Goal: Task Accomplishment & Management: Use online tool/utility

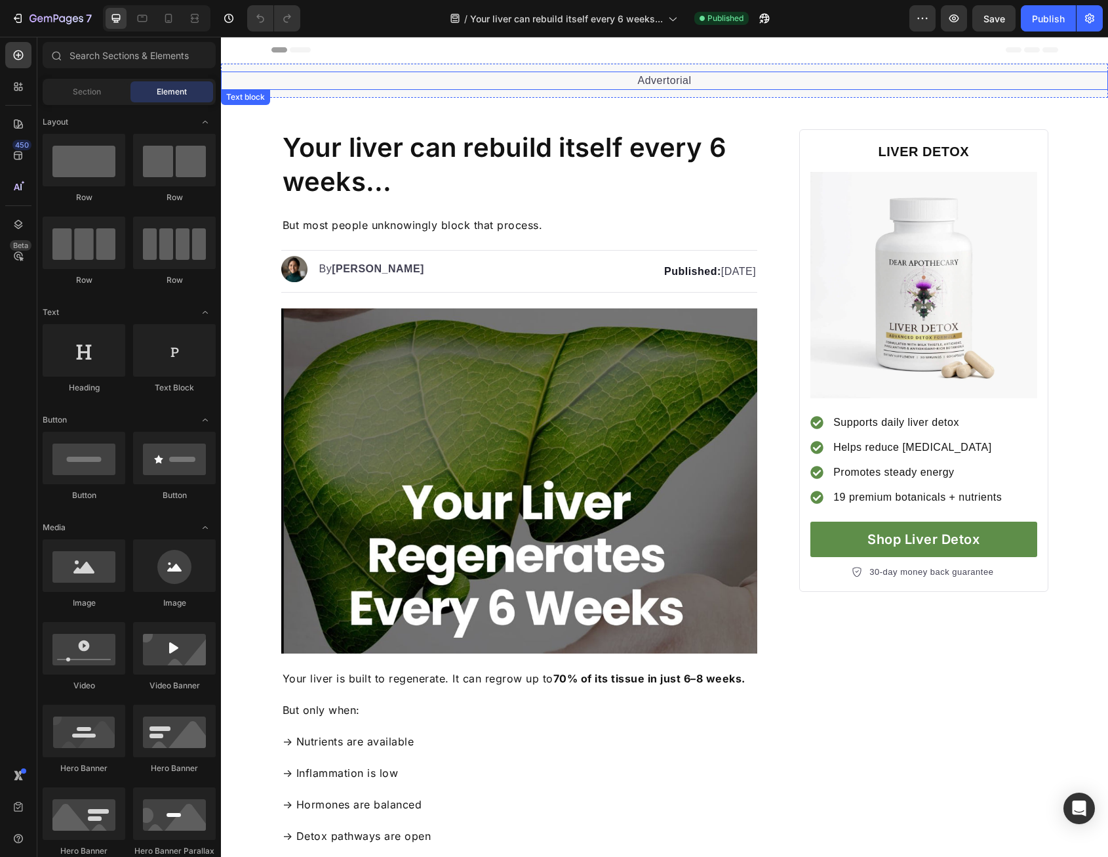
click at [602, 74] on p "Advertorial" at bounding box center [664, 81] width 885 height 16
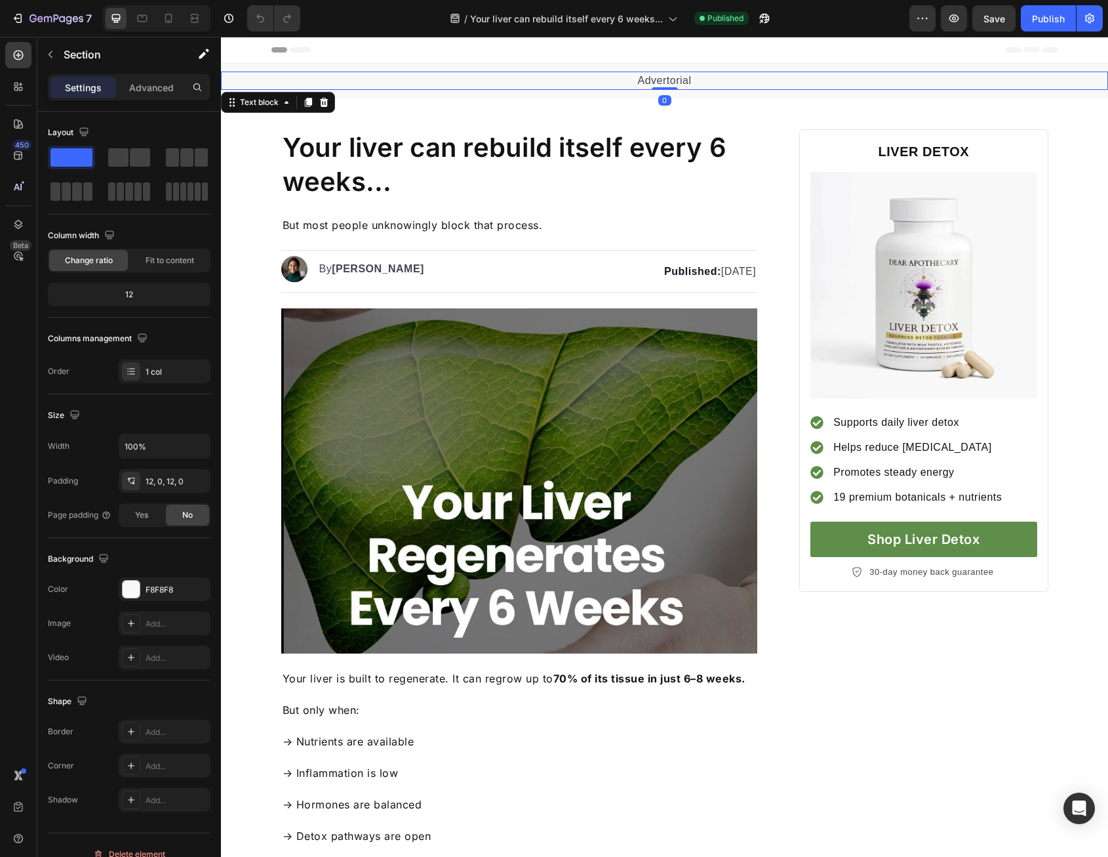
click at [579, 91] on div "Advertorial Text block 0 Section 1" at bounding box center [664, 81] width 887 height 34
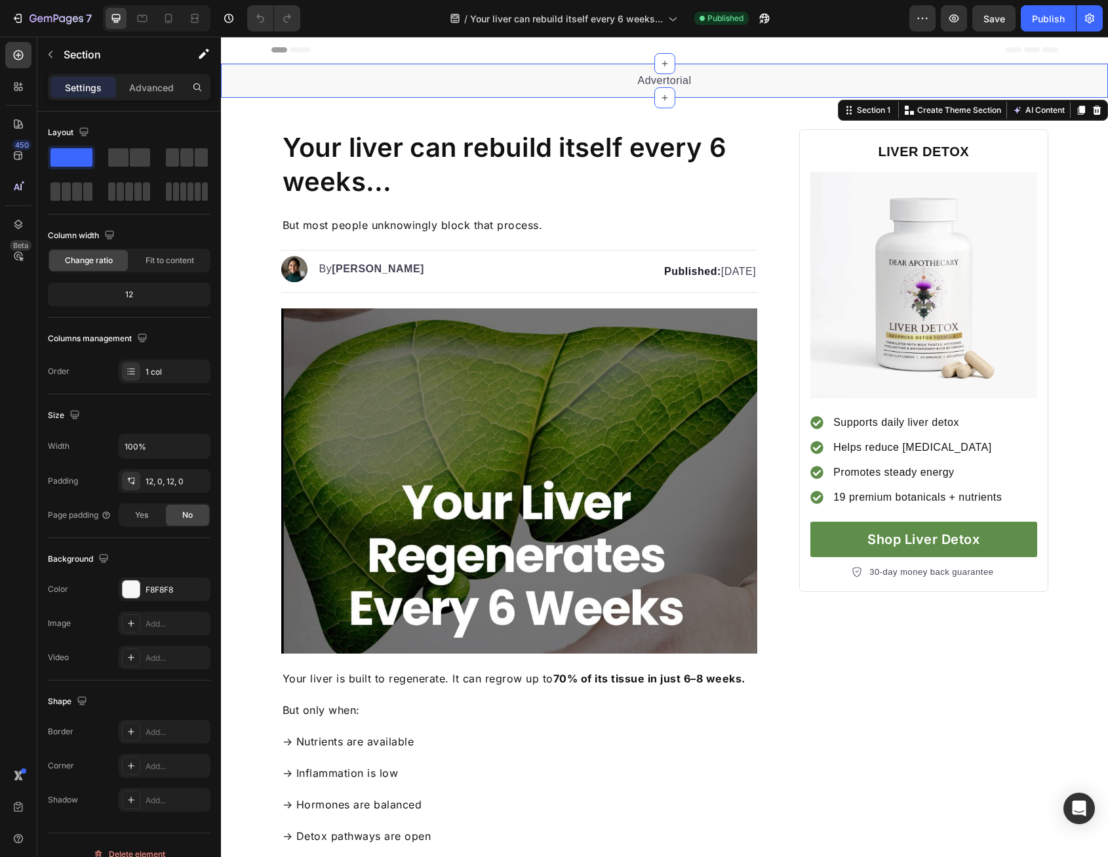
click at [1092, 109] on icon at bounding box center [1097, 110] width 10 height 10
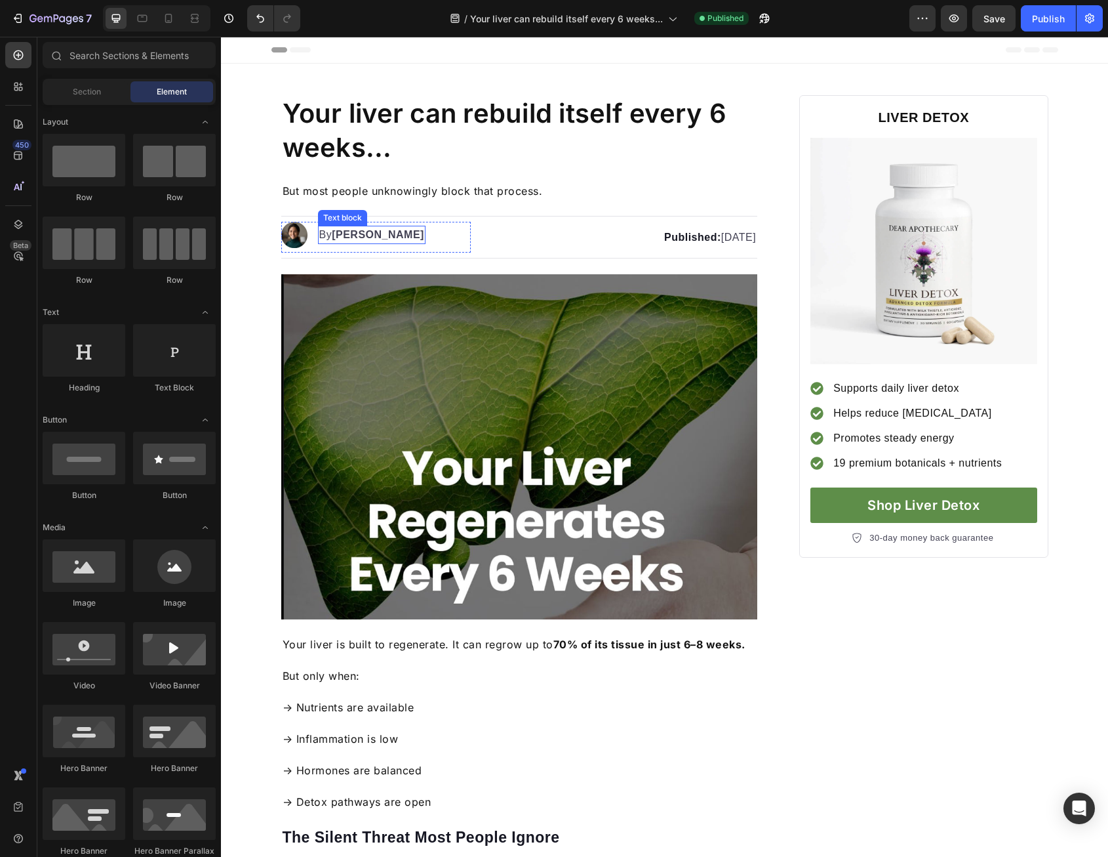
click at [368, 238] on strong "[PERSON_NAME]" at bounding box center [378, 234] width 92 height 11
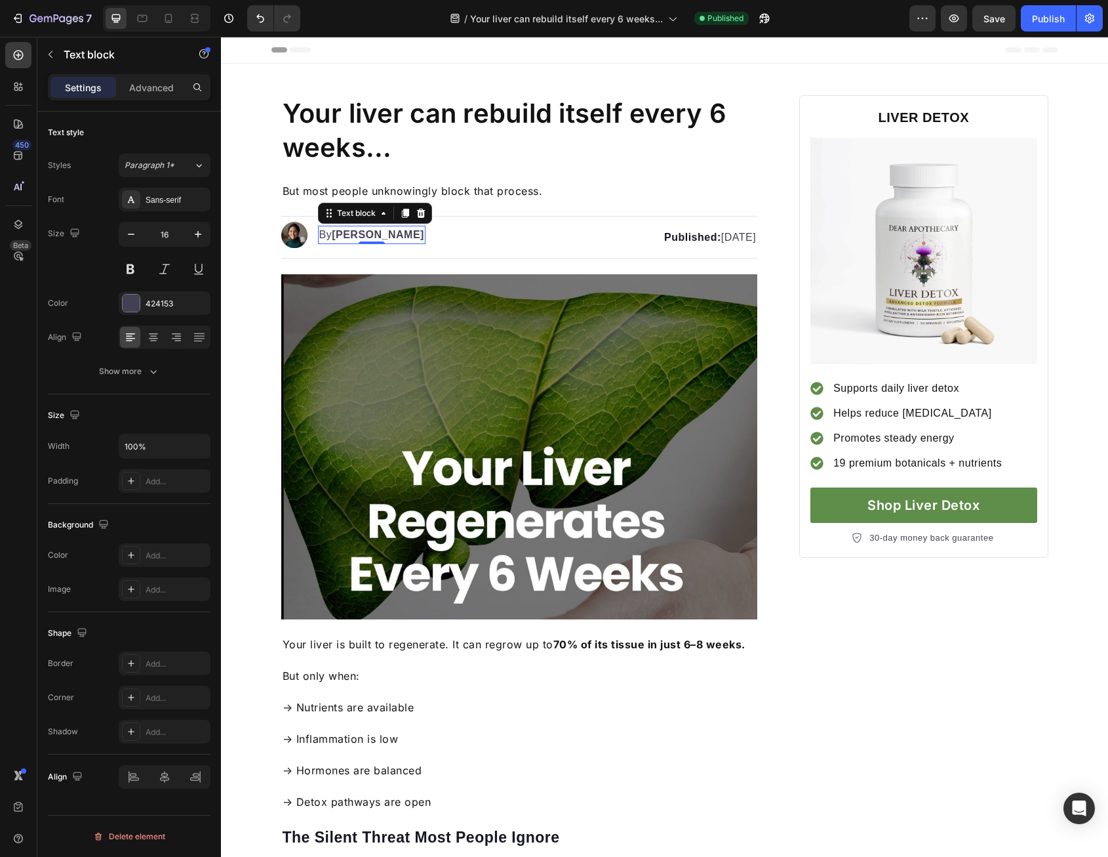
click at [367, 234] on strong "[PERSON_NAME]" at bounding box center [378, 234] width 92 height 11
click at [353, 234] on strong "[PERSON_NAME]" at bounding box center [378, 234] width 92 height 11
click at [346, 234] on strong "[PERSON_NAME]" at bounding box center [378, 234] width 92 height 11
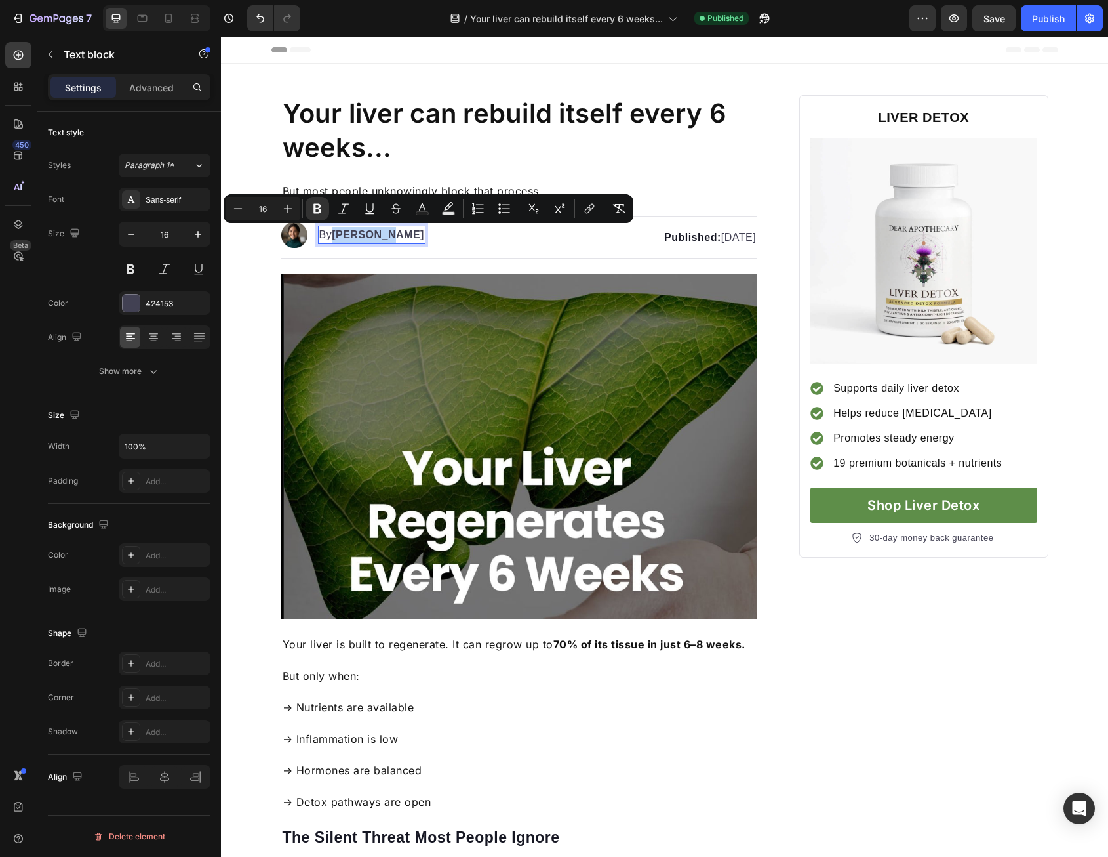
drag, startPoint x: 333, startPoint y: 233, endPoint x: 383, endPoint y: 234, distance: 50.5
click at [383, 234] on strong "[PERSON_NAME]" at bounding box center [378, 234] width 92 height 11
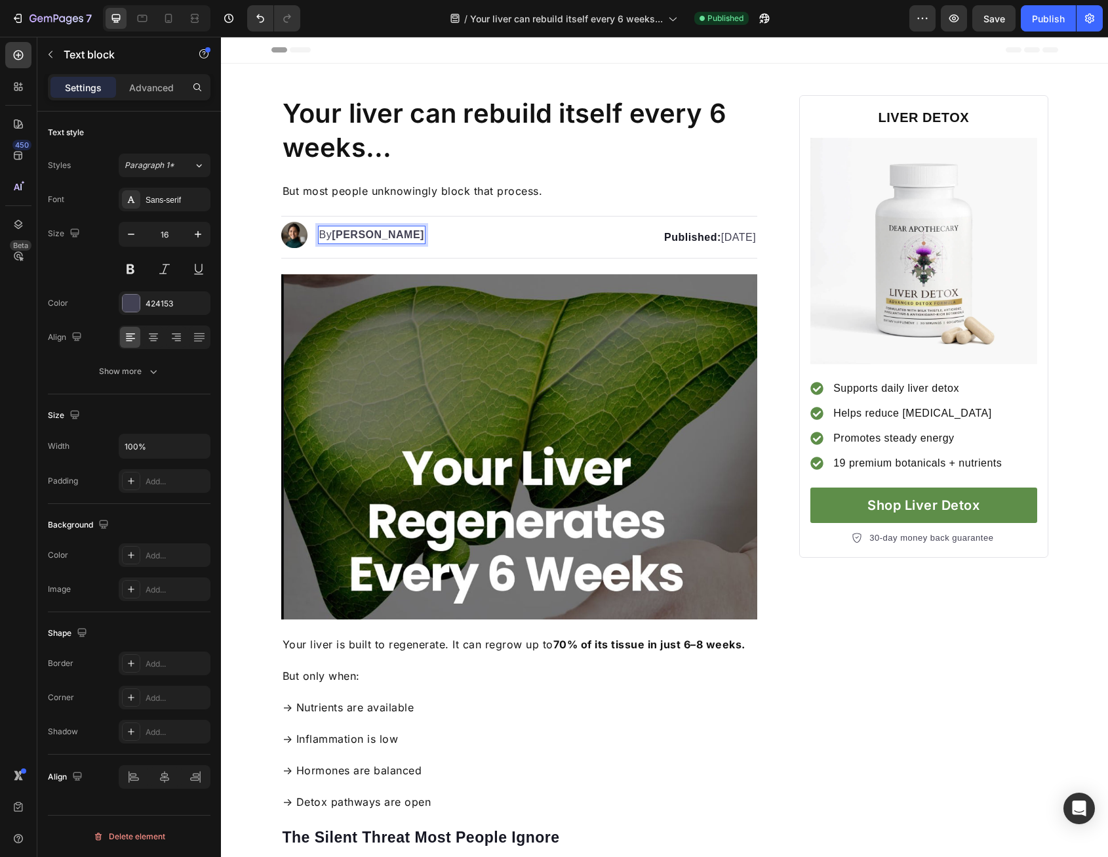
click at [384, 234] on strong "[PERSON_NAME]" at bounding box center [378, 234] width 92 height 11
drag, startPoint x: 333, startPoint y: 230, endPoint x: 385, endPoint y: 232, distance: 52.5
click at [385, 232] on strong "[PERSON_NAME]" at bounding box center [378, 234] width 92 height 11
click at [344, 233] on strong "Dr." at bounding box center [339, 234] width 15 height 11
click at [287, 234] on img at bounding box center [294, 235] width 26 height 26
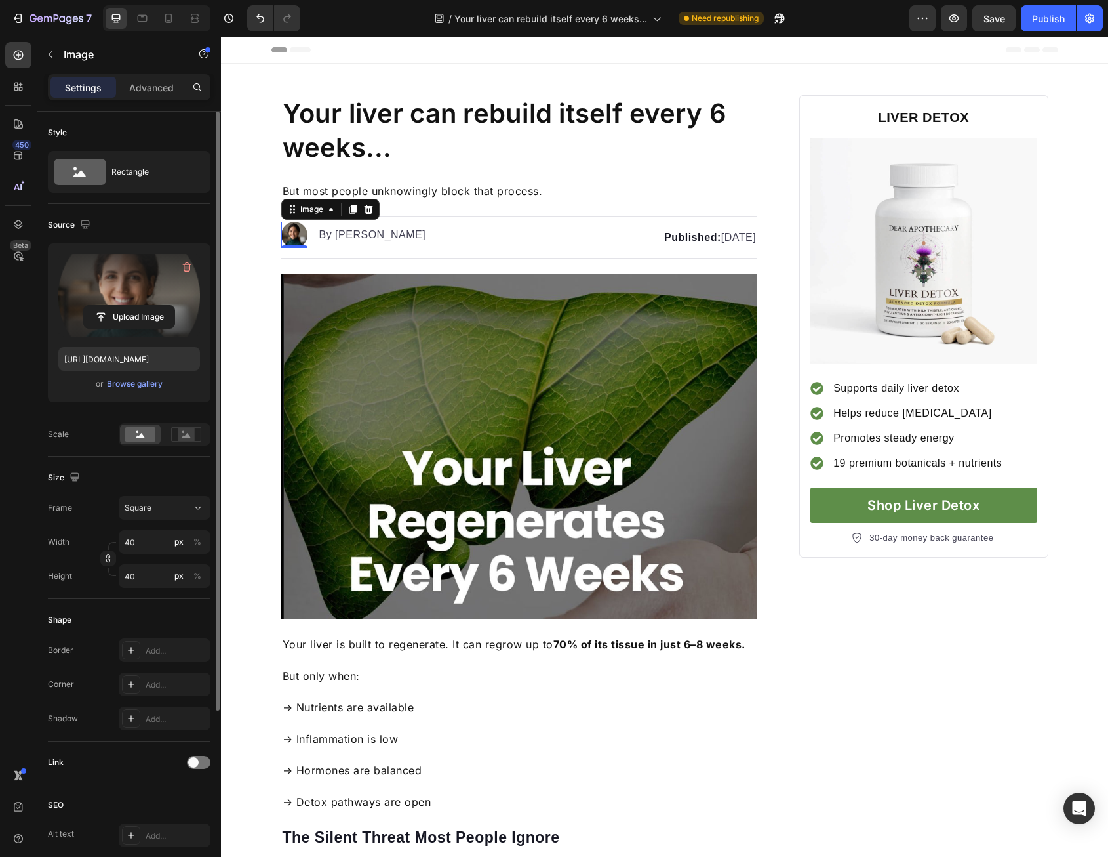
click at [123, 297] on label at bounding box center [129, 295] width 142 height 83
click at [123, 306] on input "file" at bounding box center [129, 317] width 91 height 22
click at [121, 292] on label at bounding box center [129, 295] width 142 height 83
click at [121, 306] on input "file" at bounding box center [129, 317] width 91 height 22
type input "[URL][DOMAIN_NAME]"
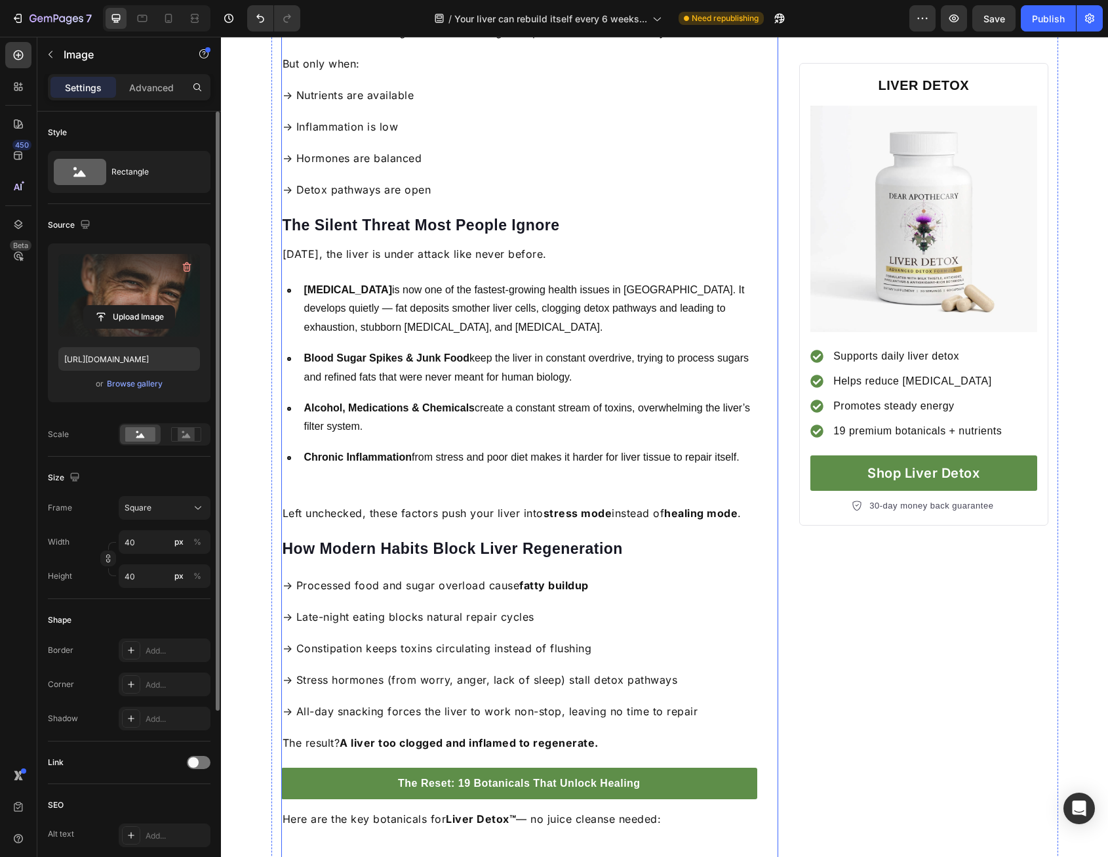
scroll to position [656, 0]
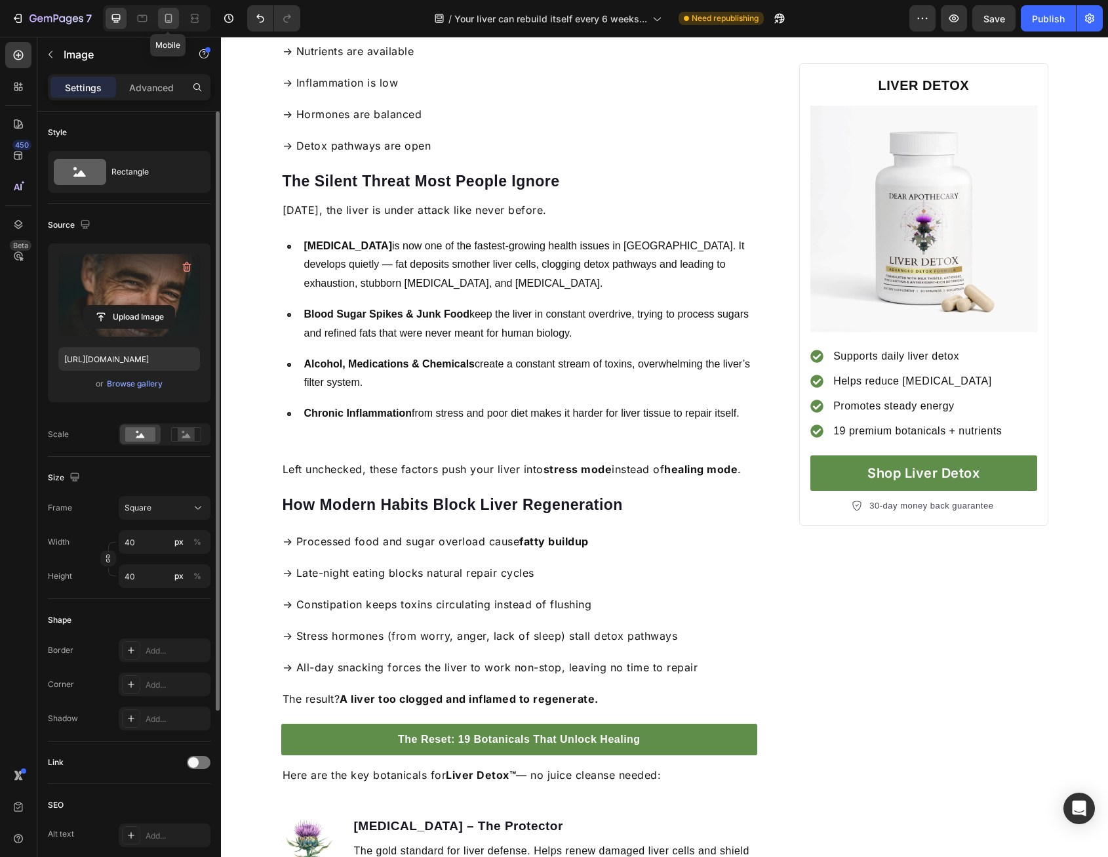
click at [171, 14] on icon at bounding box center [168, 18] width 7 height 9
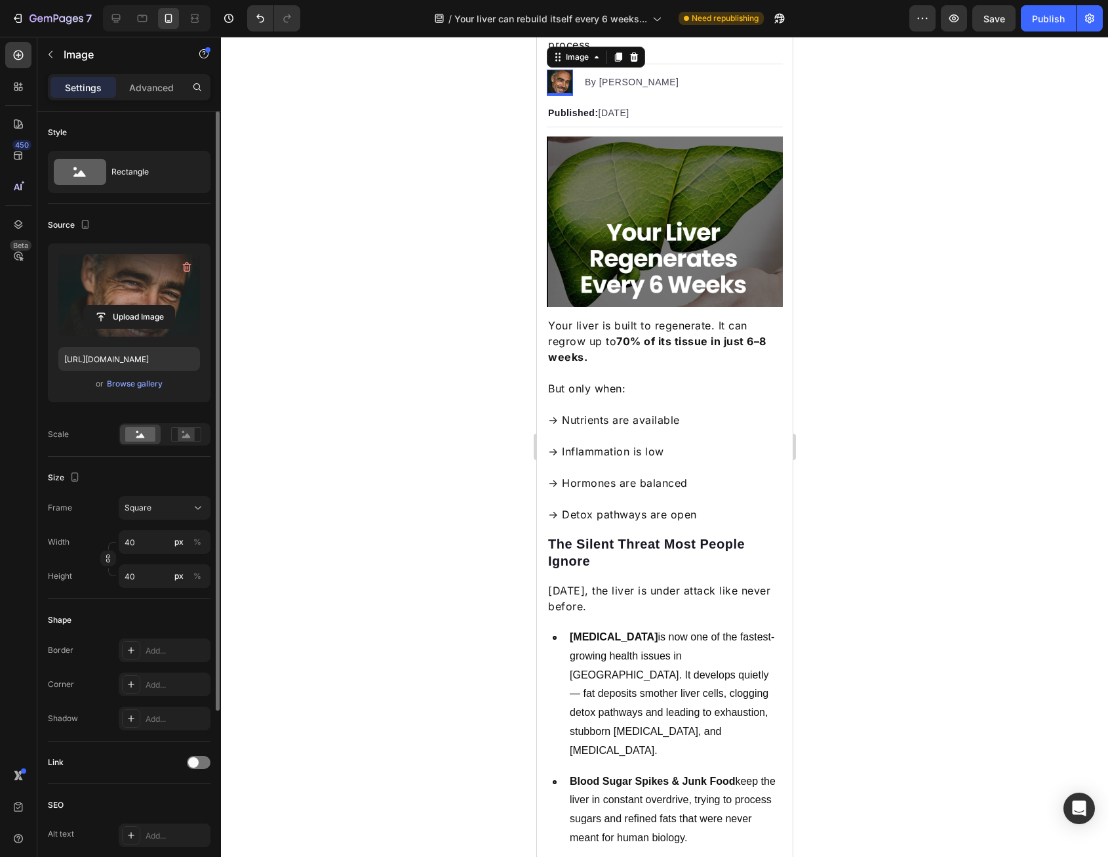
scroll to position [143, 0]
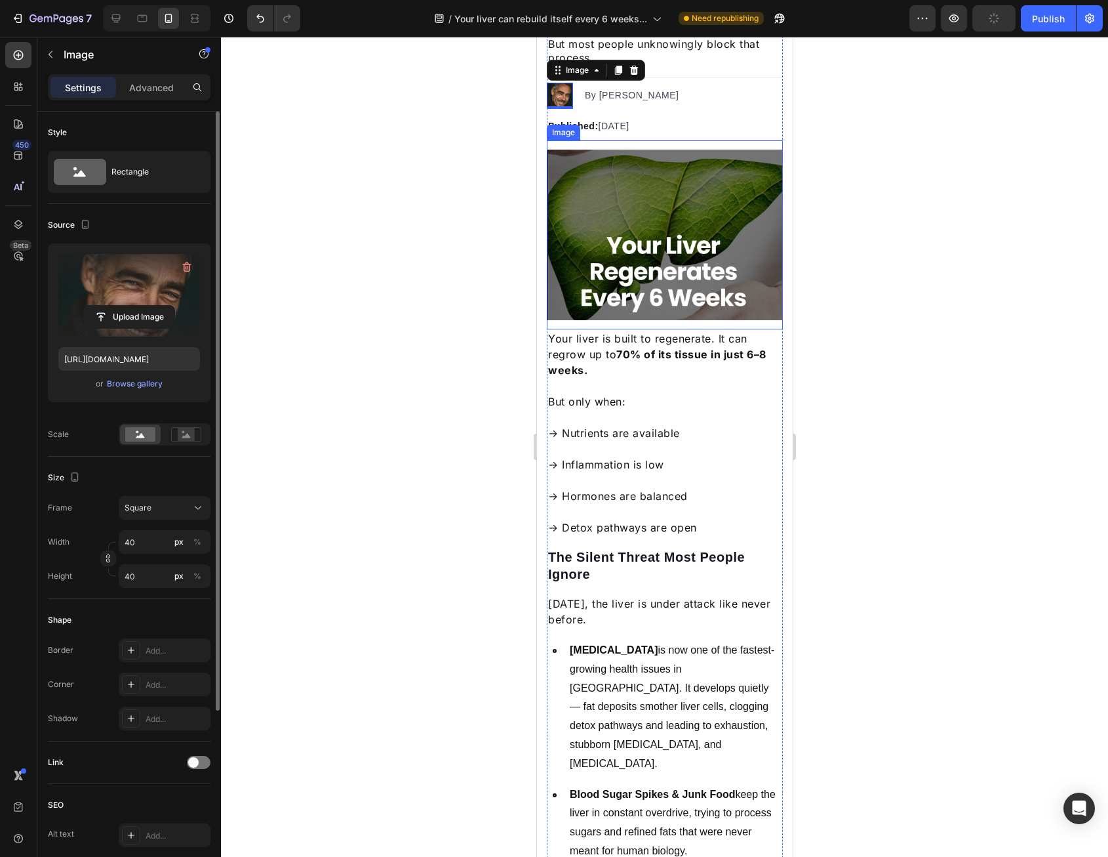
click at [432, 235] on div at bounding box center [664, 447] width 887 height 820
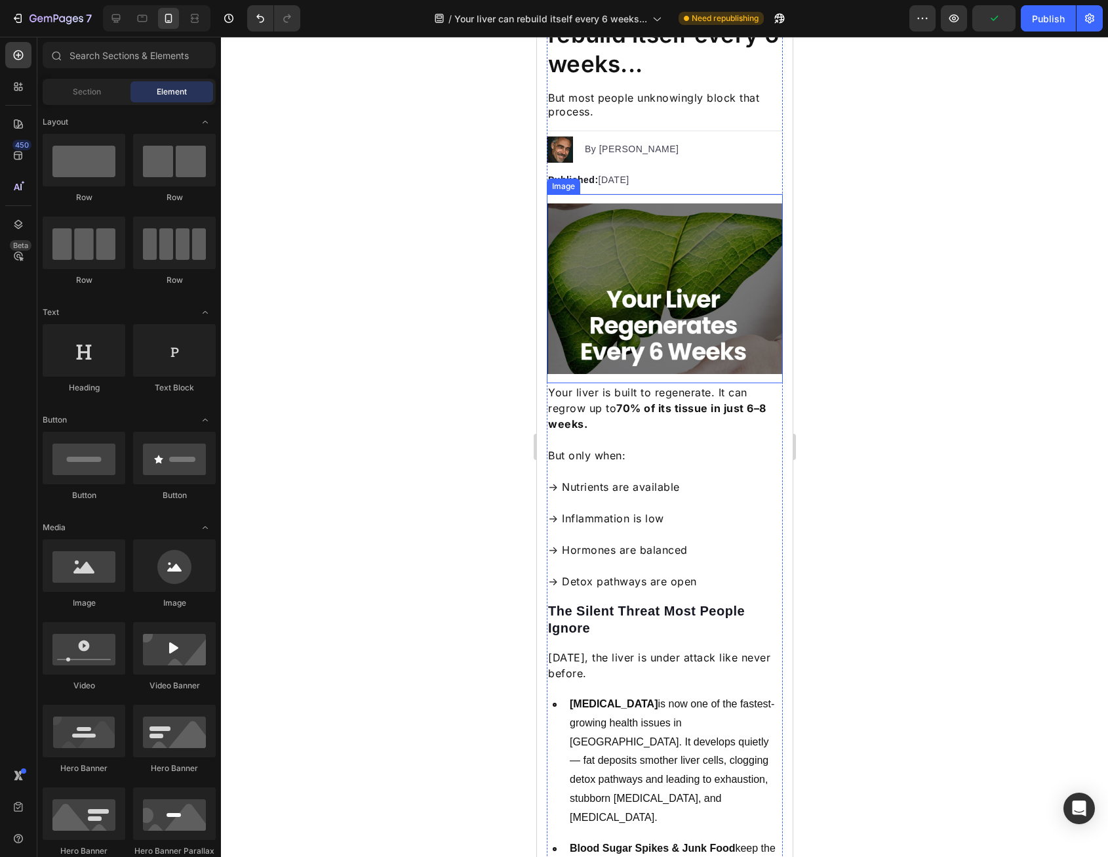
scroll to position [0, 0]
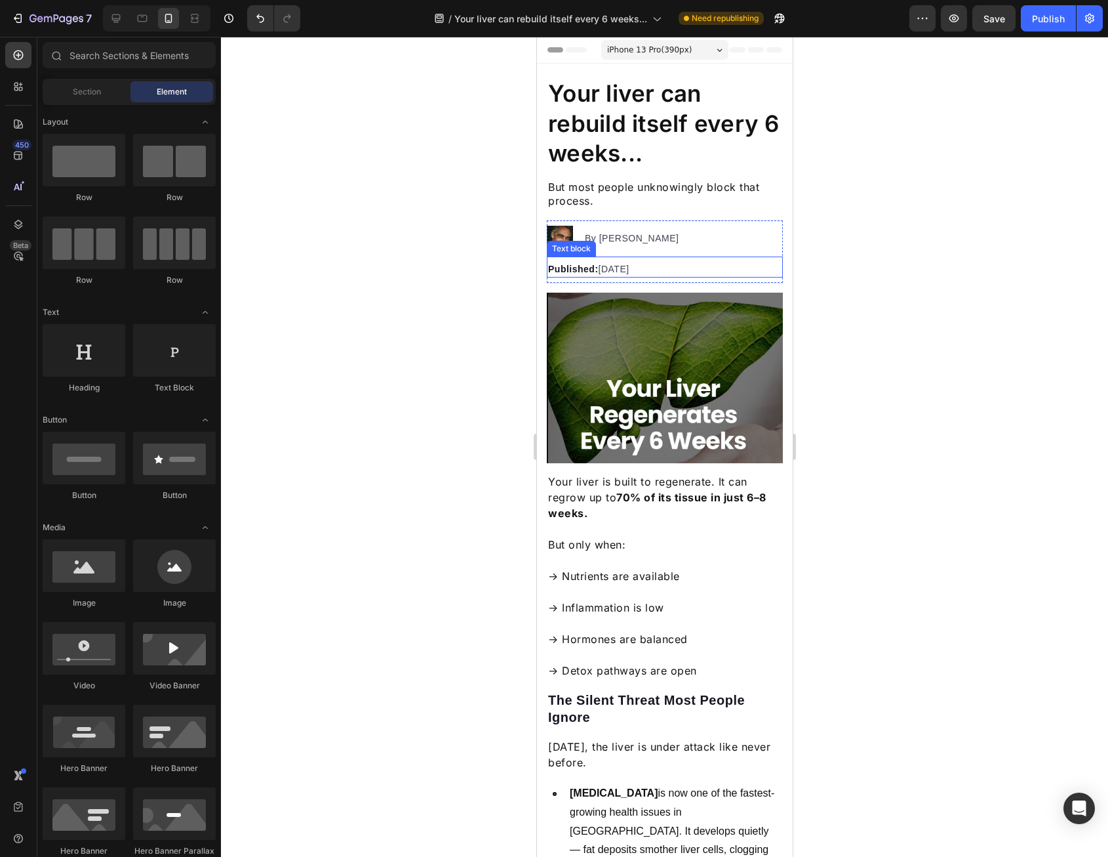
click at [617, 267] on p "Published: [DATE]" at bounding box center [665, 269] width 234 height 14
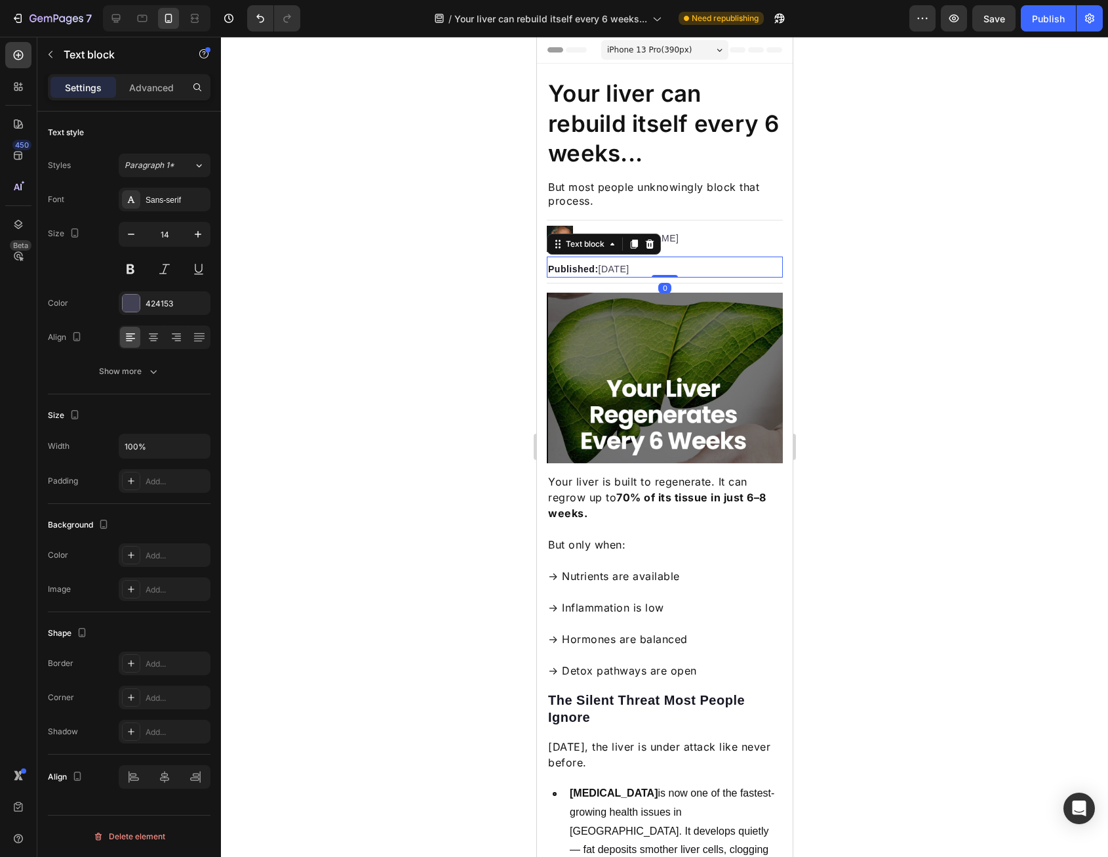
click at [684, 268] on p "Published: [DATE]" at bounding box center [665, 269] width 234 height 14
click at [693, 270] on p "Published: [DATE]" at bounding box center [665, 269] width 234 height 14
click at [694, 271] on p "Published: [DATE]" at bounding box center [665, 269] width 234 height 14
drag, startPoint x: 687, startPoint y: 268, endPoint x: 706, endPoint y: 271, distance: 19.2
click at [706, 270] on p "Published: [DATE], September 821, 2025" at bounding box center [665, 269] width 234 height 14
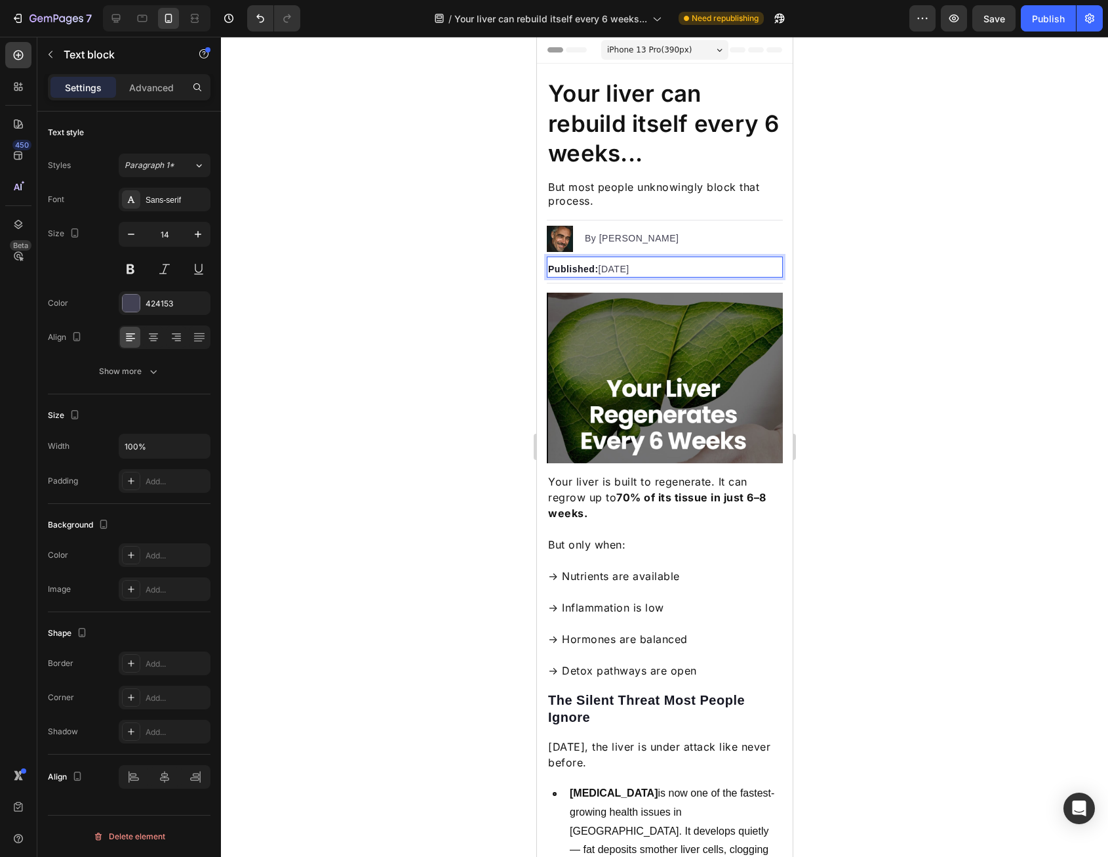
click at [867, 355] on div at bounding box center [664, 447] width 887 height 820
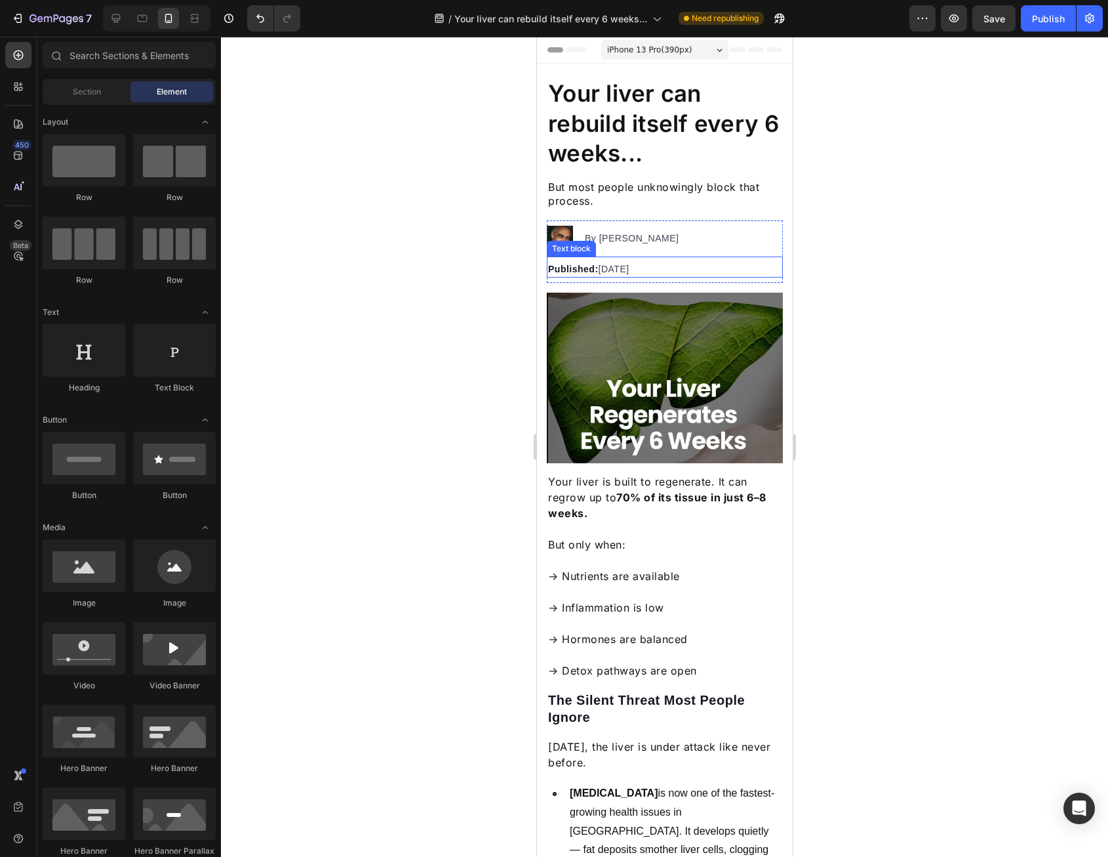
click at [652, 262] on p "Published: [DATE]" at bounding box center [665, 269] width 234 height 14
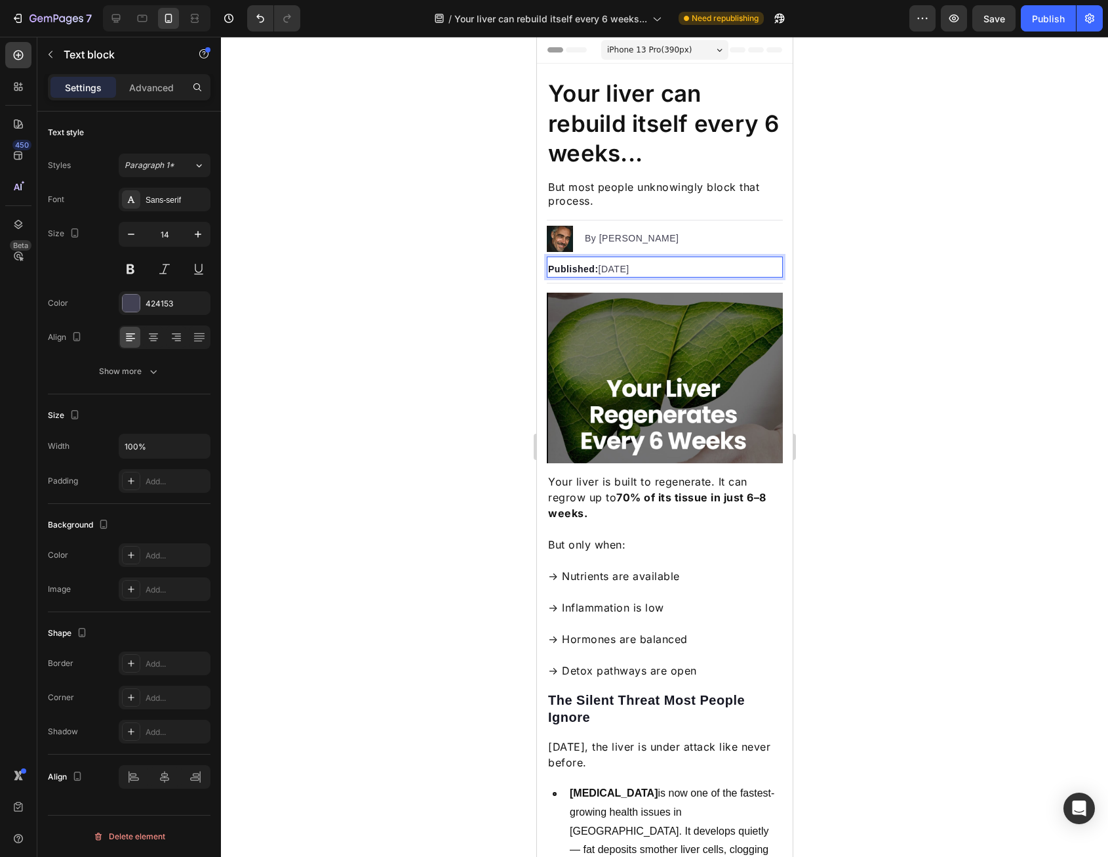
click at [638, 273] on p "Published: [DATE]" at bounding box center [665, 269] width 234 height 14
click at [828, 309] on div at bounding box center [664, 447] width 887 height 820
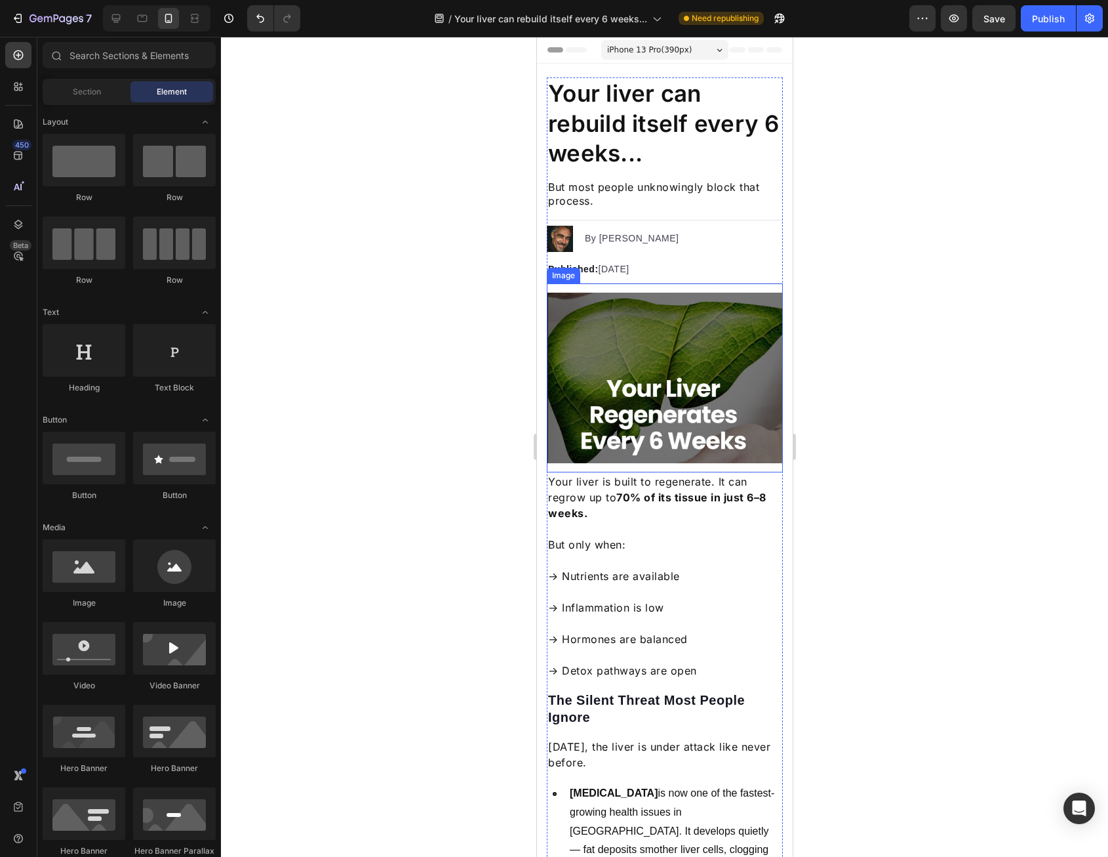
scroll to position [131, 0]
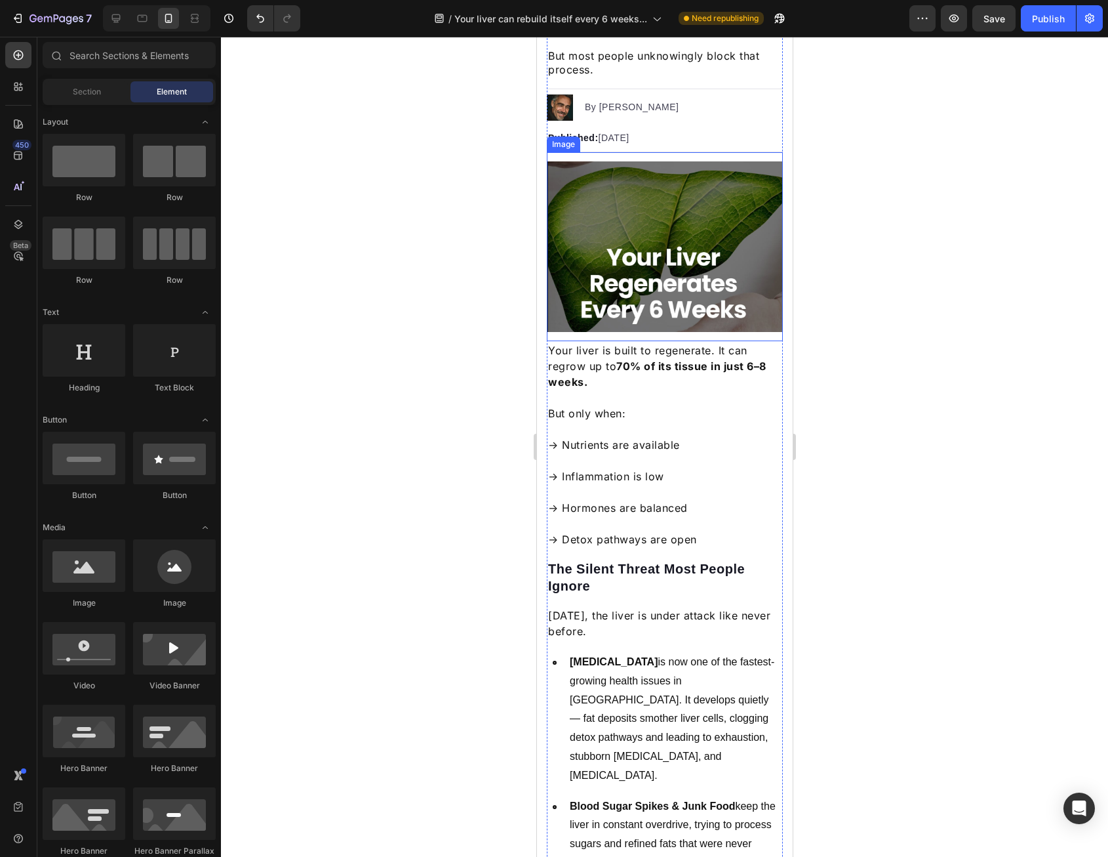
click at [674, 293] on img at bounding box center [664, 246] width 236 height 171
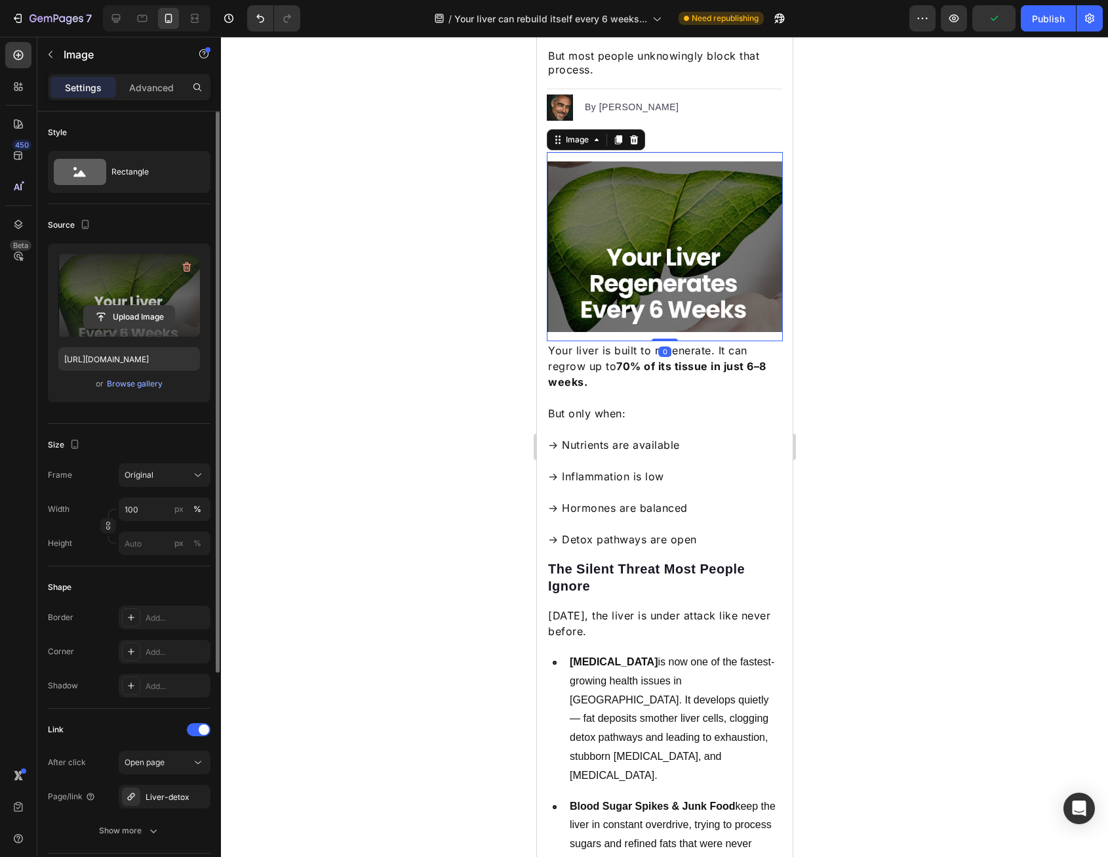
click at [144, 310] on input "file" at bounding box center [129, 317] width 91 height 22
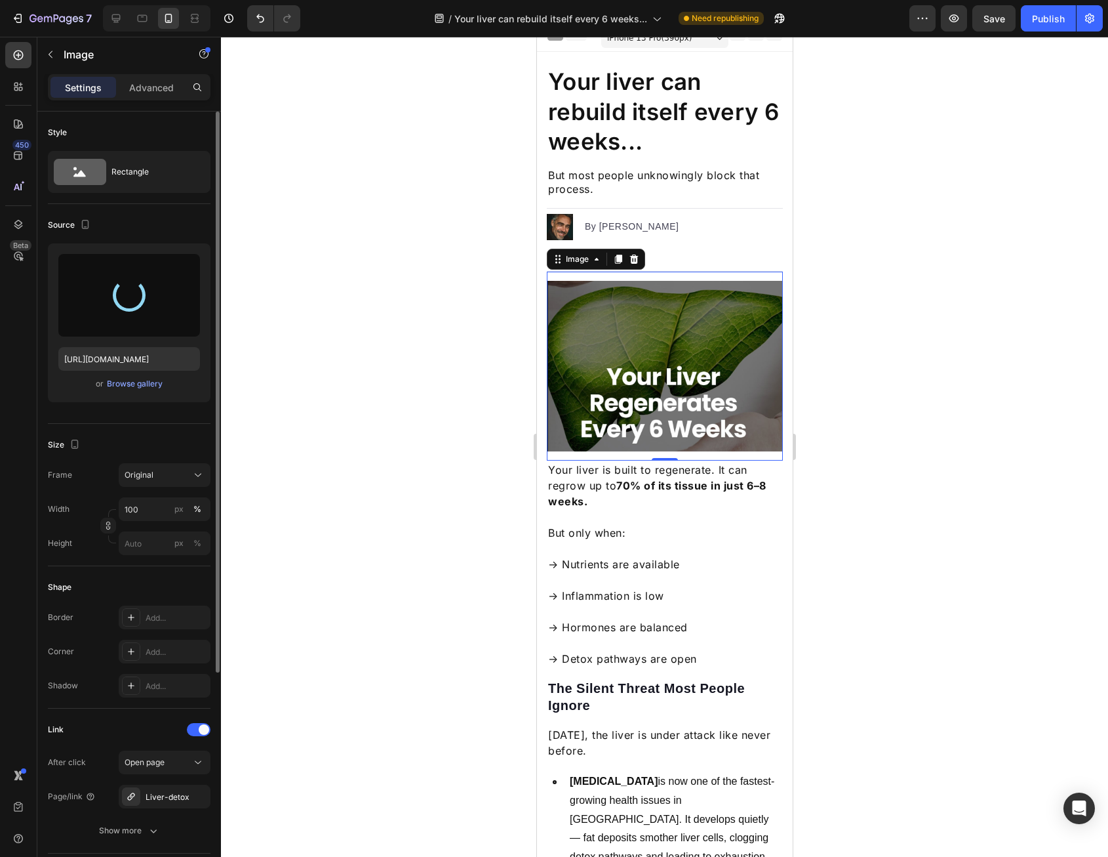
scroll to position [0, 0]
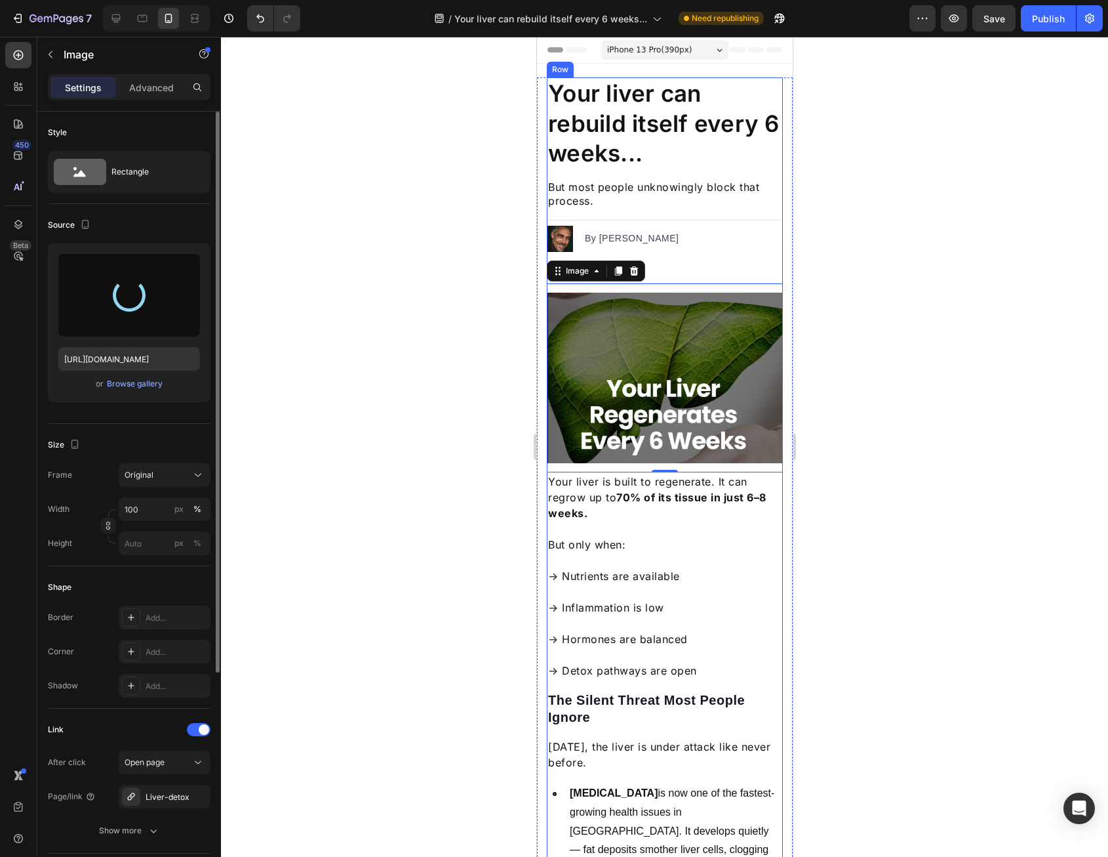
type input "[URL][DOMAIN_NAME]"
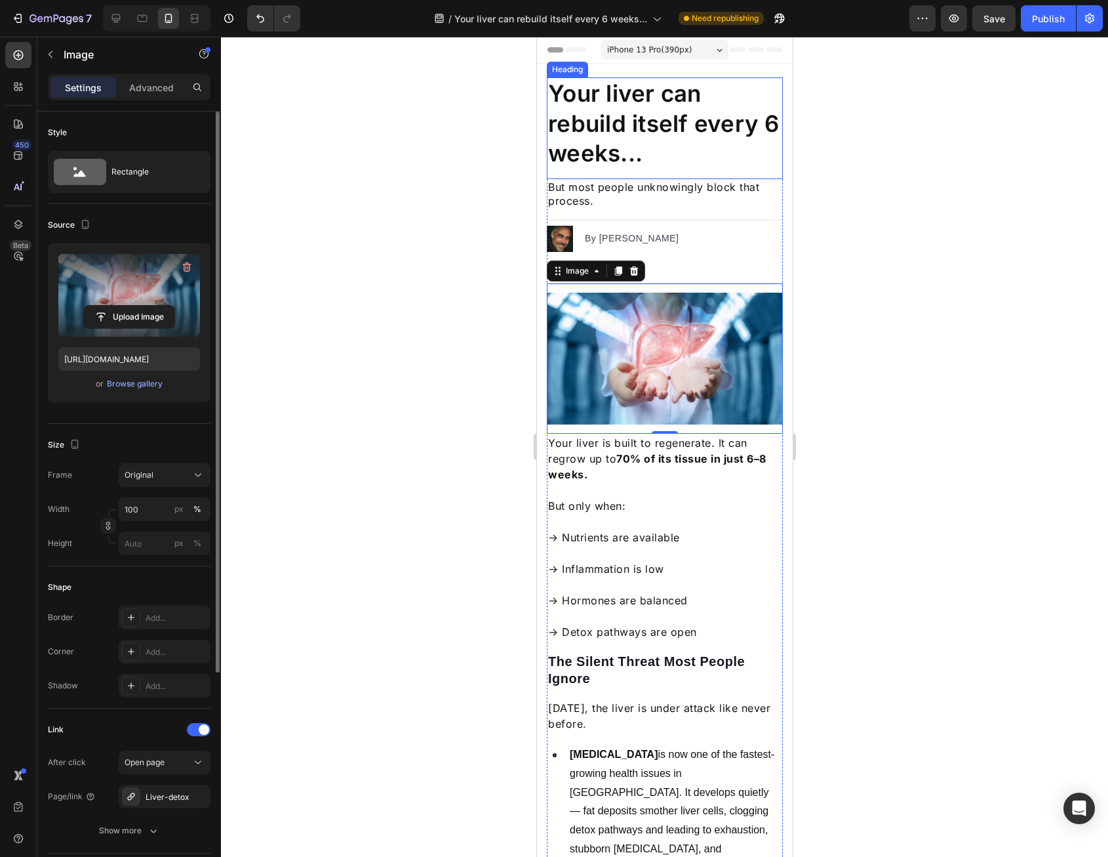
click at [607, 129] on h1 "Your liver can rebuild itself every 6 weeks..." at bounding box center [664, 123] width 236 height 92
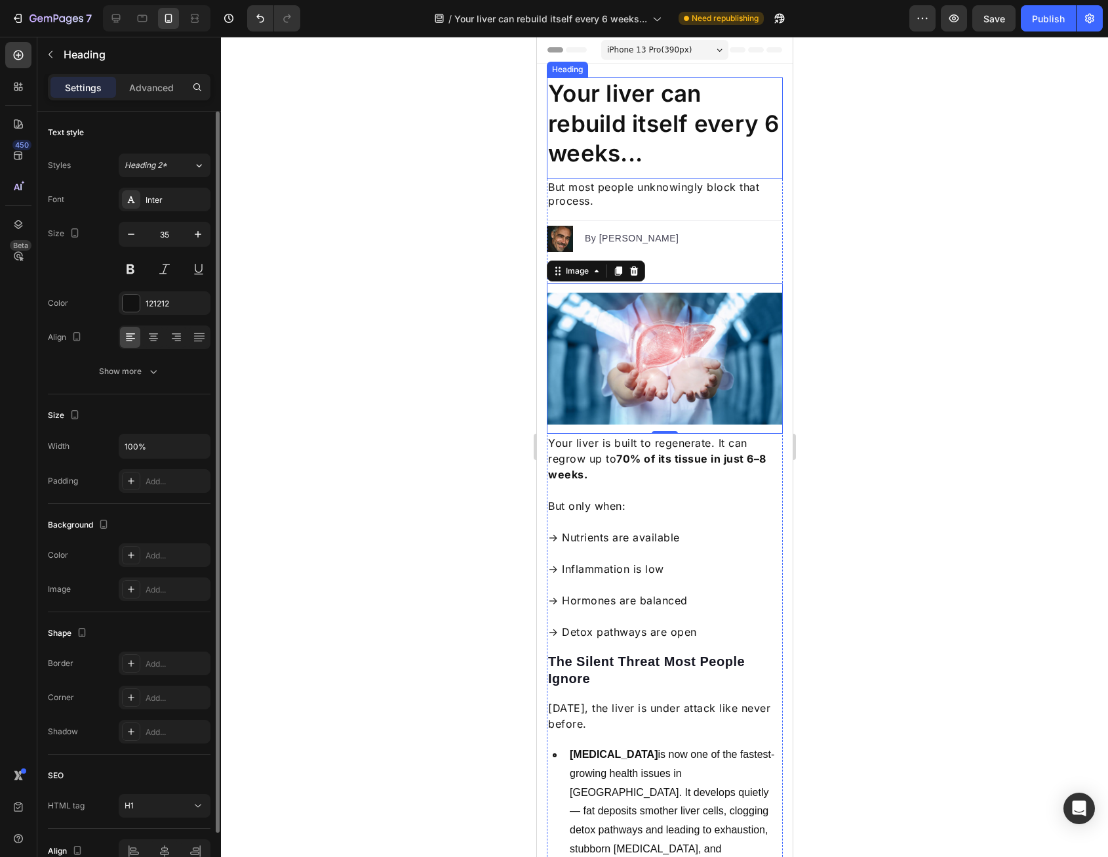
click at [607, 129] on h1 "Your liver can rebuild itself every 6 weeks..." at bounding box center [664, 123] width 236 height 92
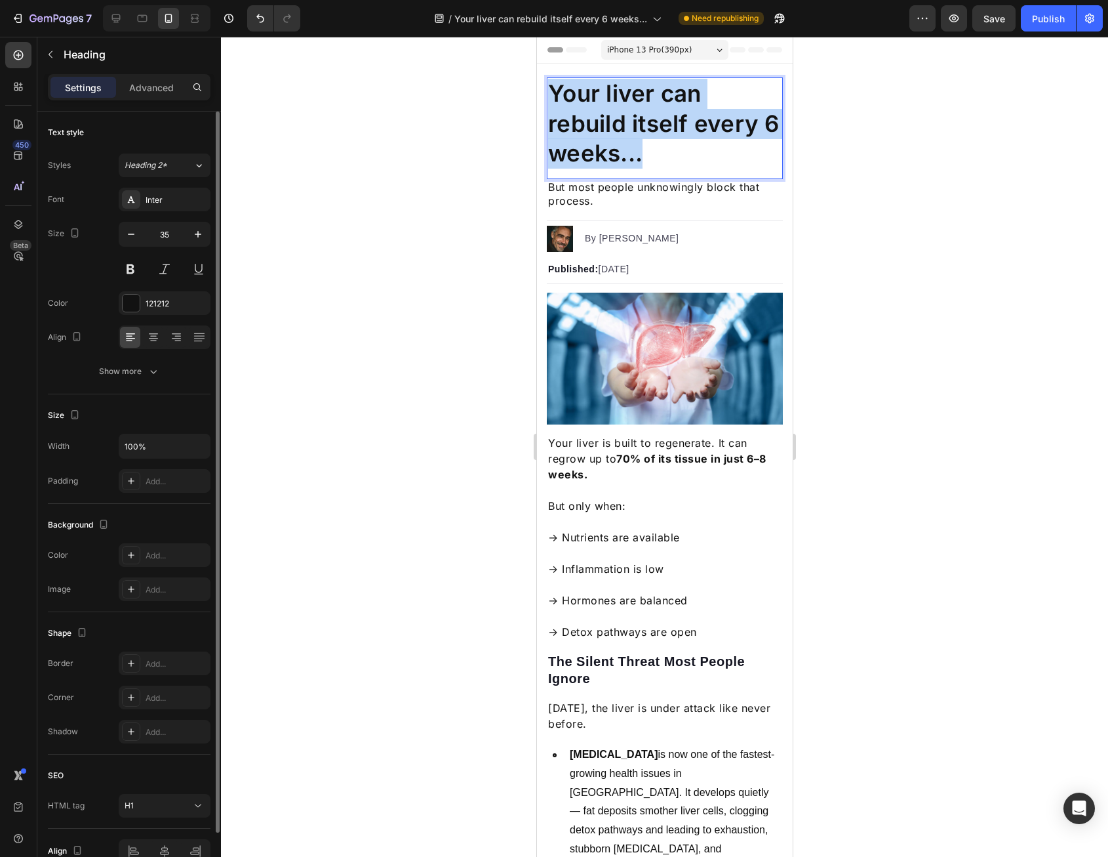
click at [607, 129] on p "Your liver can rebuild itself every 6 weeks..." at bounding box center [665, 124] width 234 height 90
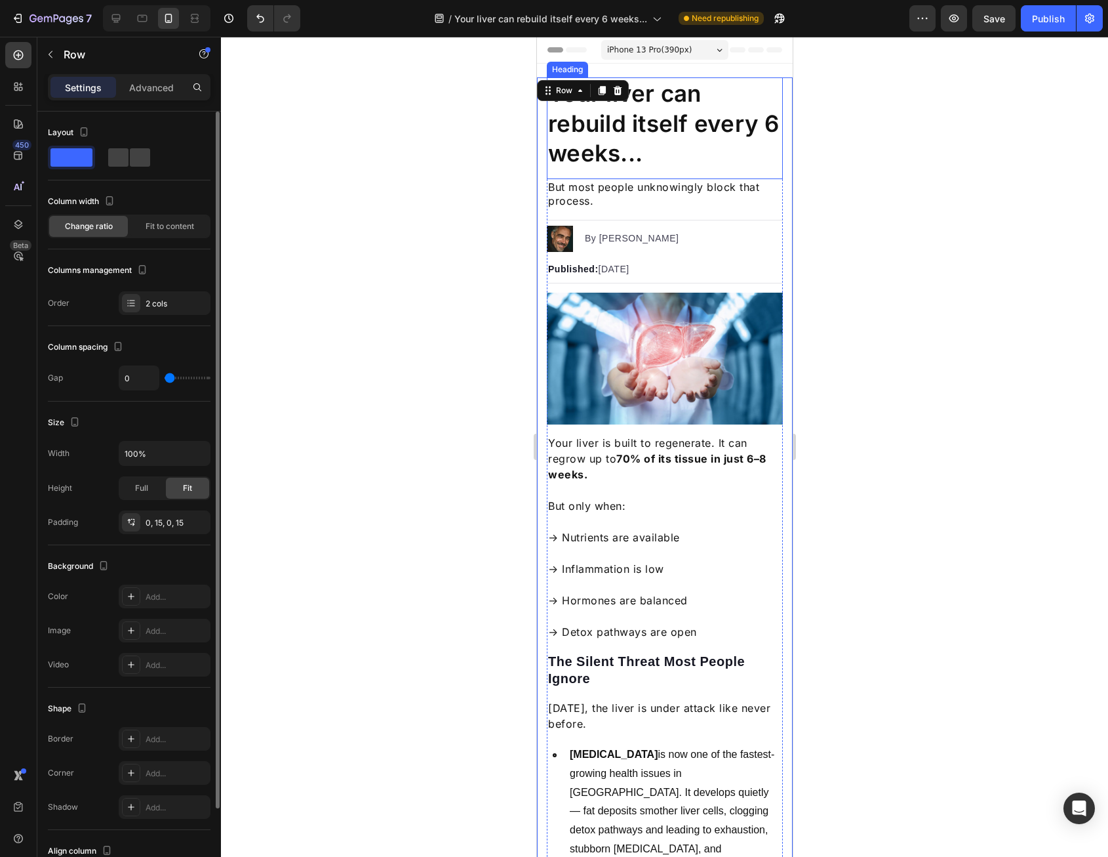
click at [569, 136] on p "Your liver can rebuild itself every 6 weeks..." at bounding box center [665, 124] width 234 height 90
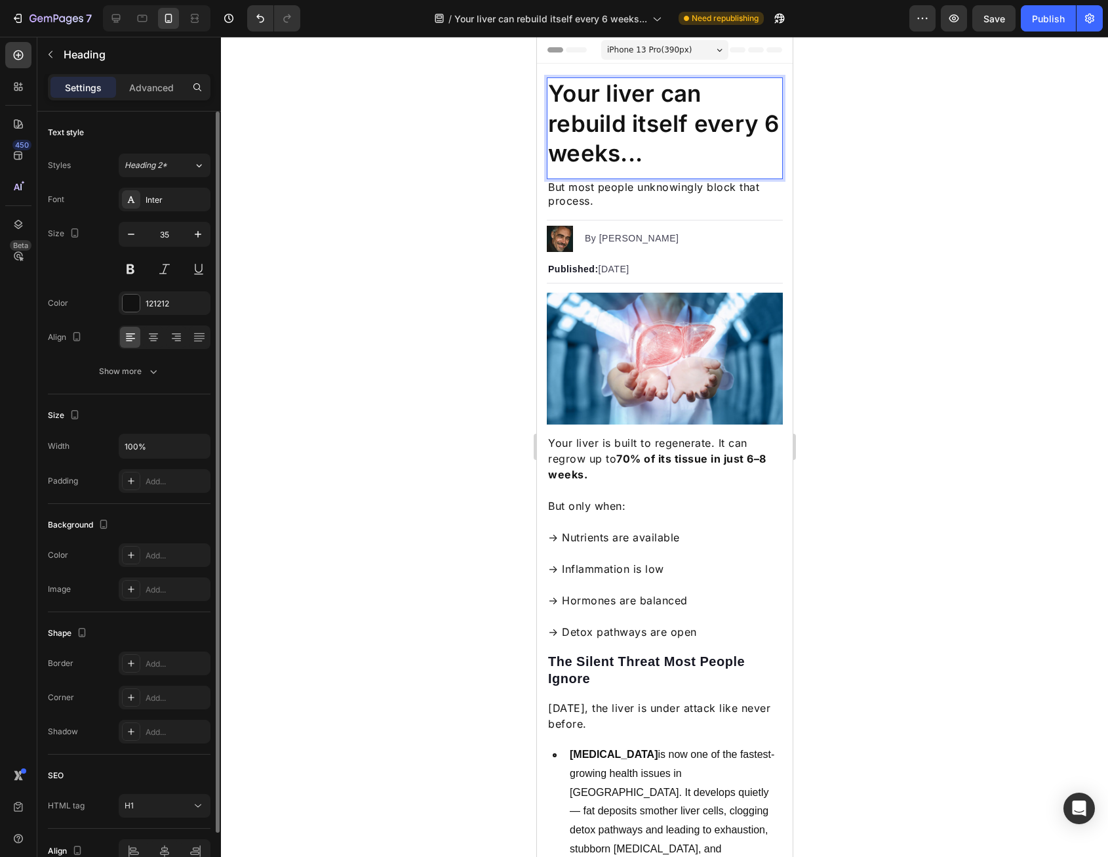
click at [569, 136] on p "Your liver can rebuild itself every 6 weeks..." at bounding box center [665, 124] width 234 height 90
click at [611, 128] on p "Your Liver Can Rebuild Itself Every 6 Weeks..." at bounding box center [665, 124] width 234 height 90
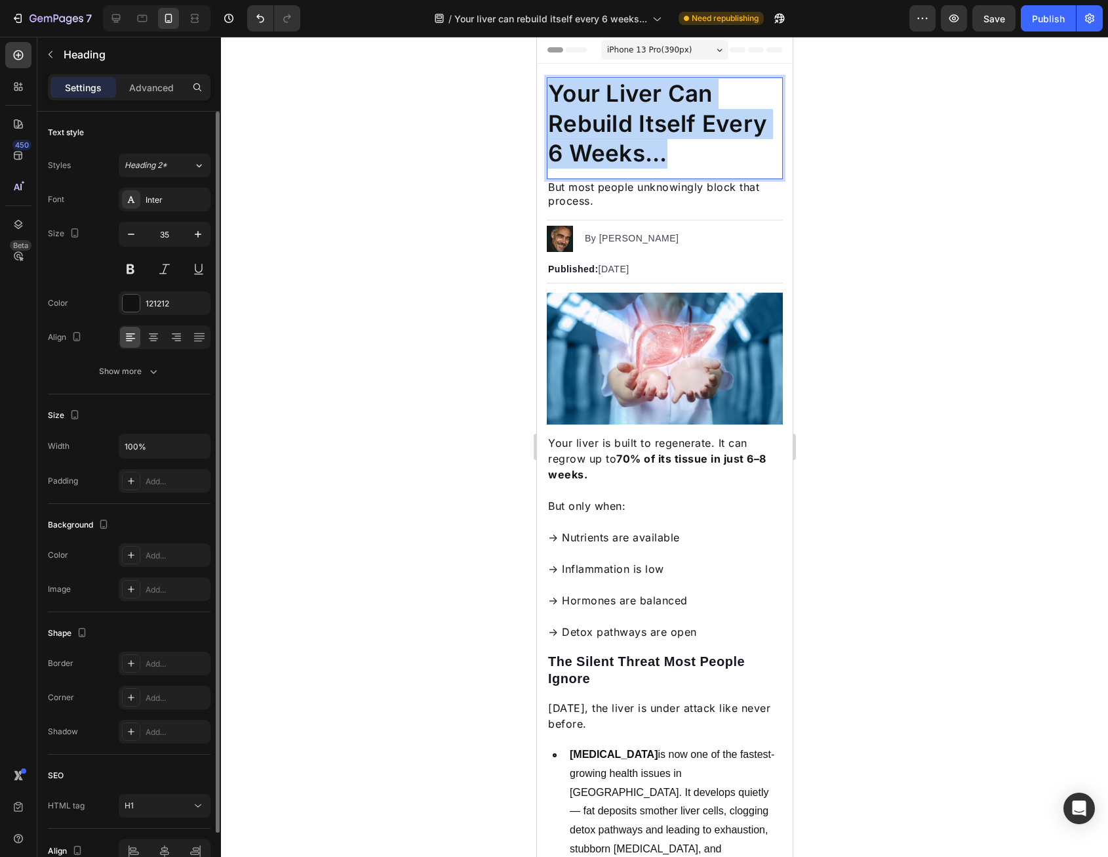
click at [611, 128] on p "Your Liver Can Rebuild Itself Every 6 Weeks..." at bounding box center [665, 124] width 234 height 90
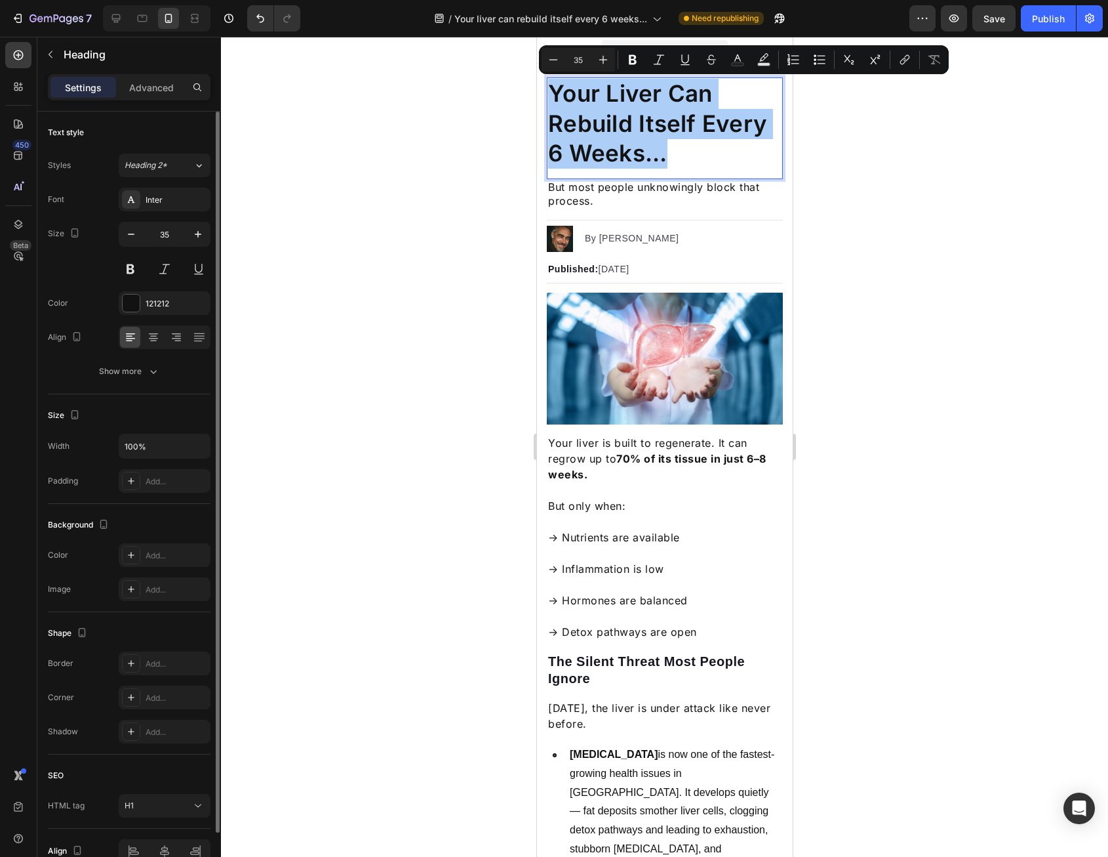
click at [525, 197] on div at bounding box center [664, 447] width 887 height 820
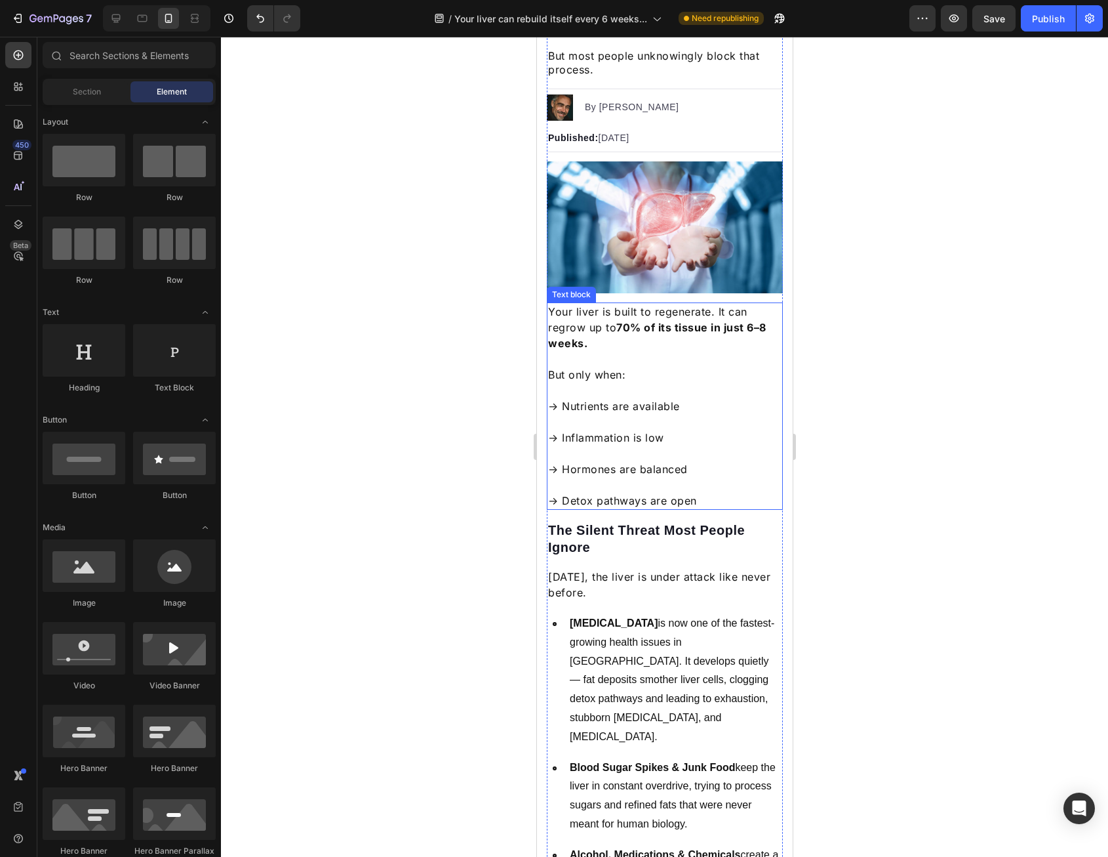
scroll to position [262, 0]
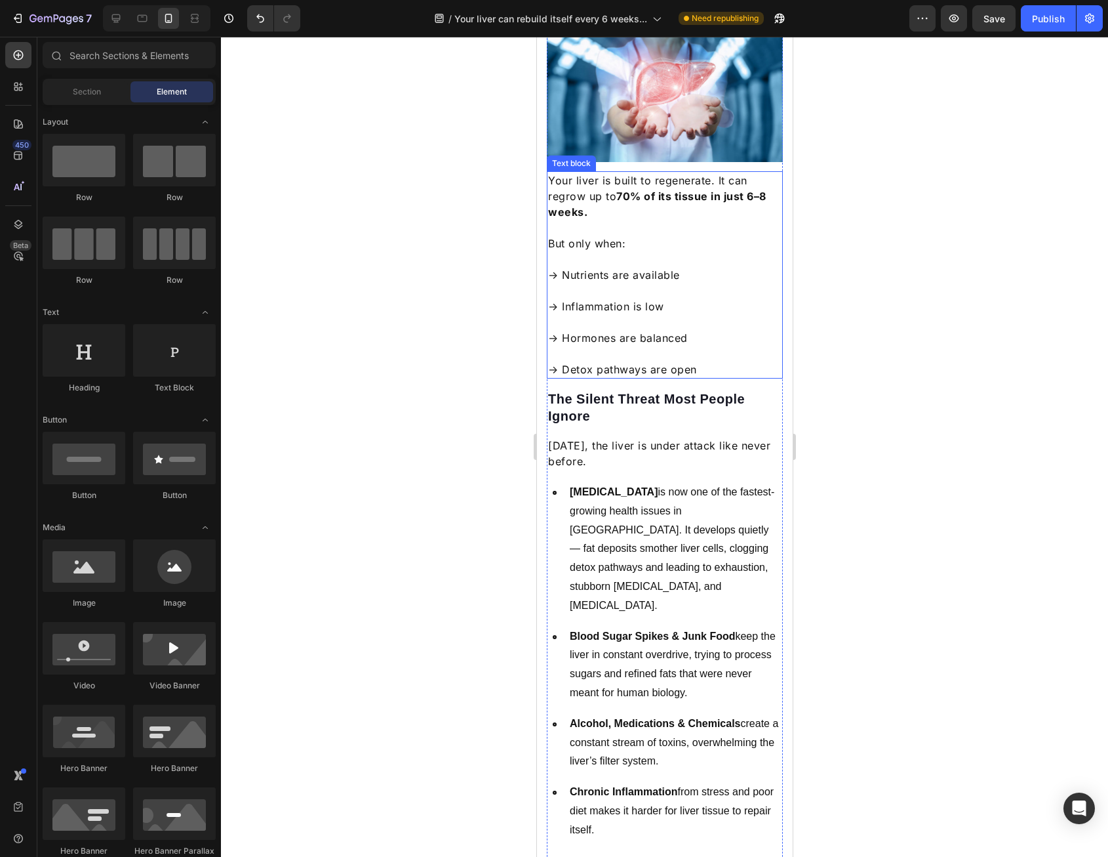
click at [611, 266] on p "→ Nutrients are available" at bounding box center [665, 266] width 234 height 31
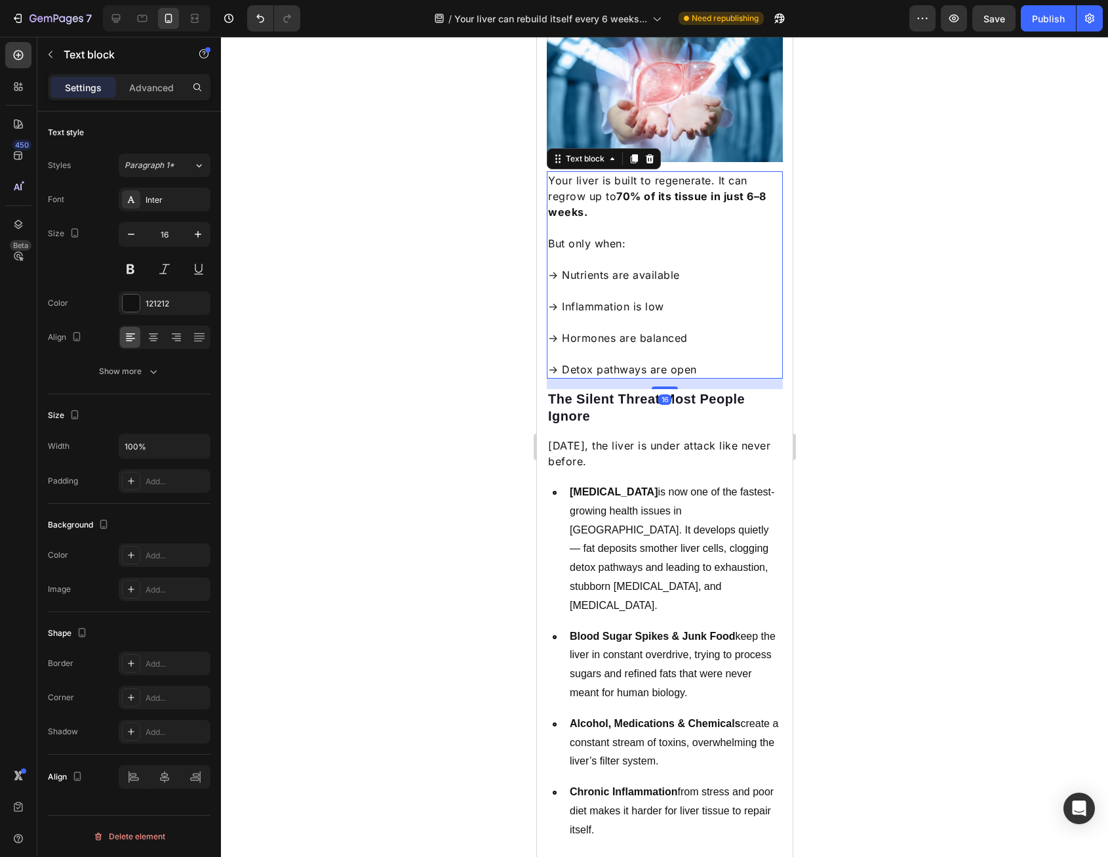
click at [606, 283] on p "→ Inflammation is low" at bounding box center [665, 298] width 234 height 31
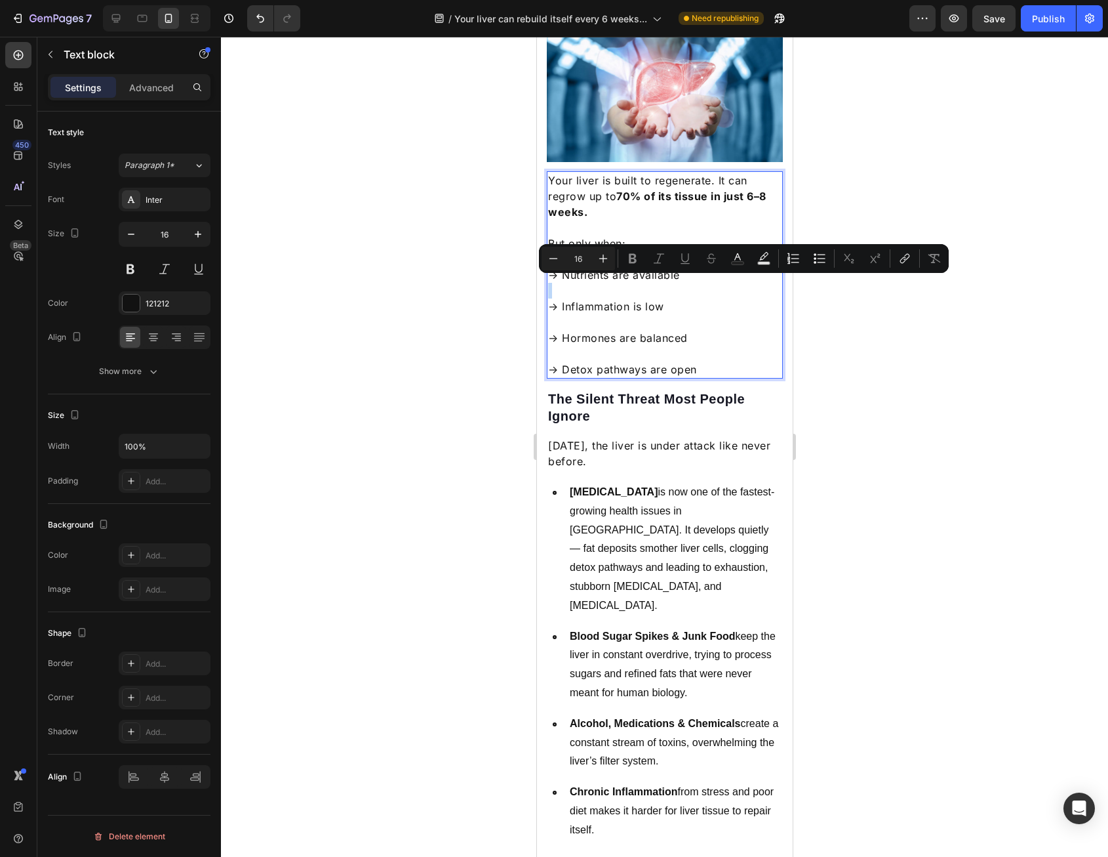
click at [603, 284] on p "→ Inflammation is low" at bounding box center [665, 298] width 234 height 31
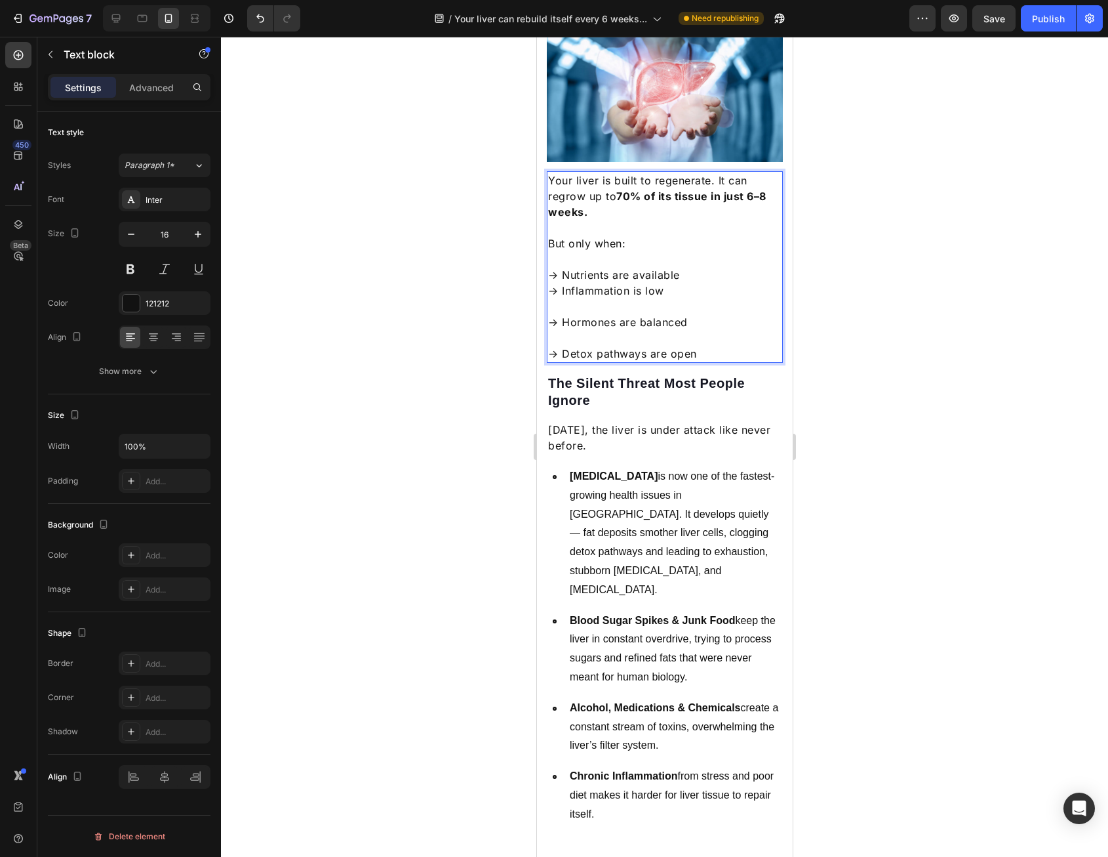
click at [596, 300] on p "→ Hormones are balanced" at bounding box center [665, 313] width 234 height 31
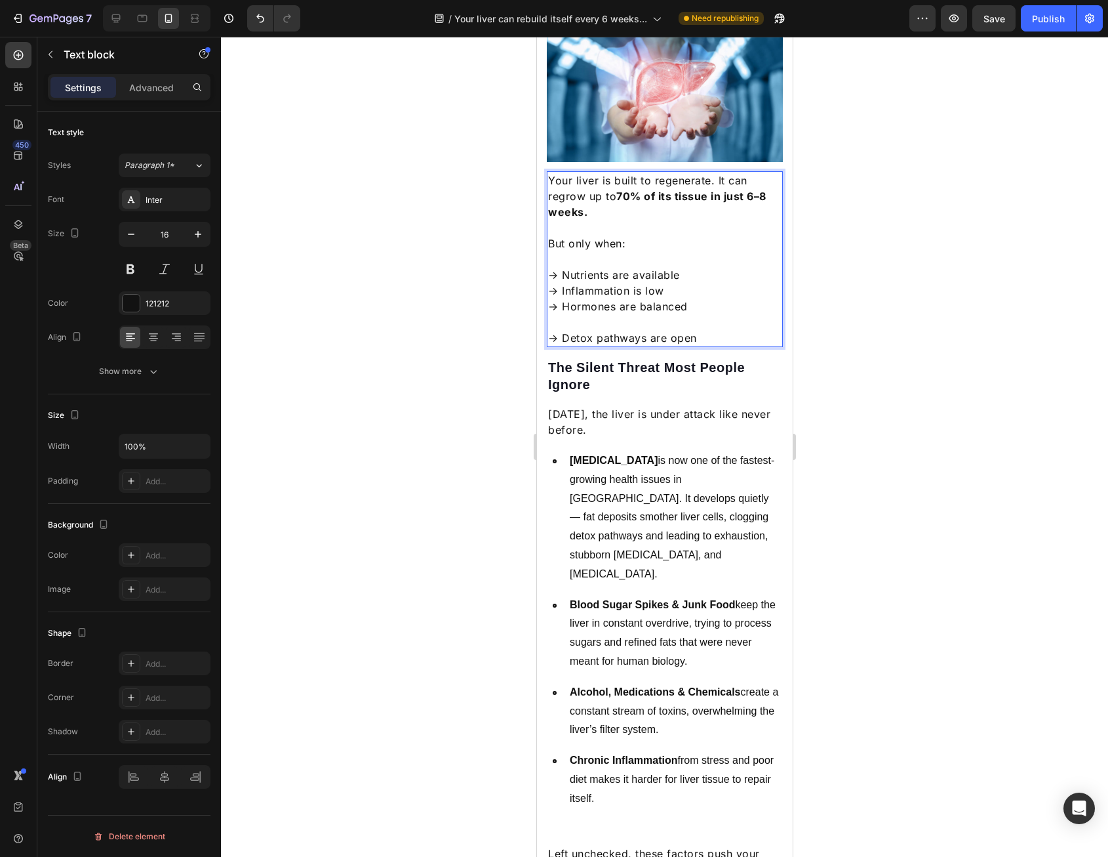
click at [592, 315] on p "→ Detox pathways are open" at bounding box center [665, 329] width 234 height 31
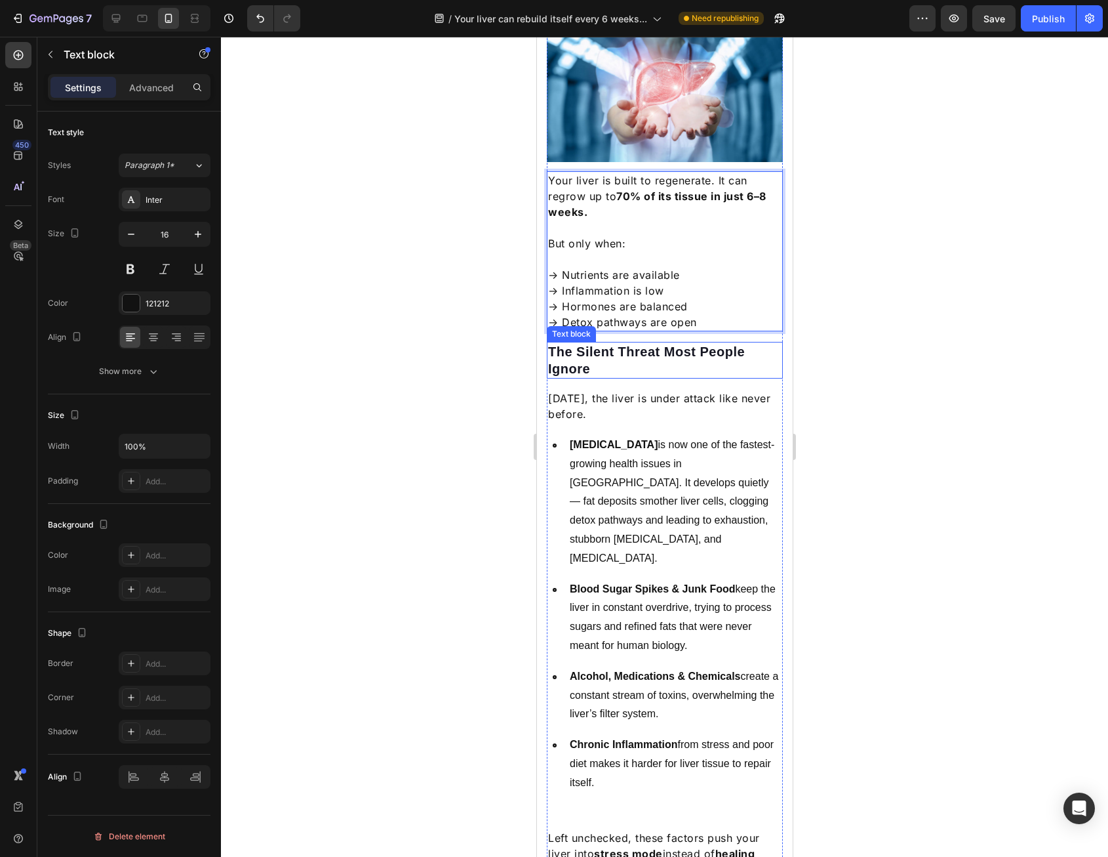
click at [590, 343] on p "The Silent Threat Most People Ignore" at bounding box center [665, 360] width 234 height 34
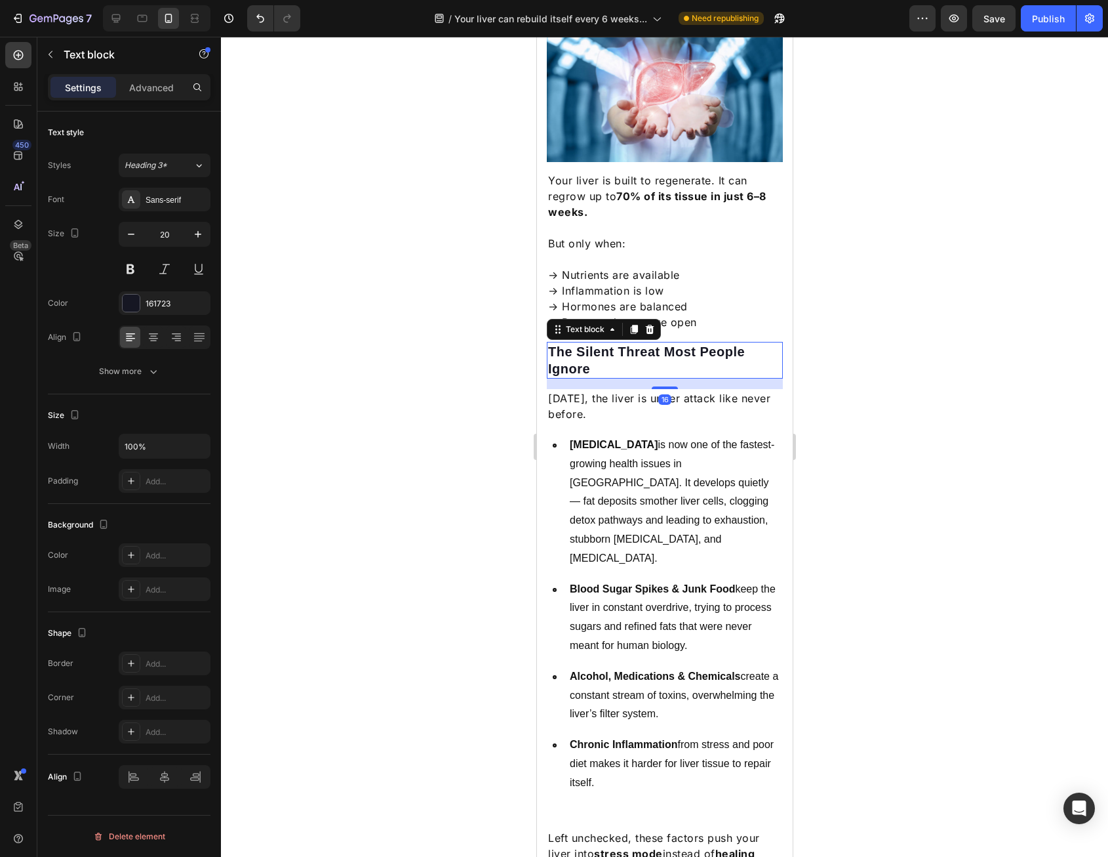
click at [699, 310] on p "→ Nutrients are available → Inflammation is low → Hormones are balanced → Detox…" at bounding box center [665, 290] width 234 height 79
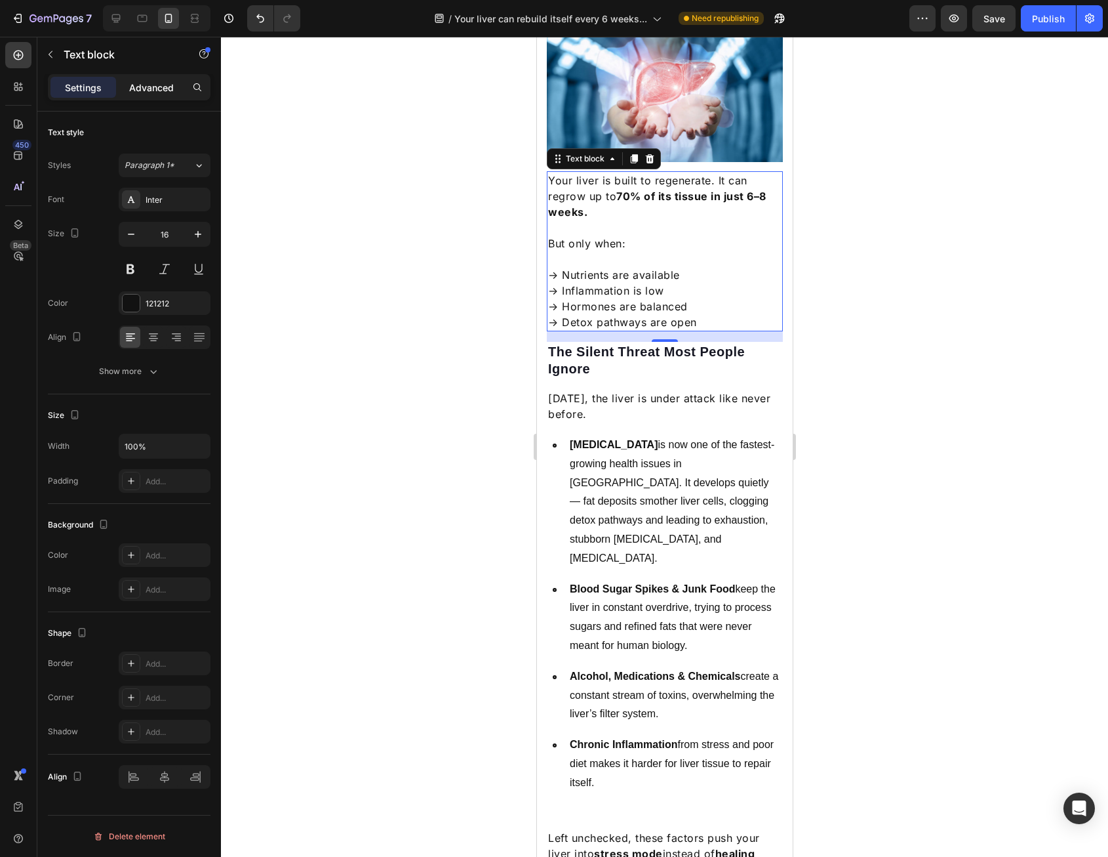
click at [151, 87] on p "Advanced" at bounding box center [151, 88] width 45 height 14
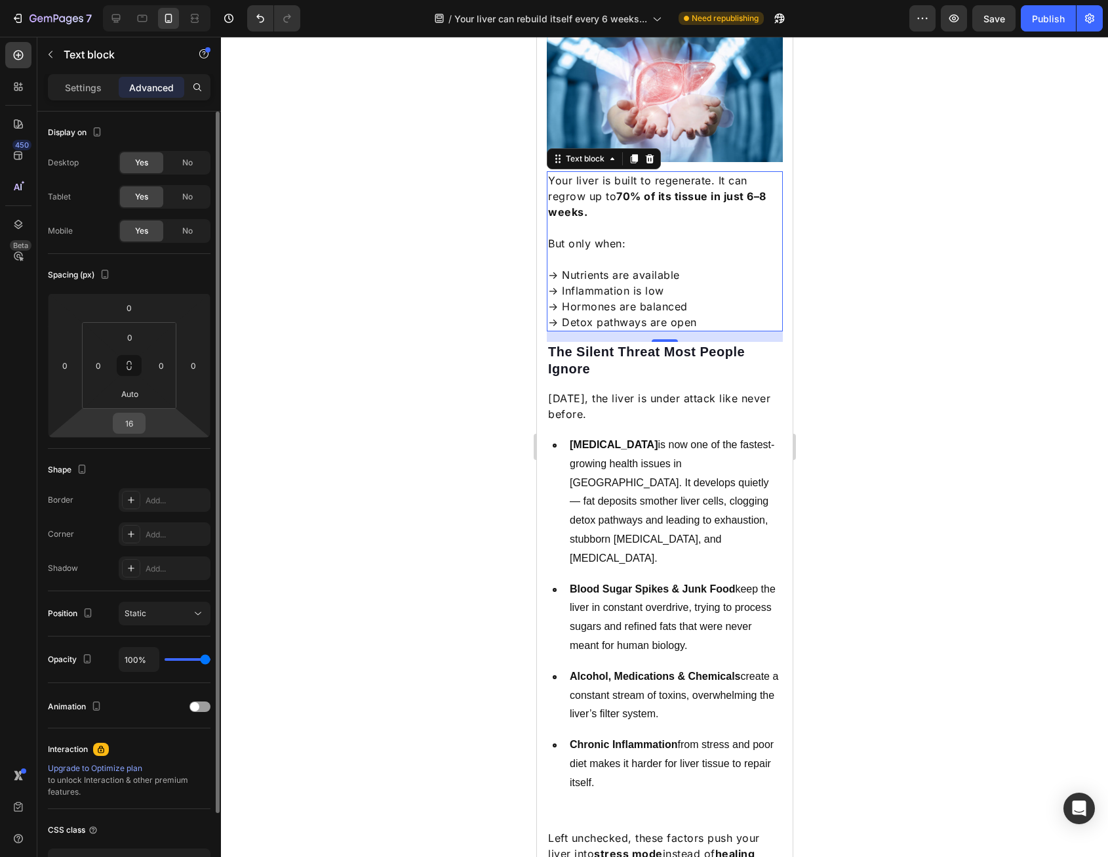
click at [139, 420] on input "16" at bounding box center [129, 423] width 26 height 20
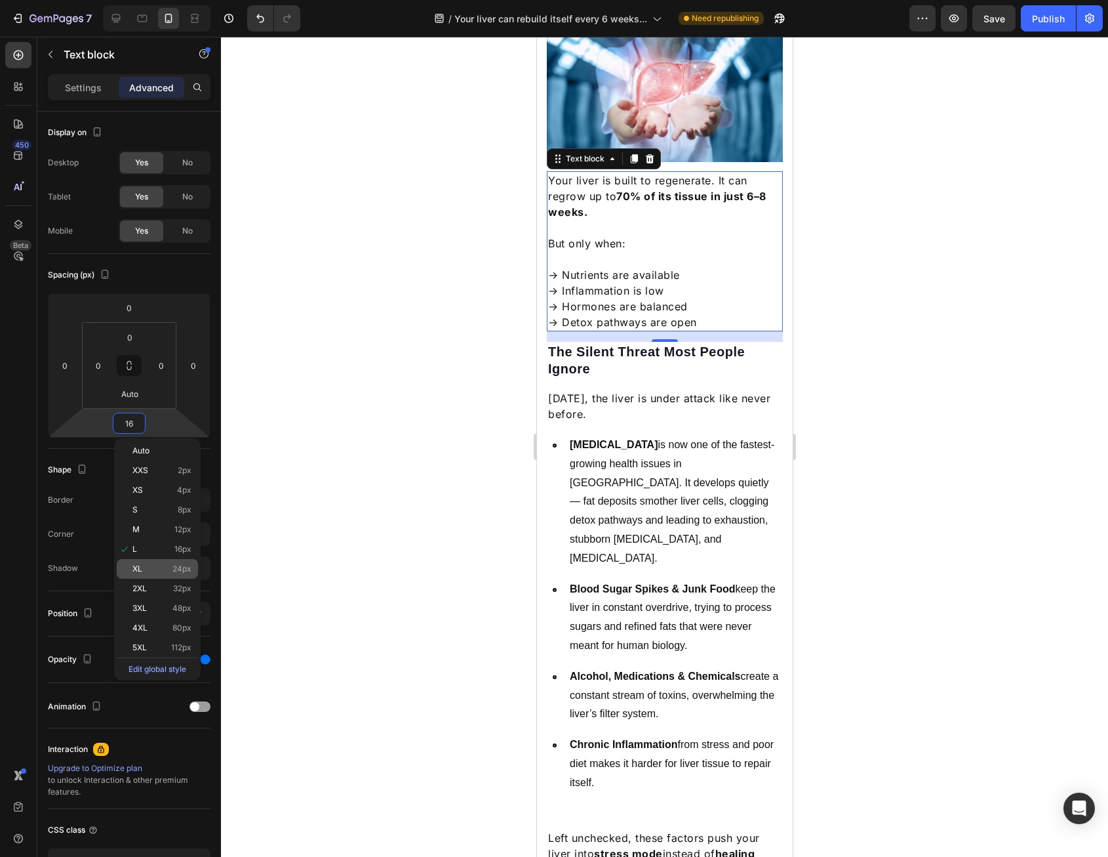
click at [162, 559] on div "XL 24px" at bounding box center [157, 569] width 81 height 20
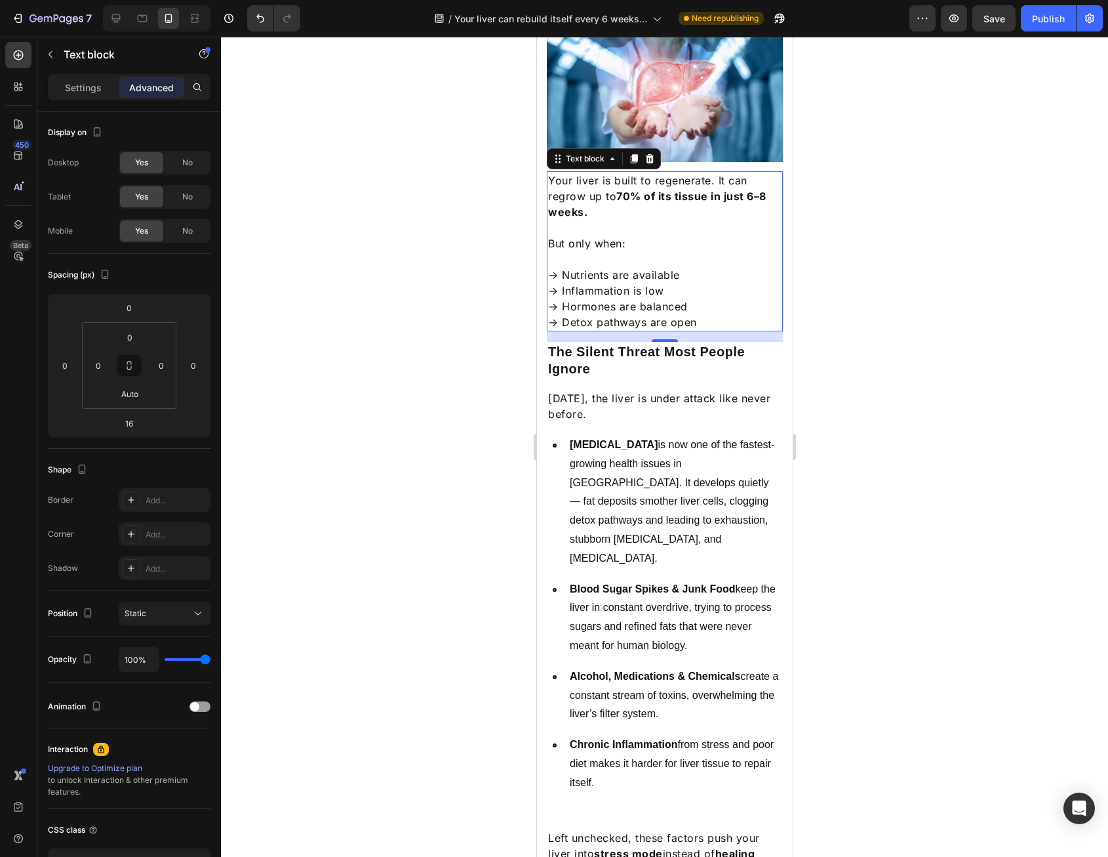
type input "24"
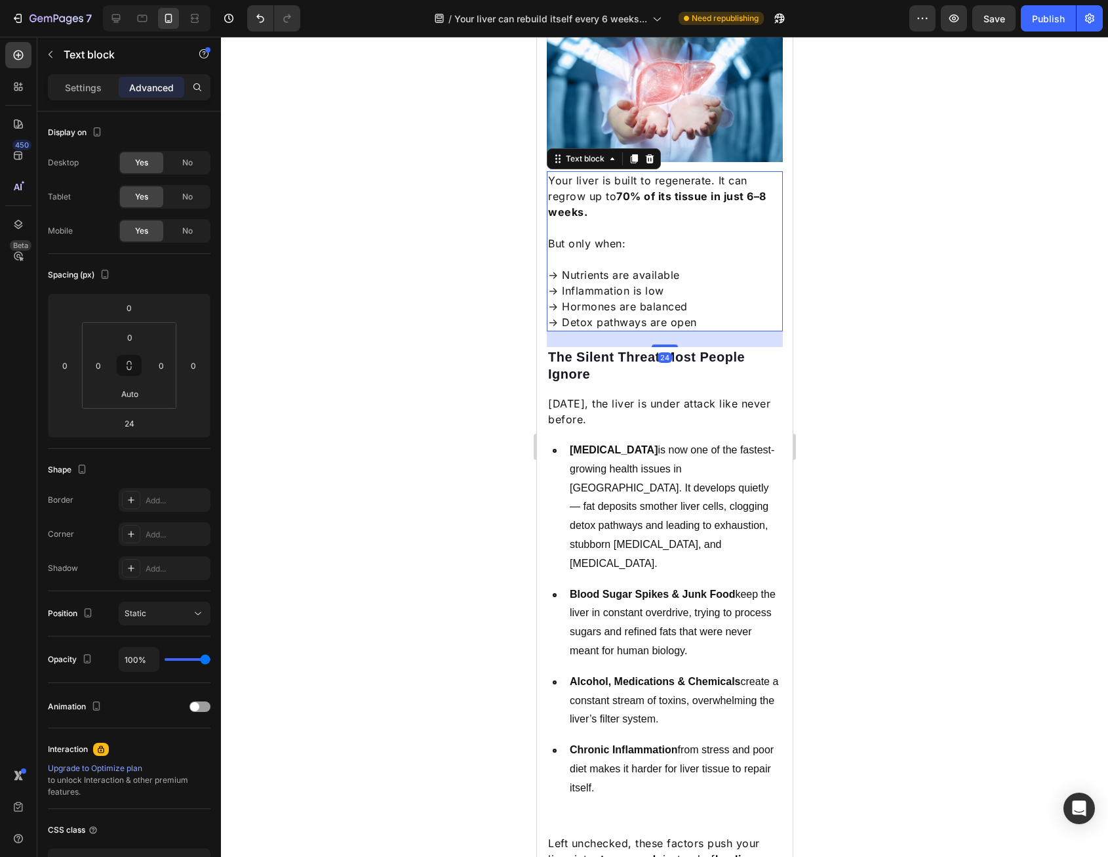
click at [975, 443] on div at bounding box center [664, 447] width 887 height 820
click at [674, 402] on p "[DATE], the liver is under attack like never before." at bounding box center [665, 411] width 234 height 31
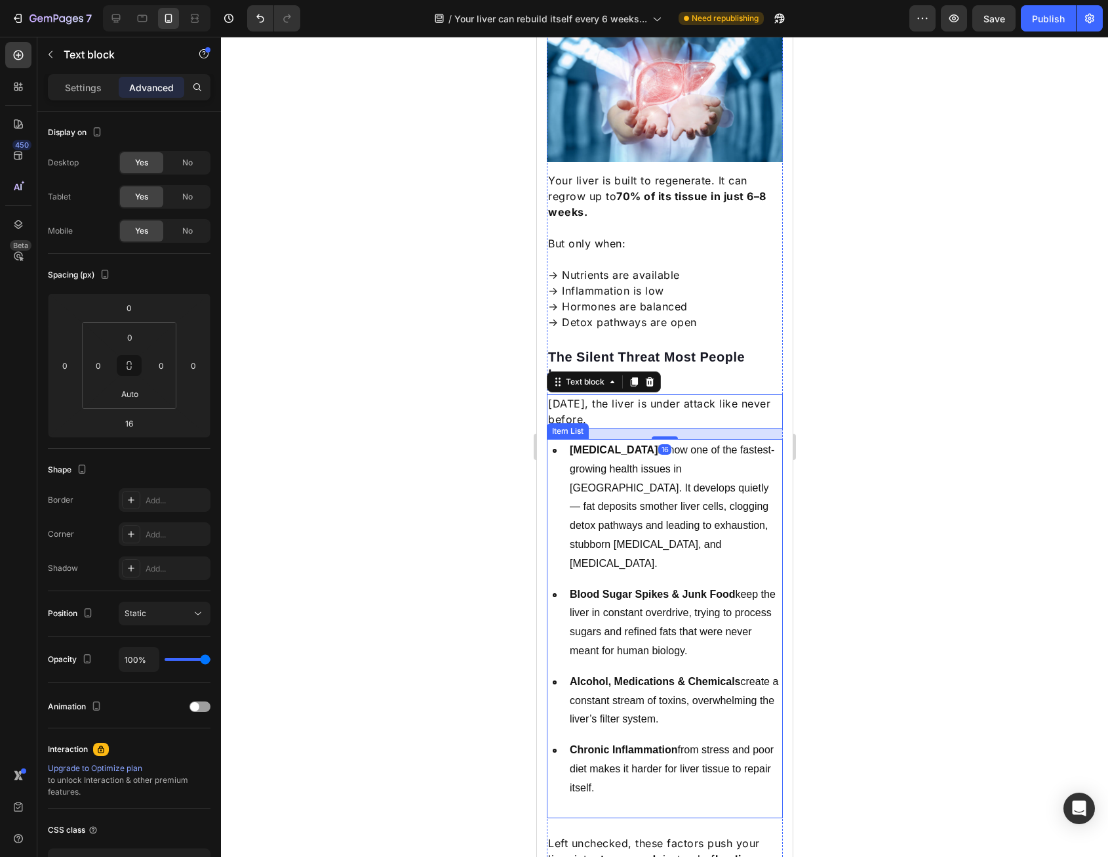
click at [624, 476] on p "[MEDICAL_DATA] is now one of the fastest-growing health issues in [GEOGRAPHIC_D…" at bounding box center [674, 507] width 211 height 132
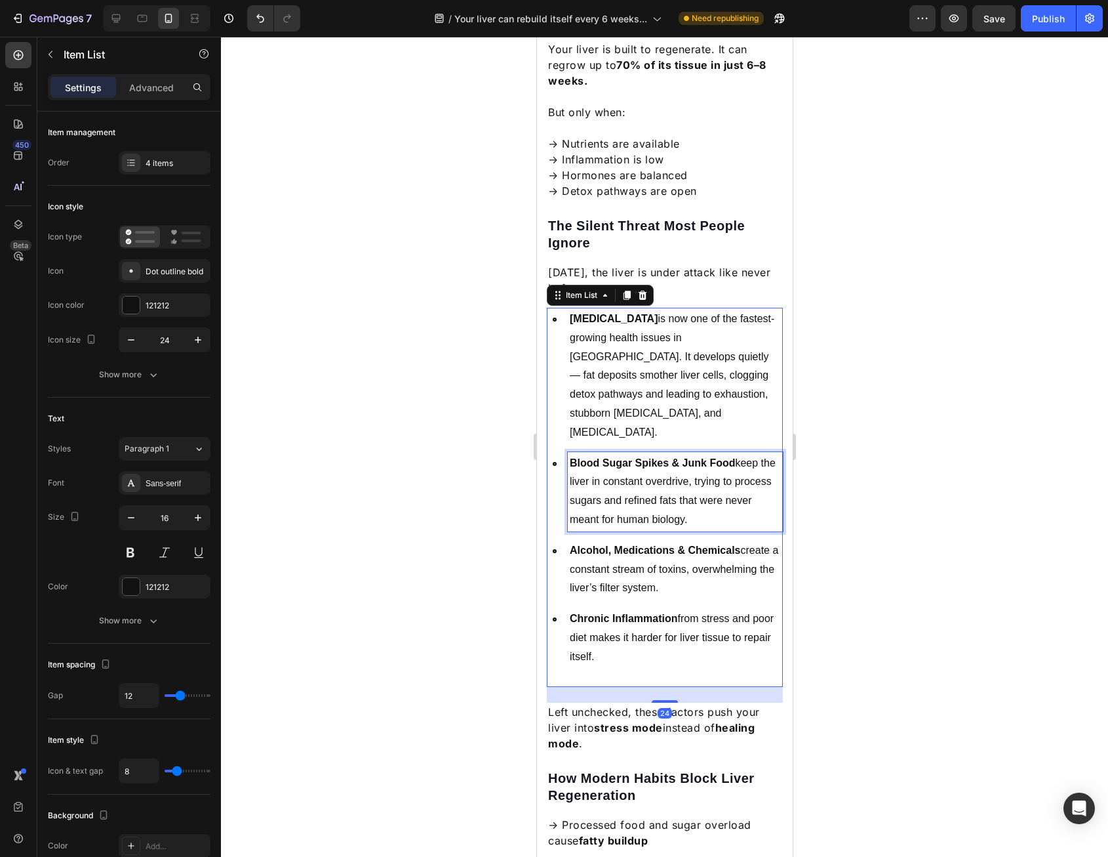
click at [619, 472] on p "Blood Sugar Spikes & Junk Food keep the liver in constant overdrive, trying to …" at bounding box center [674, 491] width 211 height 75
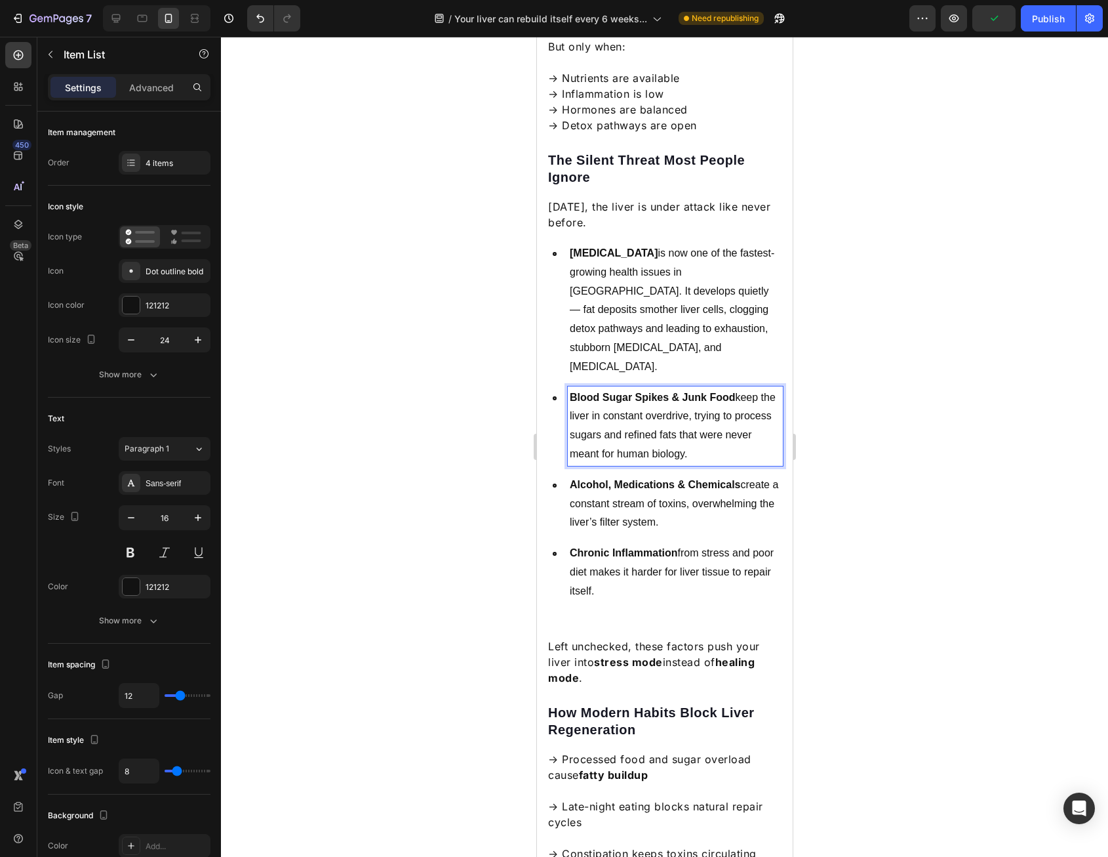
click at [619, 476] on p "Alcohol, Medications & Chemicals create a constant stream of toxins, overwhelmi…" at bounding box center [674, 504] width 211 height 56
click at [620, 544] on p "Chronic Inflammation from stress and poor diet makes it harder for liver tissue…" at bounding box center [674, 572] width 211 height 56
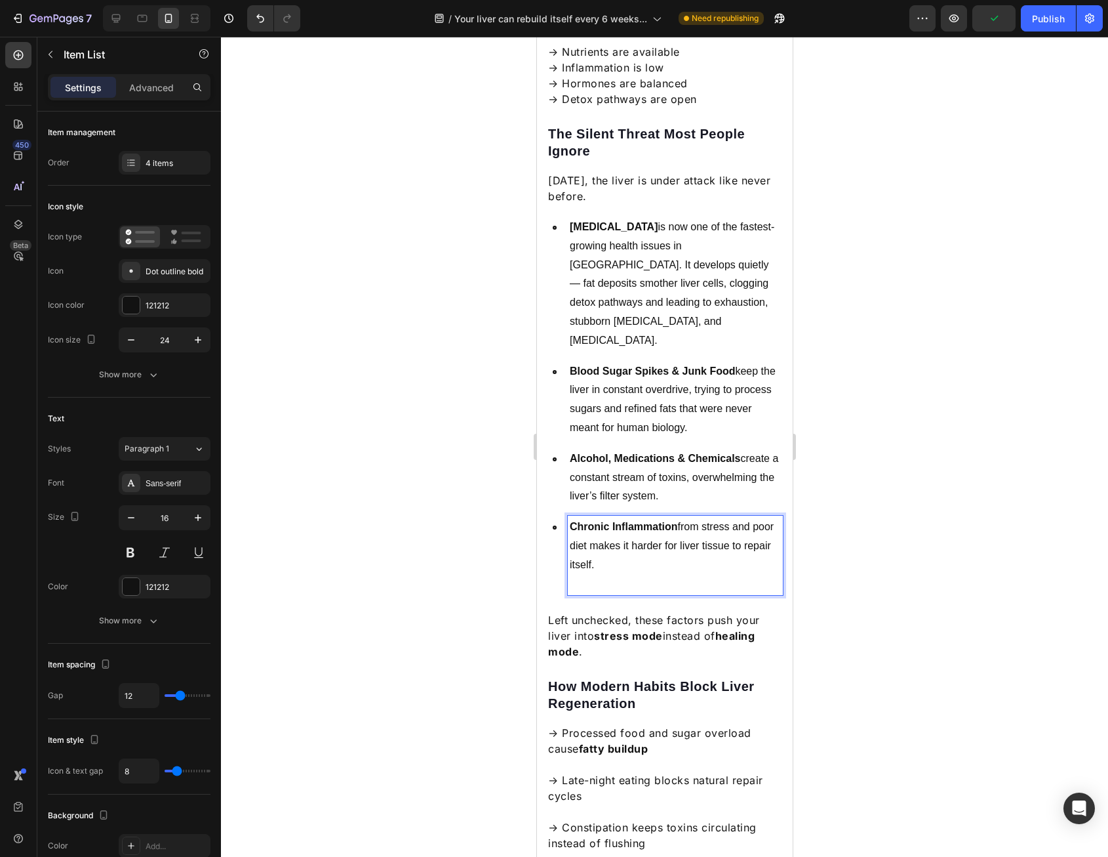
scroll to position [525, 0]
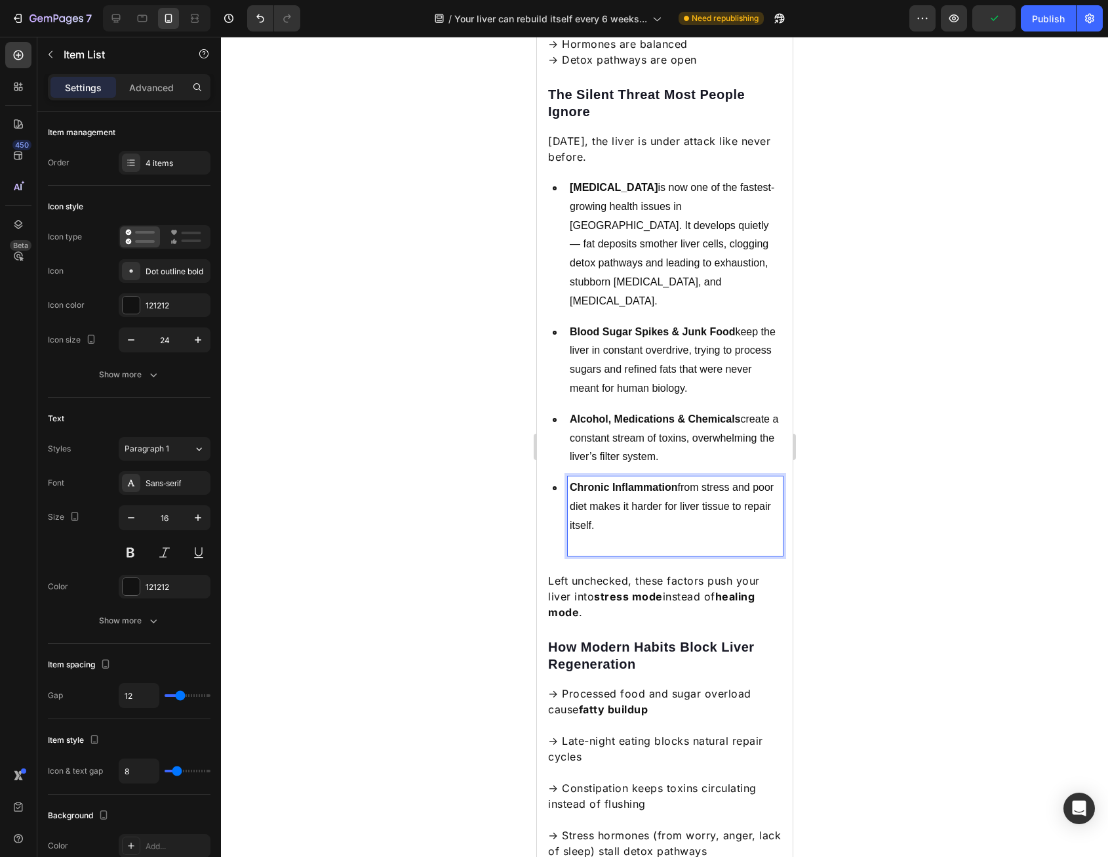
click at [625, 506] on p "Chronic Inflammation from stress and poor diet makes it harder for liver tissue…" at bounding box center [674, 506] width 211 height 56
click at [626, 502] on p "Chronic Inflammation from stress and poor diet makes it harder for liver tissue…" at bounding box center [674, 506] width 211 height 56
click at [627, 535] on p "Rich Text Editor. Editing area: main" at bounding box center [674, 544] width 211 height 19
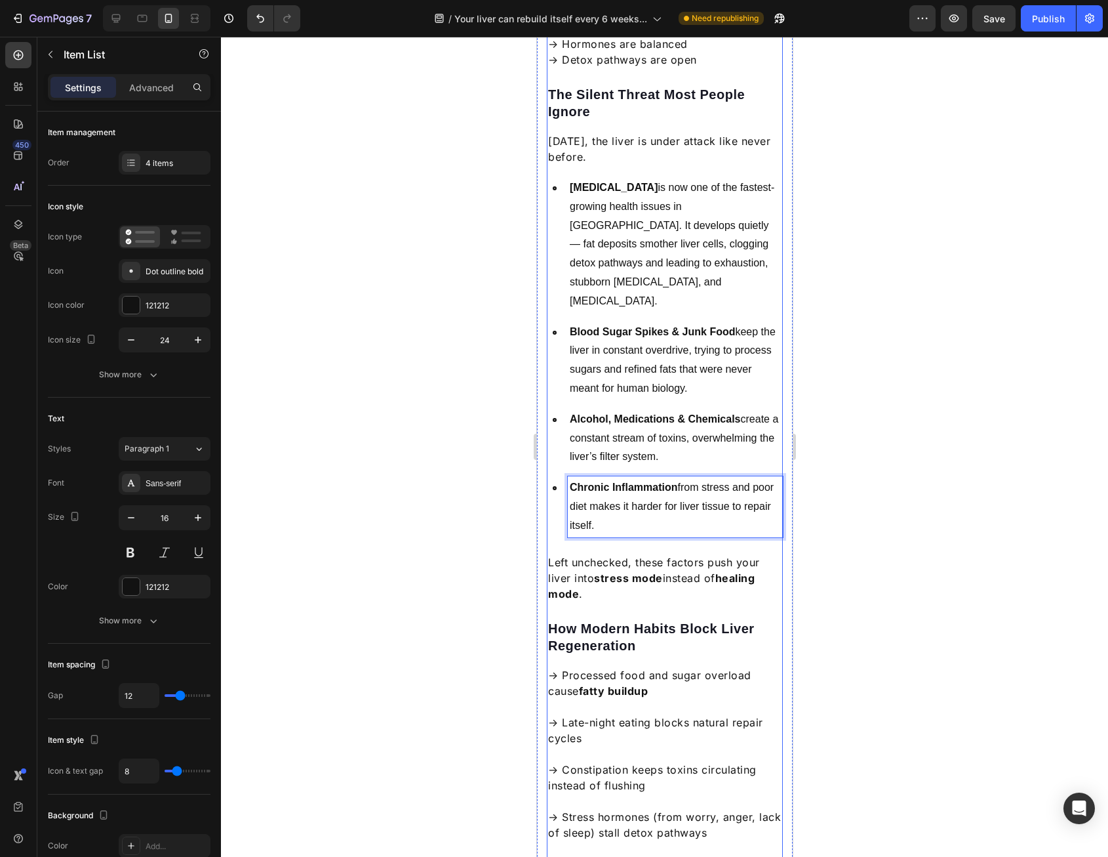
drag, startPoint x: 857, startPoint y: 520, endPoint x: 240, endPoint y: 486, distance: 617.5
click at [857, 520] on div at bounding box center [664, 447] width 887 height 820
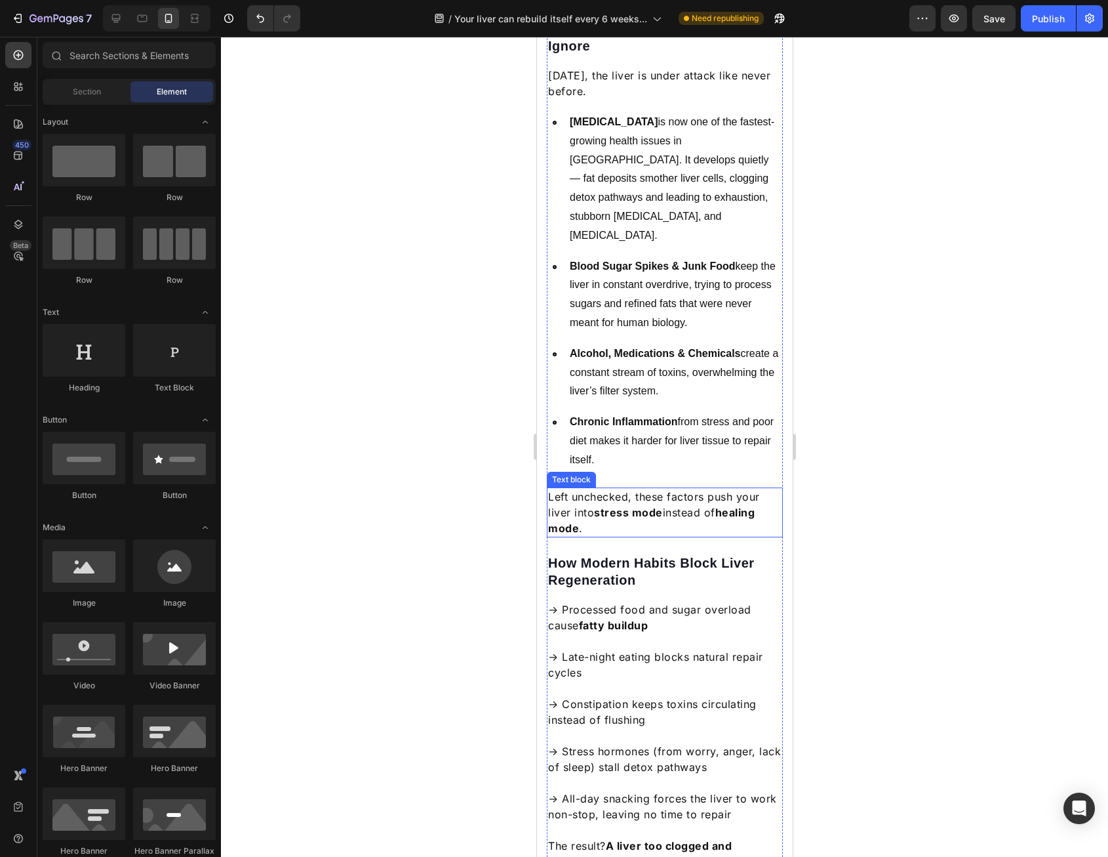
click at [685, 493] on p "Left unchecked, these factors push your liver into stress mode instead of heali…" at bounding box center [665, 512] width 234 height 47
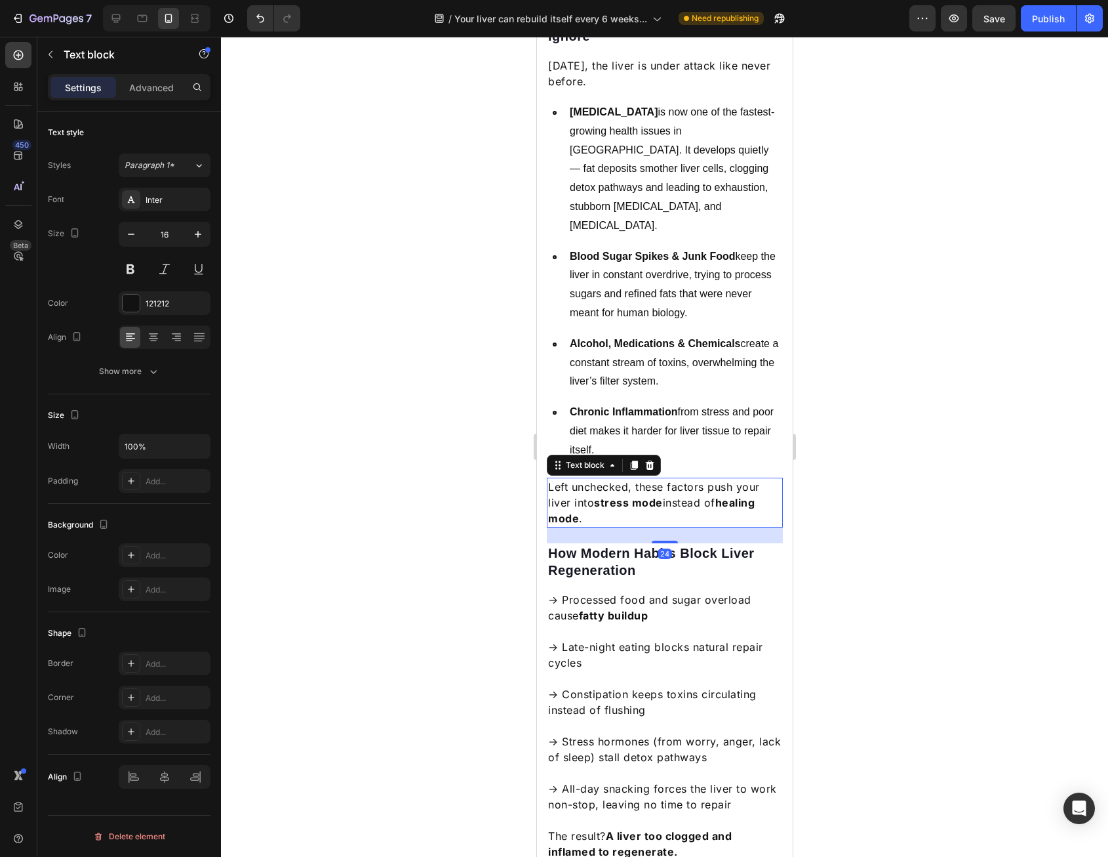
scroll to position [656, 0]
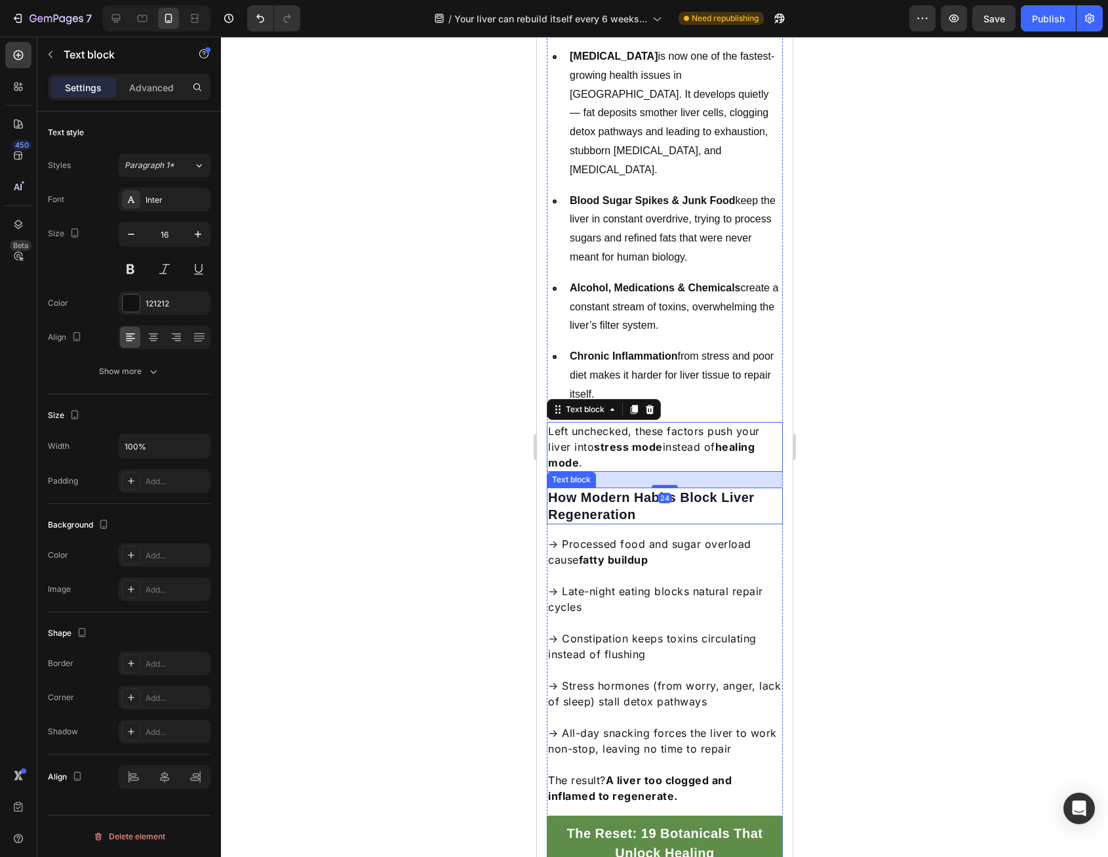
click at [721, 489] on p "How Modern Habits Block Liver Regeneration" at bounding box center [665, 506] width 234 height 34
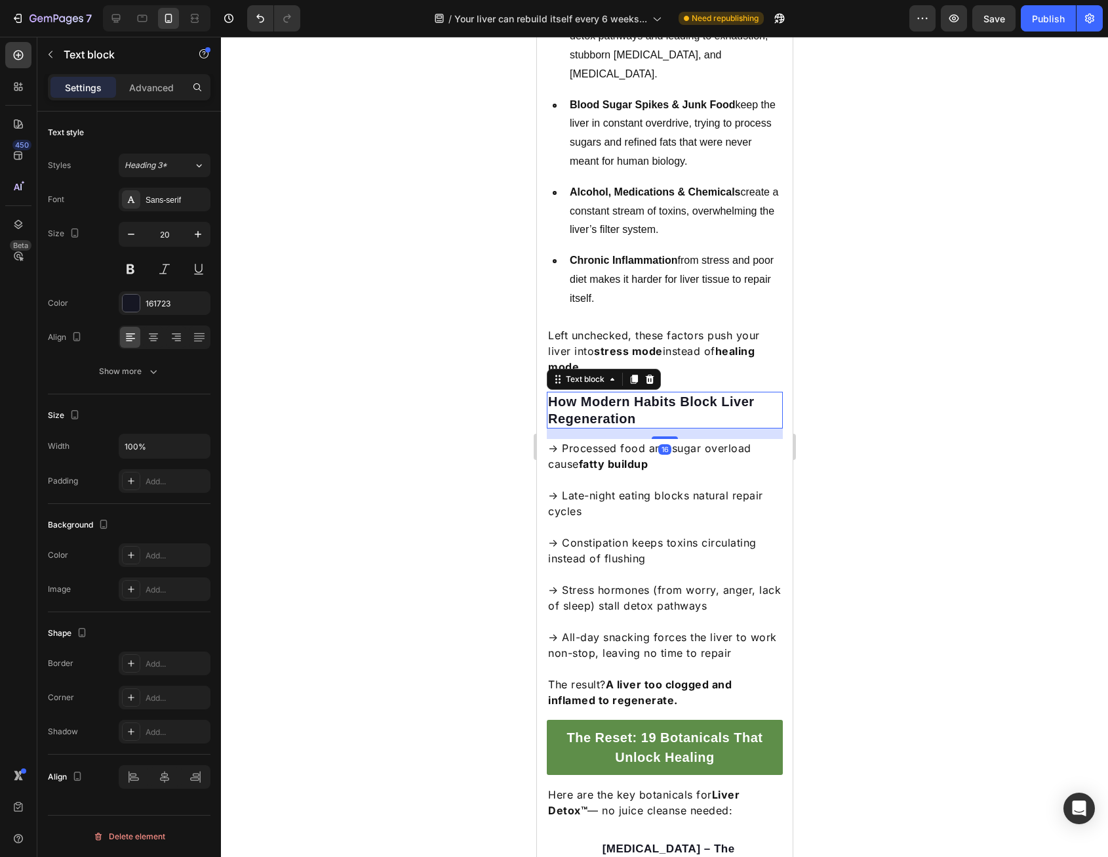
scroll to position [787, 0]
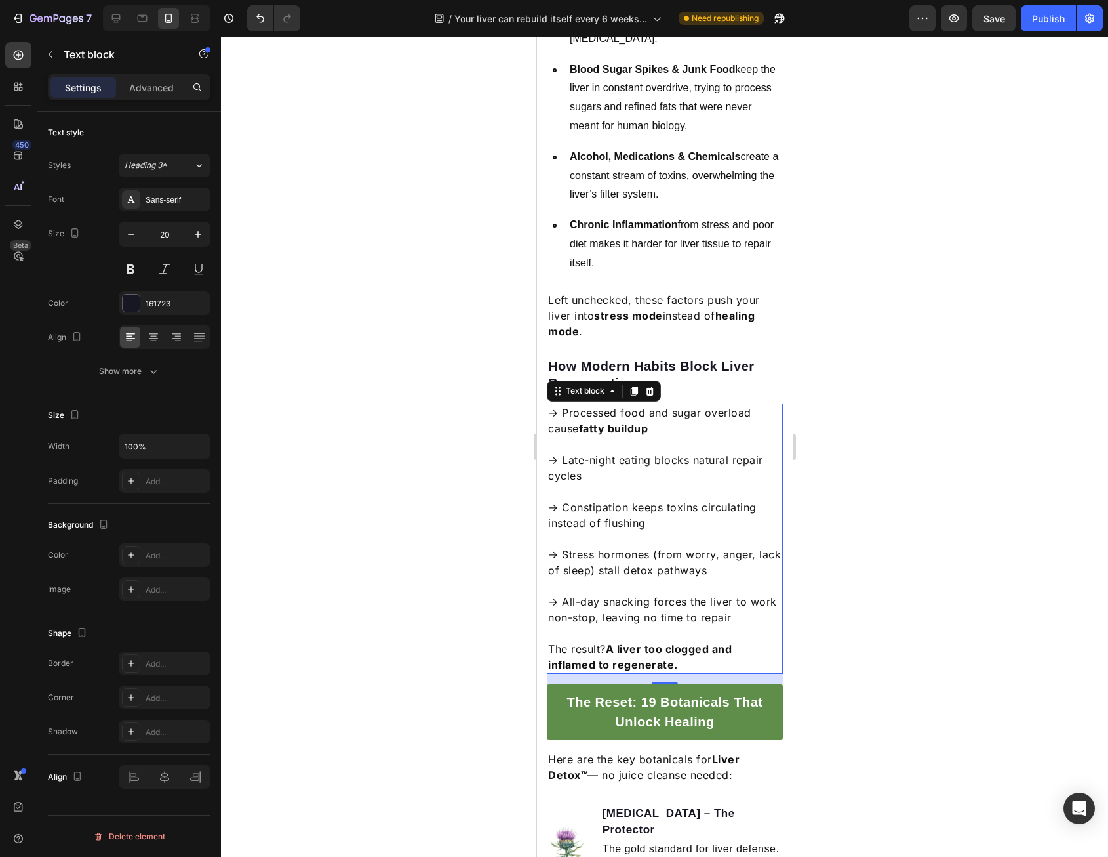
click at [704, 405] on p "→ Processed food and sugar overload cause fatty buildup" at bounding box center [665, 420] width 234 height 31
click at [704, 436] on p "→ Late-night eating blocks natural repair cycles" at bounding box center [665, 459] width 234 height 47
click at [687, 483] on p "→ Constipation keeps toxins circulating instead of flushing" at bounding box center [665, 506] width 234 height 47
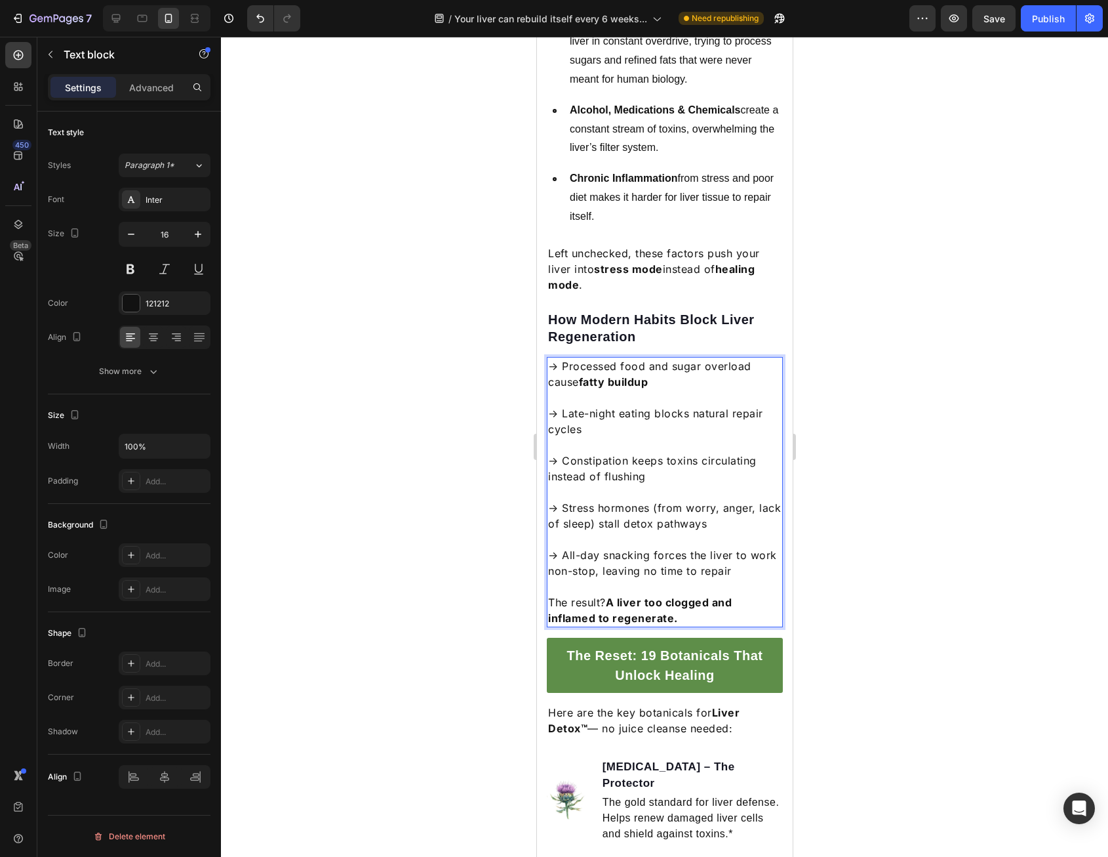
scroll to position [853, 0]
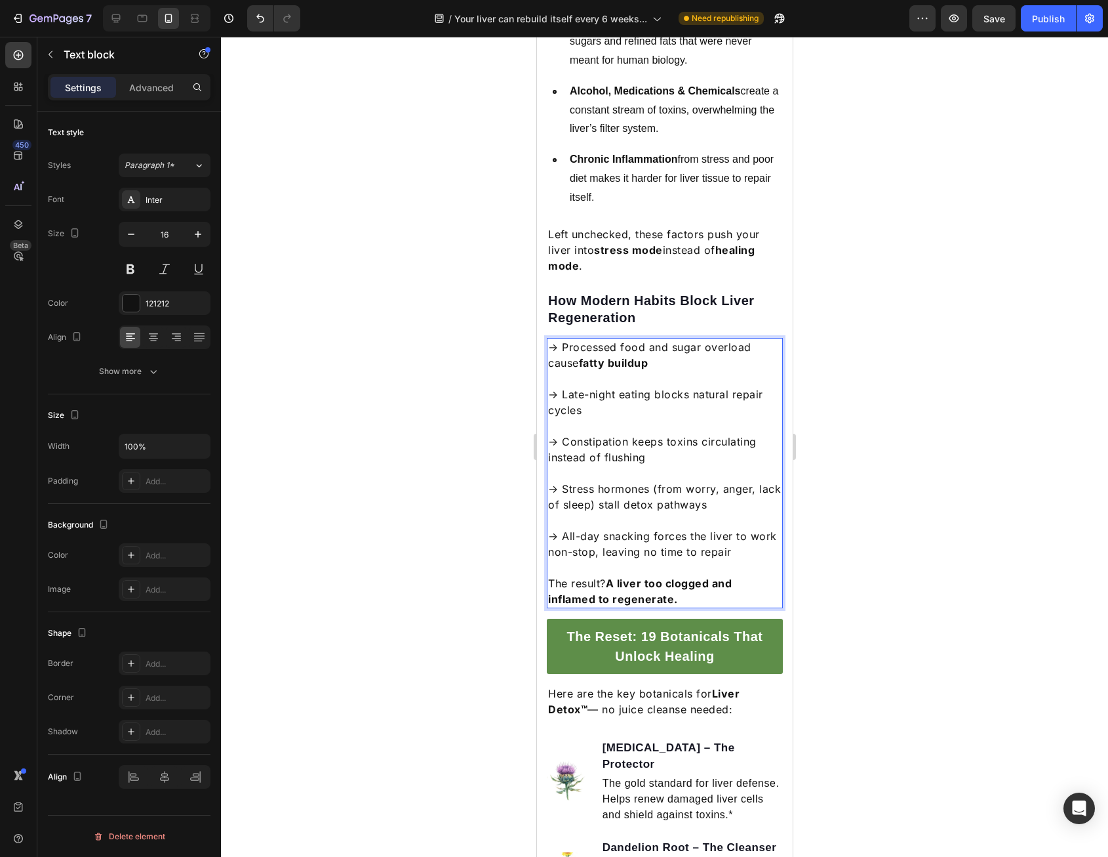
click at [680, 519] on p "→ All-day snacking forces the liver to work non-stop, leaving no time to repair" at bounding box center [665, 535] width 234 height 47
click at [683, 575] on p "The result? A liver too clogged and inflamed to regenerate." at bounding box center [665, 590] width 234 height 31
click at [767, 578] on p "The result? A liver too clogged and inflamed to regenerate." at bounding box center [665, 590] width 234 height 31
click at [847, 561] on div at bounding box center [664, 447] width 887 height 820
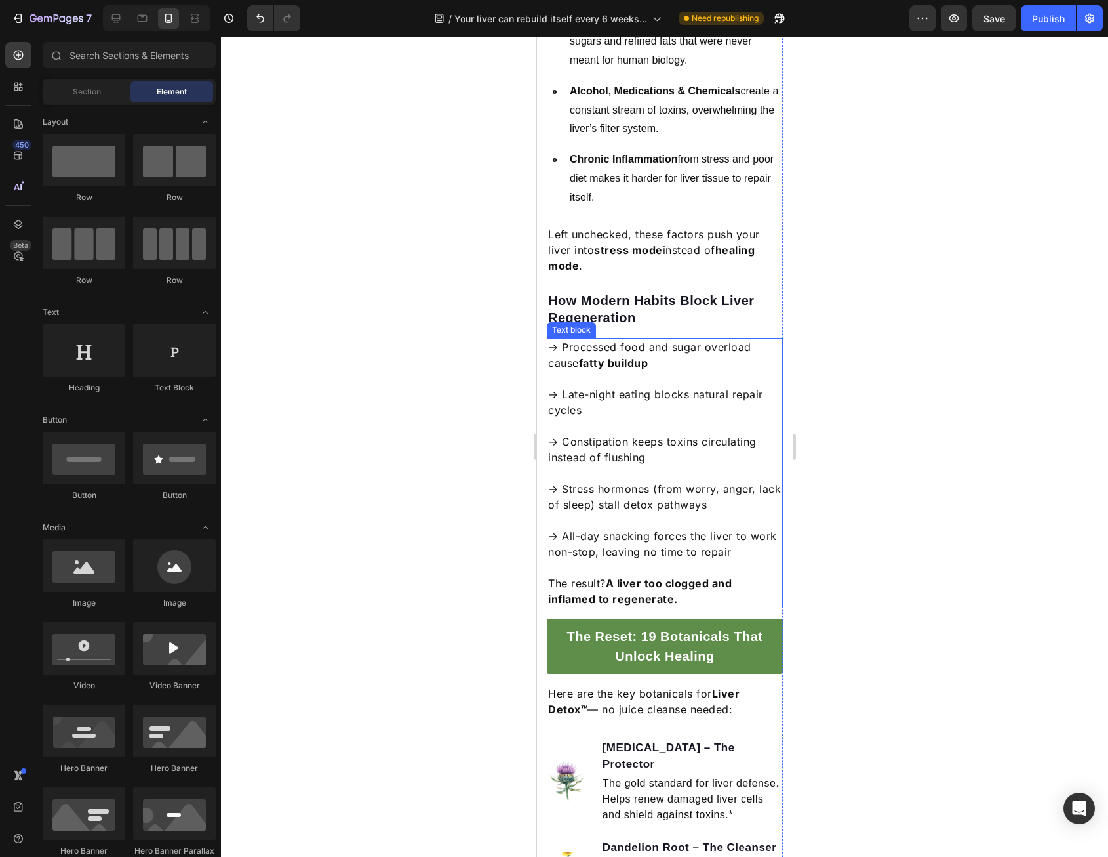
click at [753, 575] on p "The result? A liver too clogged and inflamed to regenerate." at bounding box center [665, 590] width 234 height 31
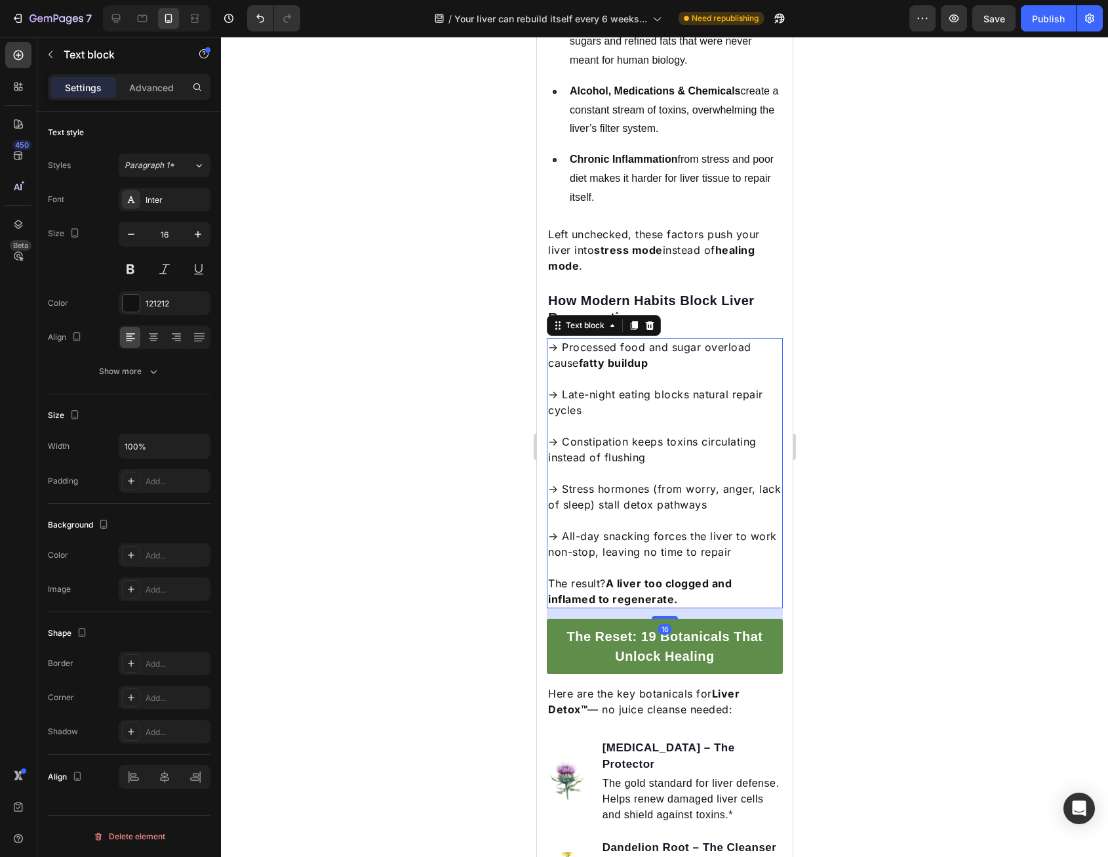
drag, startPoint x: 158, startPoint y: 84, endPoint x: 157, endPoint y: 126, distance: 42.0
click at [157, 84] on p "Advanced" at bounding box center [151, 88] width 45 height 14
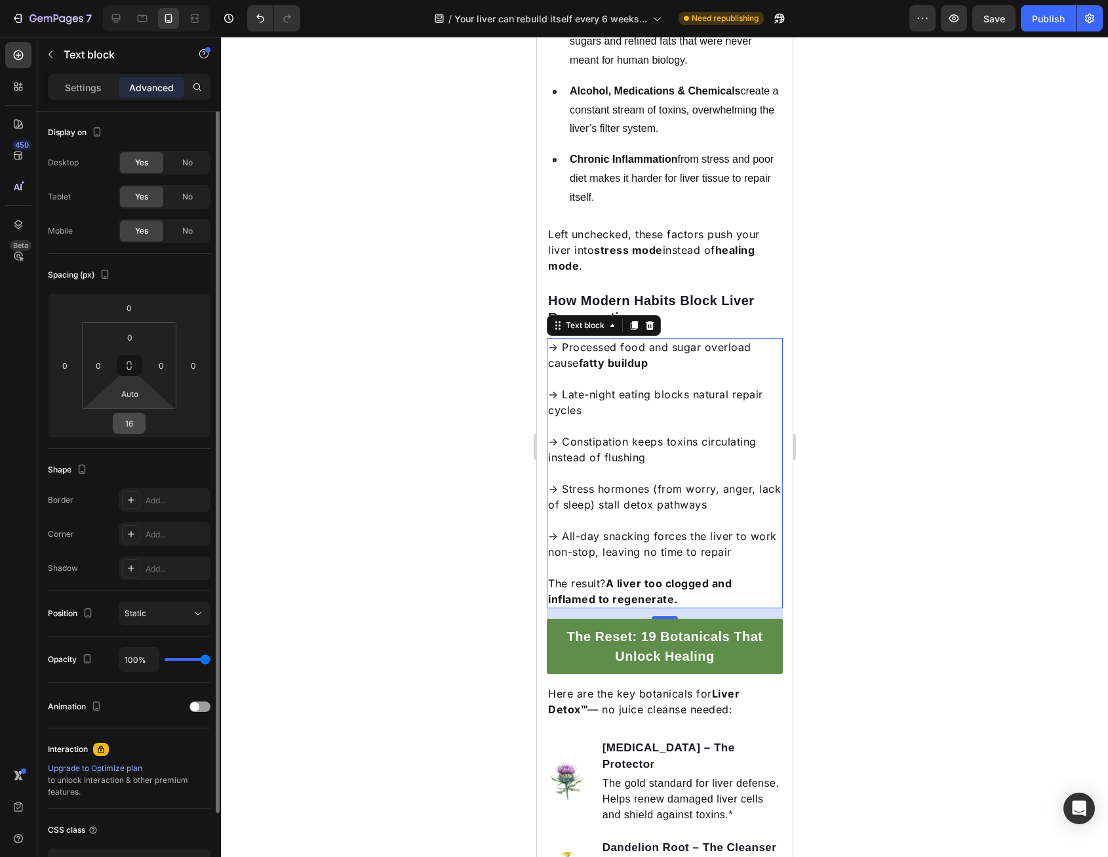
click at [139, 420] on input "16" at bounding box center [129, 423] width 26 height 20
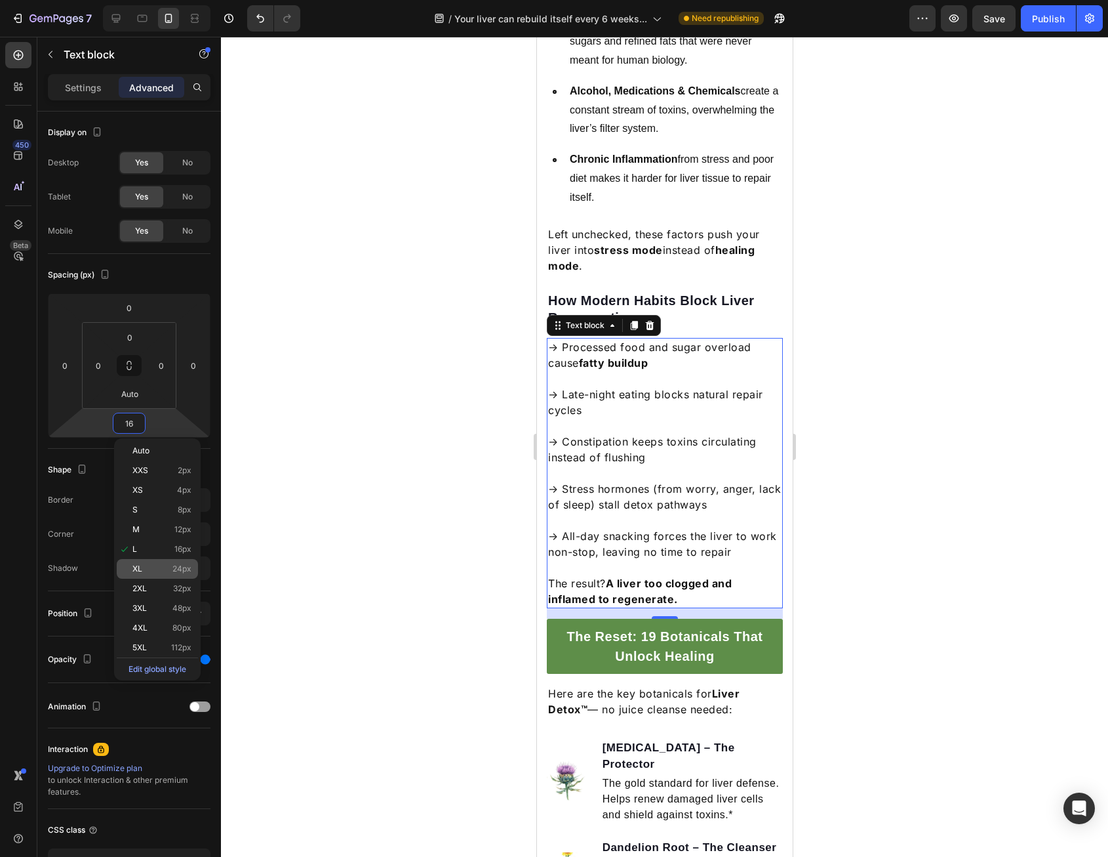
click at [156, 575] on div "XL 24px" at bounding box center [157, 569] width 81 height 20
type input "24"
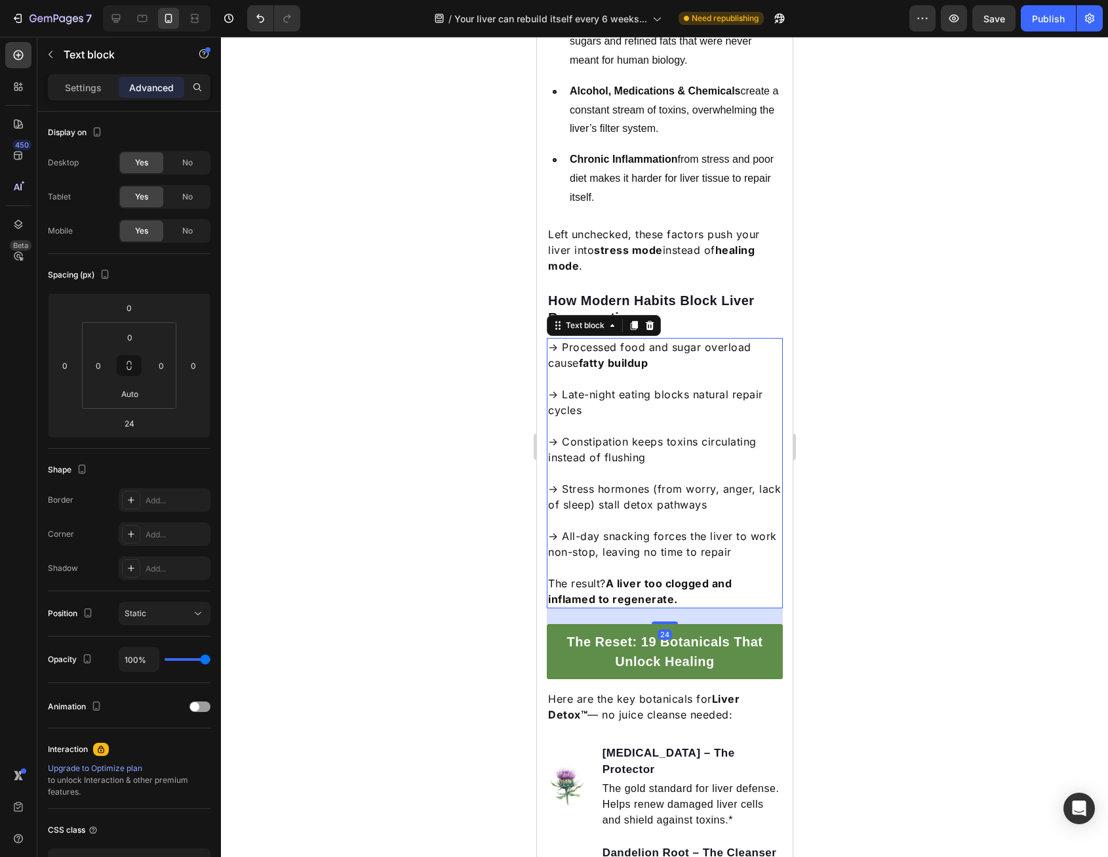
click at [906, 482] on div at bounding box center [664, 447] width 887 height 820
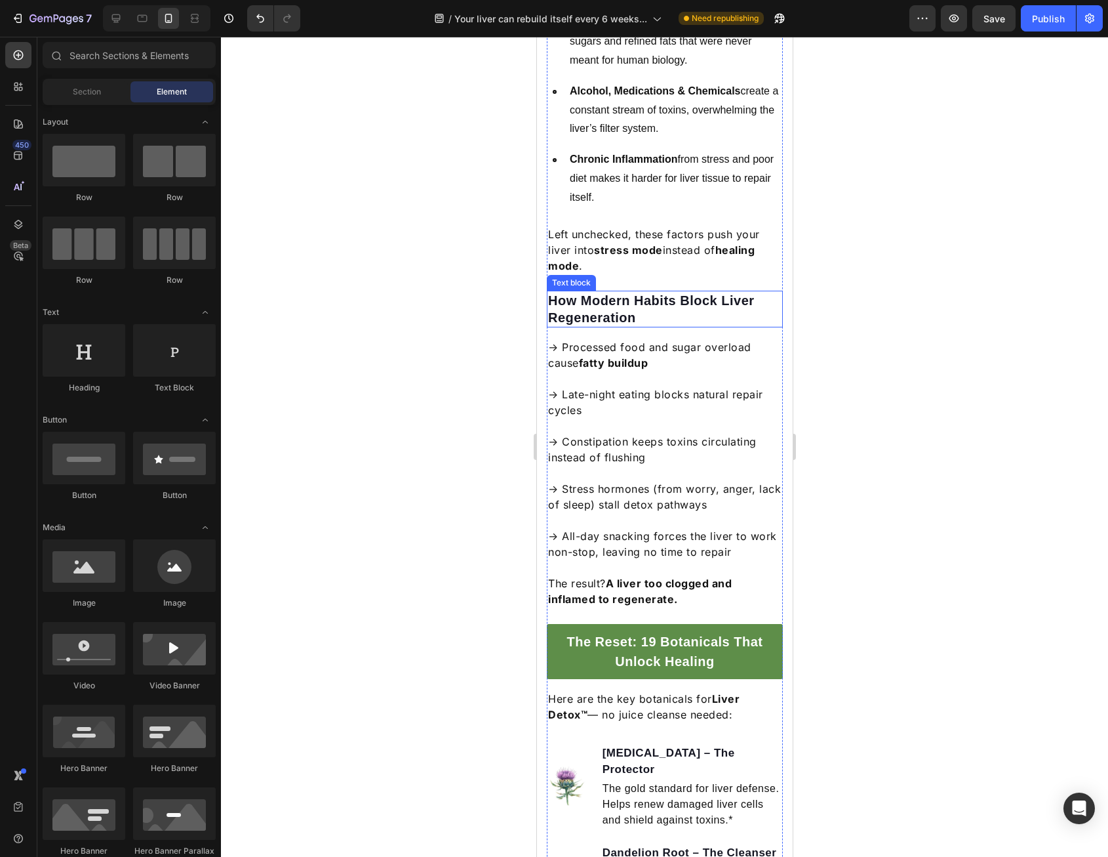
click at [651, 292] on p "How Modern Habits Block Liver Regeneration" at bounding box center [665, 309] width 234 height 34
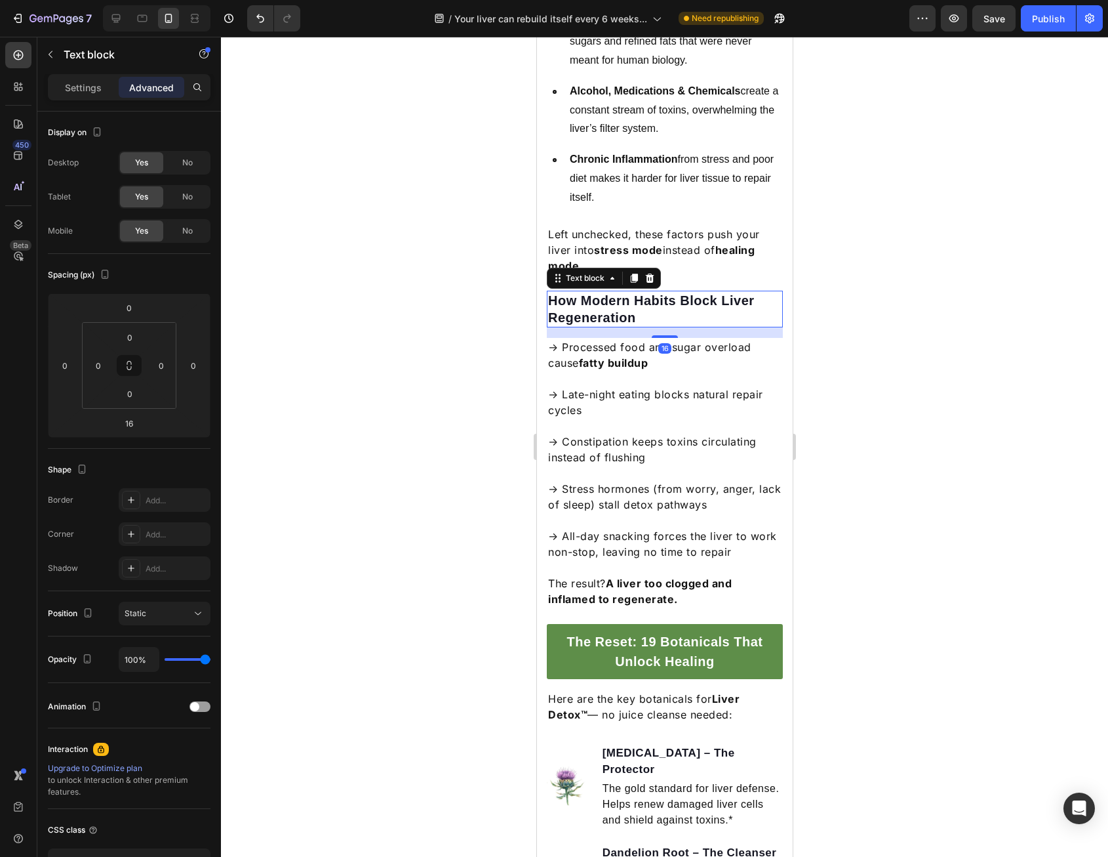
click at [623, 292] on p "How Modern Habits Block Liver Regeneration" at bounding box center [665, 309] width 234 height 34
click at [598, 292] on p "How Modern Habits Block Liver Regeneration" at bounding box center [665, 309] width 234 height 34
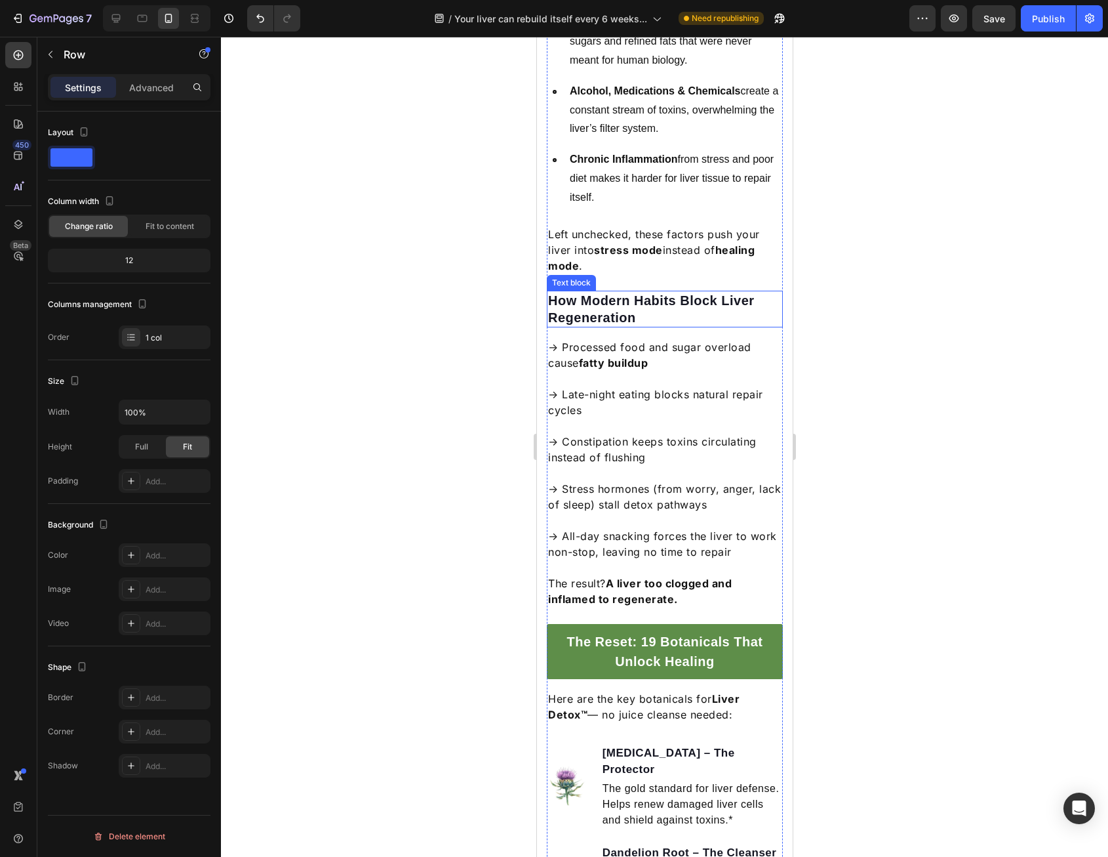
click at [593, 292] on p "How Modern Habits Block Liver Regeneration" at bounding box center [665, 309] width 234 height 34
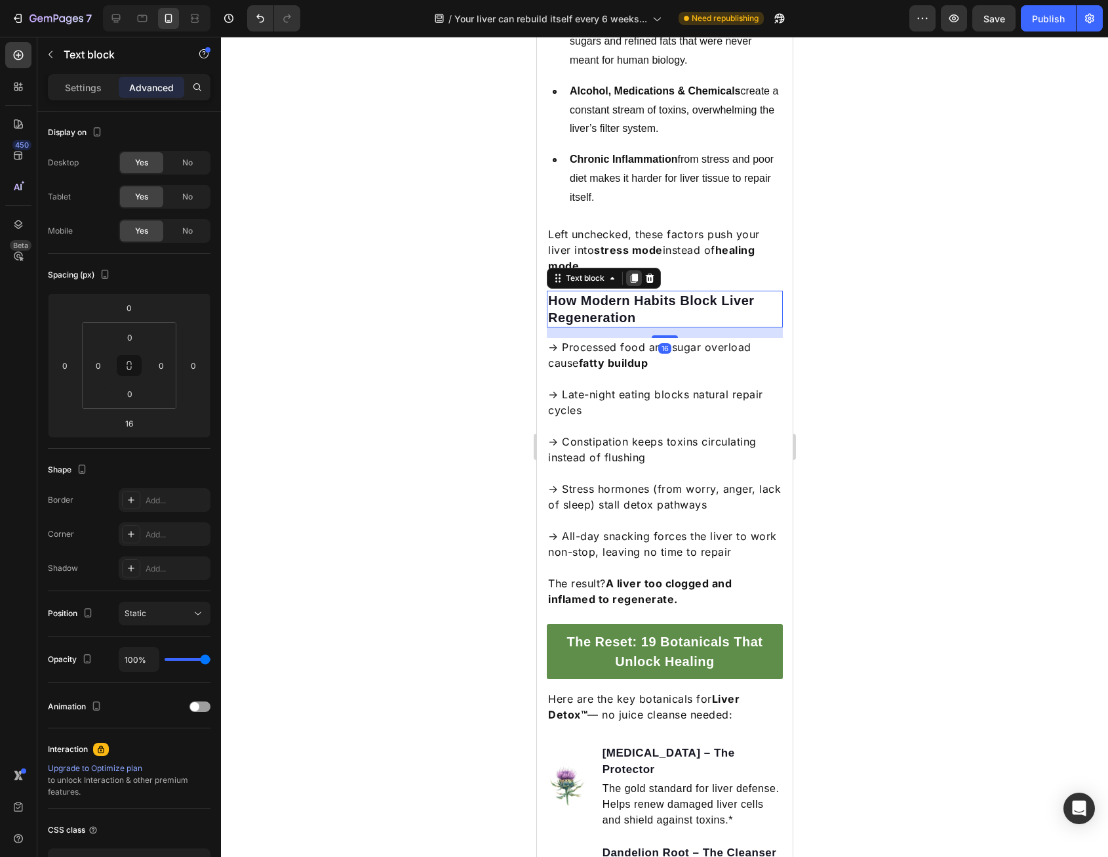
click at [632, 274] on icon at bounding box center [633, 278] width 7 height 9
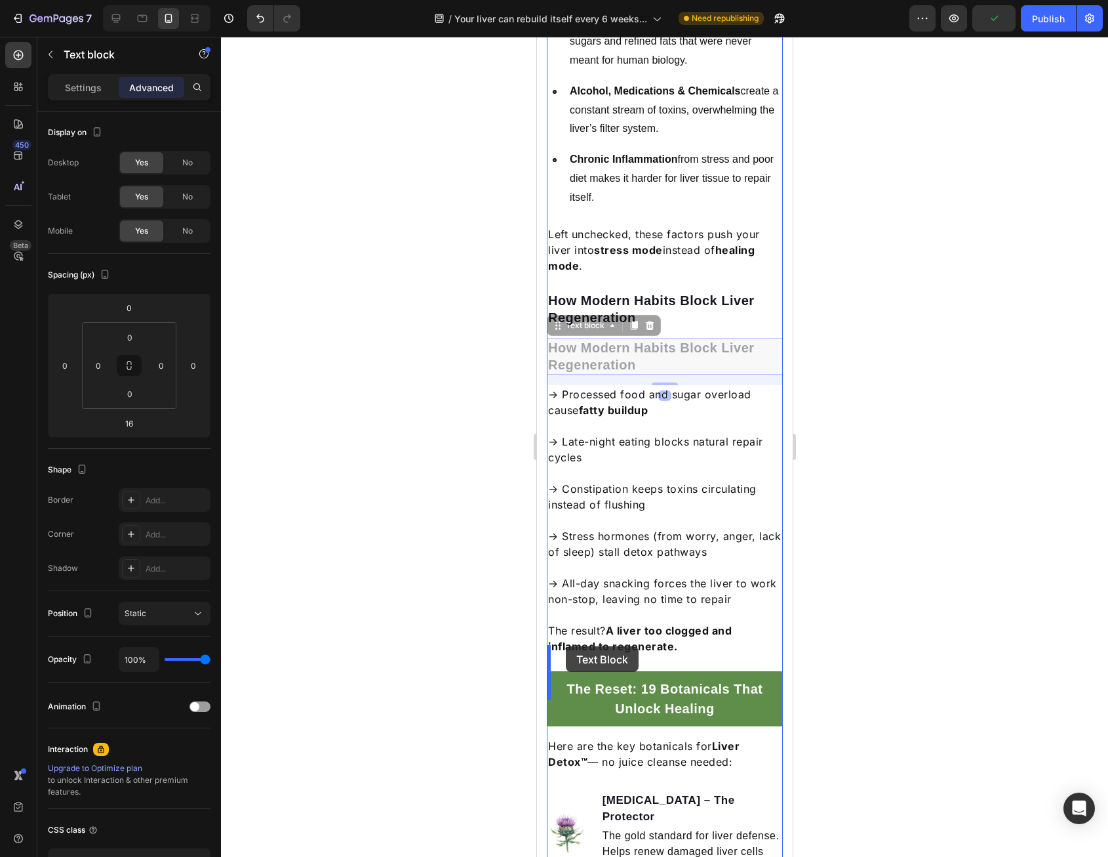
drag, startPoint x: 562, startPoint y: 313, endPoint x: 565, endPoint y: 647, distance: 333.9
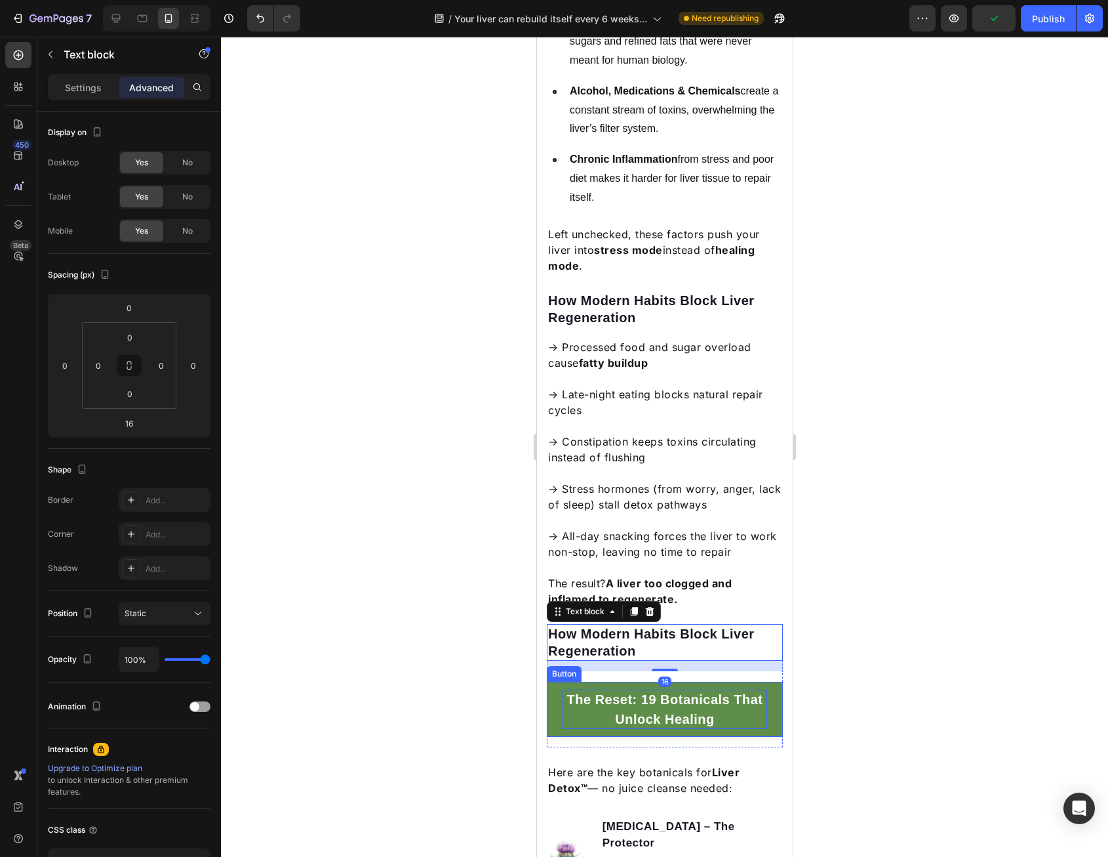
click at [624, 689] on p "The Reset: 19 Botanicals That Unlock Healing" at bounding box center [664, 708] width 205 height 39
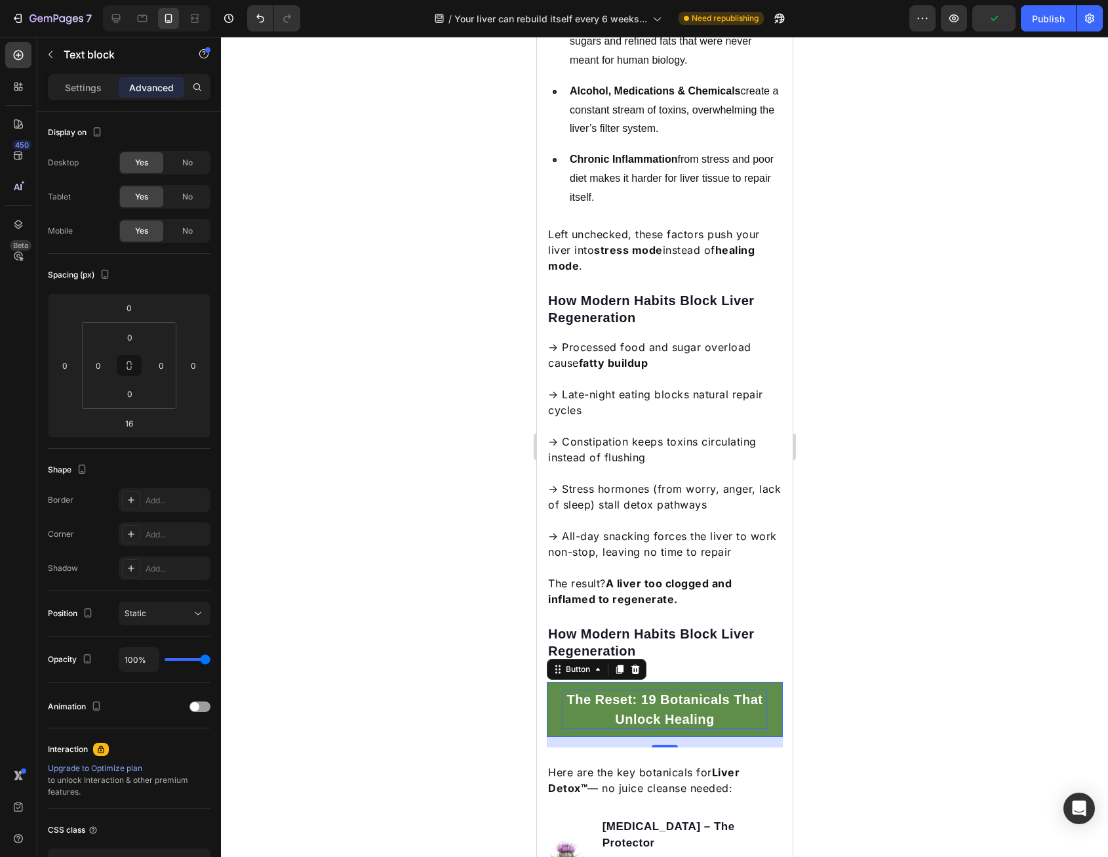
click at [624, 689] on p "The Reset: 19 Botanicals That Unlock Healing" at bounding box center [664, 708] width 205 height 39
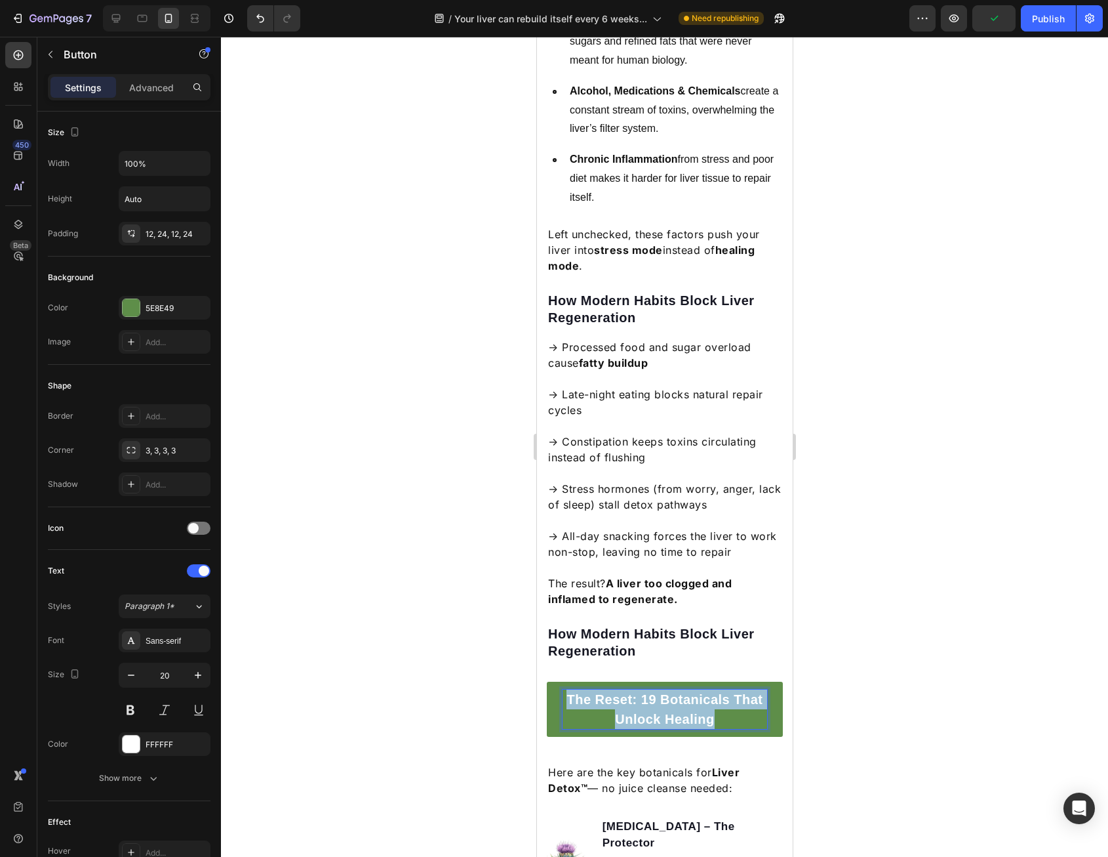
click at [624, 689] on p "The Reset: 19 Botanicals That Unlock Healing" at bounding box center [664, 708] width 205 height 39
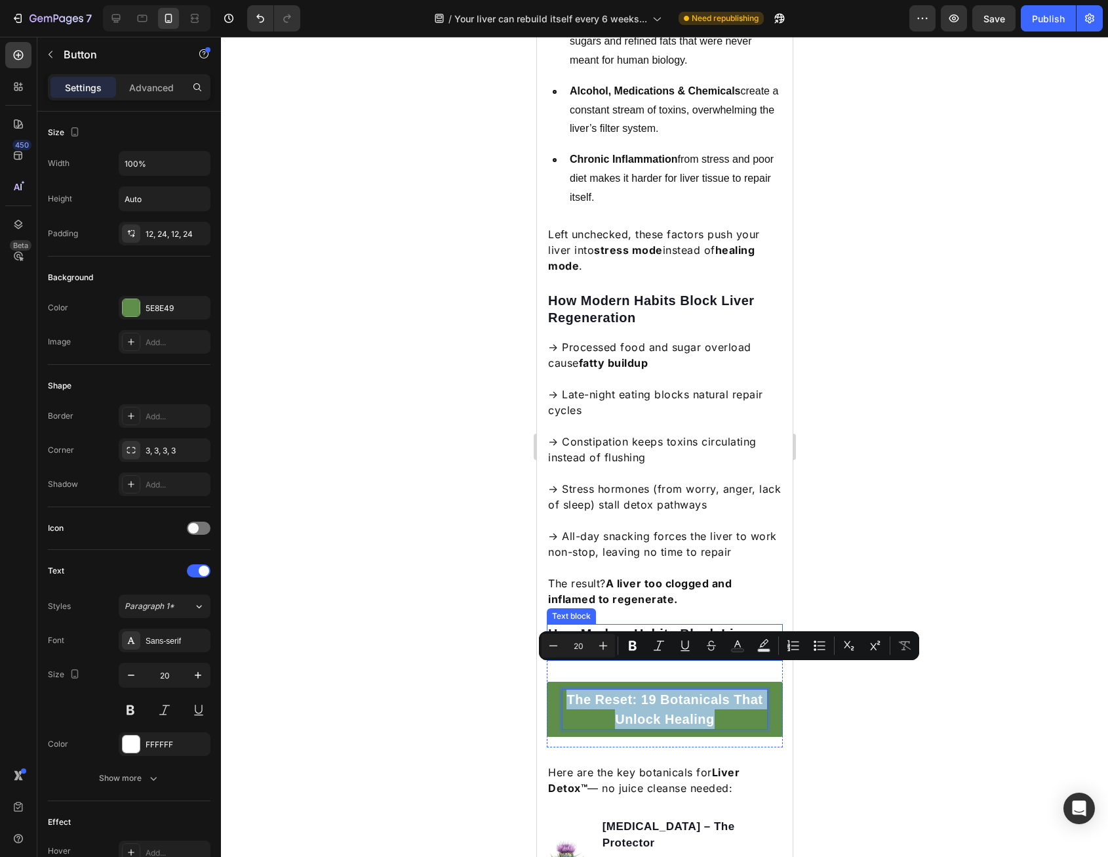
click at [613, 625] on p "How Modern Habits Block Liver Regeneration" at bounding box center [665, 642] width 234 height 34
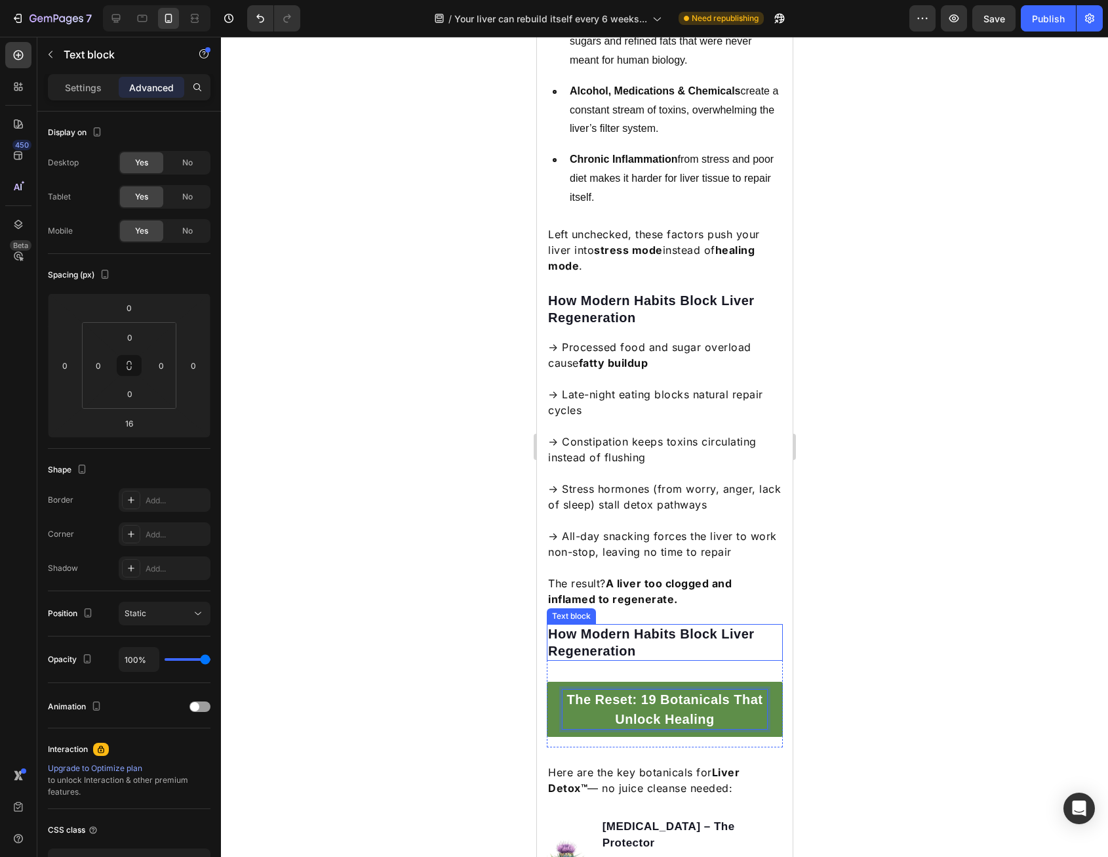
click at [613, 625] on p "How Modern Habits Block Liver Regeneration" at bounding box center [665, 642] width 234 height 34
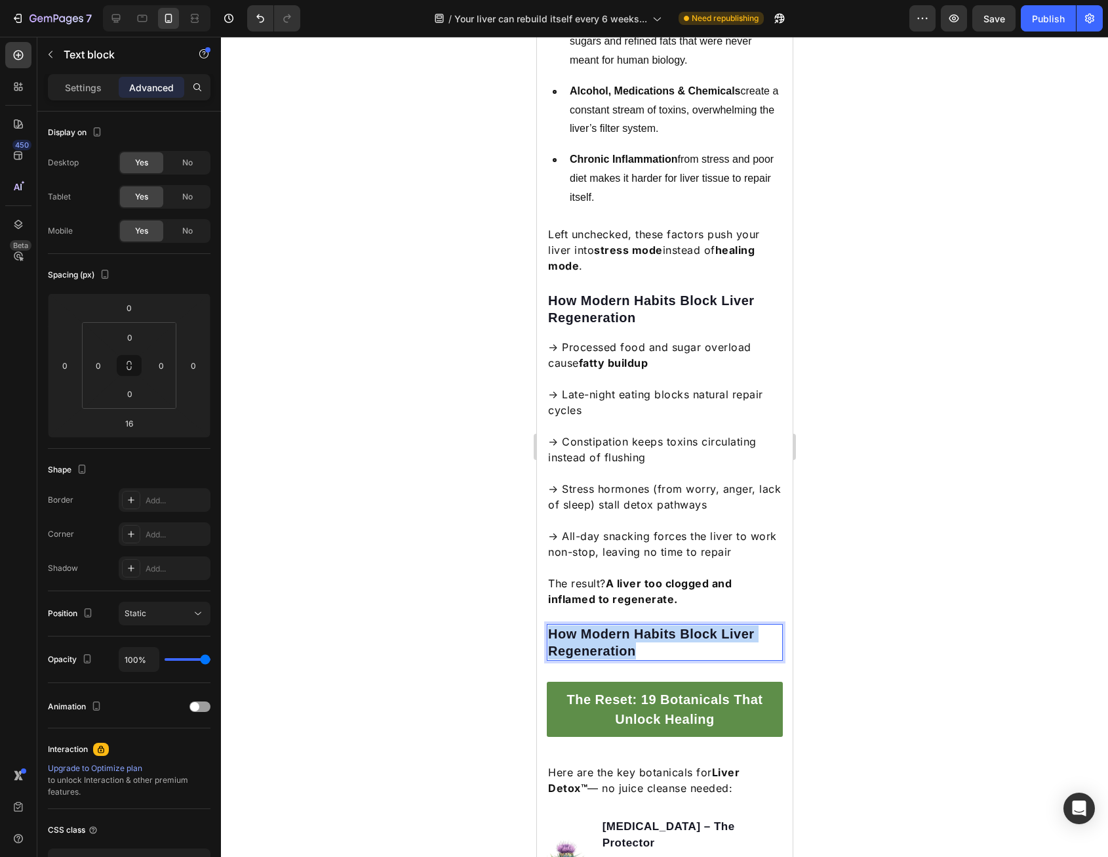
click at [613, 625] on p "How Modern Habits Block Liver Regeneration" at bounding box center [665, 642] width 234 height 34
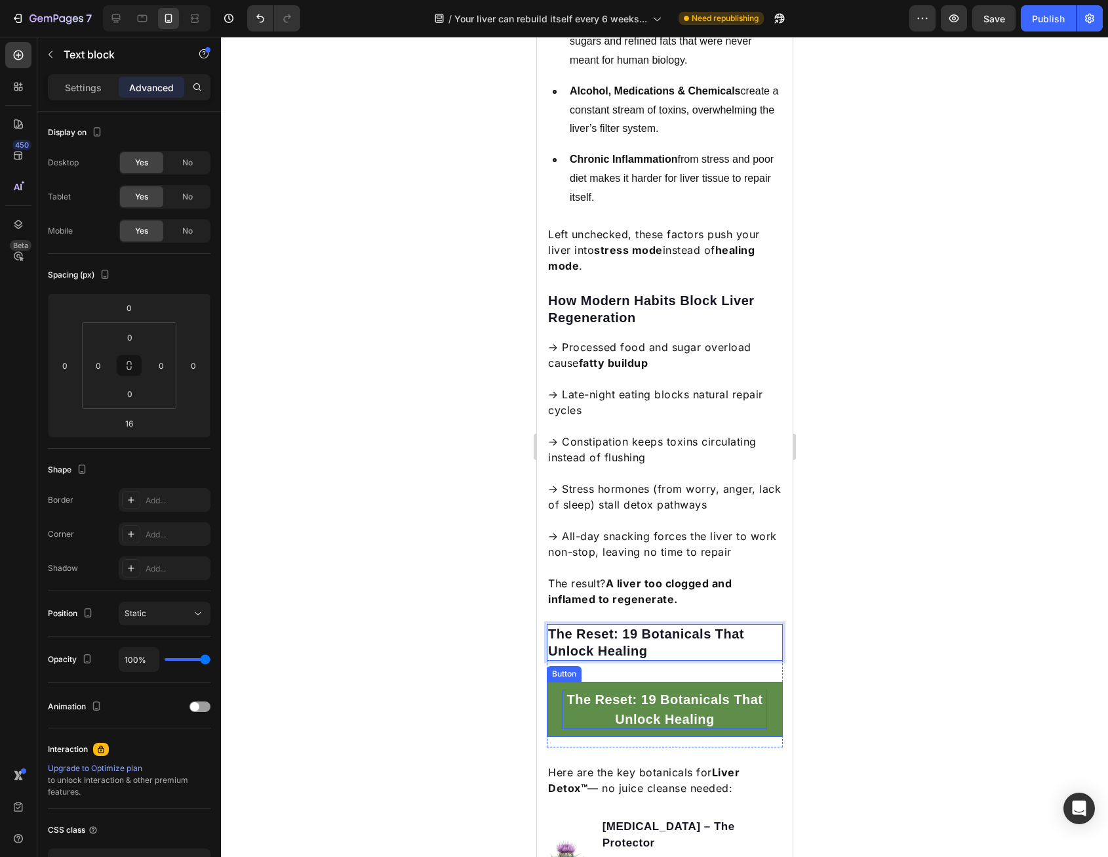
click at [660, 689] on p "The Reset: 19 Botanicals That Unlock Healing" at bounding box center [664, 708] width 205 height 39
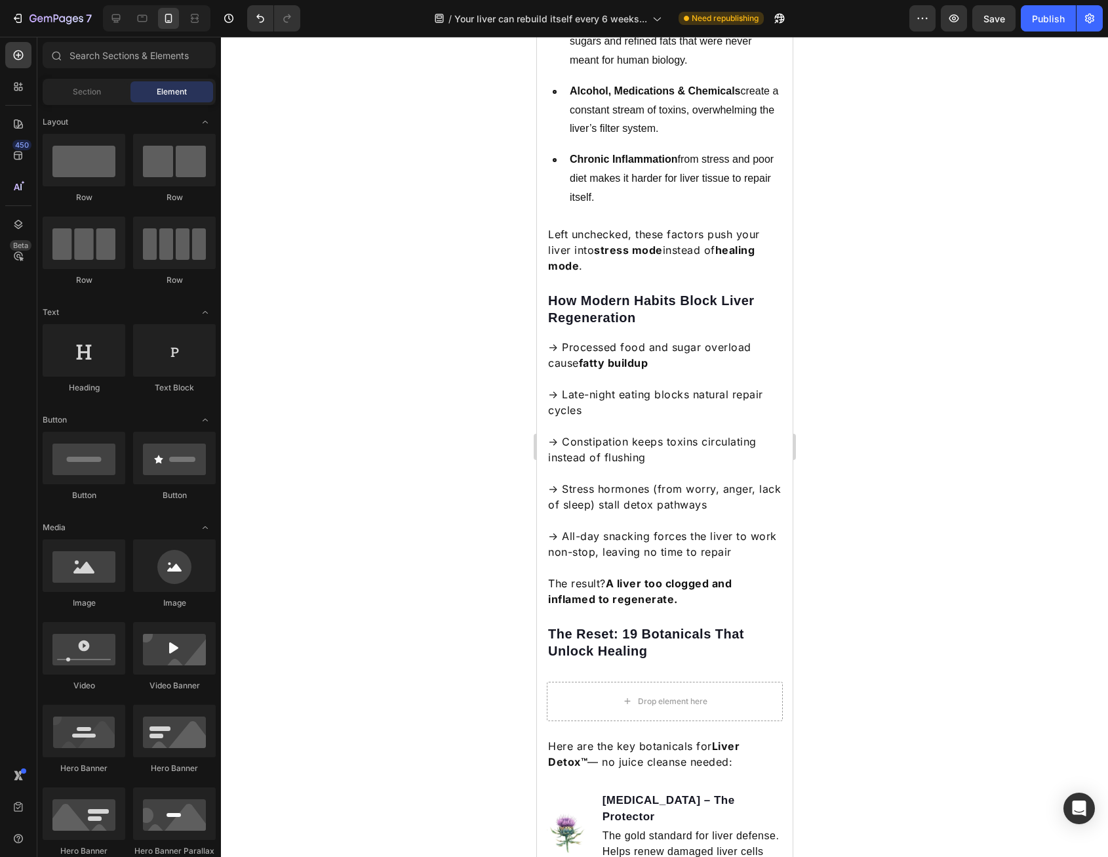
click at [769, 681] on div "Drop element here" at bounding box center [664, 700] width 236 height 39
click at [723, 681] on div "Drop element here" at bounding box center [664, 700] width 236 height 39
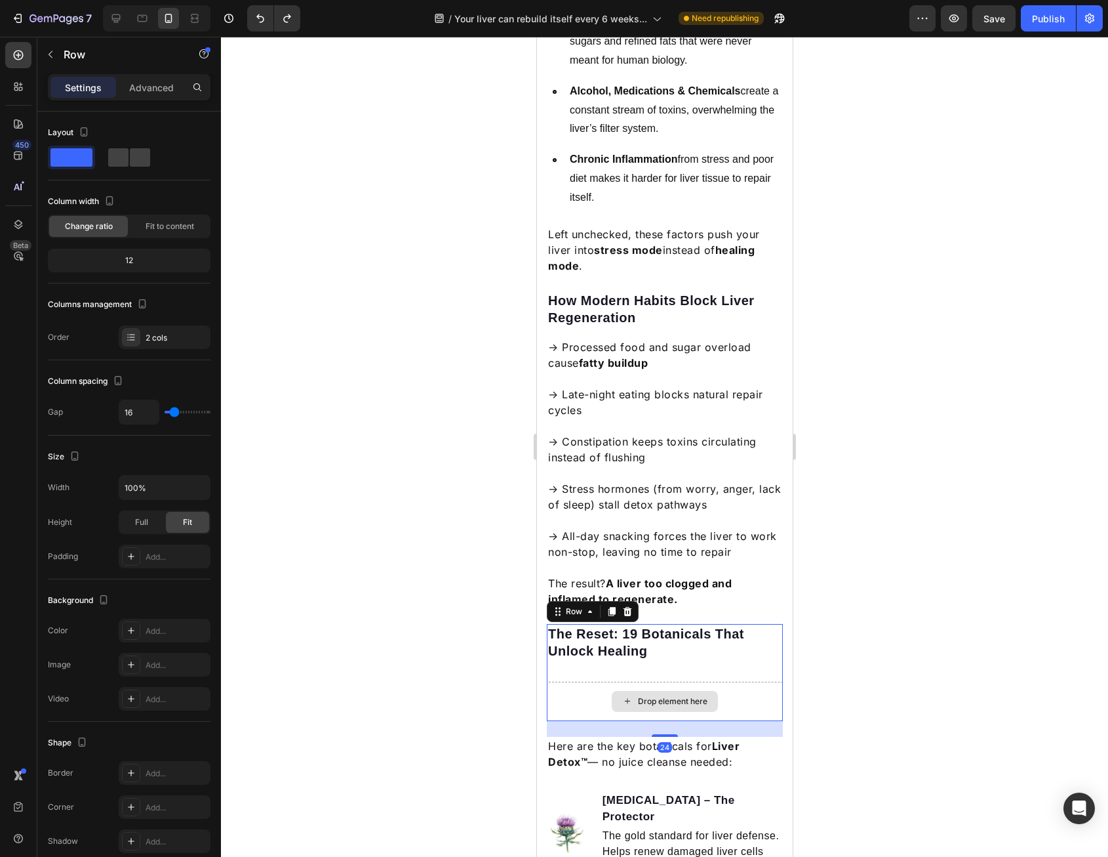
click at [695, 696] on div "Drop element here" at bounding box center [673, 701] width 70 height 10
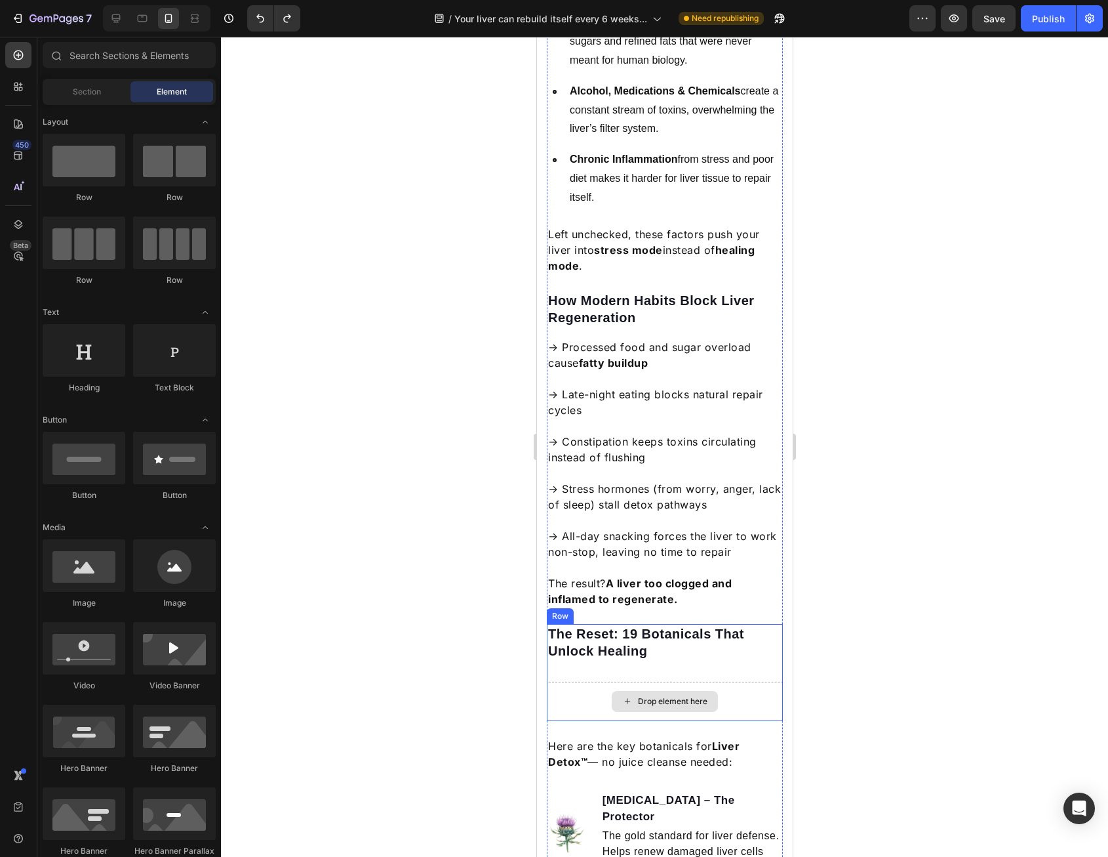
click at [585, 681] on div "Drop element here" at bounding box center [664, 700] width 236 height 39
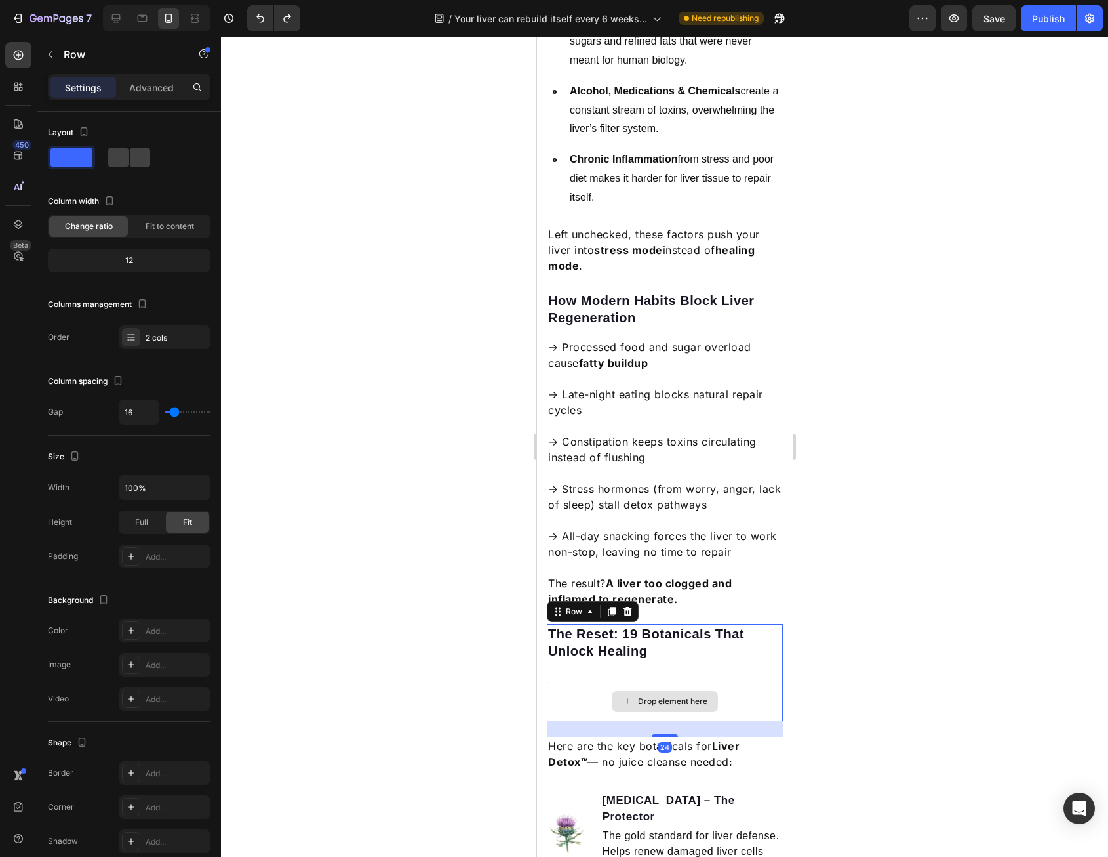
click at [579, 681] on div "Drop element here" at bounding box center [664, 700] width 236 height 39
click at [580, 681] on div "Drop element here" at bounding box center [664, 700] width 236 height 39
click at [577, 681] on div "Drop element here" at bounding box center [664, 700] width 236 height 39
click at [582, 646] on div "The Reset: 19 Botanicals That Unlock Healing Text block Drop element here Row 24" at bounding box center [664, 672] width 236 height 97
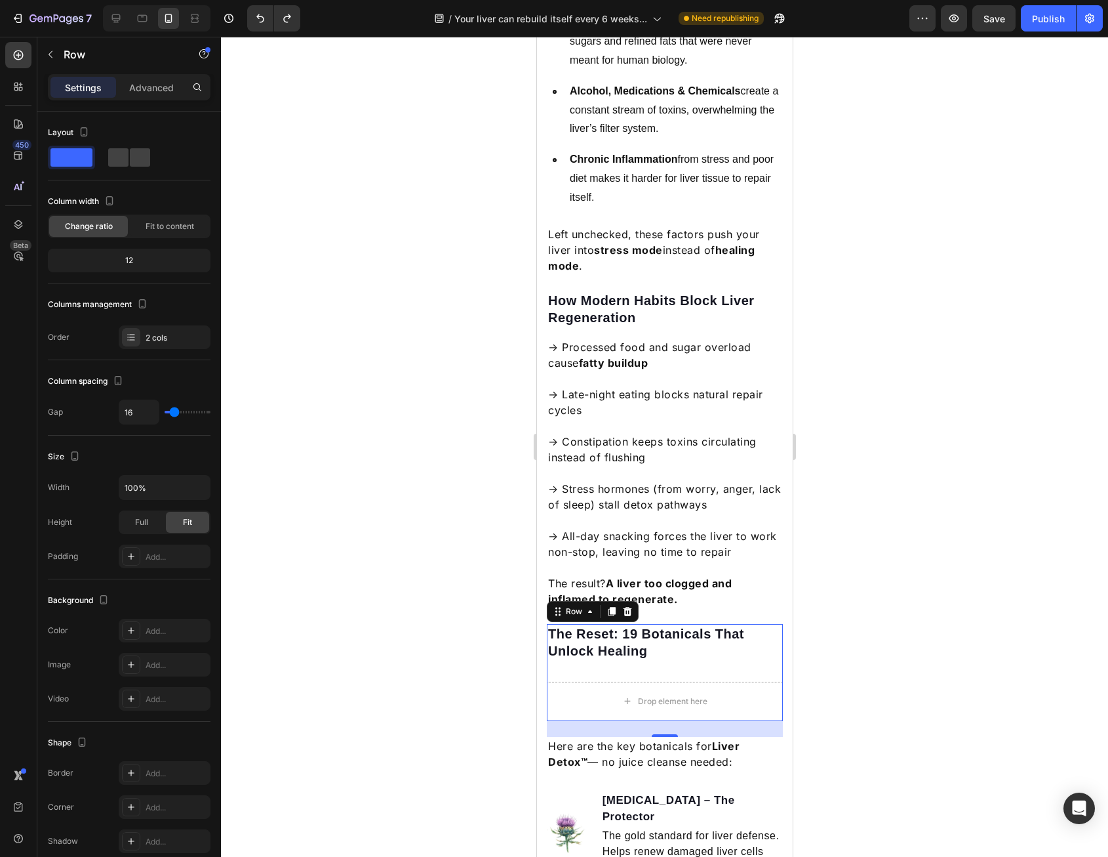
click at [668, 626] on p "The Reset: 19 Botanicals That Unlock Healing" at bounding box center [665, 642] width 234 height 34
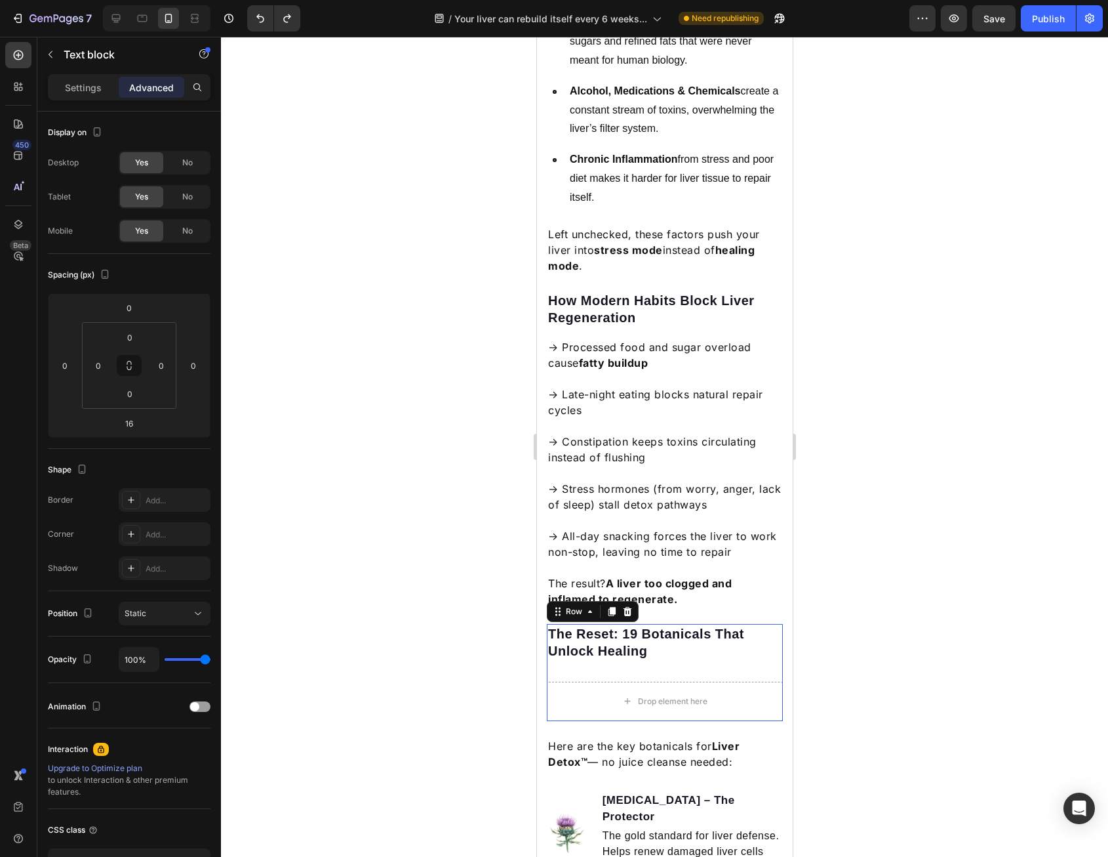
click at [704, 651] on div "The Reset: 19 Botanicals That Unlock Healing Text block Drop element here Row 0" at bounding box center [664, 672] width 236 height 97
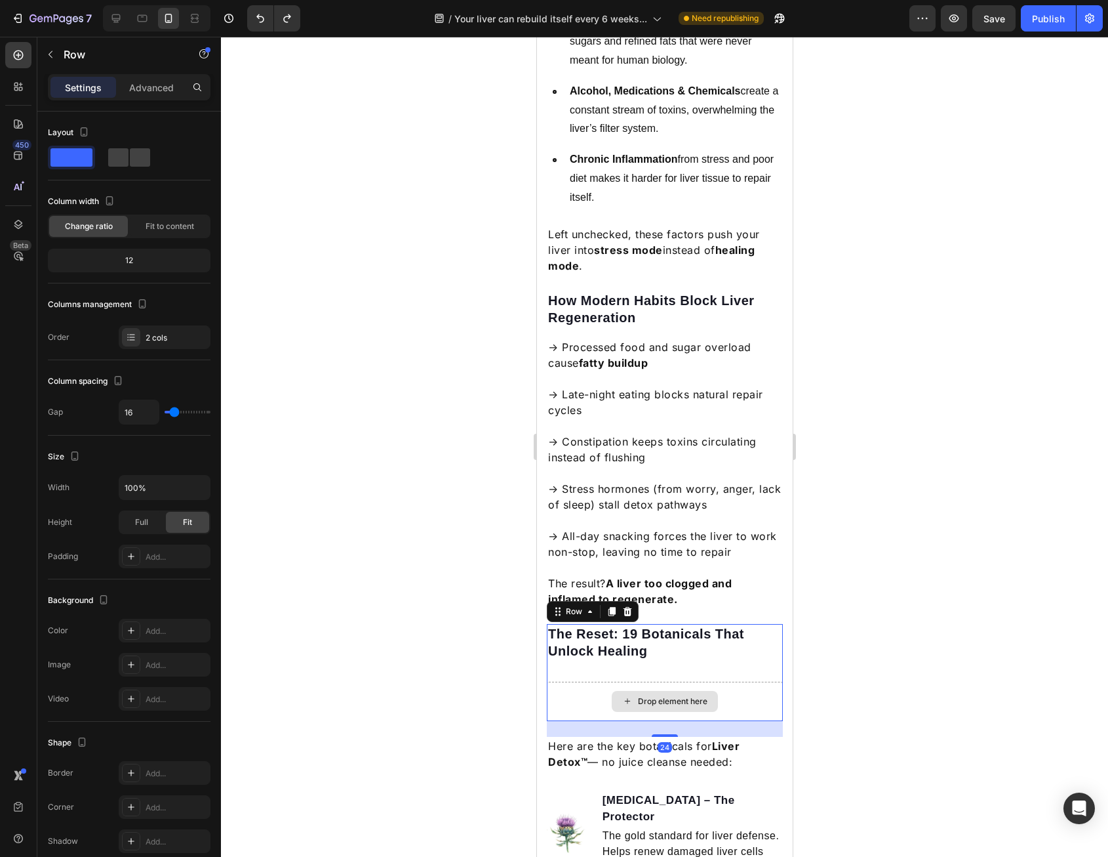
click at [718, 681] on div "Drop element here" at bounding box center [664, 700] width 236 height 39
click at [750, 681] on div "Drop element here" at bounding box center [664, 700] width 236 height 39
click at [588, 681] on div "Drop element here" at bounding box center [664, 700] width 236 height 39
click at [575, 681] on div "Drop element here" at bounding box center [664, 700] width 236 height 39
click at [573, 681] on div "Drop element here" at bounding box center [664, 700] width 236 height 39
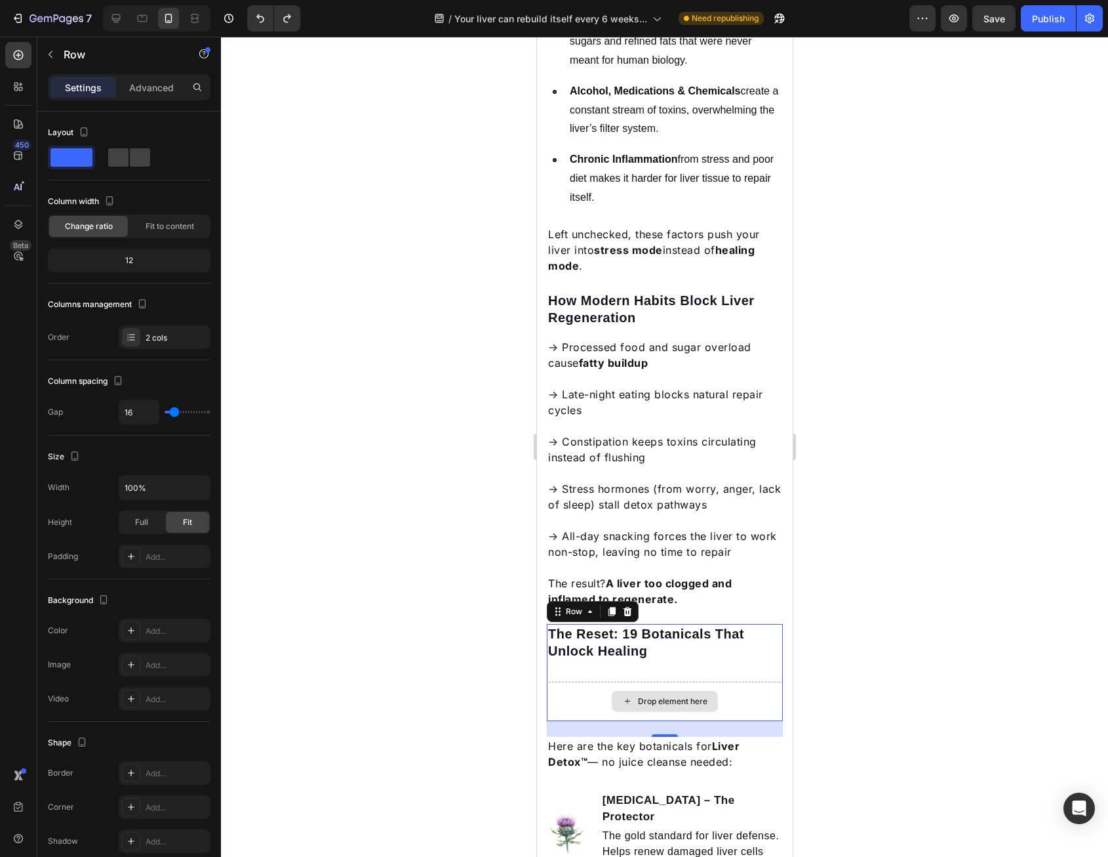
click at [741, 681] on div "Drop element here" at bounding box center [664, 700] width 236 height 39
click at [818, 653] on div at bounding box center [664, 447] width 887 height 820
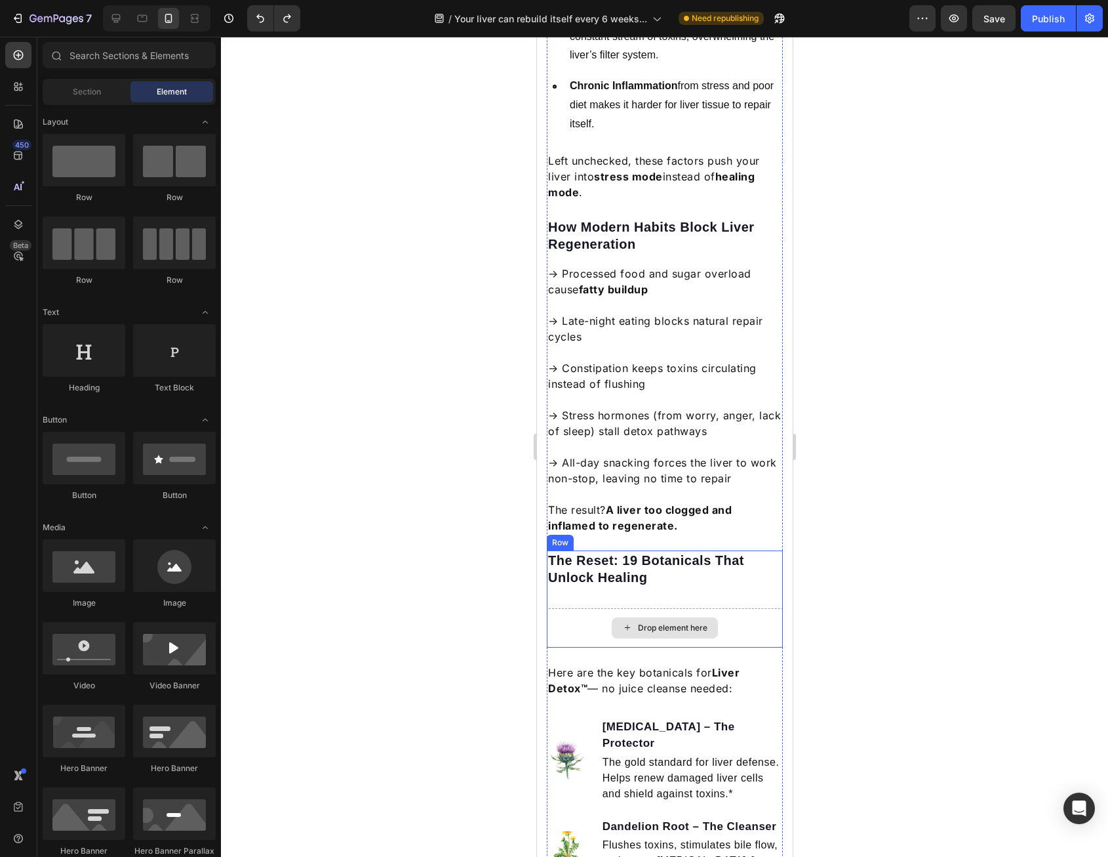
scroll to position [984, 0]
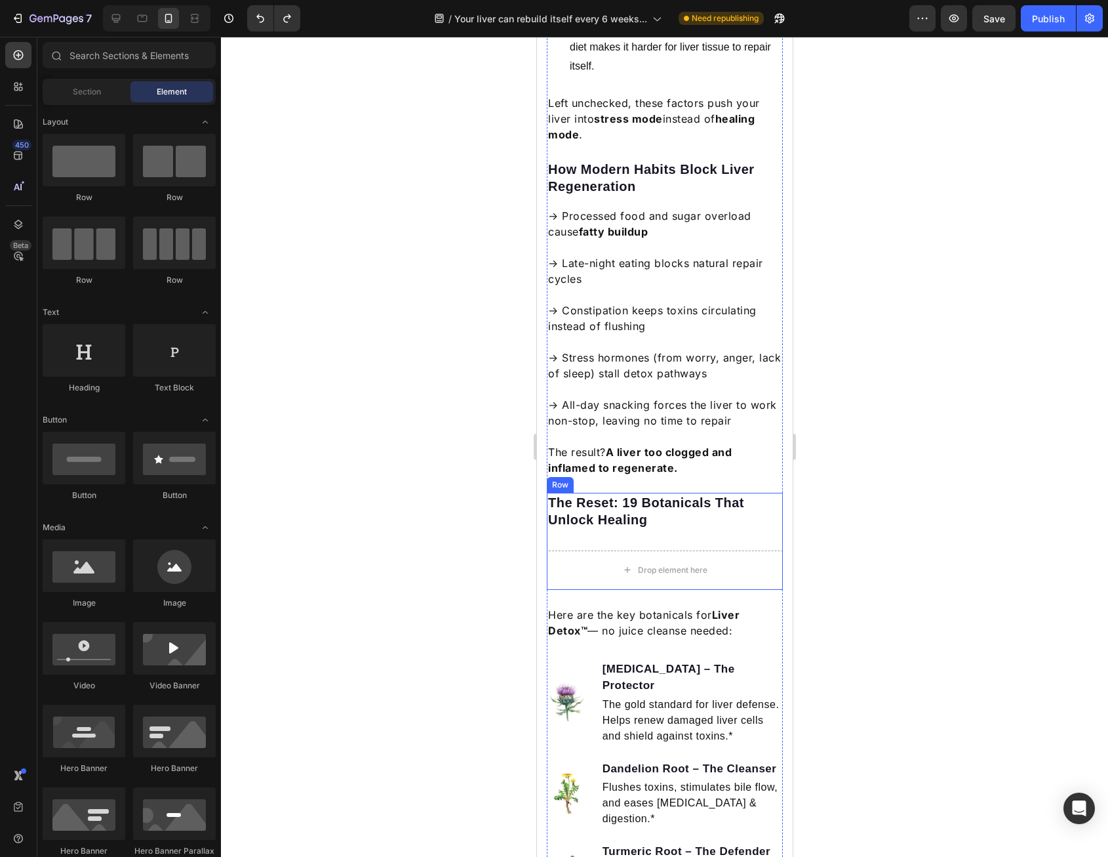
click at [719, 444] on p "The result? A liver too clogged and inflamed to regenerate." at bounding box center [665, 459] width 234 height 31
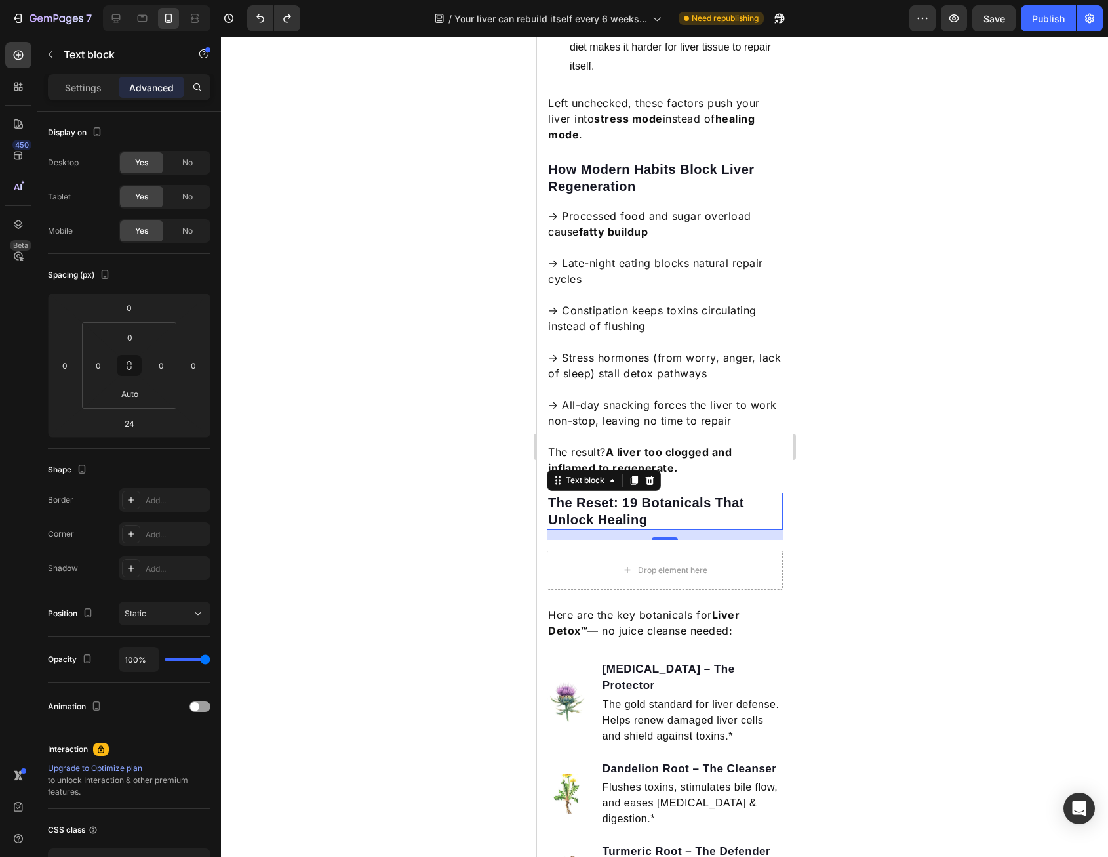
click at [725, 494] on p "The Reset: 19 Botanicals That Unlock Healing" at bounding box center [665, 511] width 234 height 34
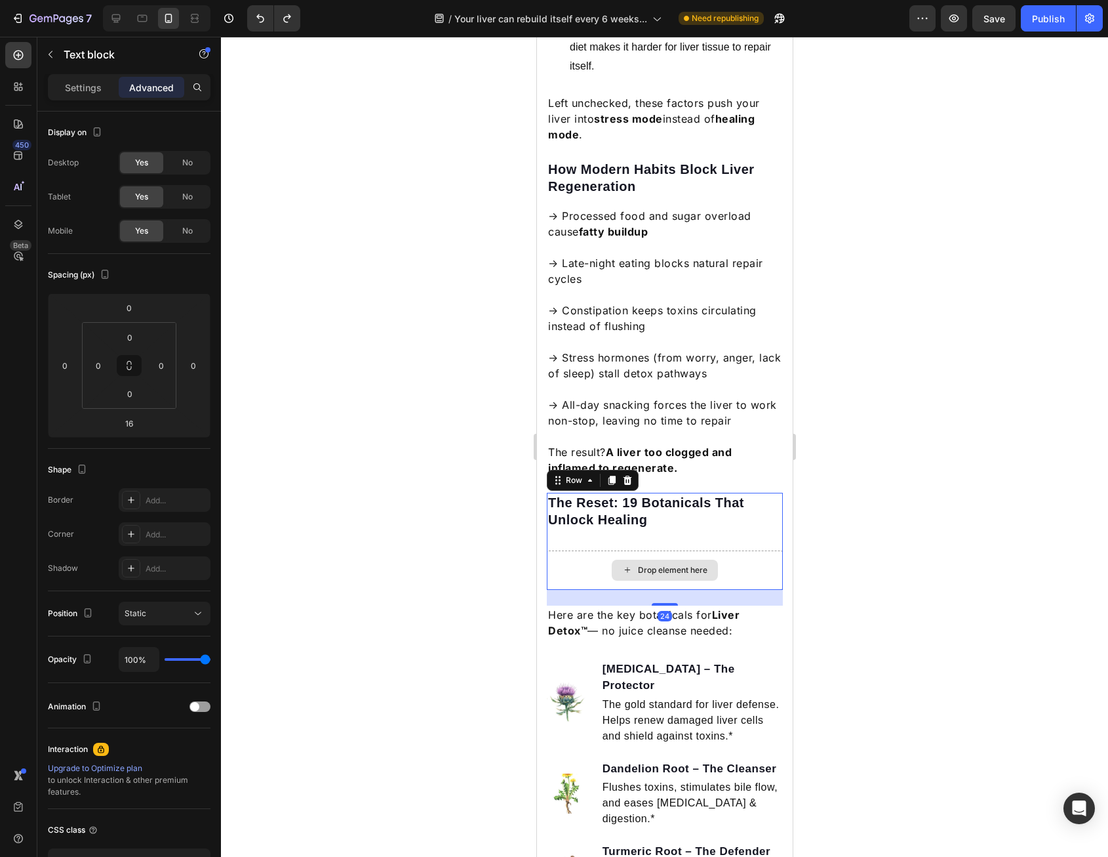
click at [601, 550] on div "Drop element here" at bounding box center [664, 569] width 236 height 39
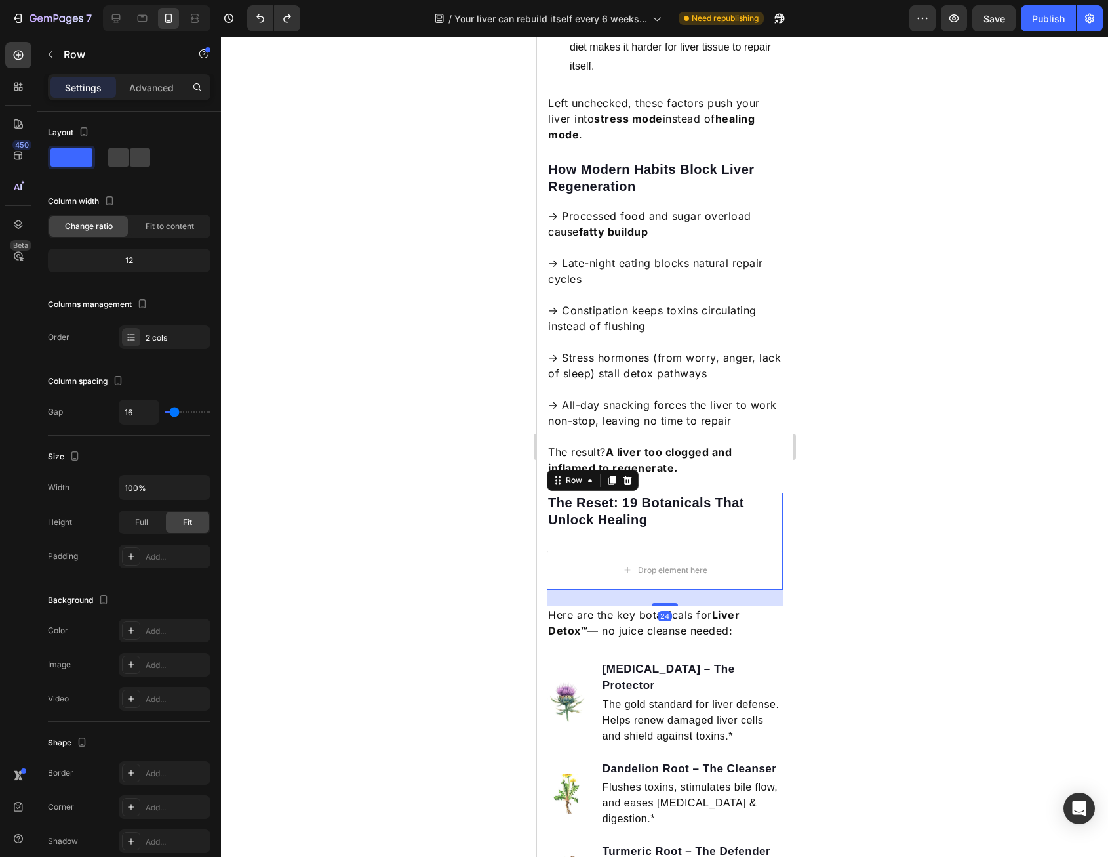
click at [582, 516] on div "The Reset: 19 Botanicals That Unlock Healing Text block Drop element here Row 24" at bounding box center [664, 541] width 236 height 97
click at [563, 520] on div "The Reset: 19 Botanicals That Unlock Healing Text block Drop element here Row 24" at bounding box center [664, 541] width 236 height 97
click at [560, 550] on div "Drop element here" at bounding box center [664, 569] width 236 height 39
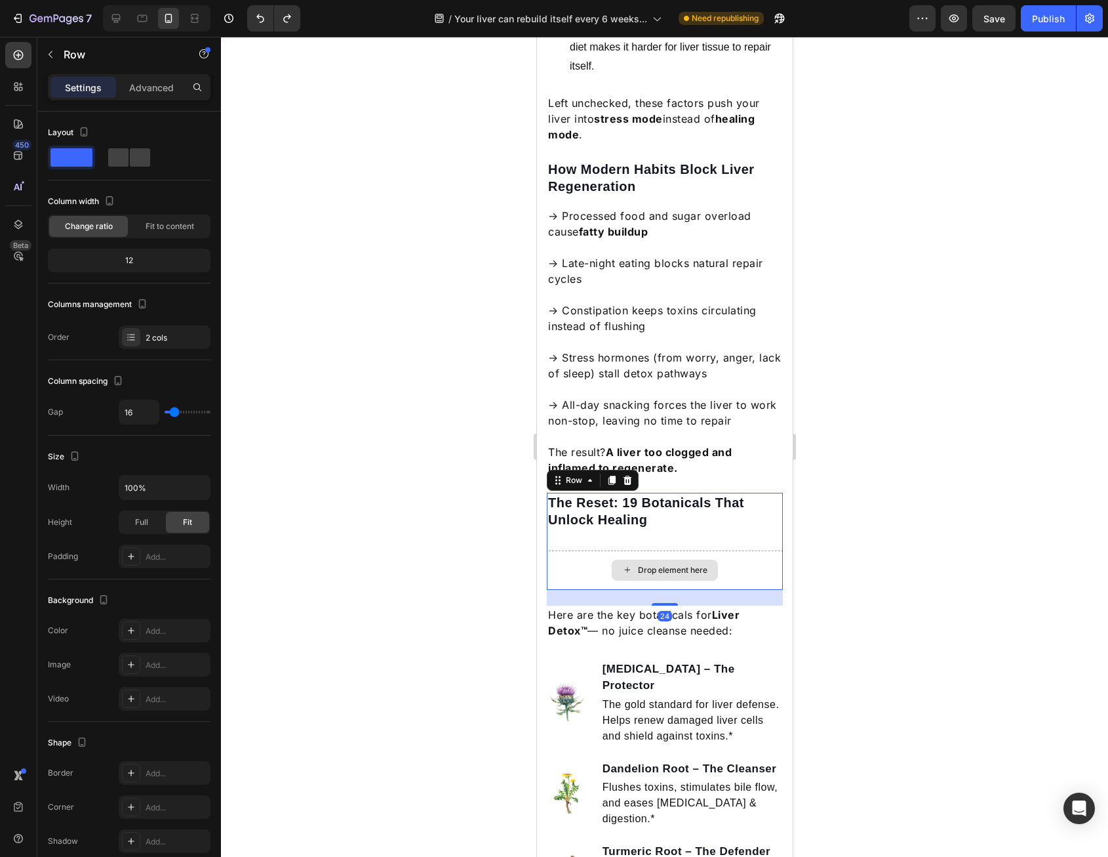
click at [565, 550] on div "Drop element here" at bounding box center [664, 569] width 236 height 39
click at [575, 550] on div "Drop element here" at bounding box center [664, 569] width 236 height 39
click at [582, 550] on div "Drop element here" at bounding box center [664, 569] width 236 height 39
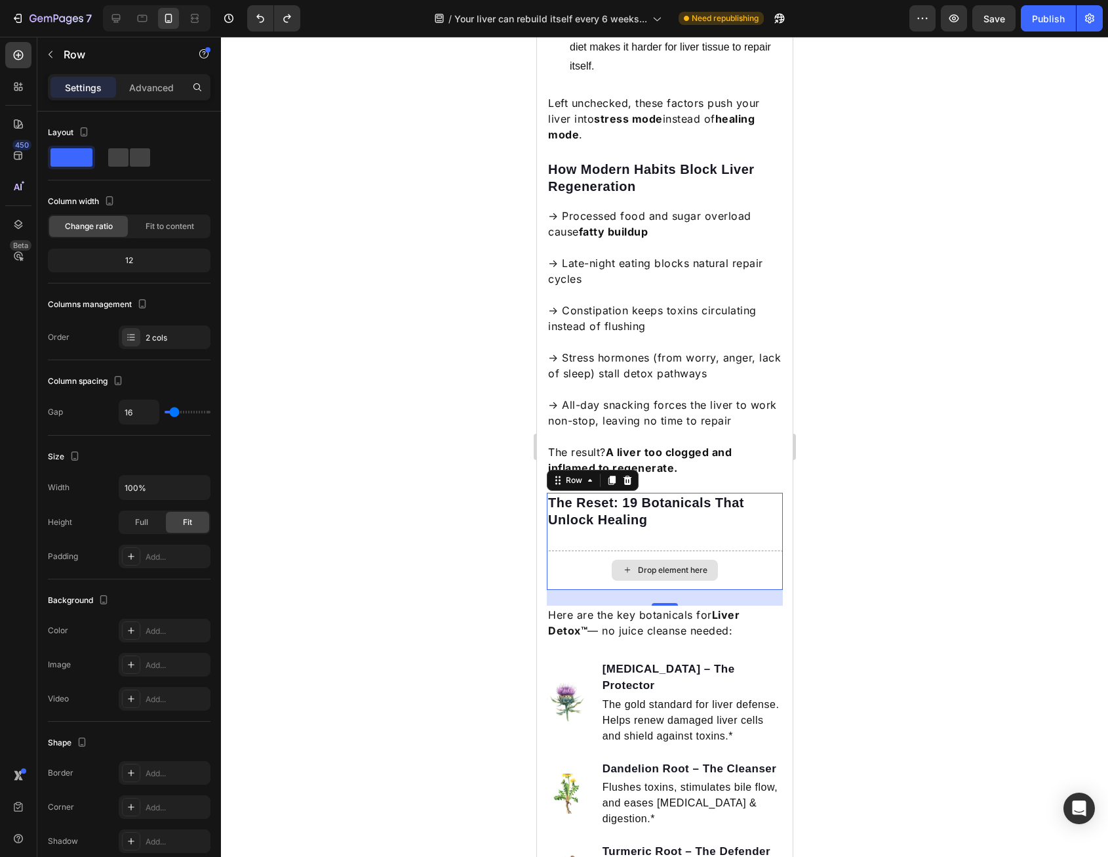
click at [628, 559] on div "Drop element here" at bounding box center [664, 569] width 106 height 21
click at [601, 551] on div "Drop element here" at bounding box center [664, 569] width 236 height 39
click at [595, 590] on div "24" at bounding box center [664, 598] width 236 height 16
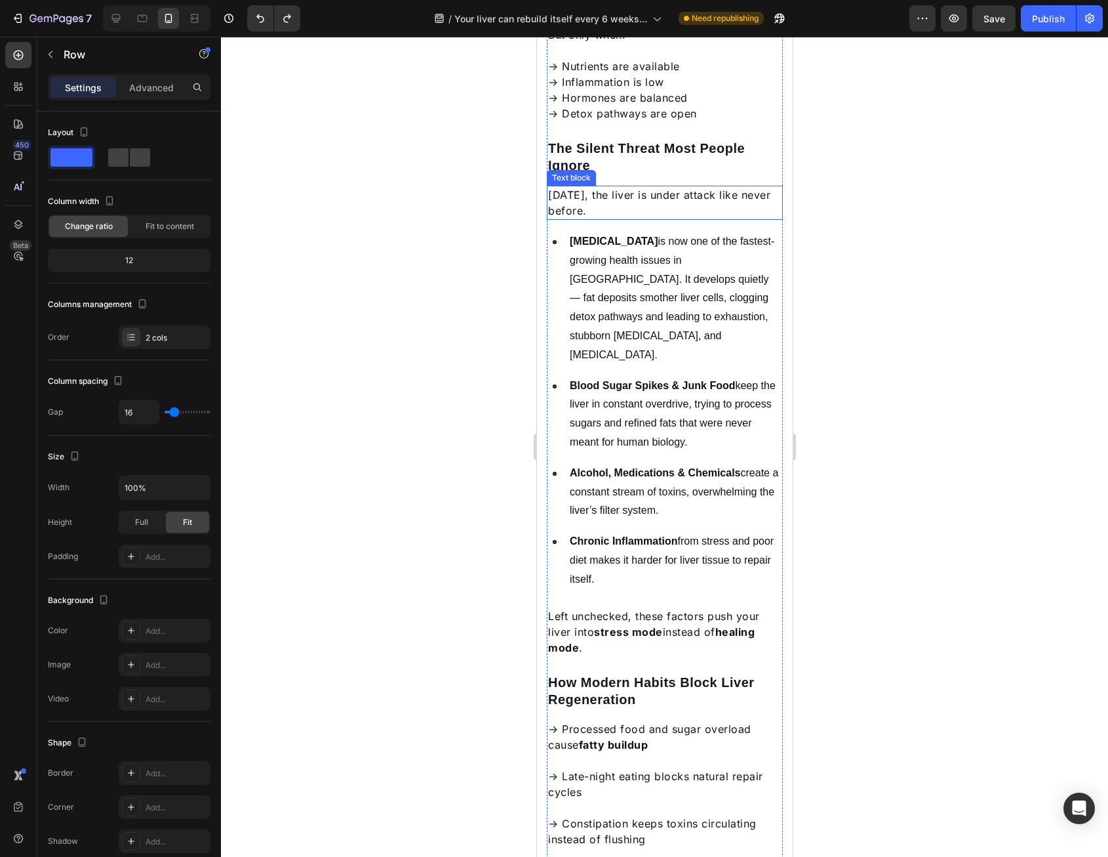
scroll to position [0, 0]
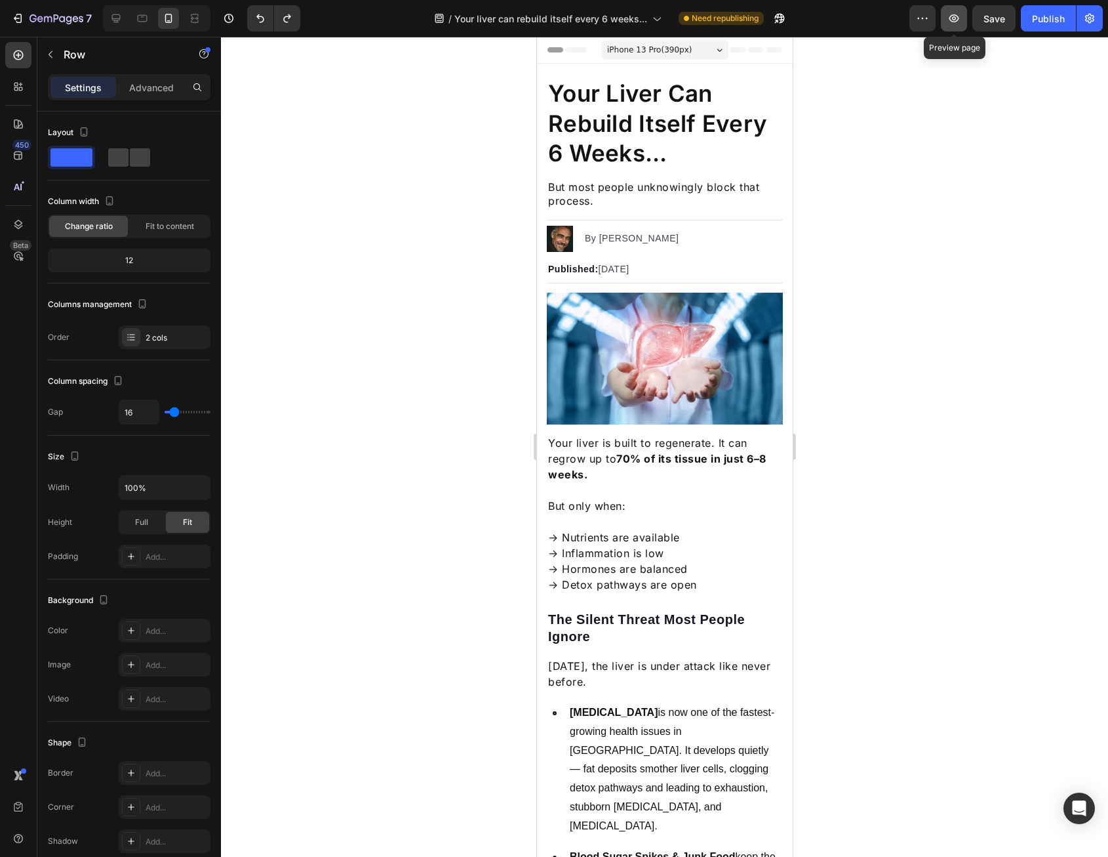
click at [955, 18] on icon "button" at bounding box center [954, 18] width 13 height 13
click at [440, 308] on div at bounding box center [664, 447] width 887 height 820
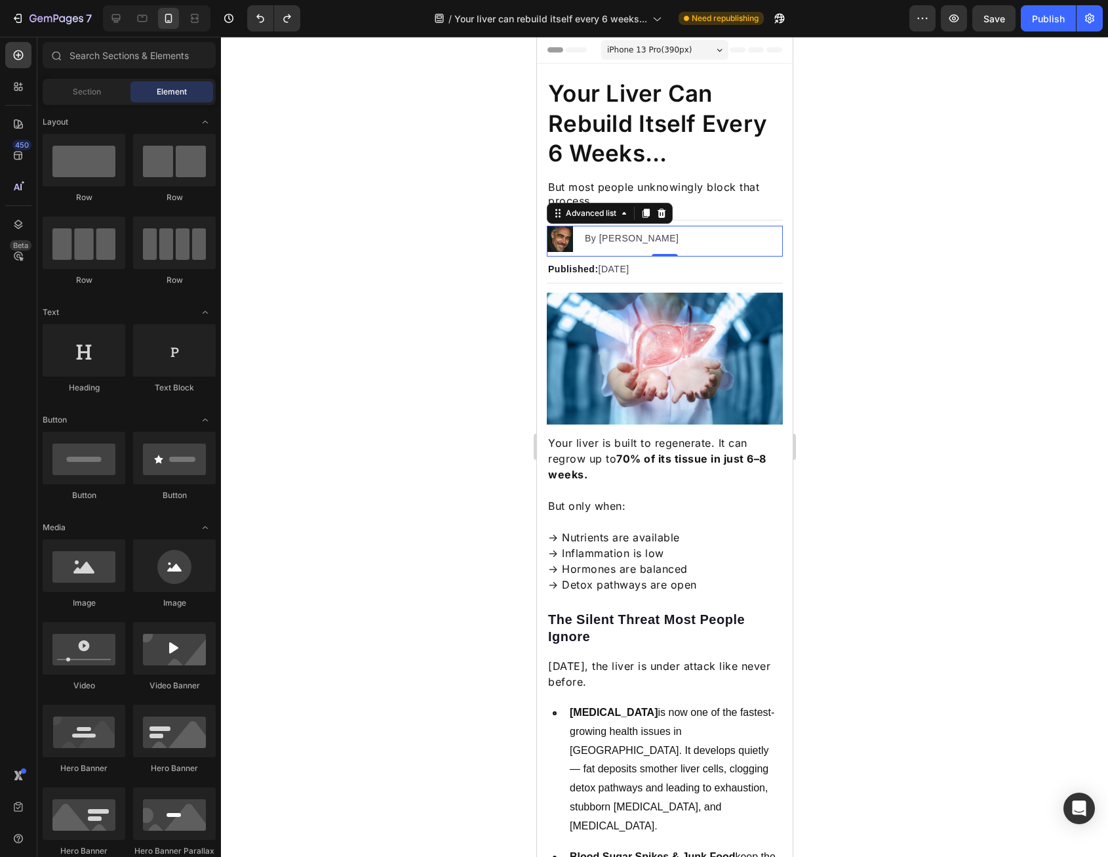
click at [719, 241] on div "Image By [PERSON_NAME] Text block" at bounding box center [664, 241] width 236 height 31
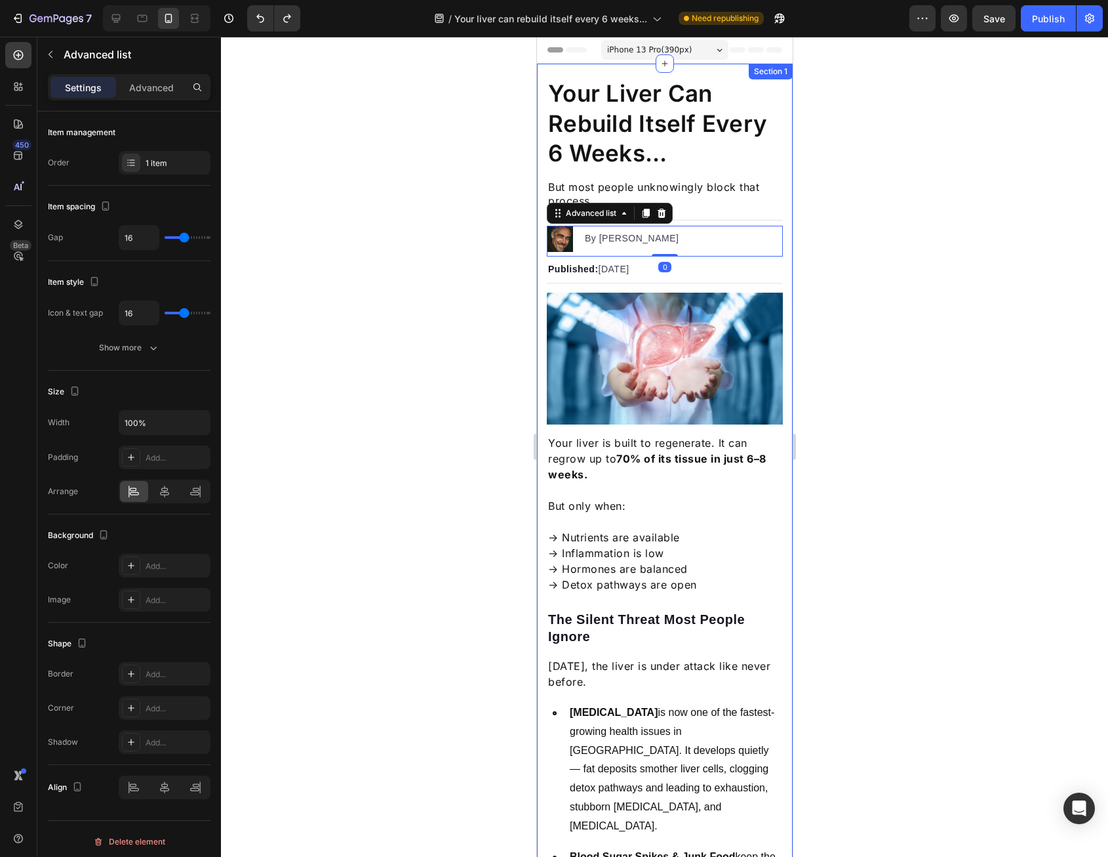
click at [661, 45] on span "iPhone 13 Pro ( 390 px)" at bounding box center [649, 49] width 85 height 13
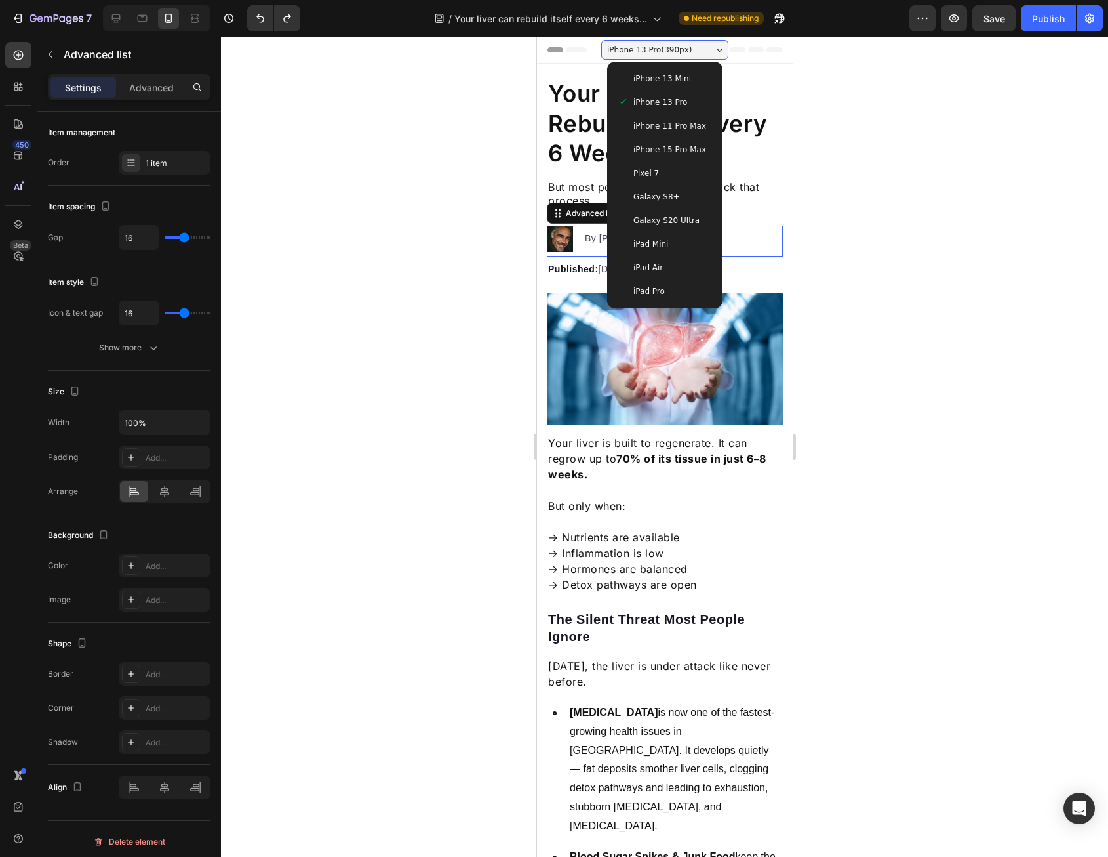
click at [649, 154] on span "iPhone 15 Pro Max" at bounding box center [669, 149] width 73 height 13
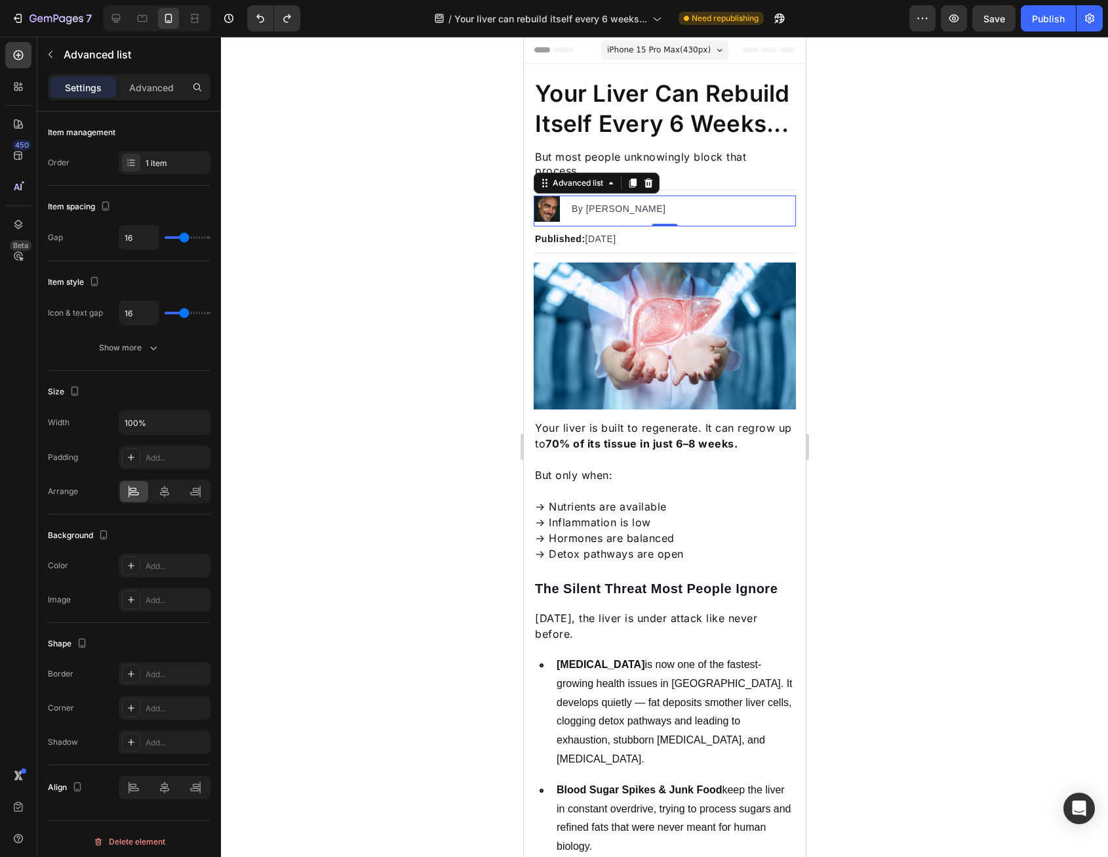
click at [650, 38] on div "iPhone 15 Pro Max ( 430 px) iPhone 13 Mini iPhone 13 Pro iPhone 11 Pro Max iPho…" at bounding box center [664, 51] width 127 height 26
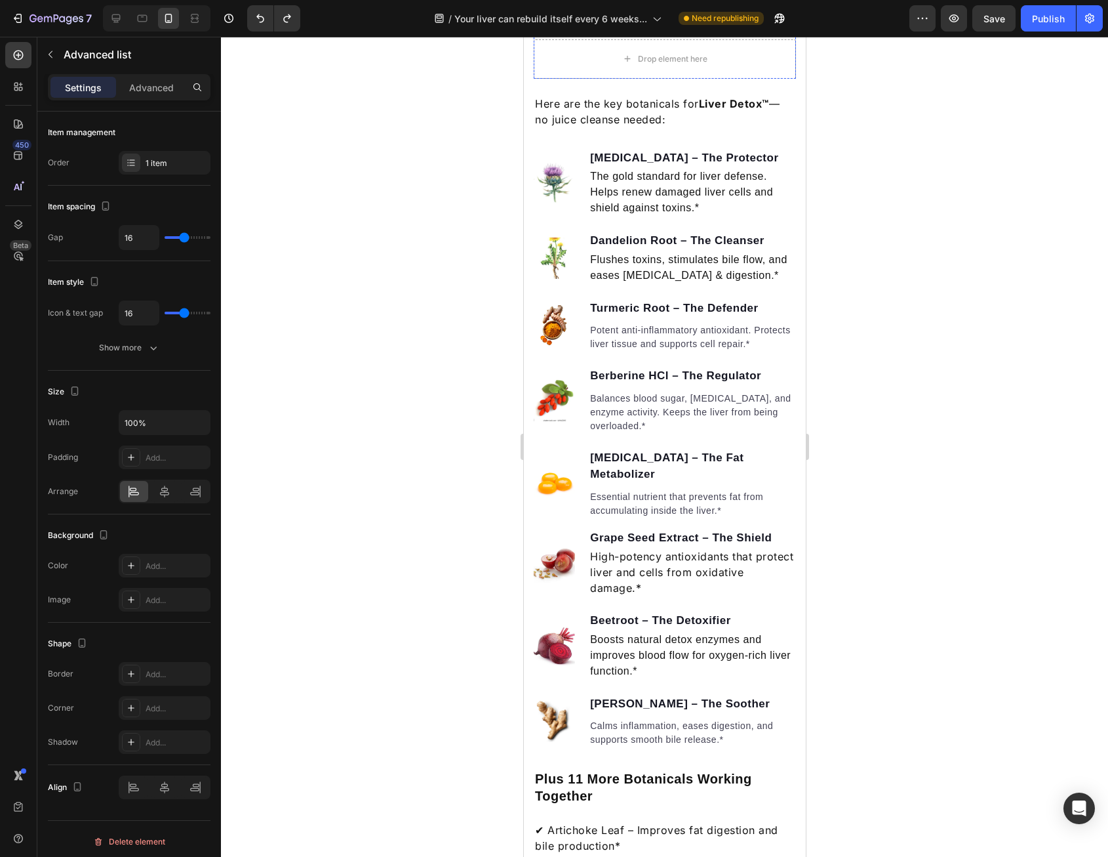
scroll to position [1443, 0]
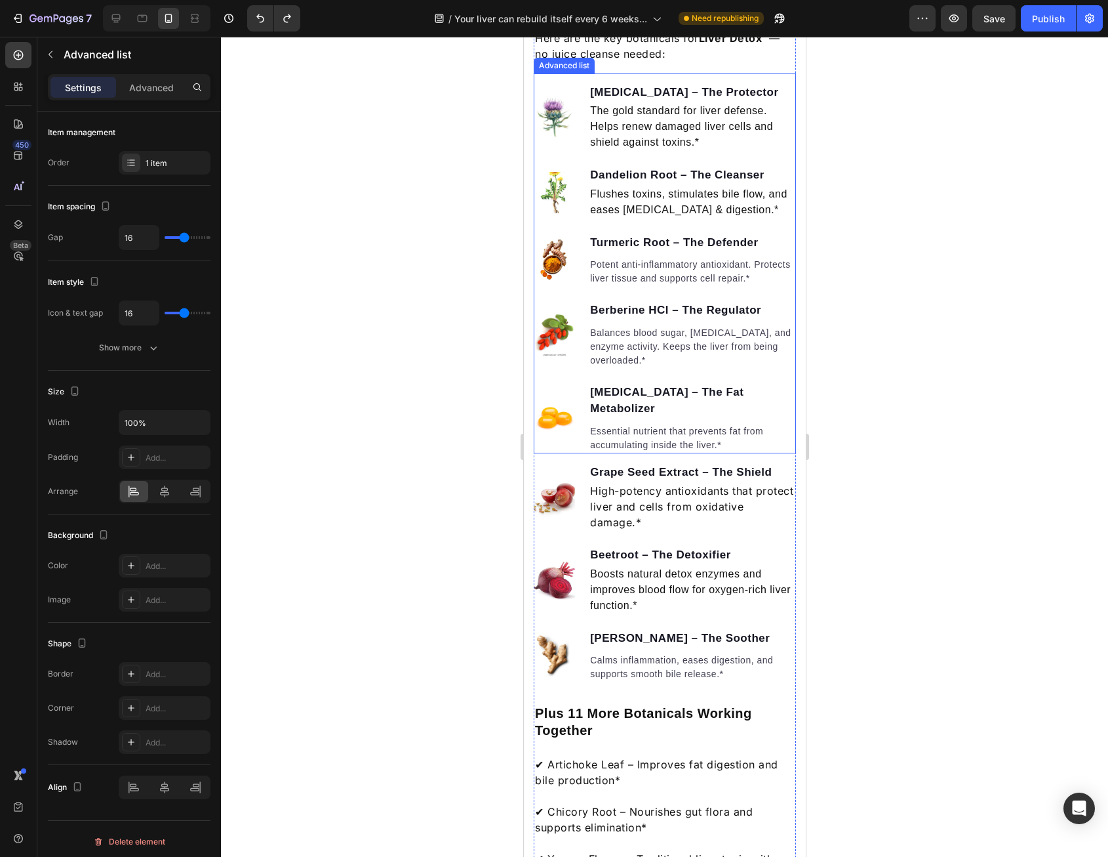
click at [564, 356] on img at bounding box center [553, 334] width 41 height 41
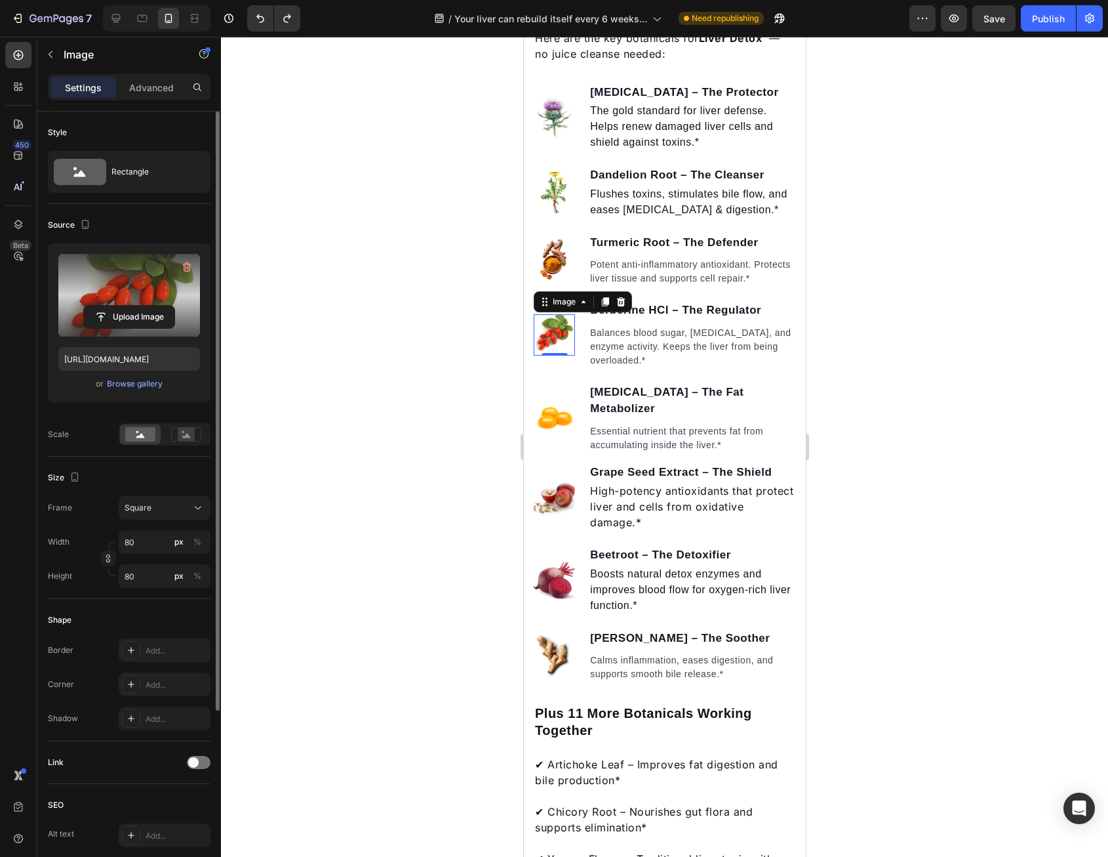
click at [91, 298] on label at bounding box center [129, 295] width 142 height 83
click at [91, 306] on input "file" at bounding box center [129, 317] width 91 height 22
type input "[URL][DOMAIN_NAME]"
click at [451, 426] on div at bounding box center [664, 447] width 887 height 820
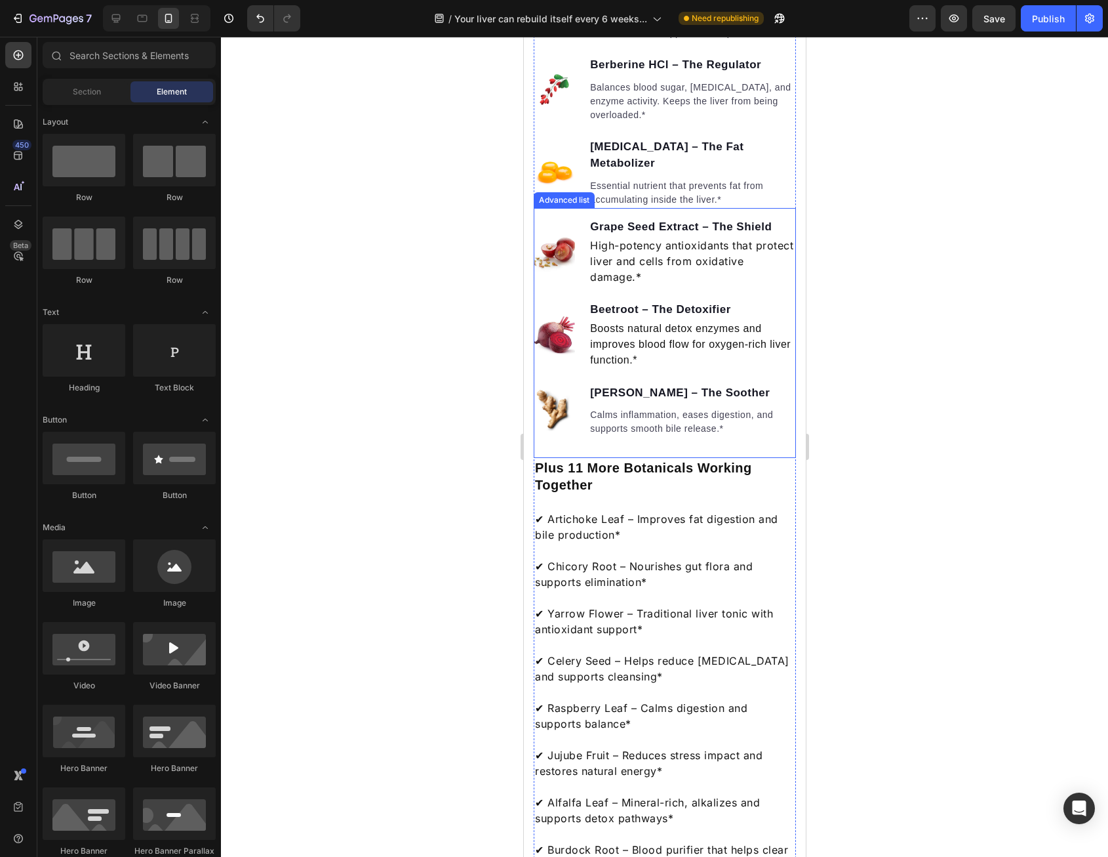
scroll to position [1705, 0]
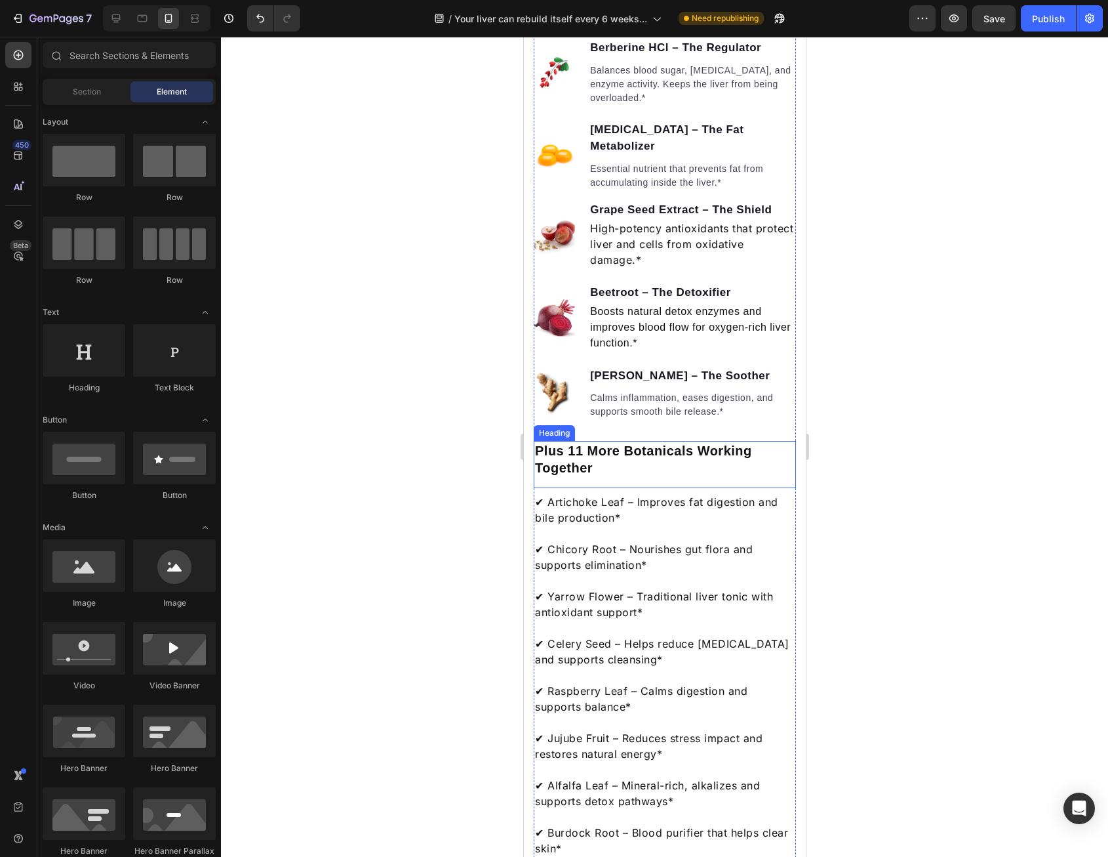
click at [586, 477] on h2 "Plus 11 More Botanicals Working Together" at bounding box center [664, 459] width 262 height 37
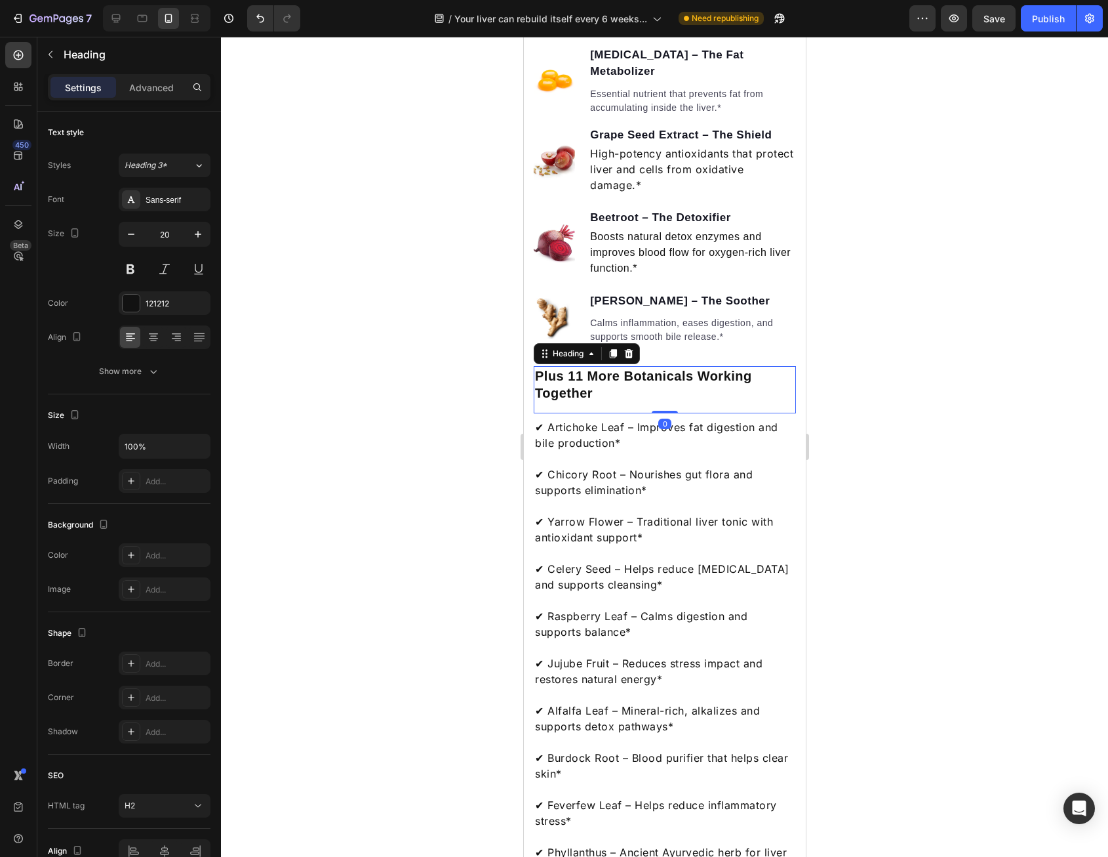
scroll to position [1902, 0]
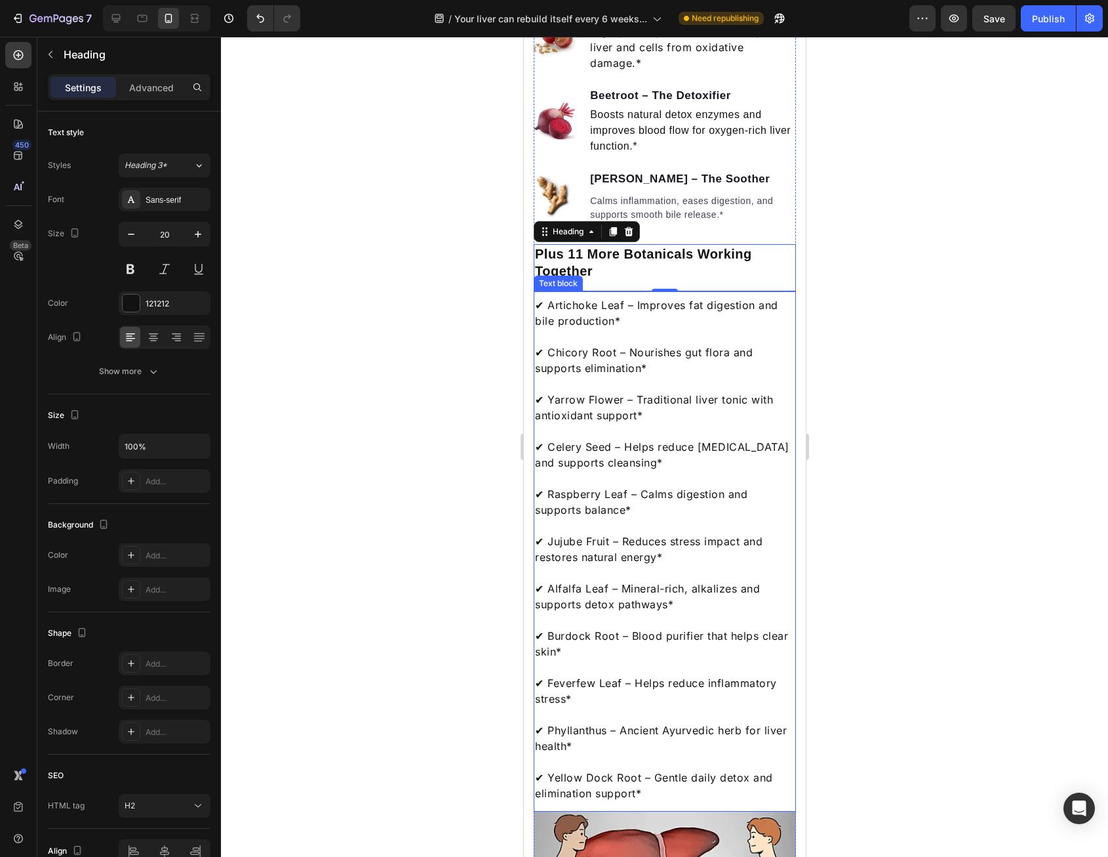
click at [613, 376] on p "✔ Chicory Root – Nourishes gut flora and supports elimination*" at bounding box center [665, 352] width 260 height 47
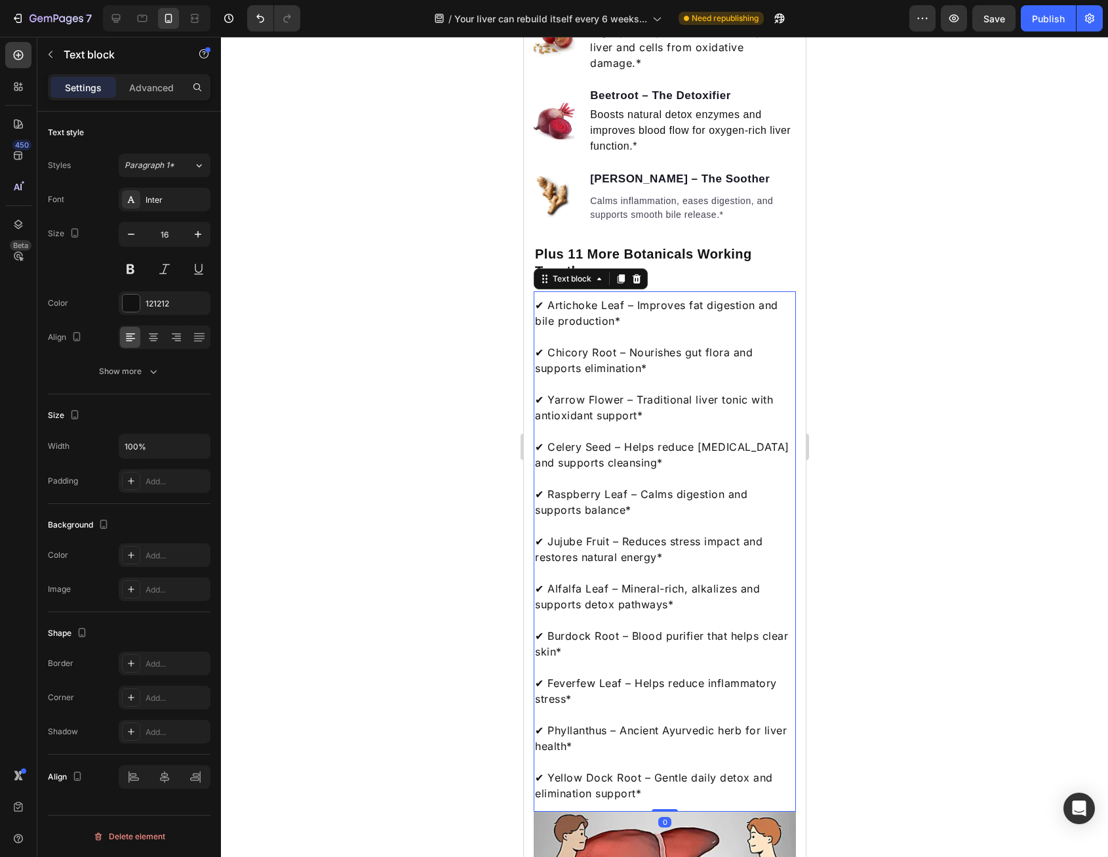
click at [624, 329] on p "✔ Artichoke Leaf – Improves fat digestion and bile production*" at bounding box center [665, 312] width 260 height 31
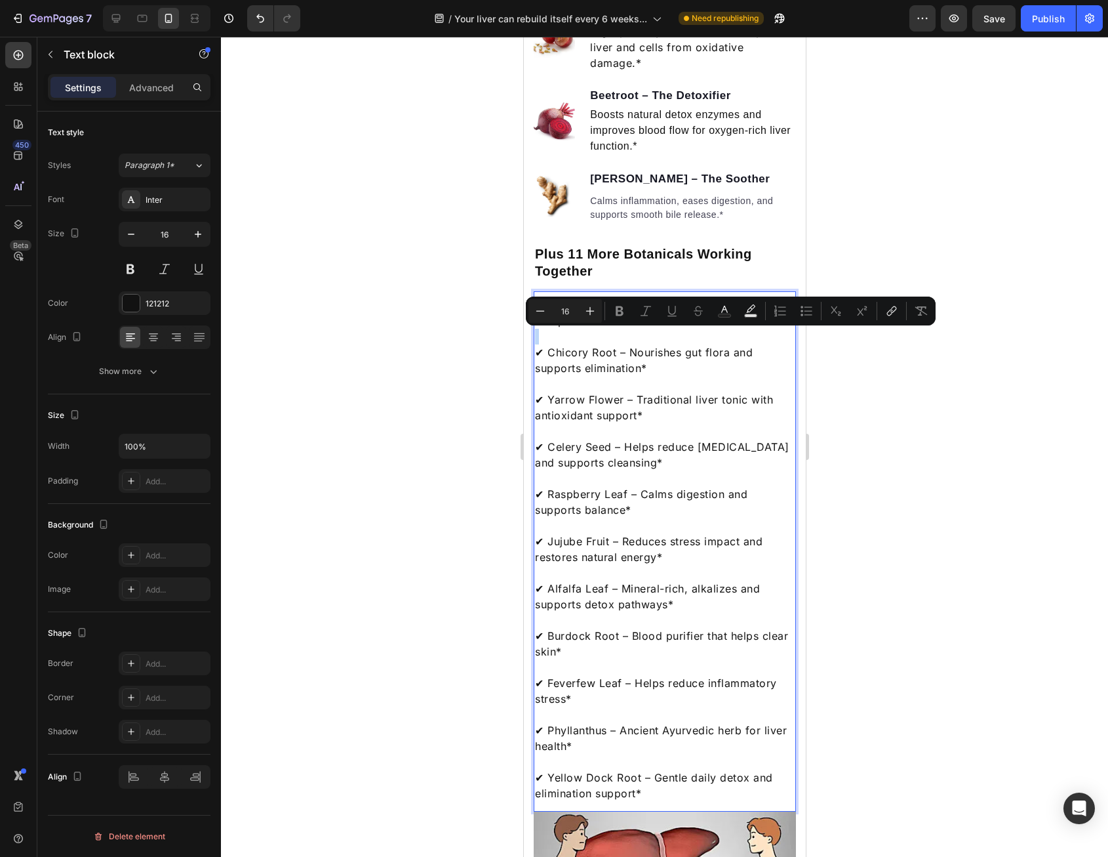
click at [628, 329] on p "✔ Artichoke Leaf – Improves fat digestion and bile production*" at bounding box center [665, 312] width 260 height 31
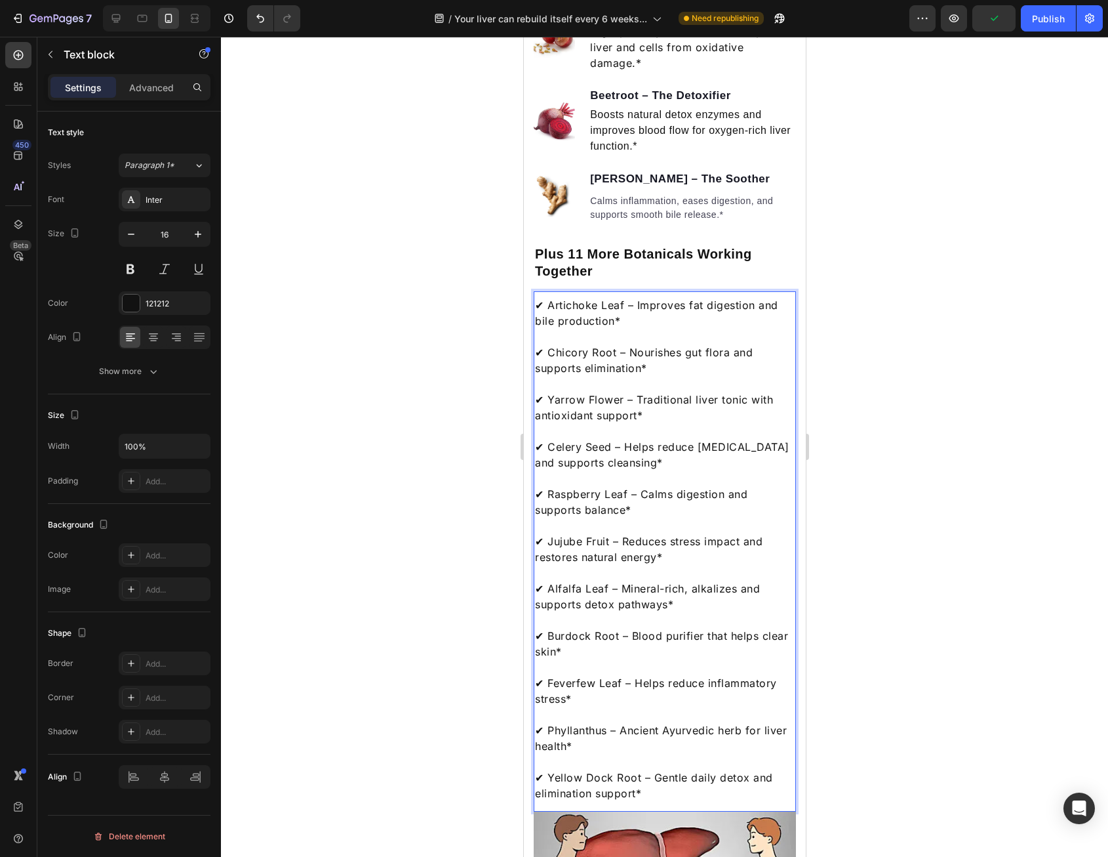
click at [889, 353] on div at bounding box center [664, 447] width 887 height 820
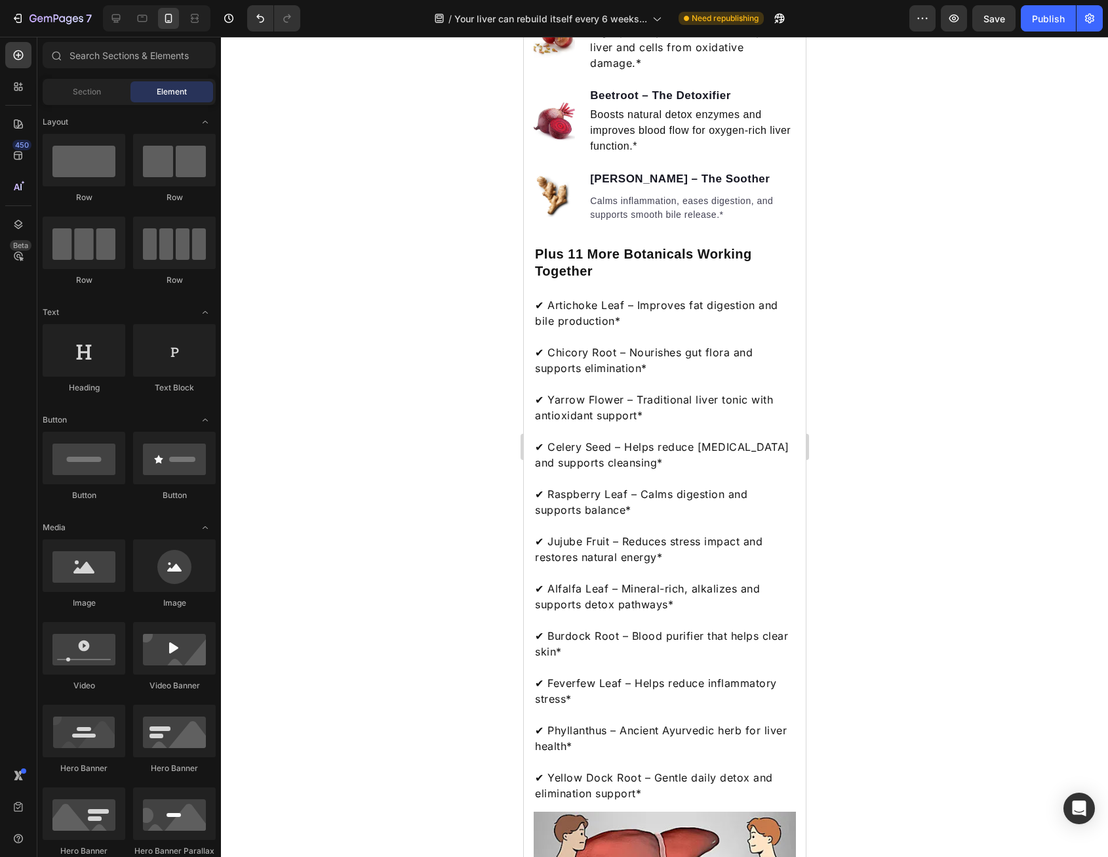
click at [731, 376] on p "✔ Chicory Root – Nourishes gut flora and supports elimination*" at bounding box center [665, 352] width 260 height 47
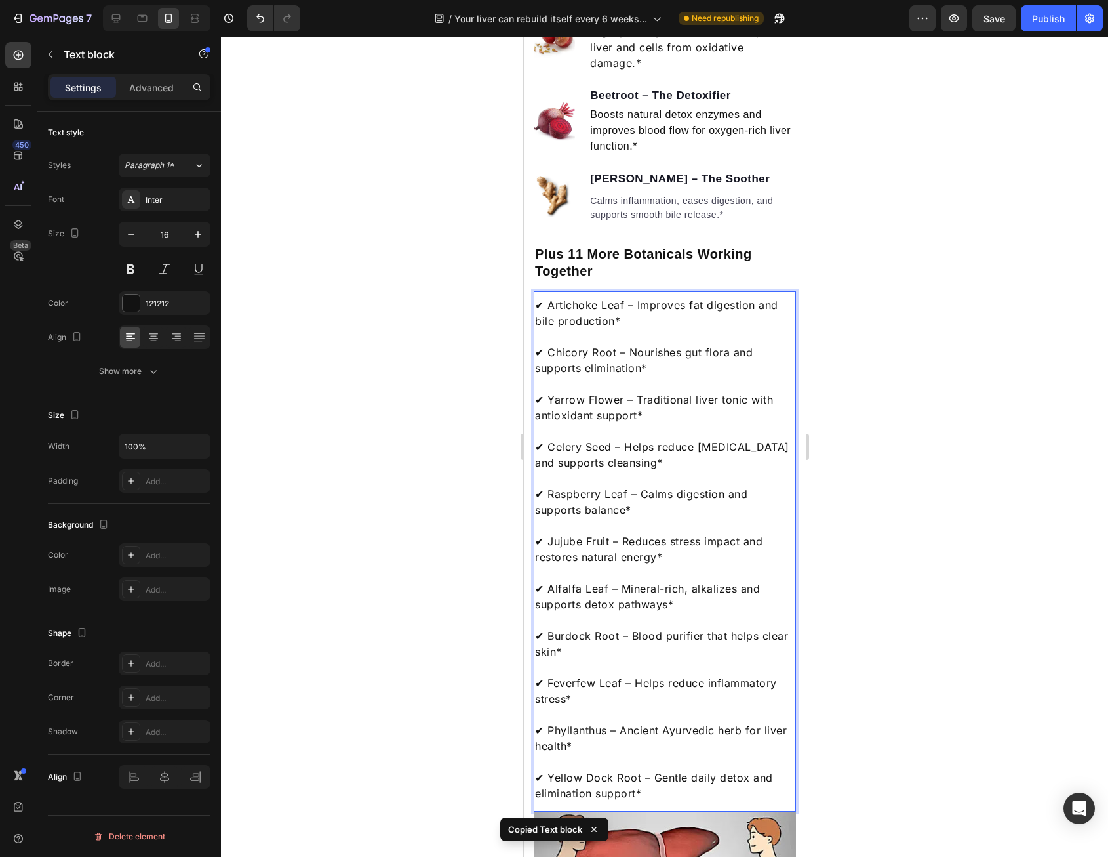
click at [667, 423] on p "✔ Yarrow Flower – Traditional liver tonic with antioxidant support*" at bounding box center [665, 399] width 260 height 47
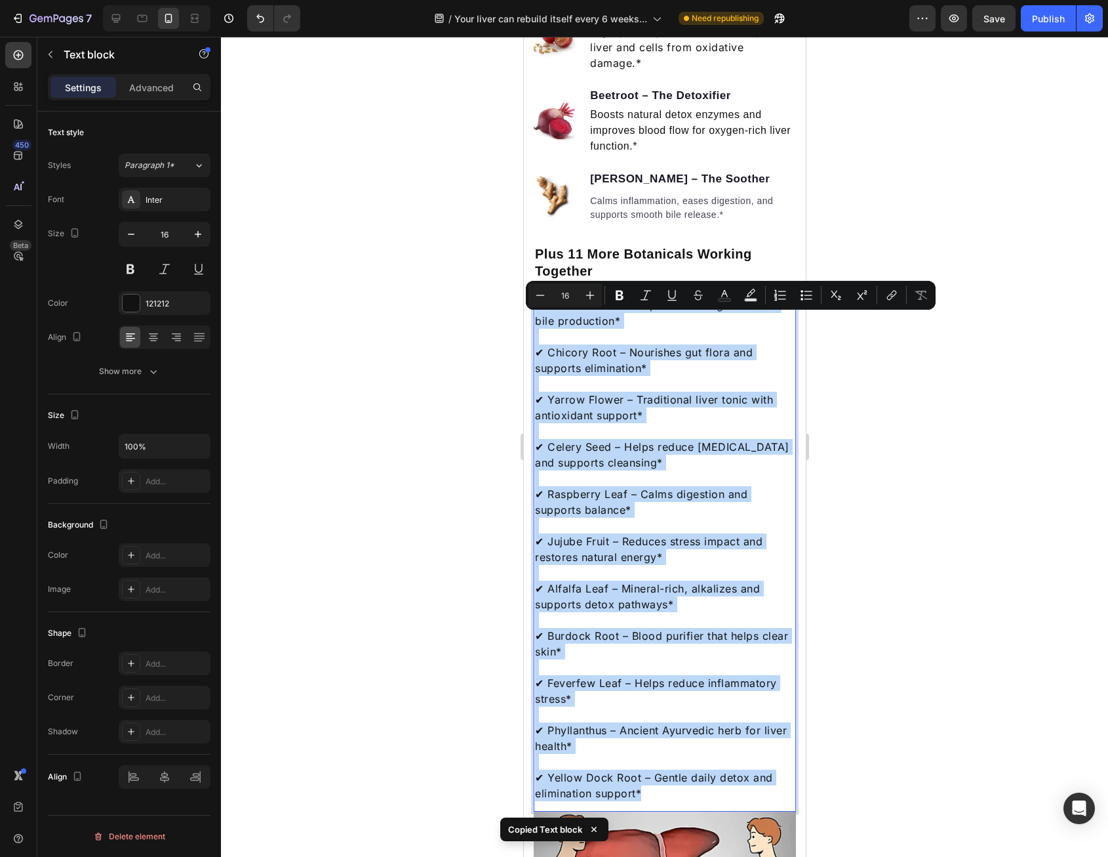
copy div "✔ Artichoke Leaf – Improves fat digestion and bile production* ✔ Chicory Root –…"
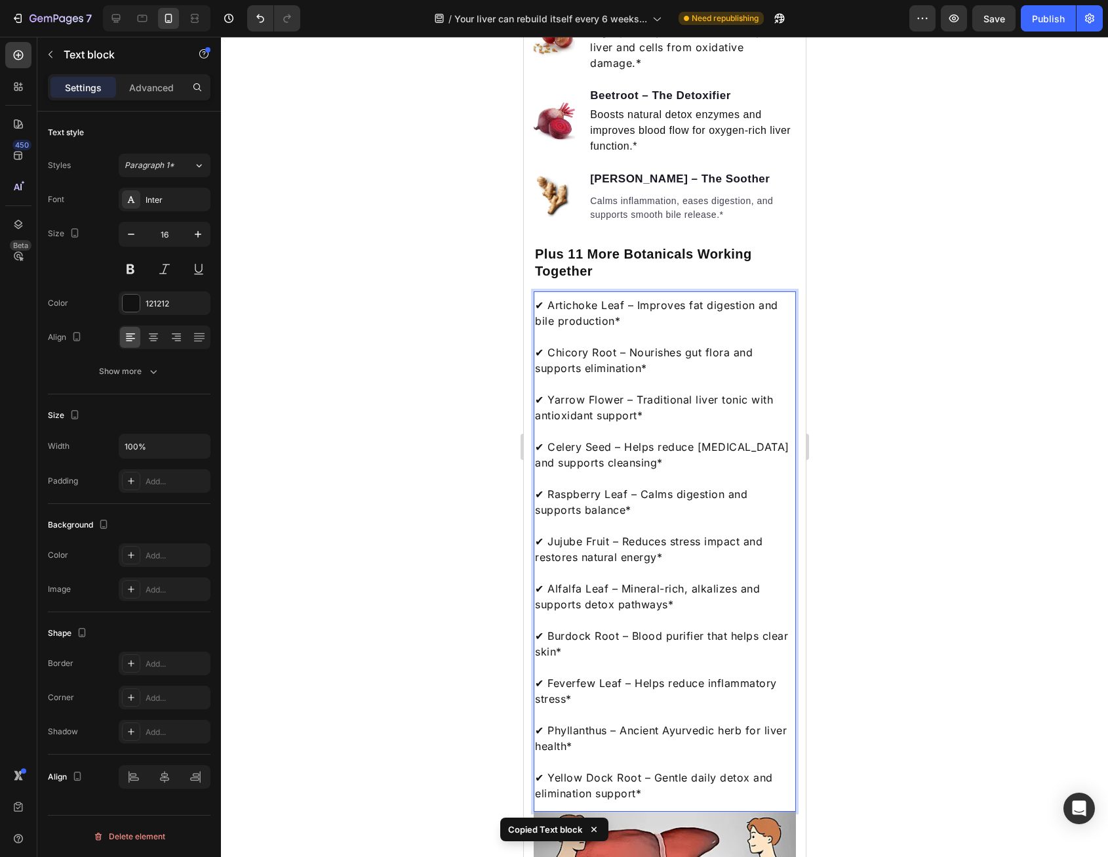
click at [582, 407] on p "✔ Yarrow Flower – Traditional liver tonic with antioxidant support*" at bounding box center [665, 399] width 260 height 47
click at [582, 407] on p "⁠⁠⁠⁠⁠⁠⁠ ✔ Yarrow Flower – Traditional liver tonic with antioxidant support*" at bounding box center [665, 399] width 260 height 47
click at [583, 407] on p "⁠⁠⁠⁠⁠⁠⁠ ✔ Yarrow Flower – Traditional liver tonic with antioxidant support*" at bounding box center [665, 399] width 260 height 47
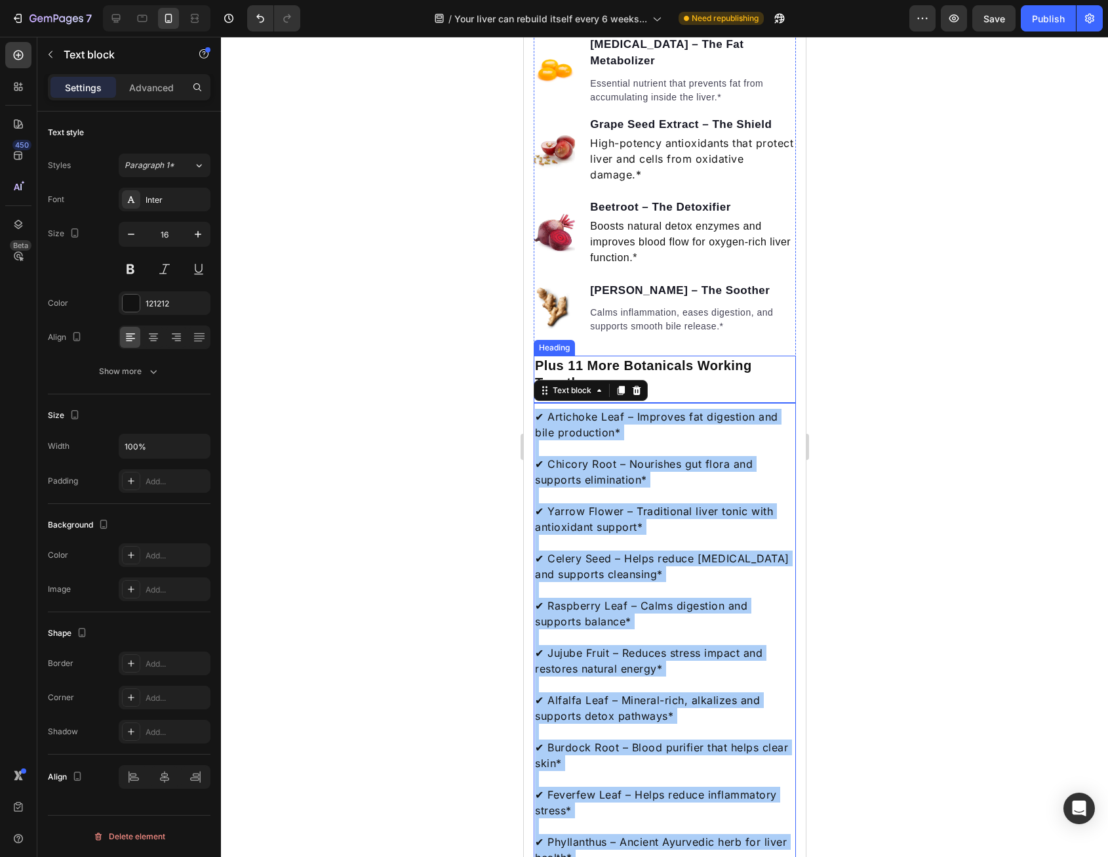
scroll to position [1771, 0]
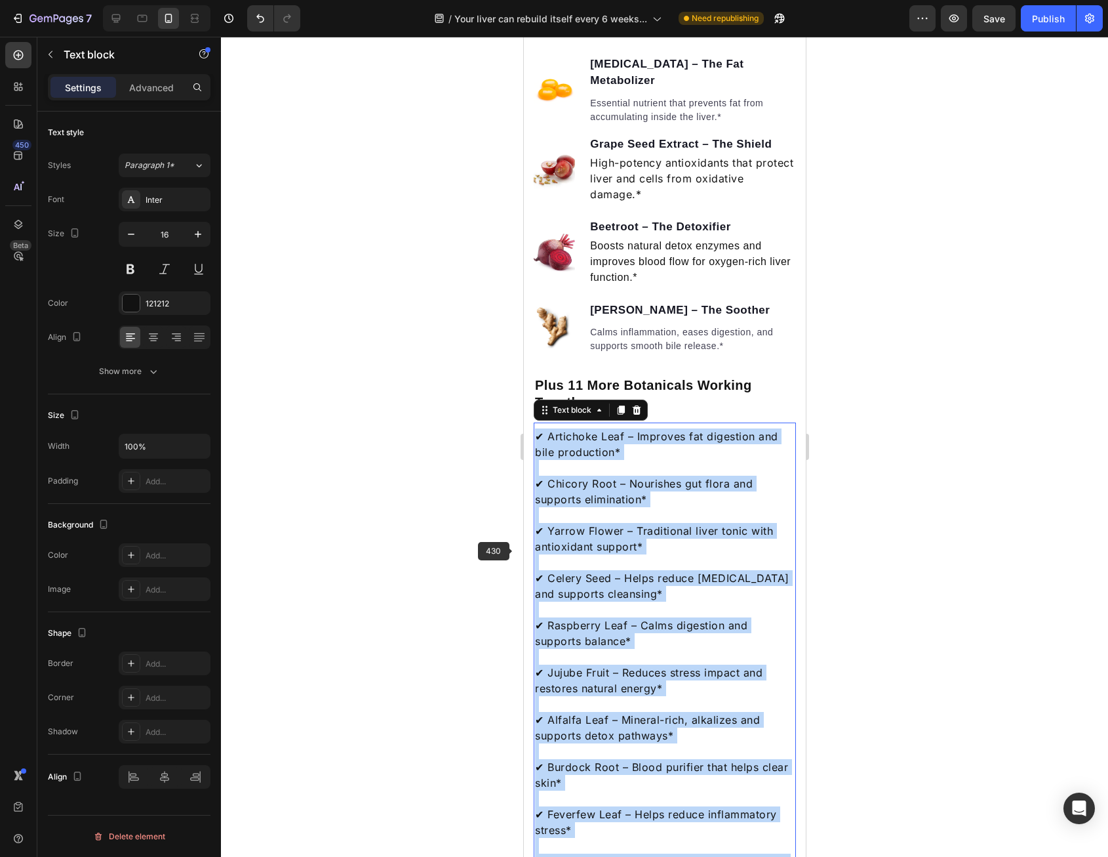
click at [617, 538] on p "✔ Yarrow Flower – Traditional liver tonic with antioxidant support*" at bounding box center [665, 530] width 260 height 47
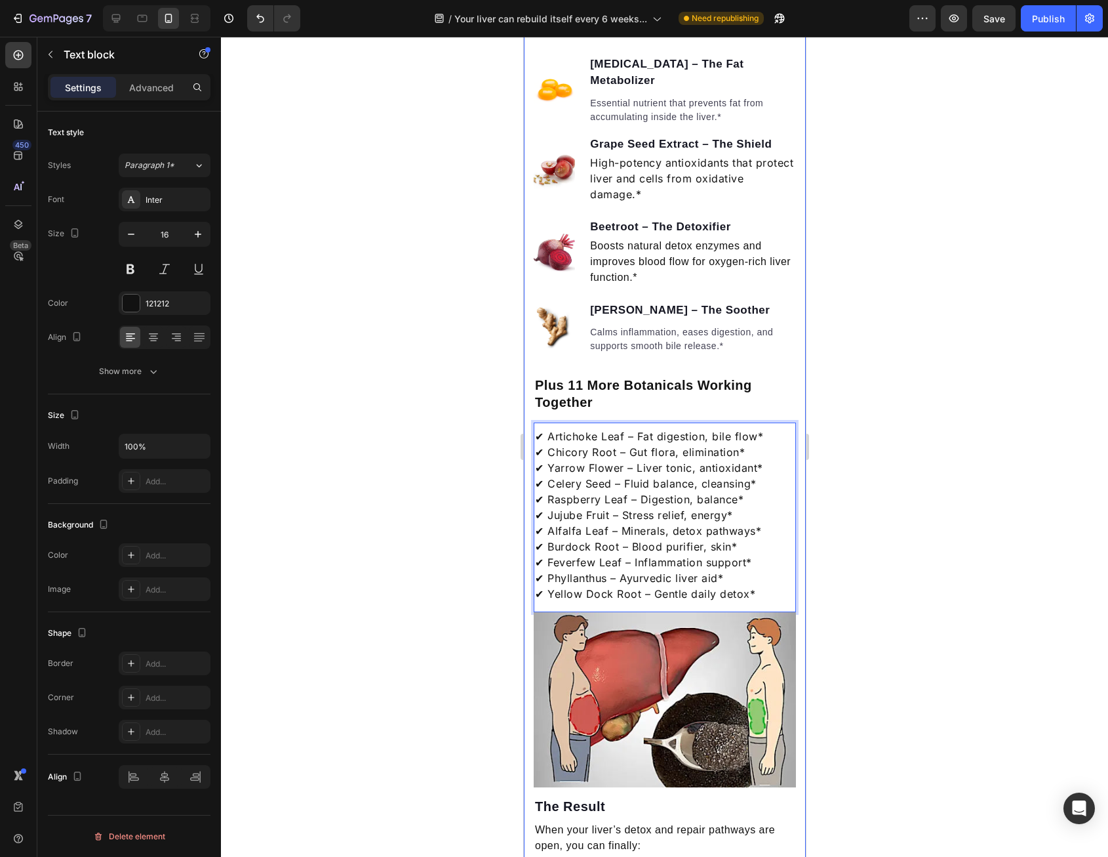
click at [885, 524] on div at bounding box center [664, 447] width 887 height 820
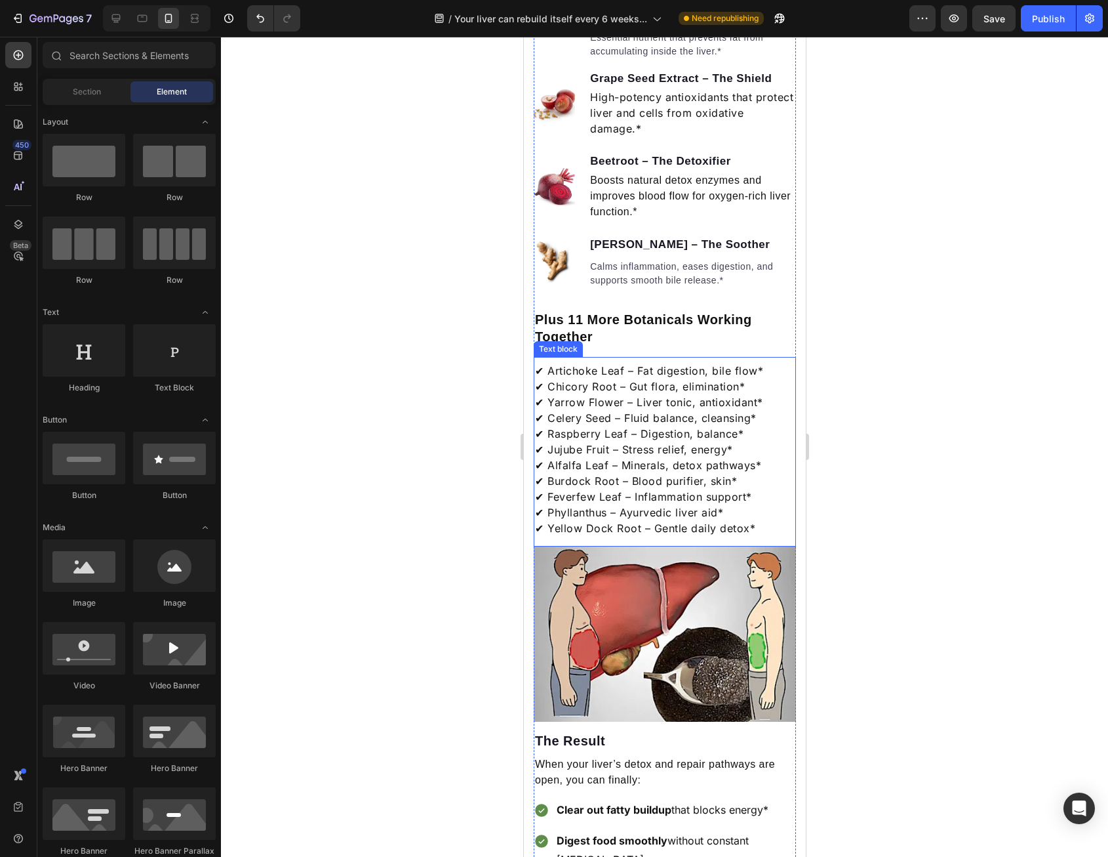
scroll to position [1838, 0]
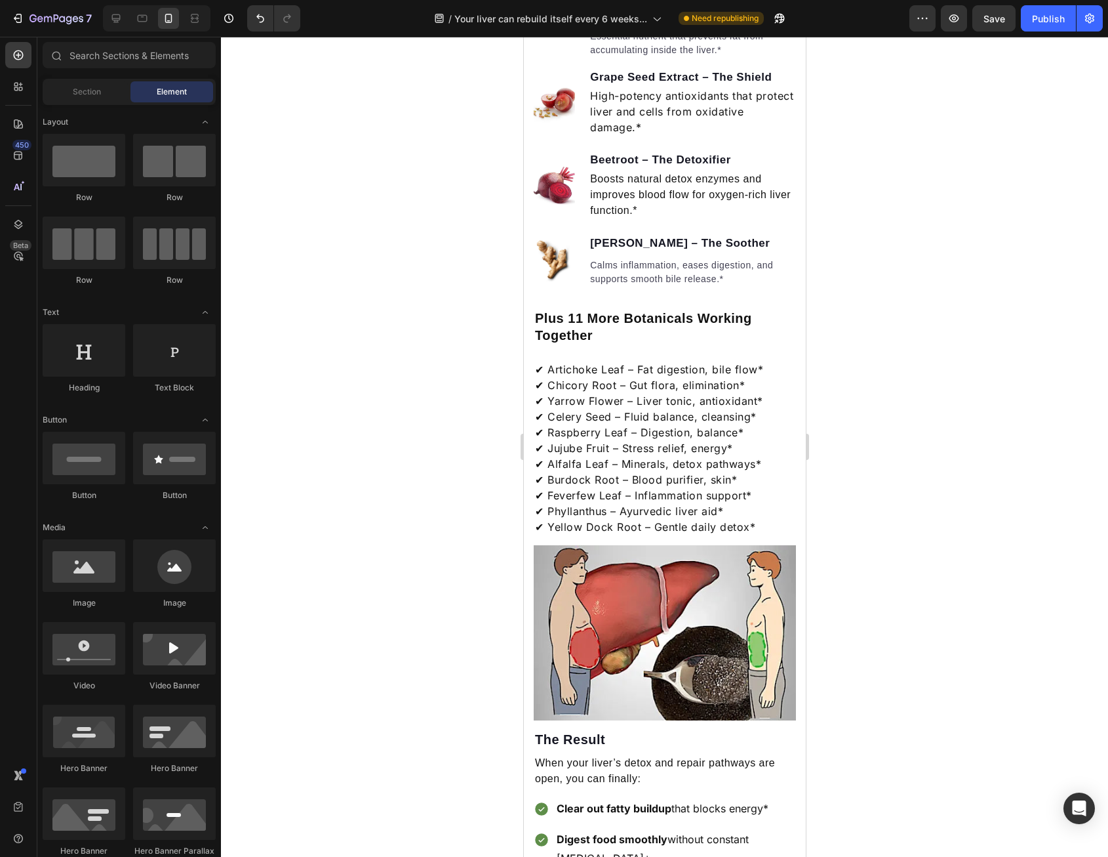
click at [761, 464] on p "✔ Artichoke Leaf – Fat digestion, bile flow* ✔ Chicory Root – Gut flora, elimin…" at bounding box center [665, 447] width 260 height 173
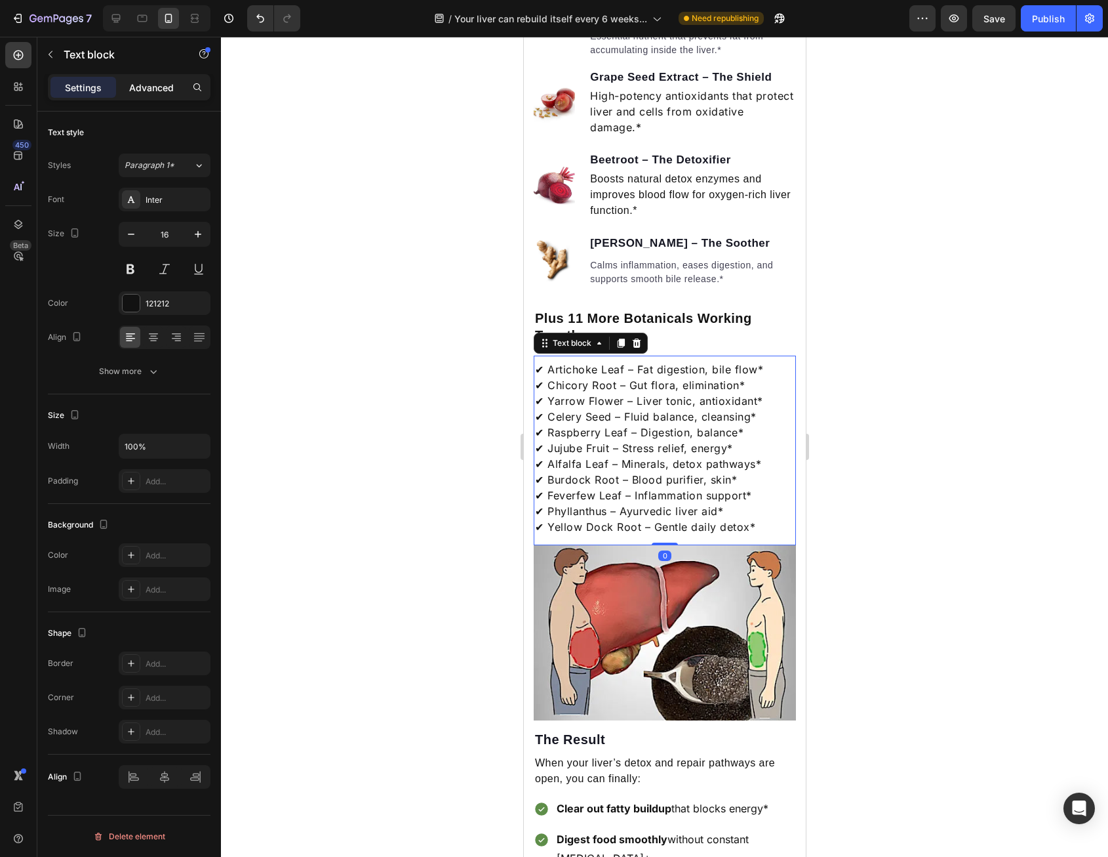
click at [140, 87] on p "Advanced" at bounding box center [151, 88] width 45 height 14
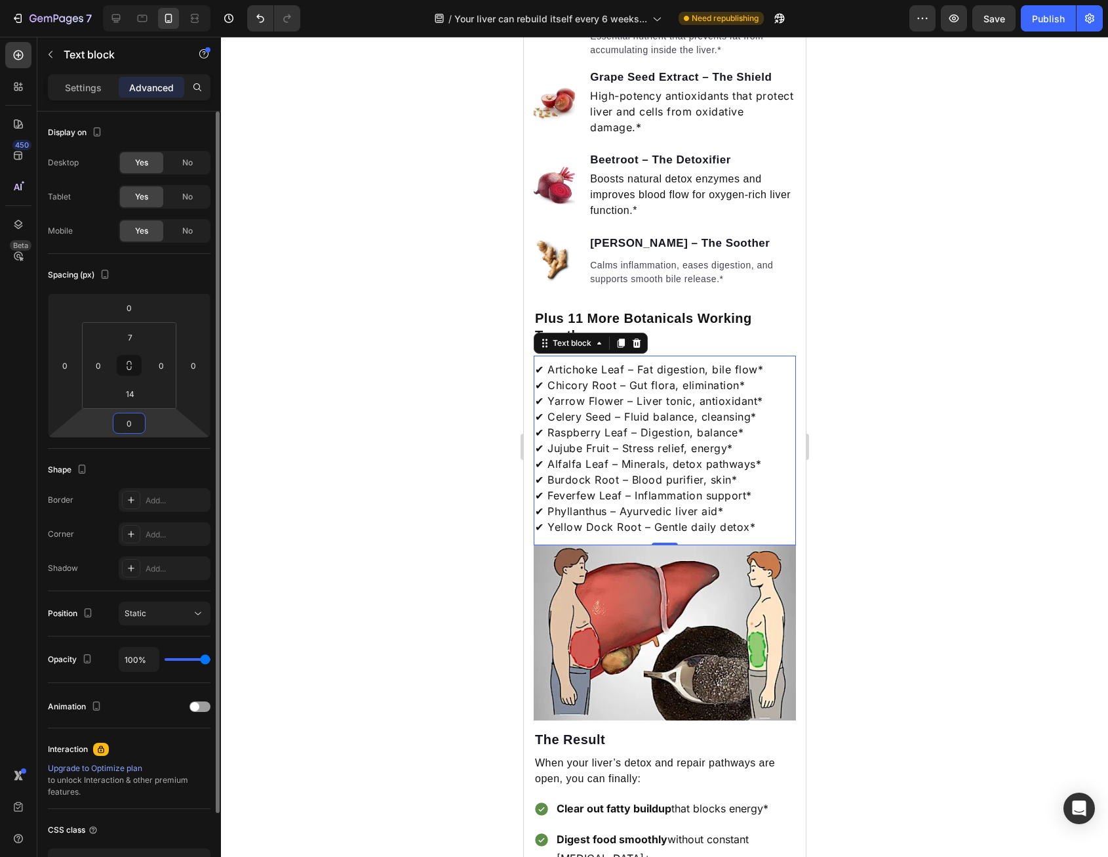
click at [135, 426] on input "0" at bounding box center [129, 423] width 26 height 20
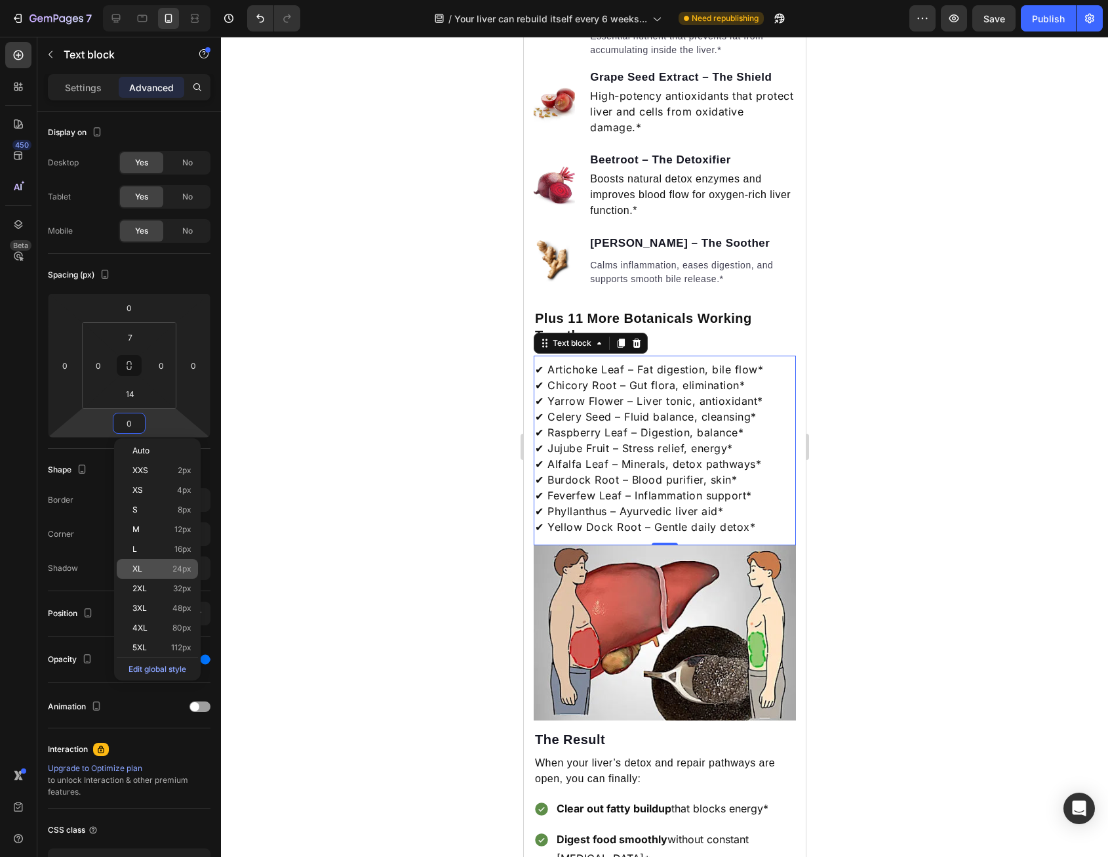
click at [161, 569] on p "XL 24px" at bounding box center [161, 568] width 59 height 9
type input "24"
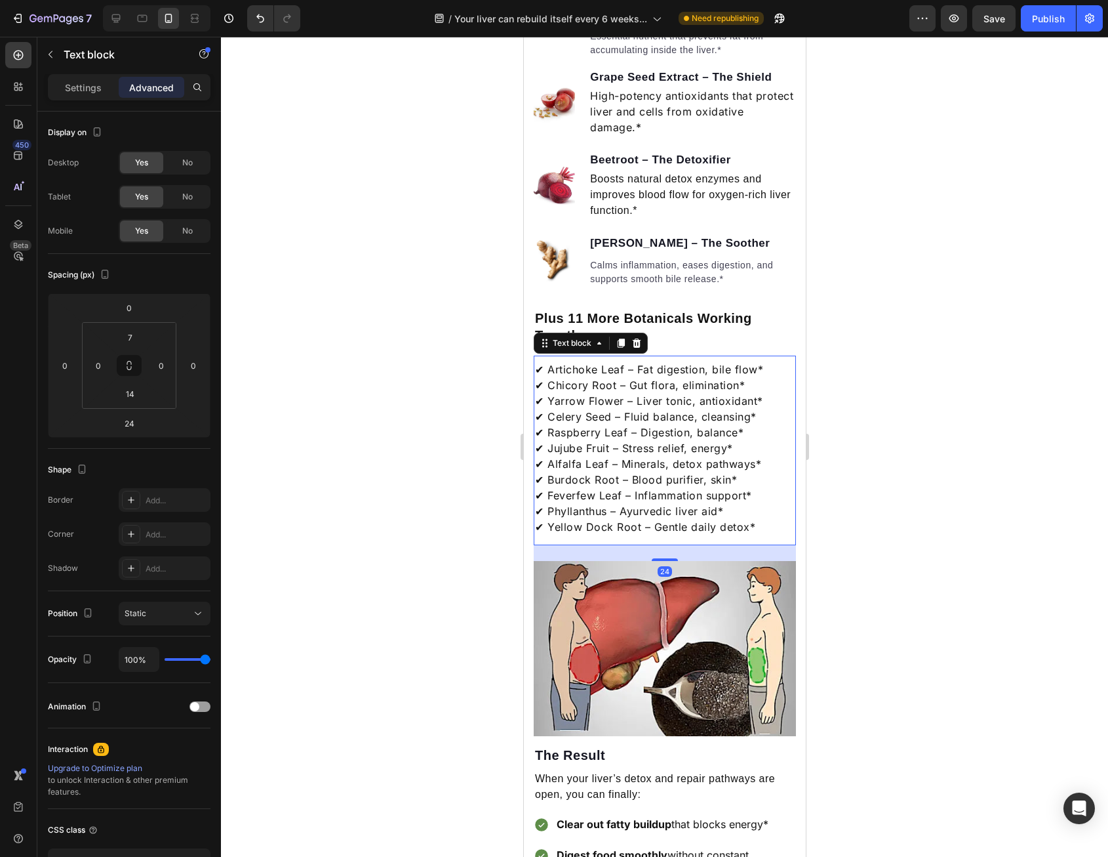
click at [365, 550] on div at bounding box center [664, 447] width 887 height 820
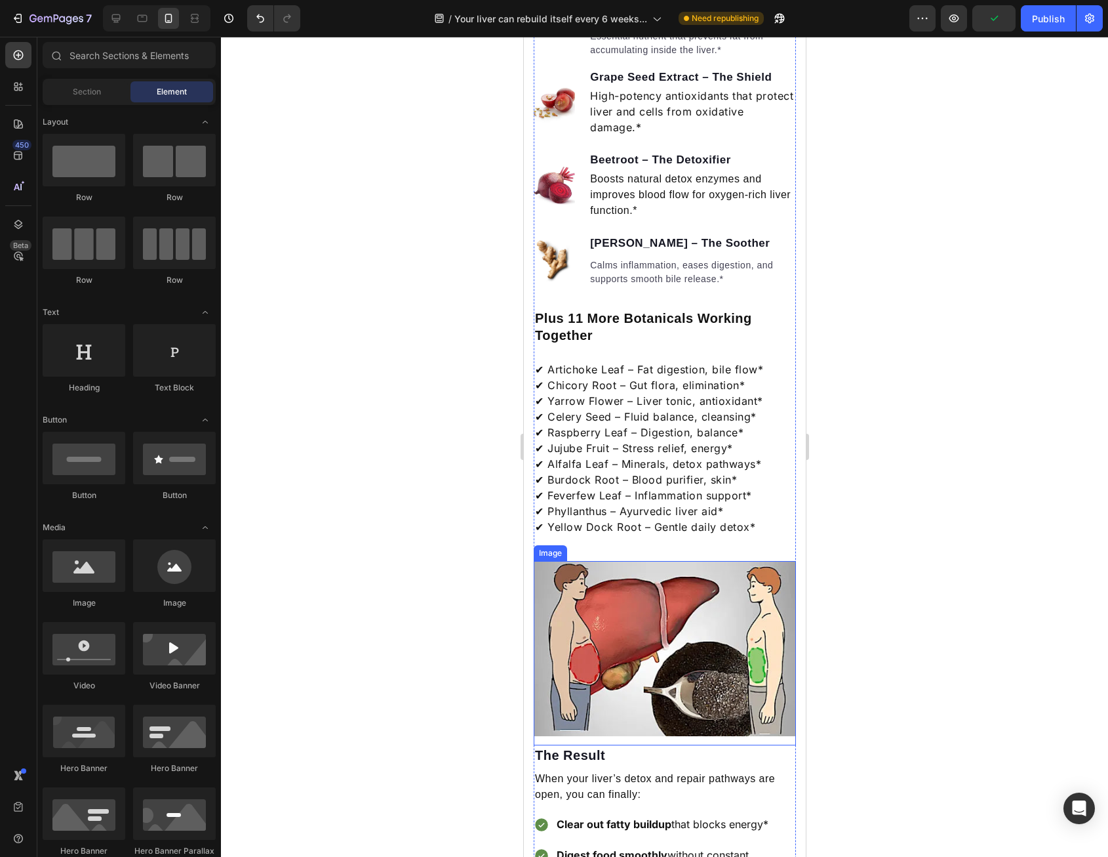
click at [626, 605] on img at bounding box center [664, 648] width 262 height 175
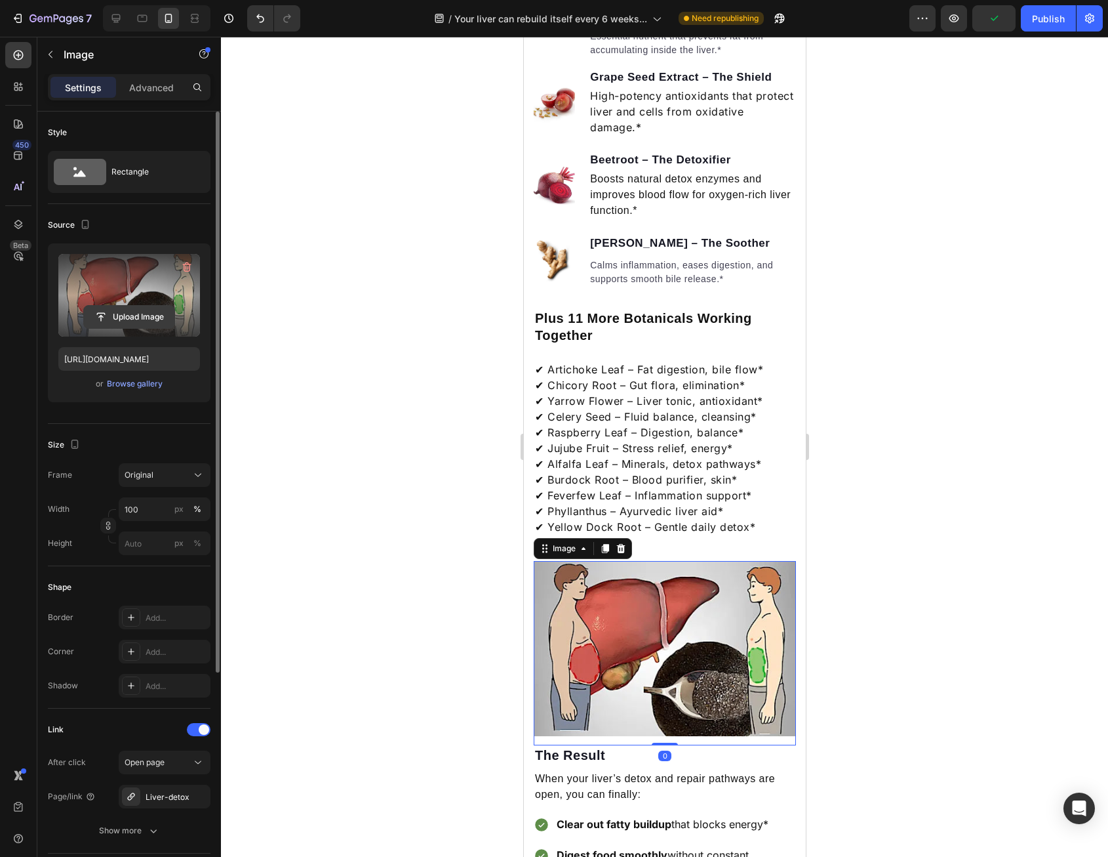
click at [139, 315] on input "file" at bounding box center [129, 317] width 91 height 22
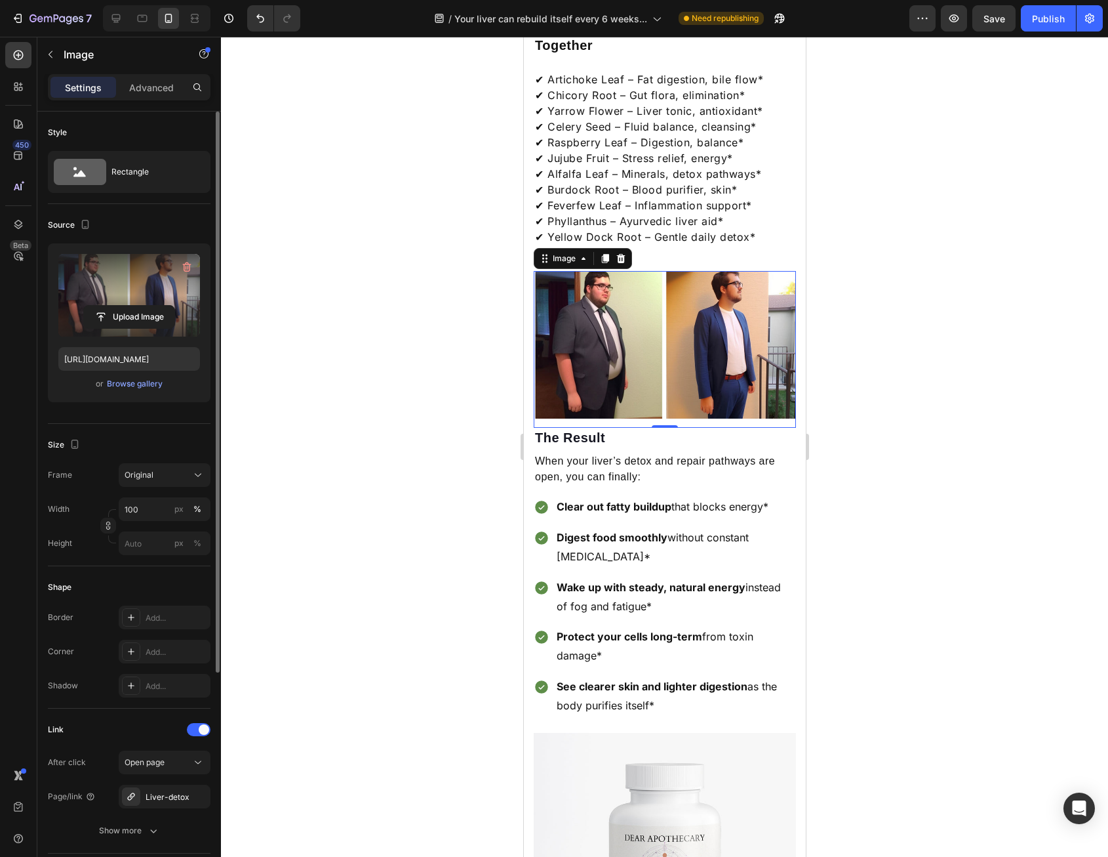
scroll to position [2100, 0]
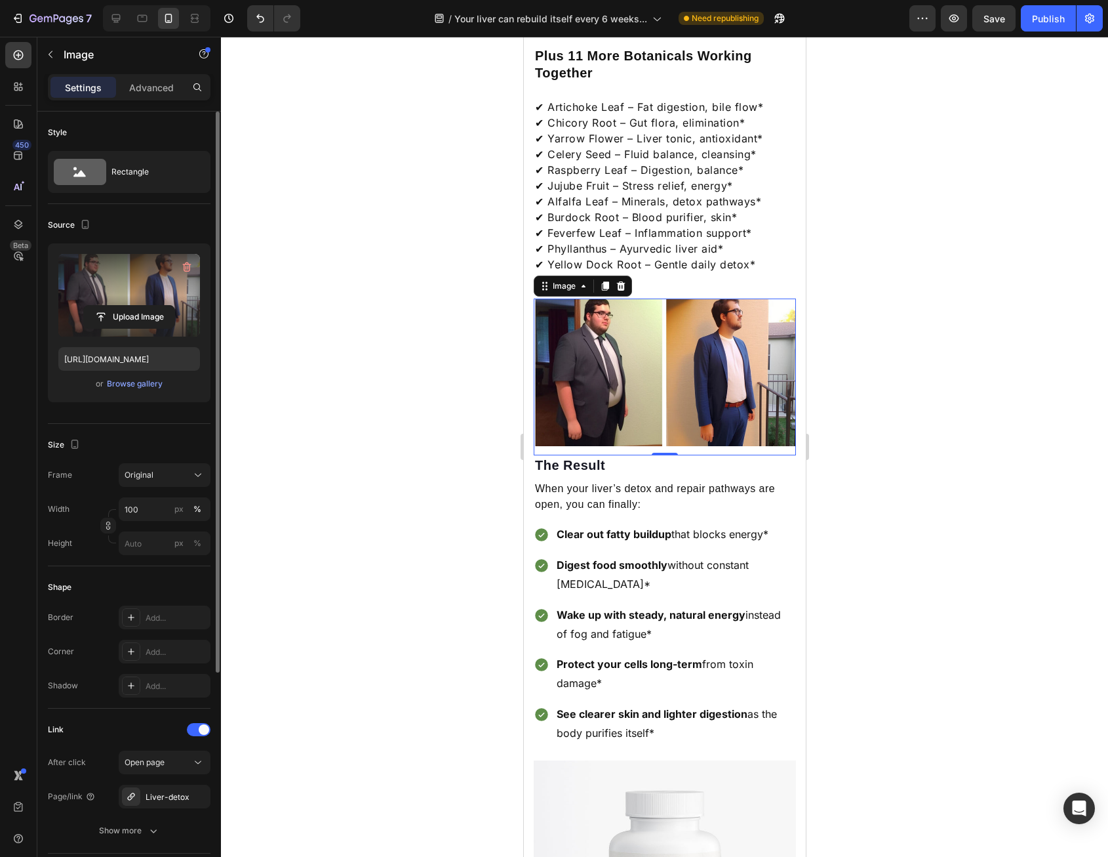
click at [666, 378] on img at bounding box center [664, 372] width 262 height 148
click at [569, 292] on div "Image" at bounding box center [564, 286] width 28 height 12
click at [138, 310] on input "file" at bounding box center [129, 317] width 91 height 22
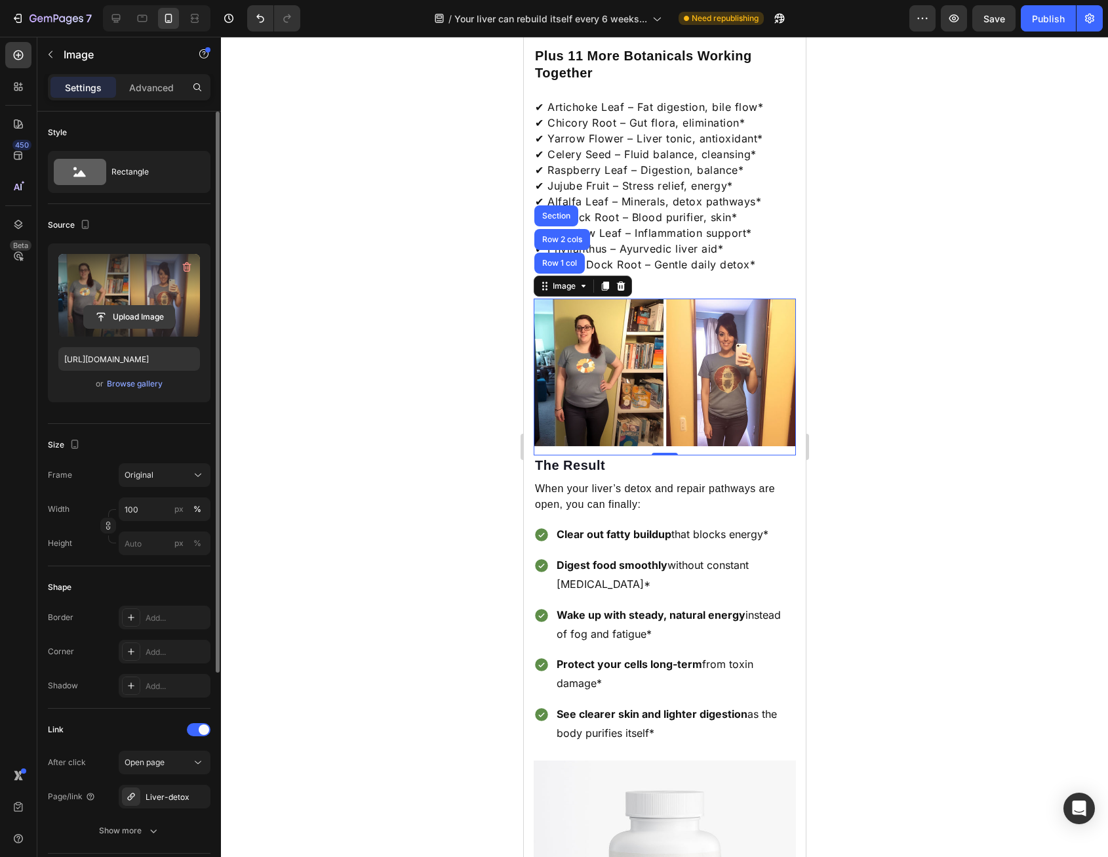
click at [119, 306] on input "file" at bounding box center [129, 317] width 91 height 22
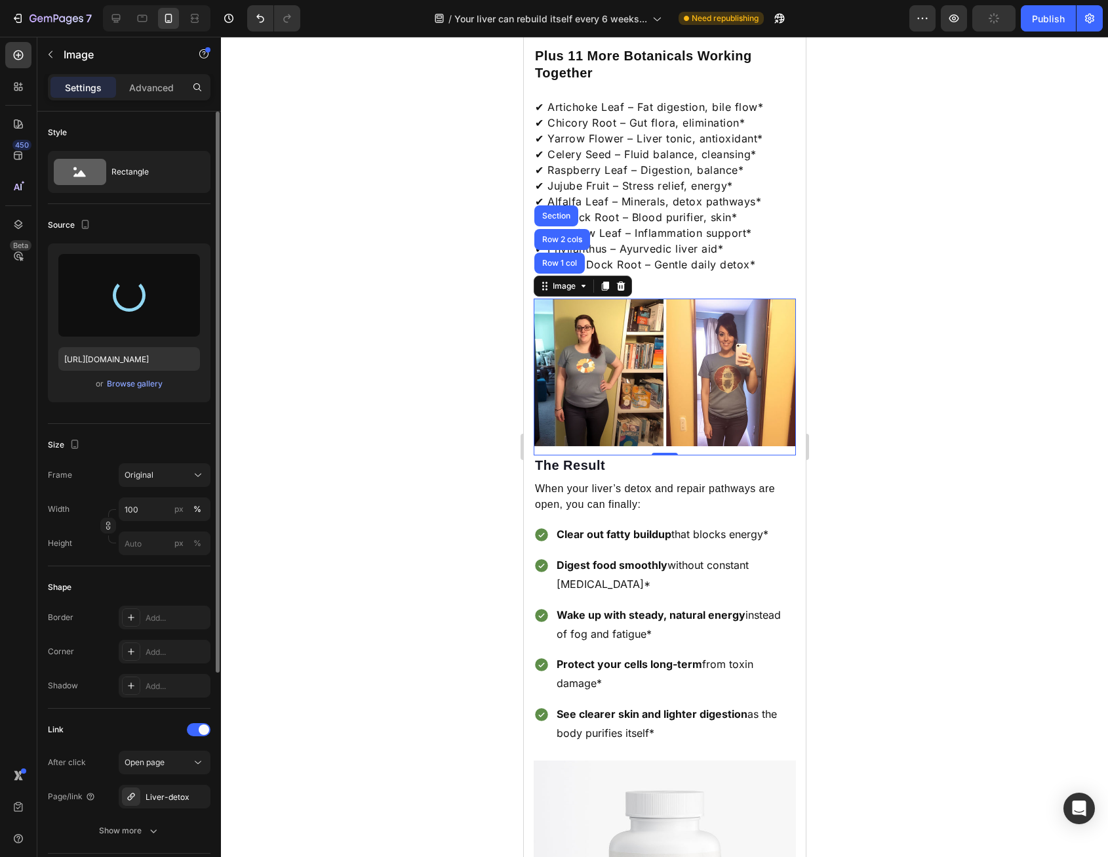
type input "[URL][DOMAIN_NAME]"
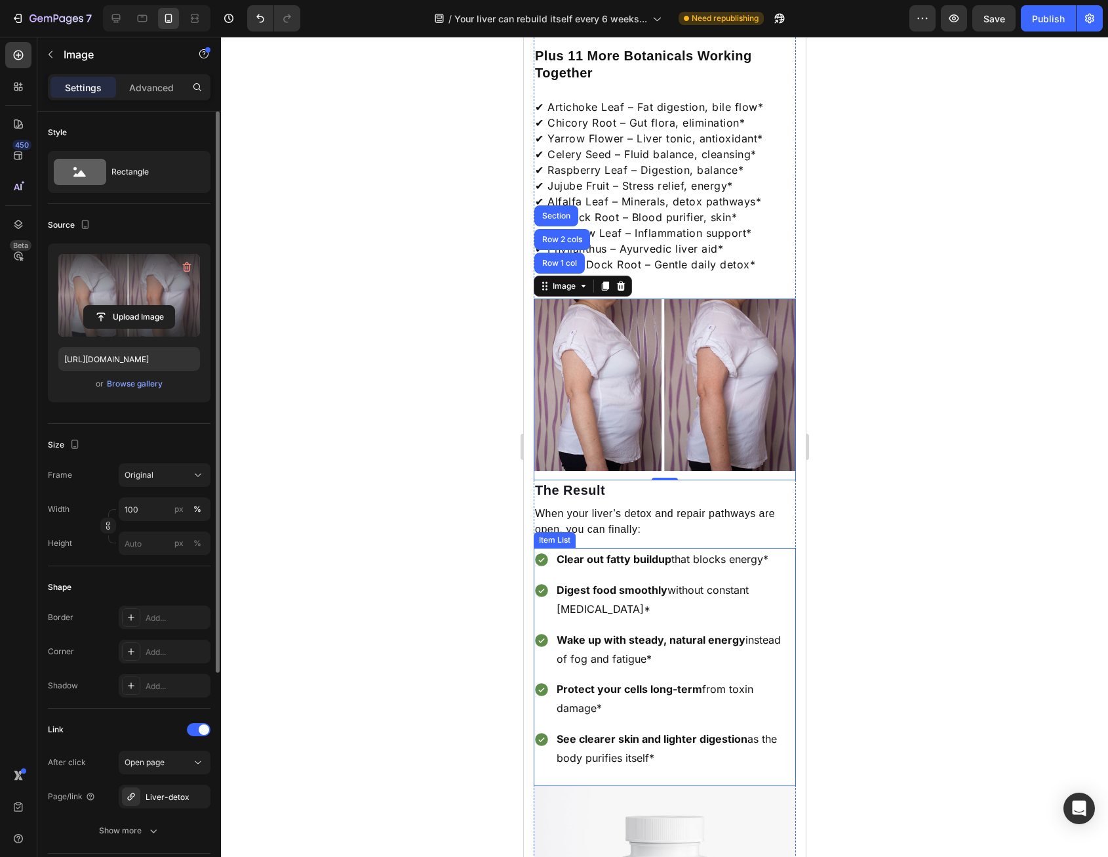
click at [614, 580] on div "Clear out fatty buildup that blocks energy* Digest food smoothly without consta…" at bounding box center [664, 658] width 262 height 221
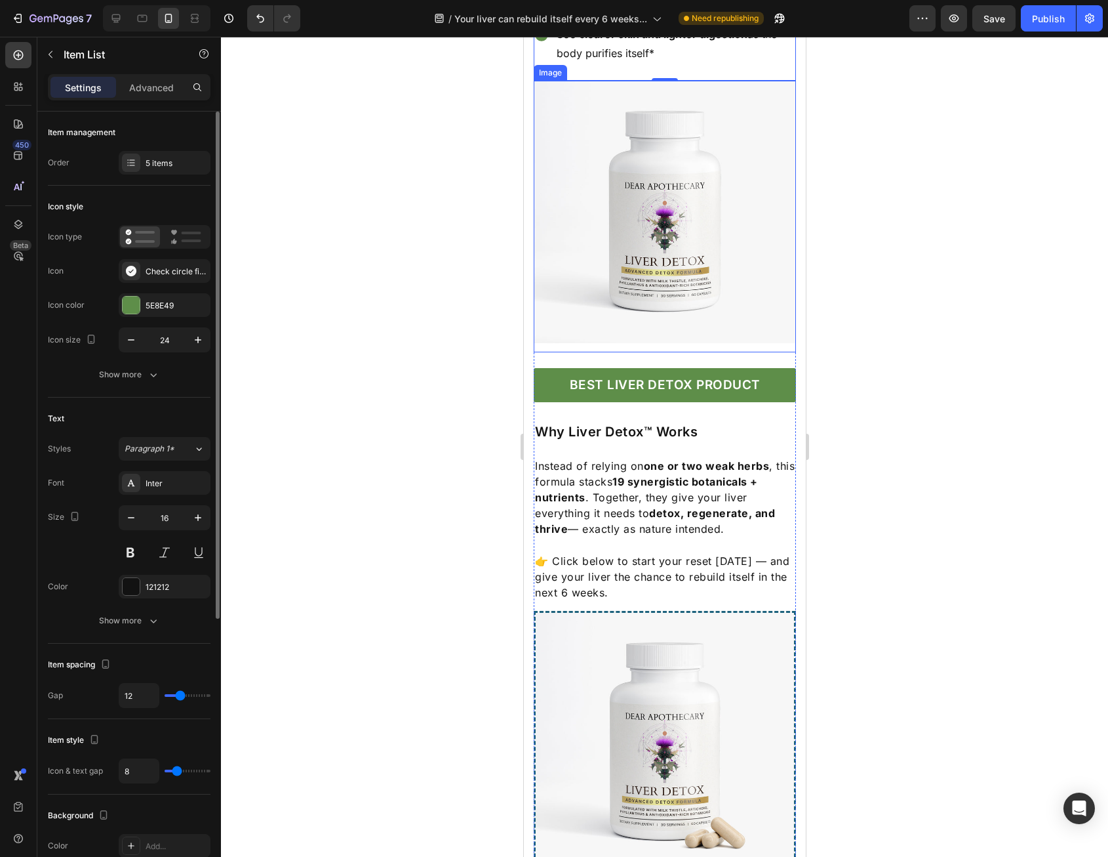
scroll to position [2822, 0]
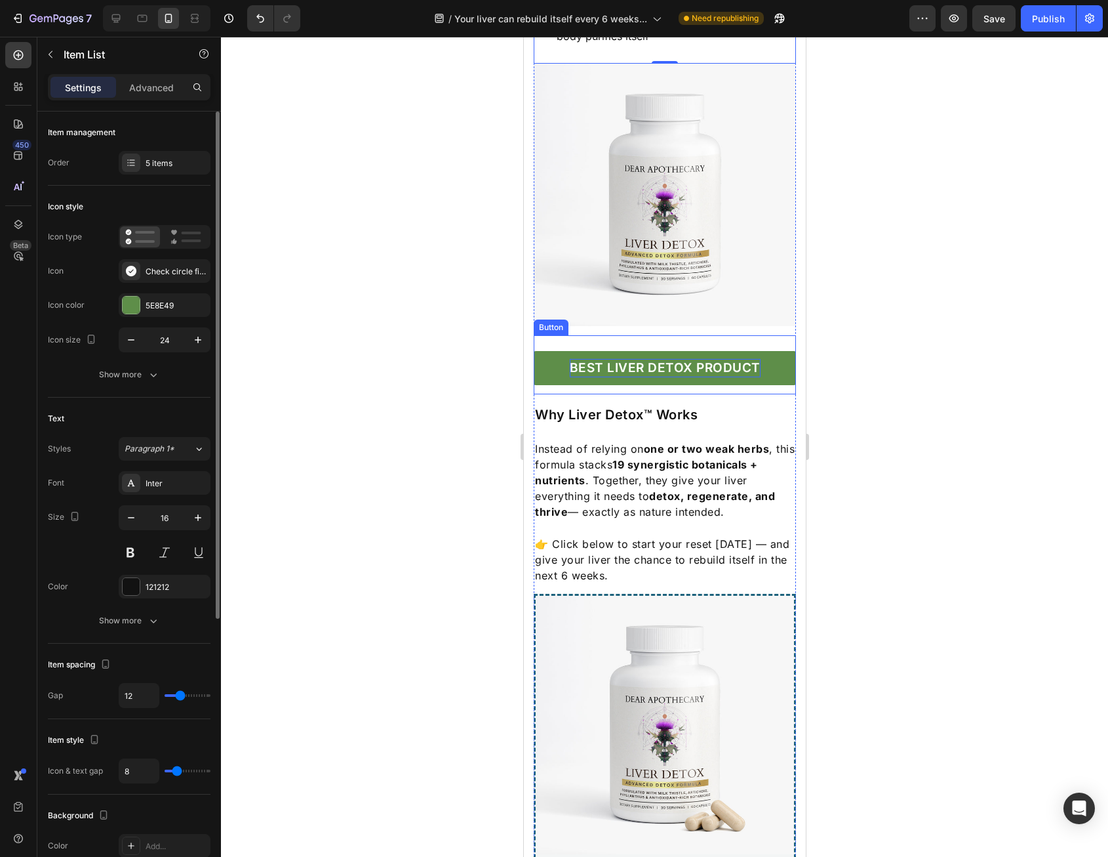
click at [651, 372] on p "BEST LIVER DETOX PRODUCT" at bounding box center [664, 368] width 191 height 19
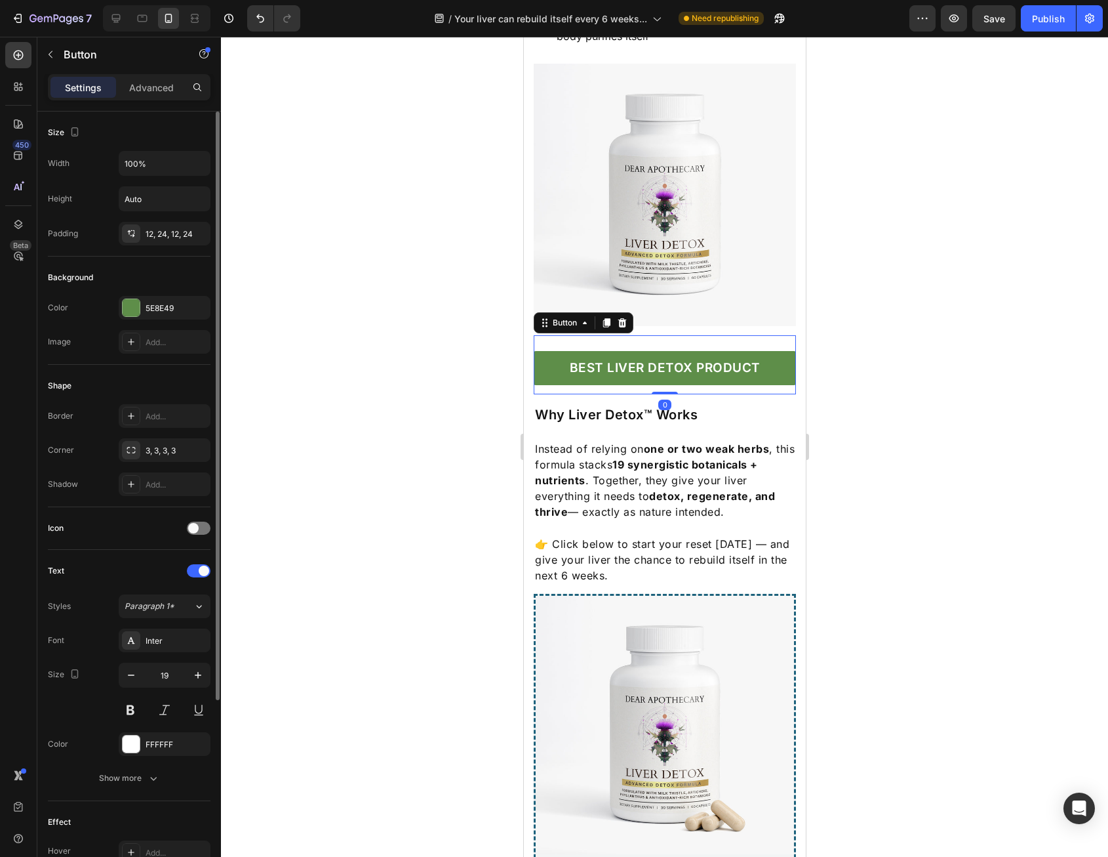
click at [637, 382] on link "BEST LIVER DETOX PRODUCT" at bounding box center [664, 368] width 262 height 35
click at [620, 384] on div "BEST LIVER DETOX PRODUCT Button 0" at bounding box center [664, 365] width 262 height 60
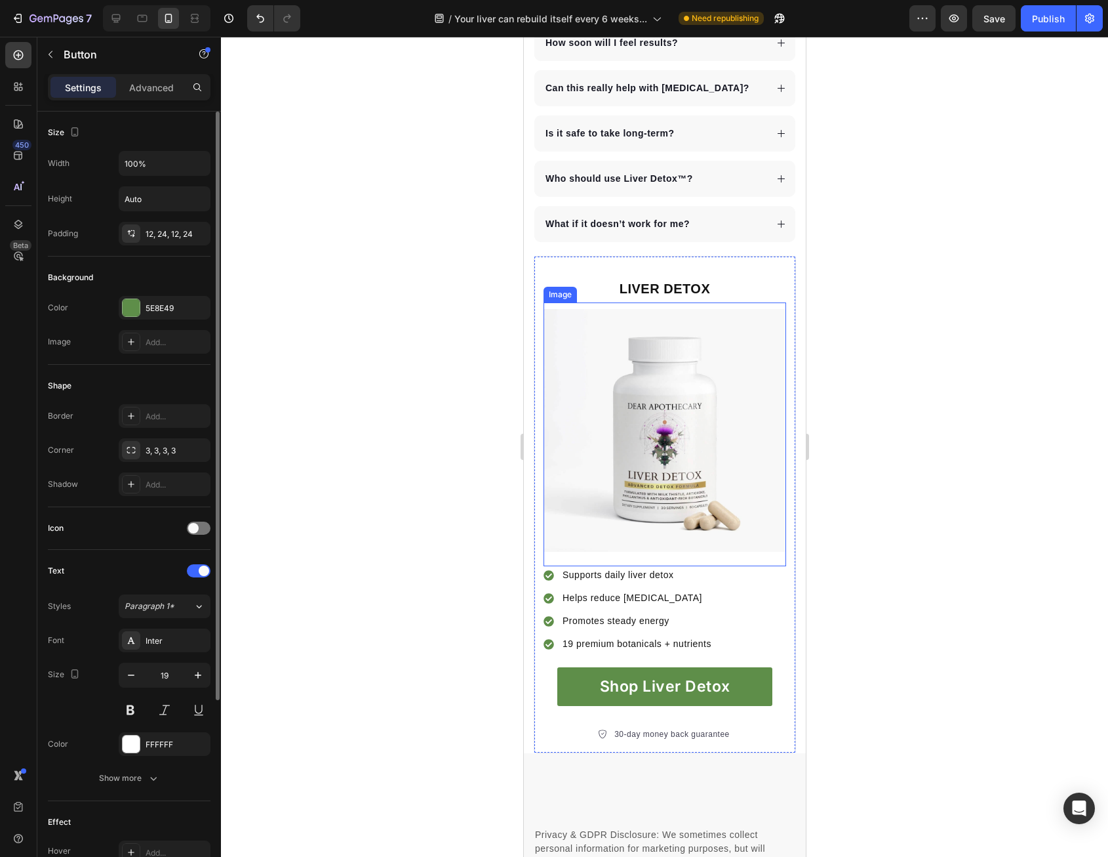
scroll to position [4068, 0]
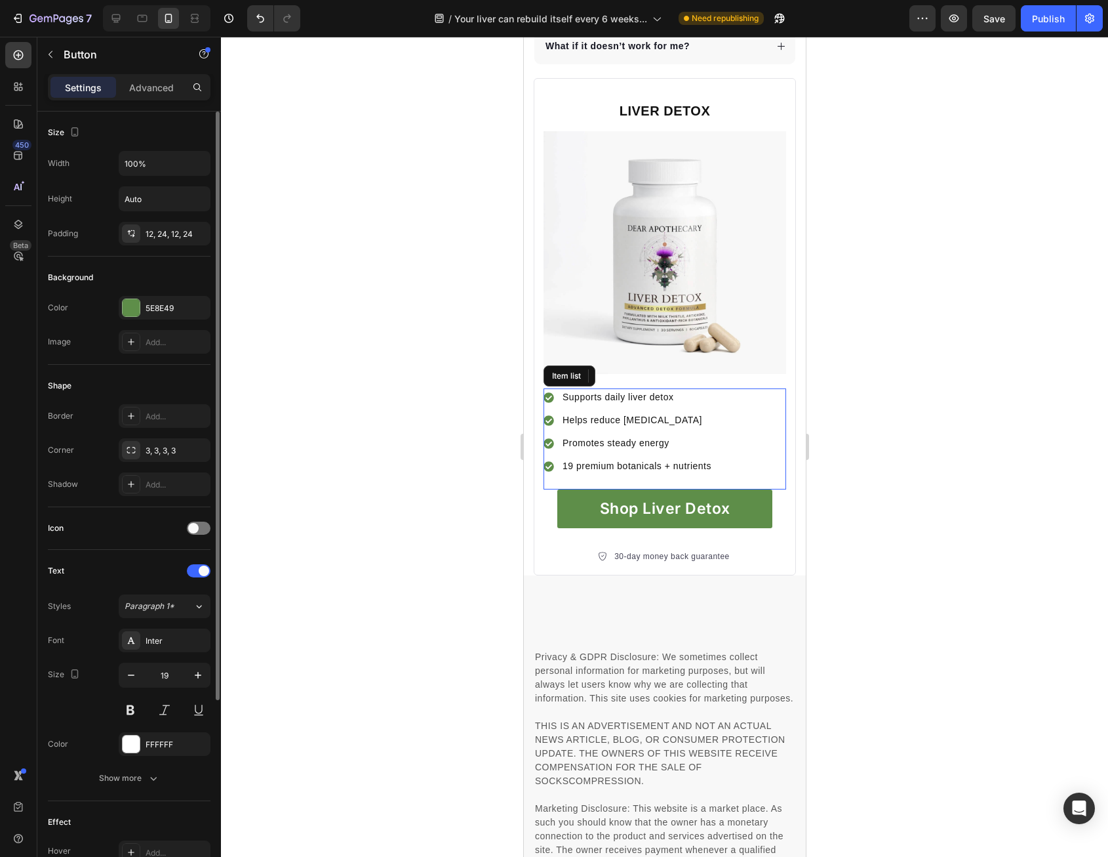
click at [735, 399] on div "Supports daily liver detox Helps reduce [MEDICAL_DATA] Promotes steady energy 1…" at bounding box center [664, 438] width 243 height 101
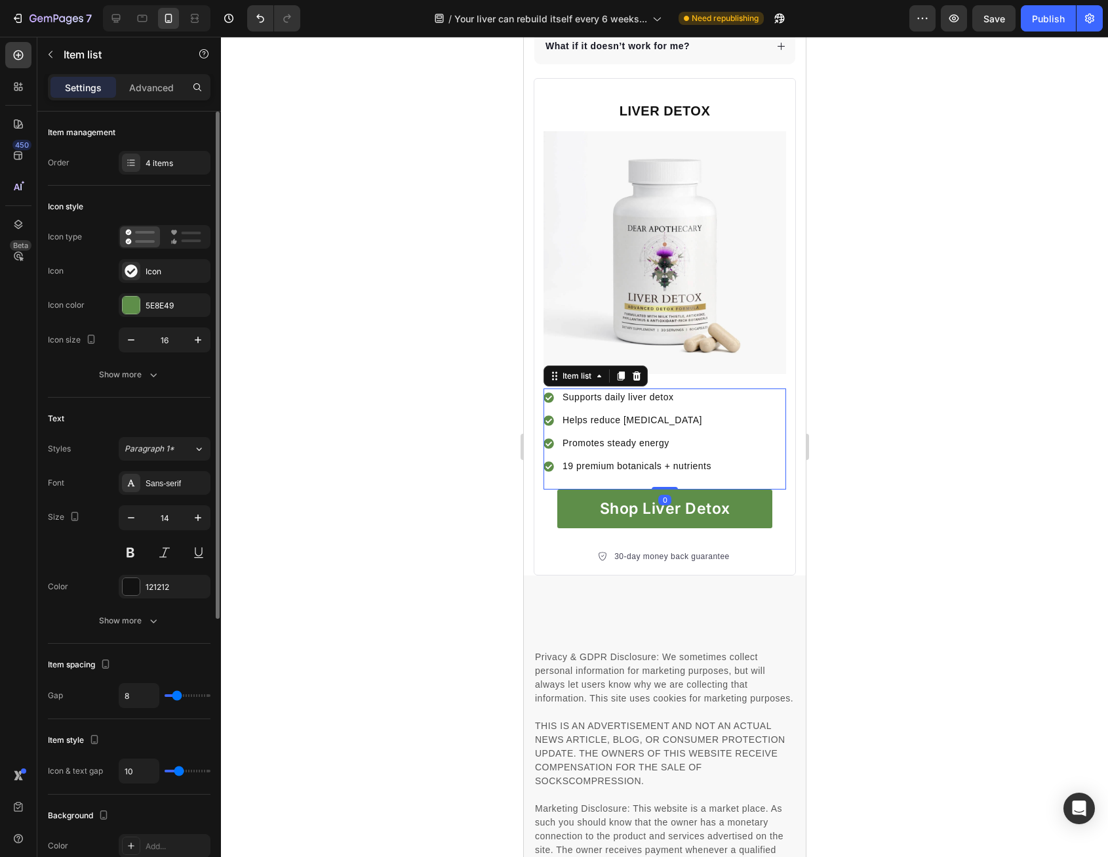
click at [634, 450] on div "Supports daily liver detox Helps reduce [MEDICAL_DATA] Promotes steady energy 1…" at bounding box center [664, 438] width 243 height 101
click at [620, 454] on div "Supports daily liver detox Helps reduce [MEDICAL_DATA] Promotes steady energy 1…" at bounding box center [664, 438] width 243 height 101
click at [619, 454] on div "Supports daily liver detox Helps reduce [MEDICAL_DATA] Promotes steady energy 1…" at bounding box center [664, 438] width 243 height 101
click at [618, 453] on div "Supports daily liver detox Helps reduce [MEDICAL_DATA] Promotes steady energy 1…" at bounding box center [664, 438] width 243 height 101
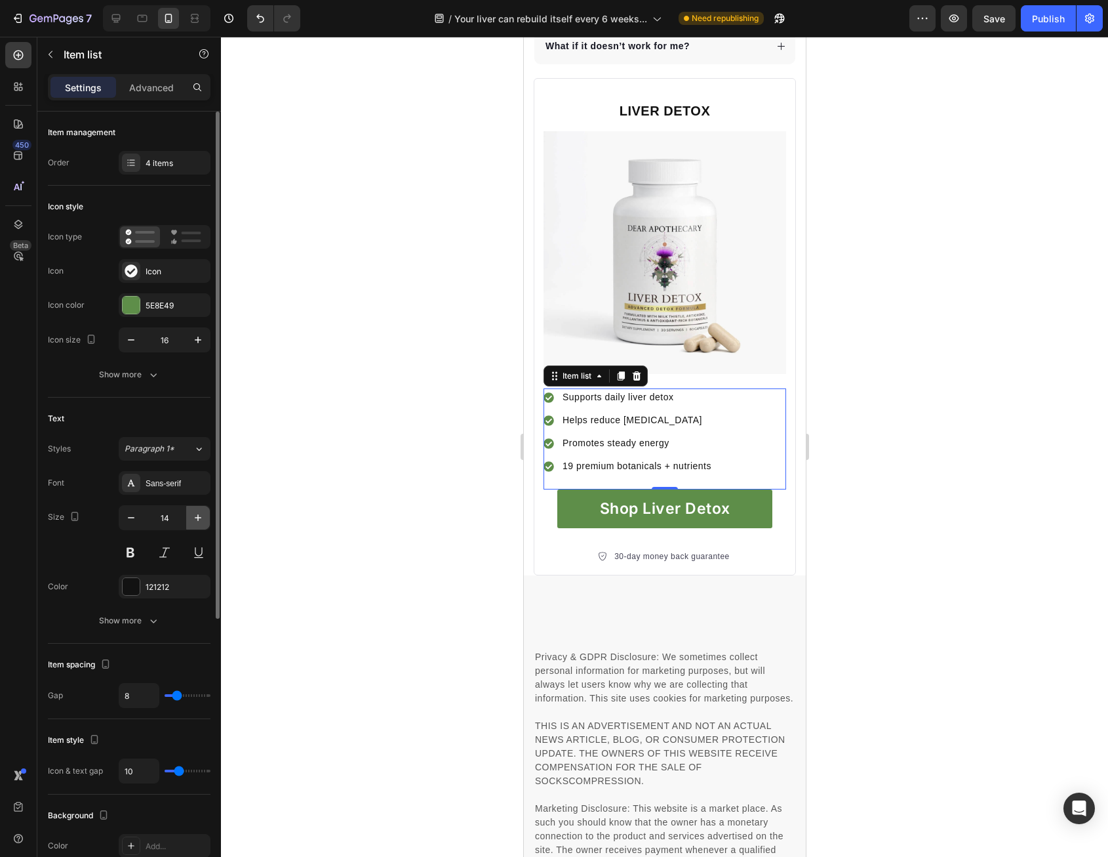
click at [206, 521] on button "button" at bounding box center [198, 518] width 24 height 24
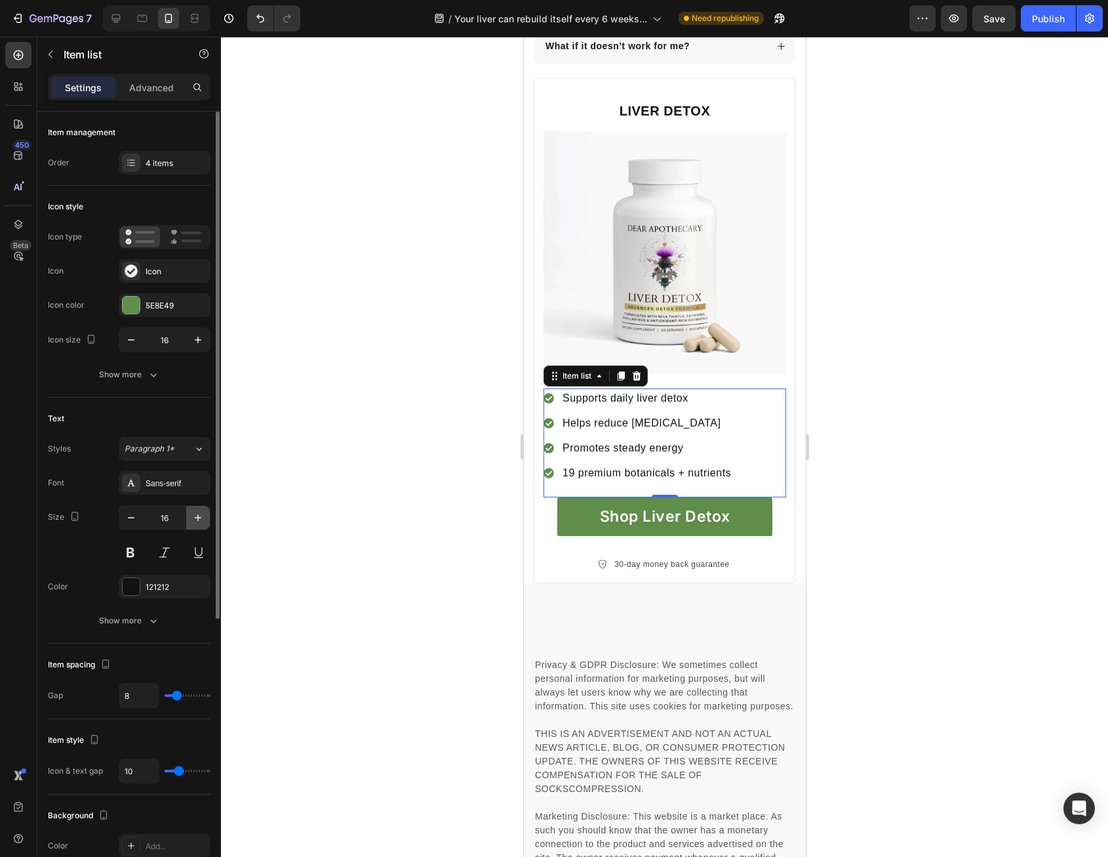
click at [206, 519] on button "button" at bounding box center [198, 518] width 24 height 24
type input "17"
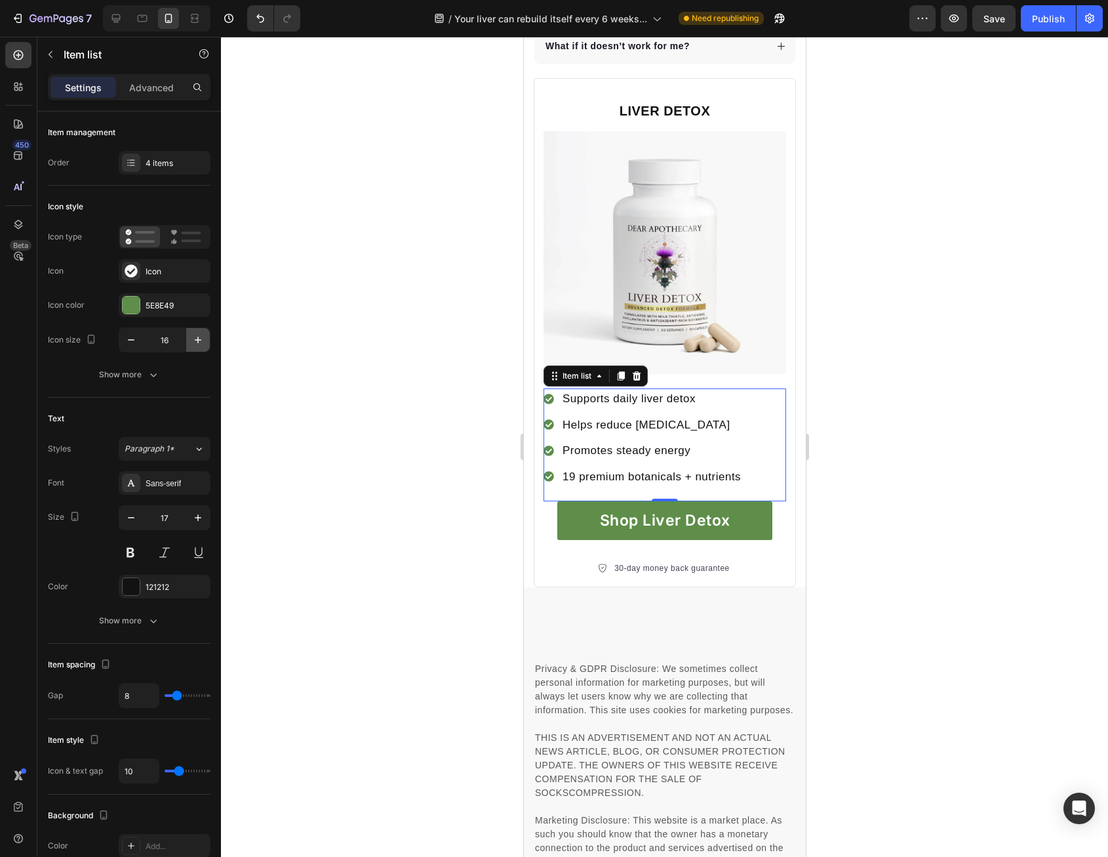
click at [199, 337] on icon "button" at bounding box center [198, 339] width 13 height 13
click at [194, 337] on icon "button" at bounding box center [198, 339] width 13 height 13
click at [127, 340] on icon "button" at bounding box center [131, 339] width 13 height 13
click at [127, 338] on icon "button" at bounding box center [131, 339] width 13 height 13
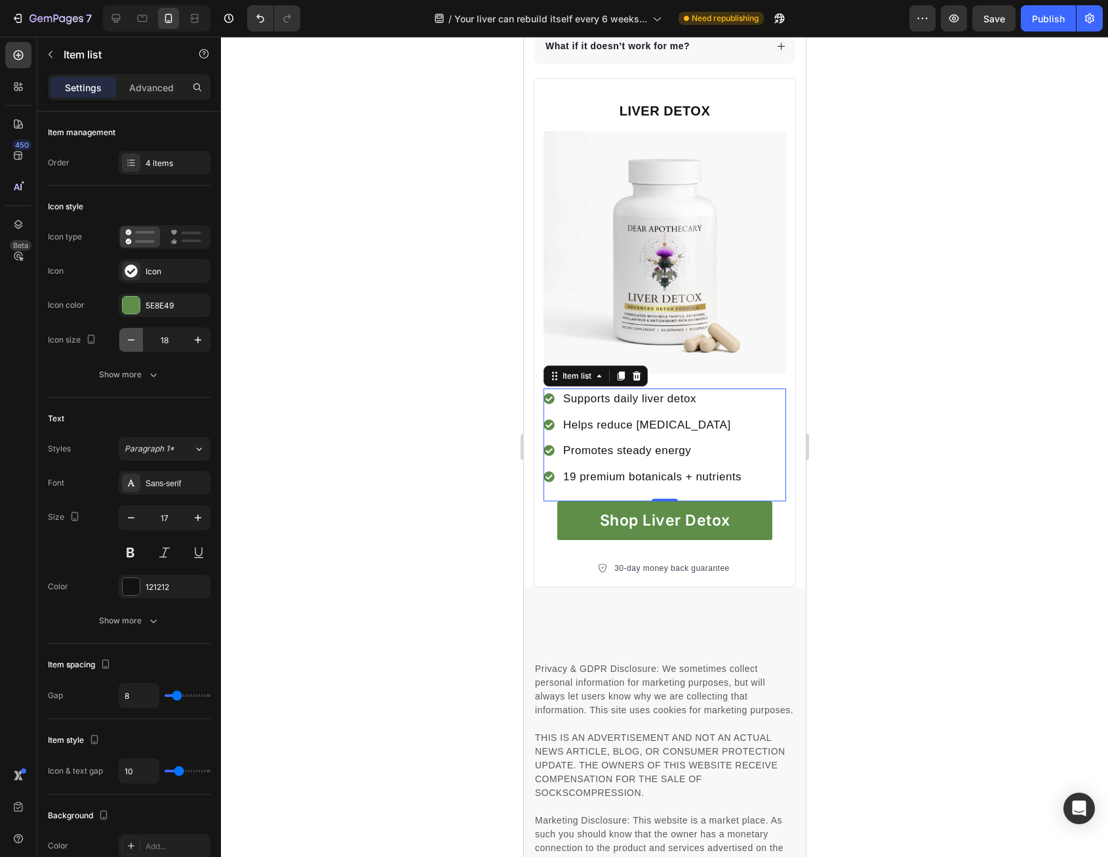
type input "17"
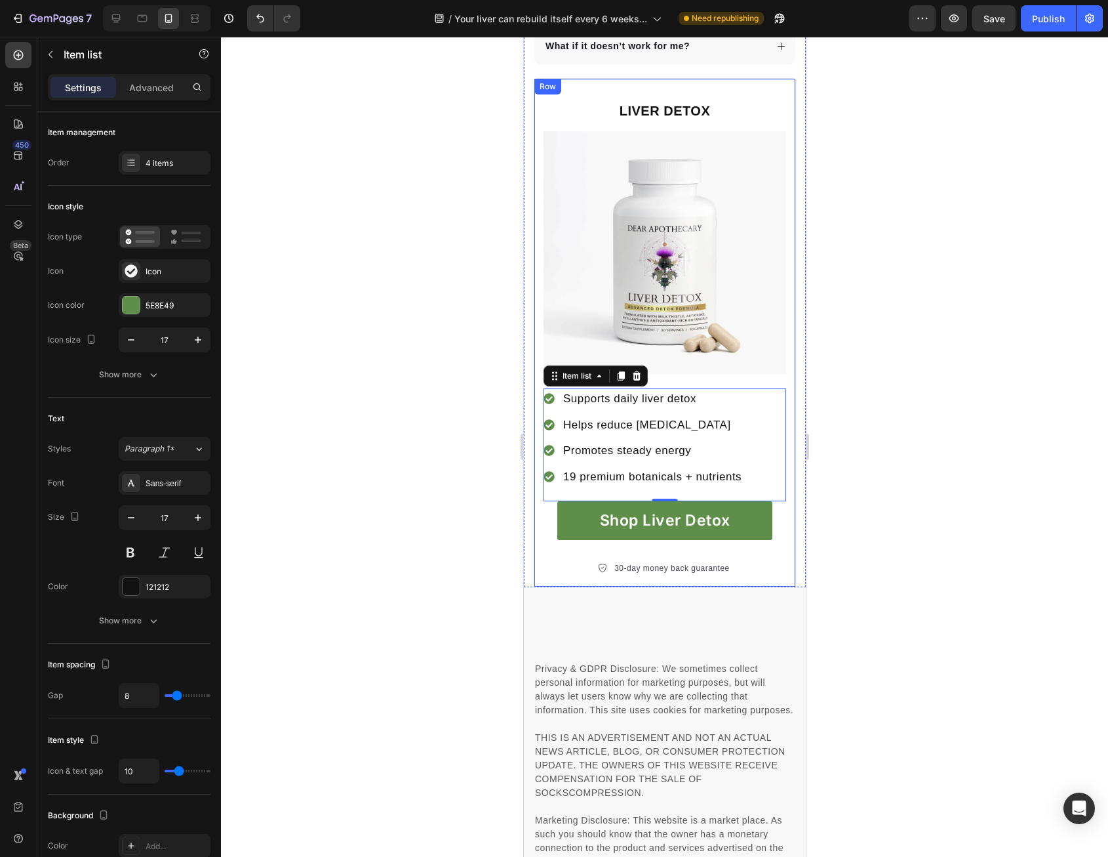
click at [781, 338] on div "LIVER DETOX Text block Image Supports daily liver detox Helps reduce [MEDICAL_D…" at bounding box center [664, 332] width 262 height 509
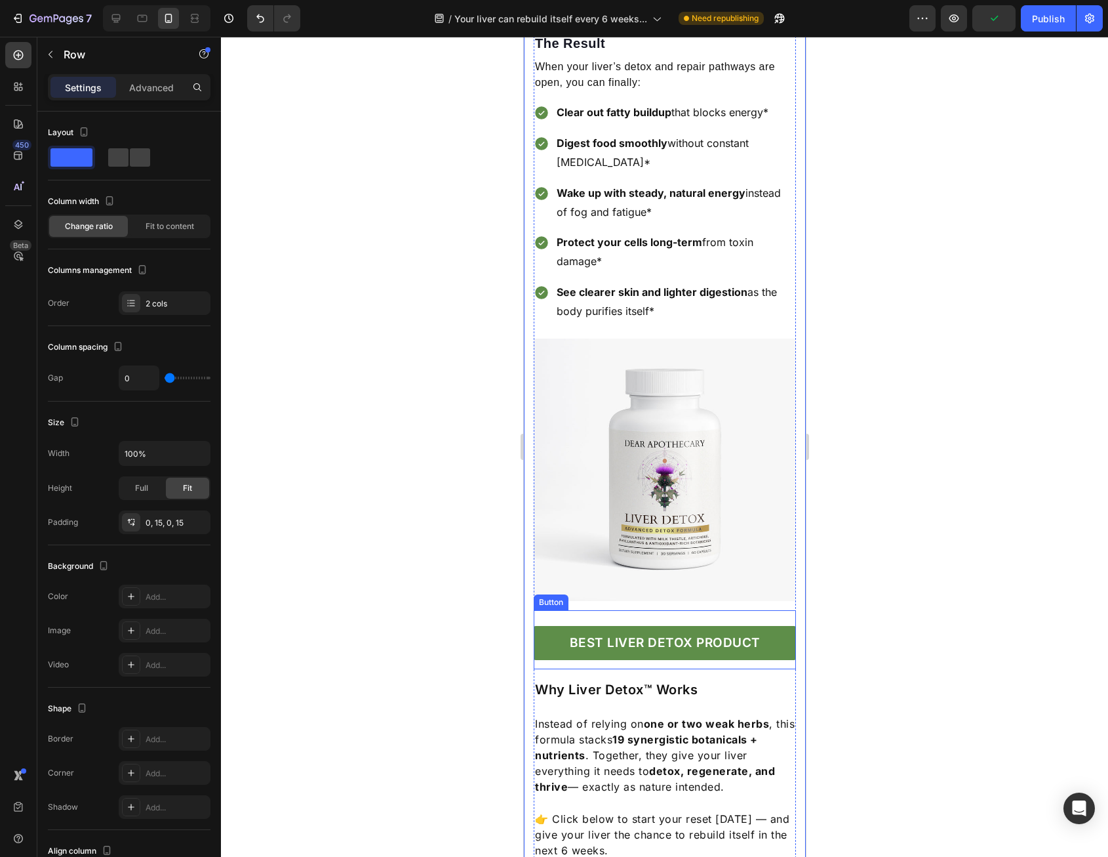
scroll to position [2494, 0]
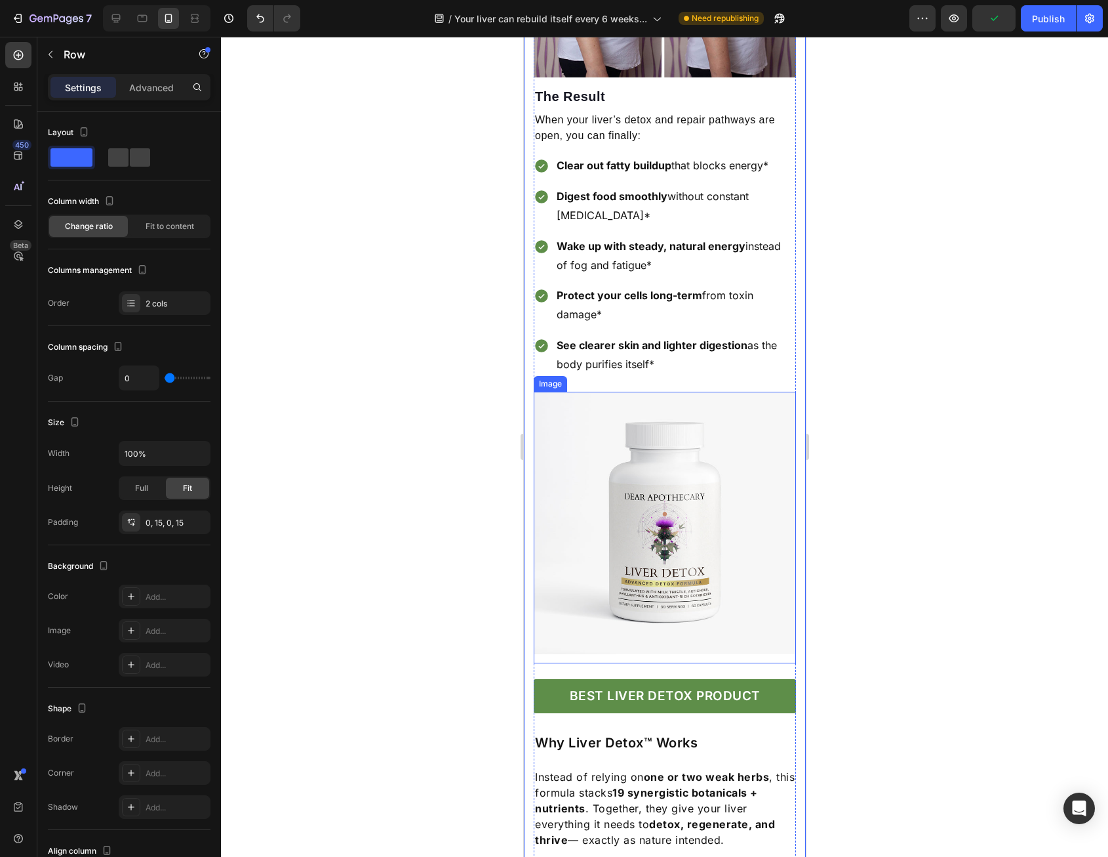
click at [695, 470] on img at bounding box center [664, 523] width 262 height 262
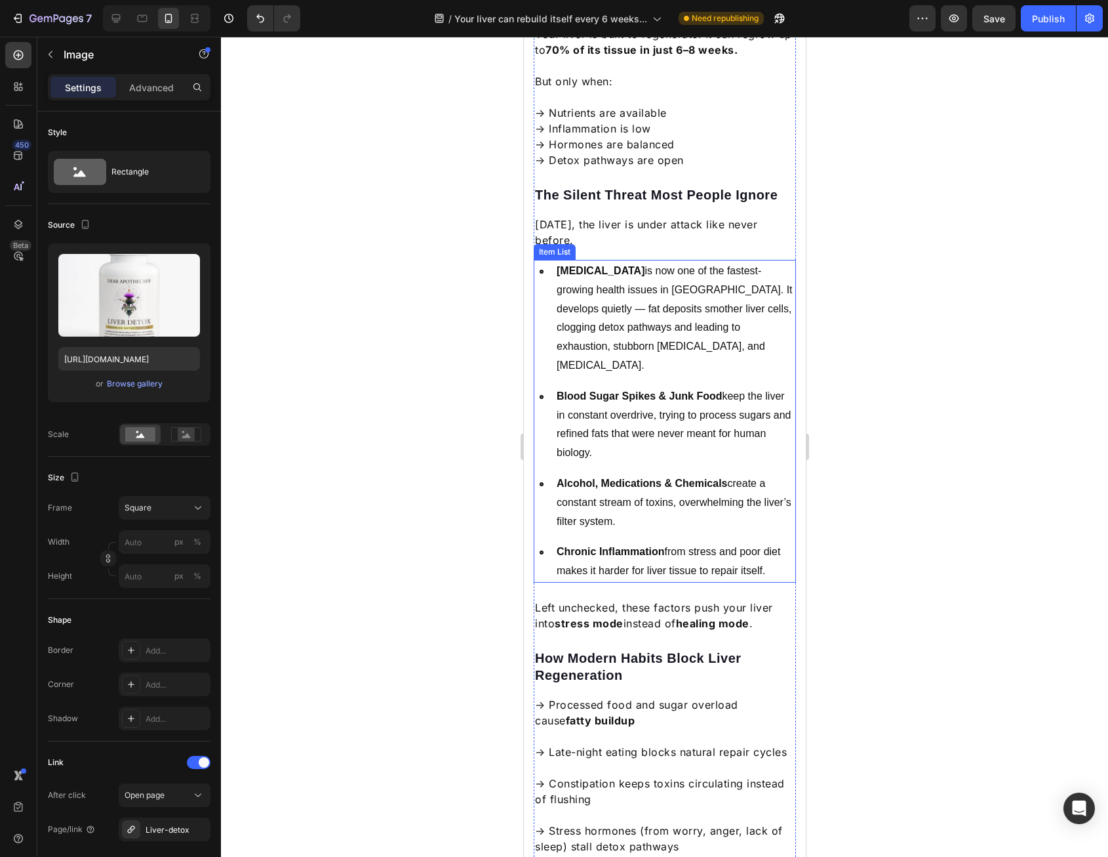
scroll to position [525, 0]
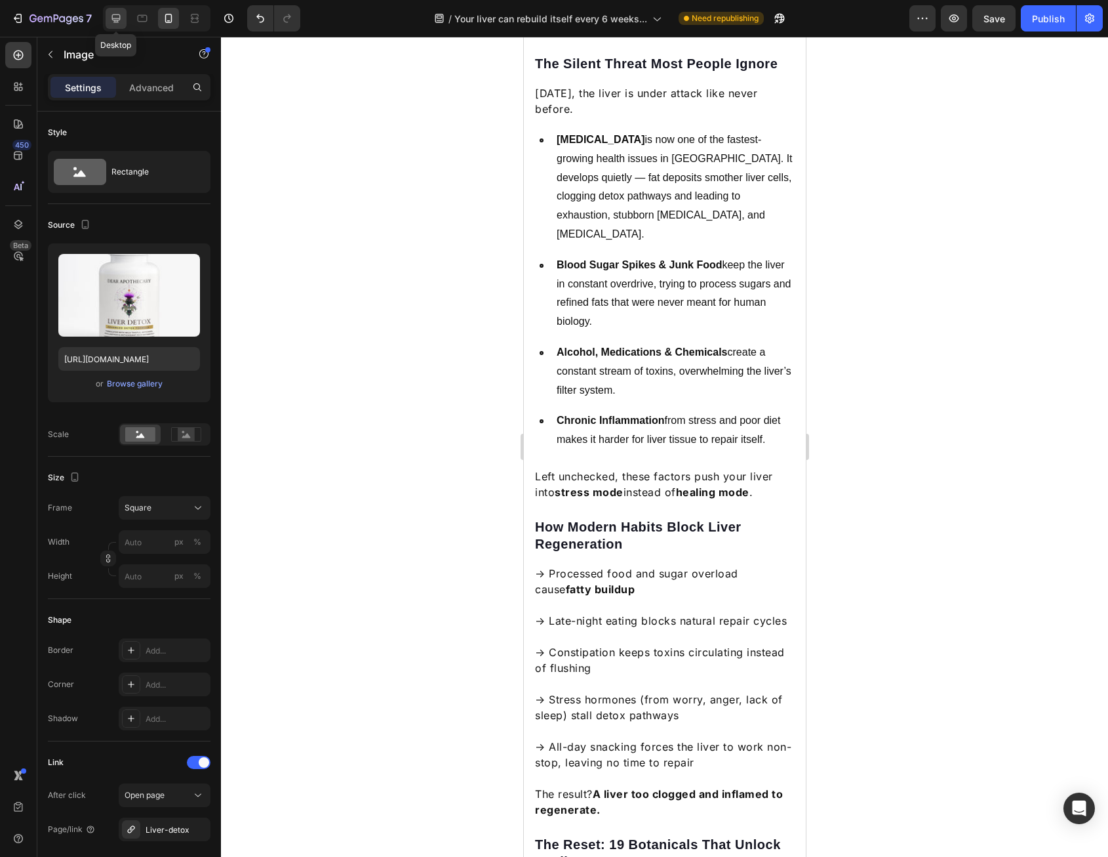
click at [118, 19] on icon at bounding box center [116, 18] width 9 height 9
type input "[URL][DOMAIN_NAME]"
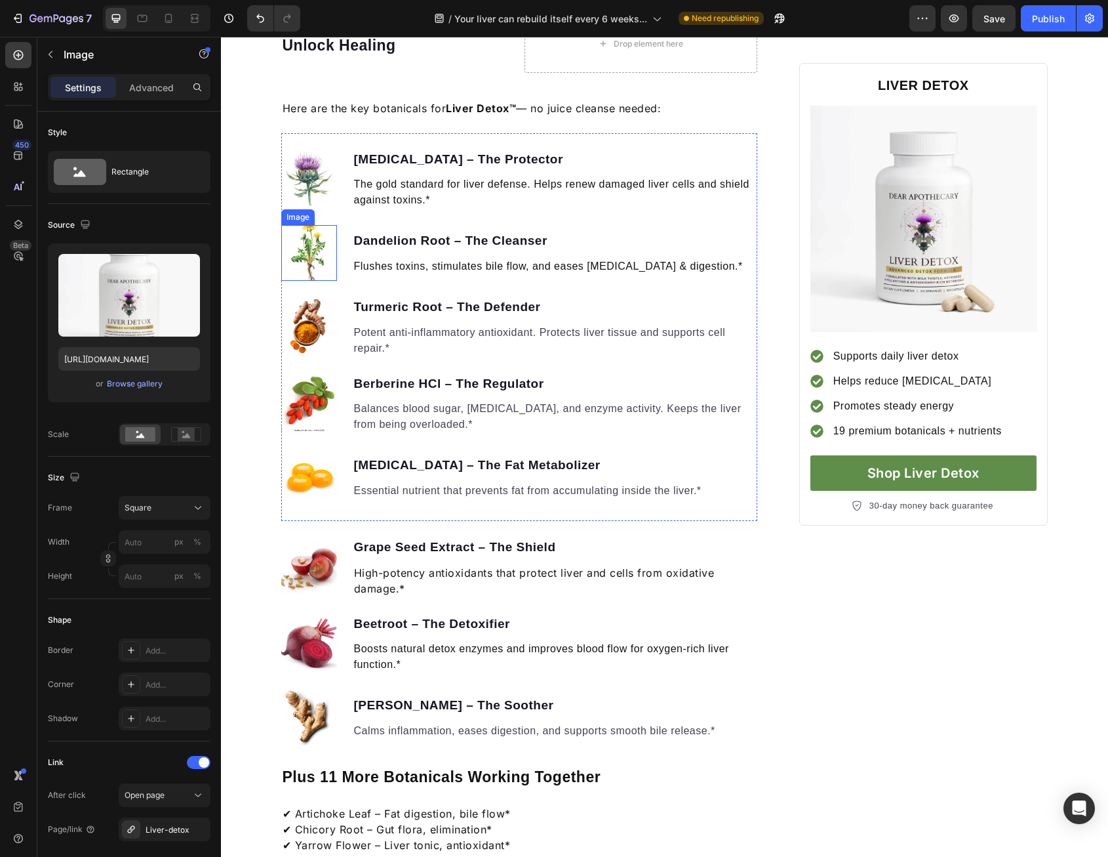
scroll to position [1167, 0]
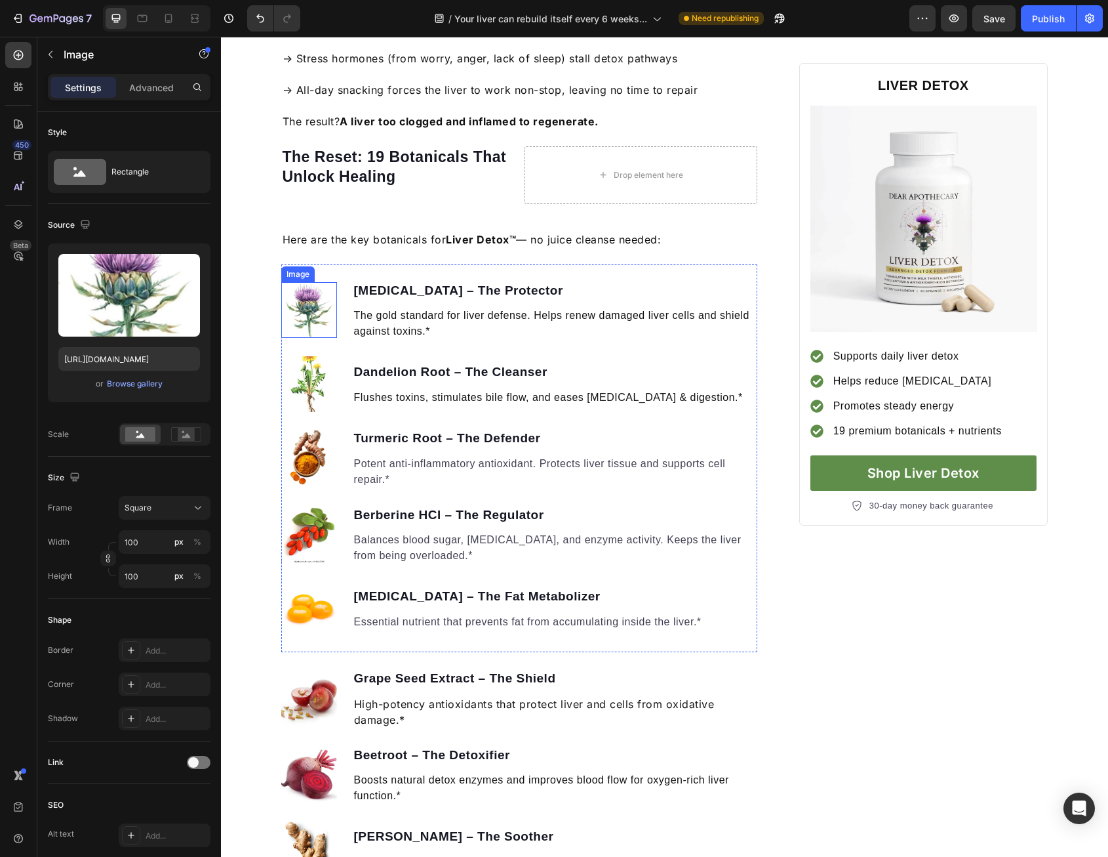
click at [304, 312] on img at bounding box center [309, 310] width 56 height 56
click at [1045, 11] on button "Publish" at bounding box center [1048, 18] width 55 height 26
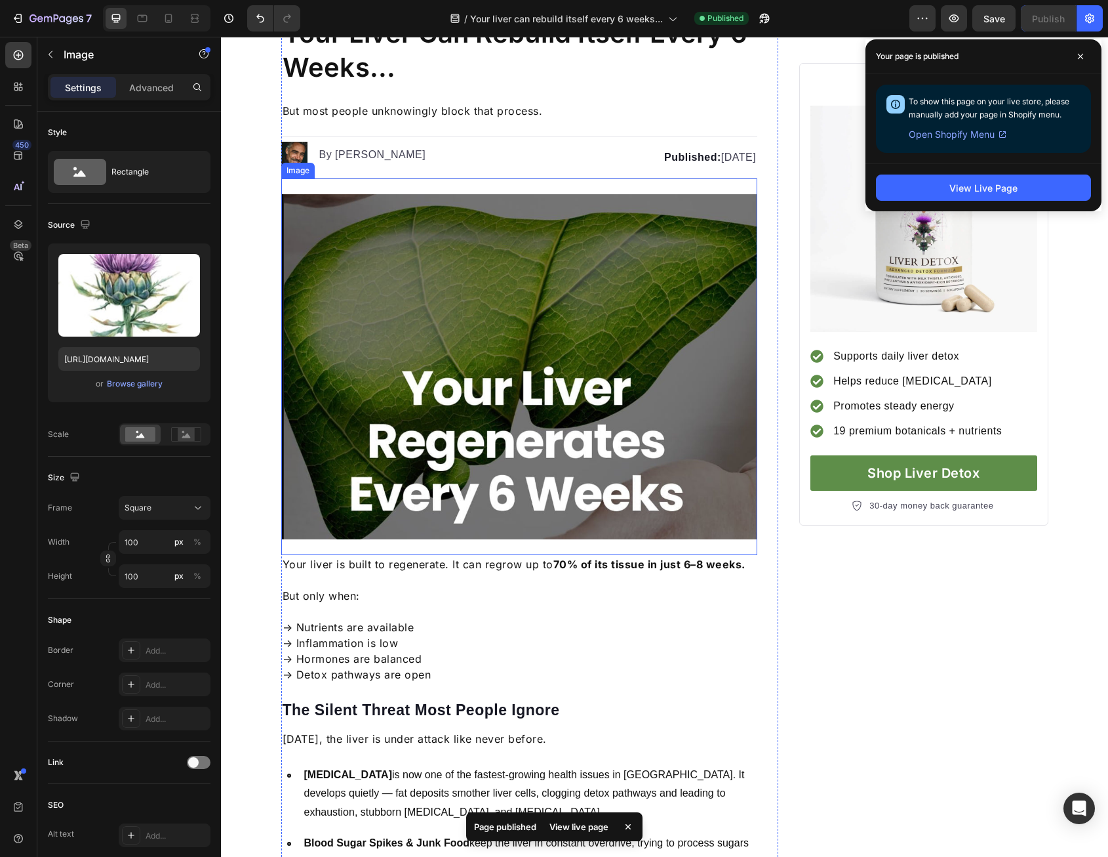
scroll to position [0, 0]
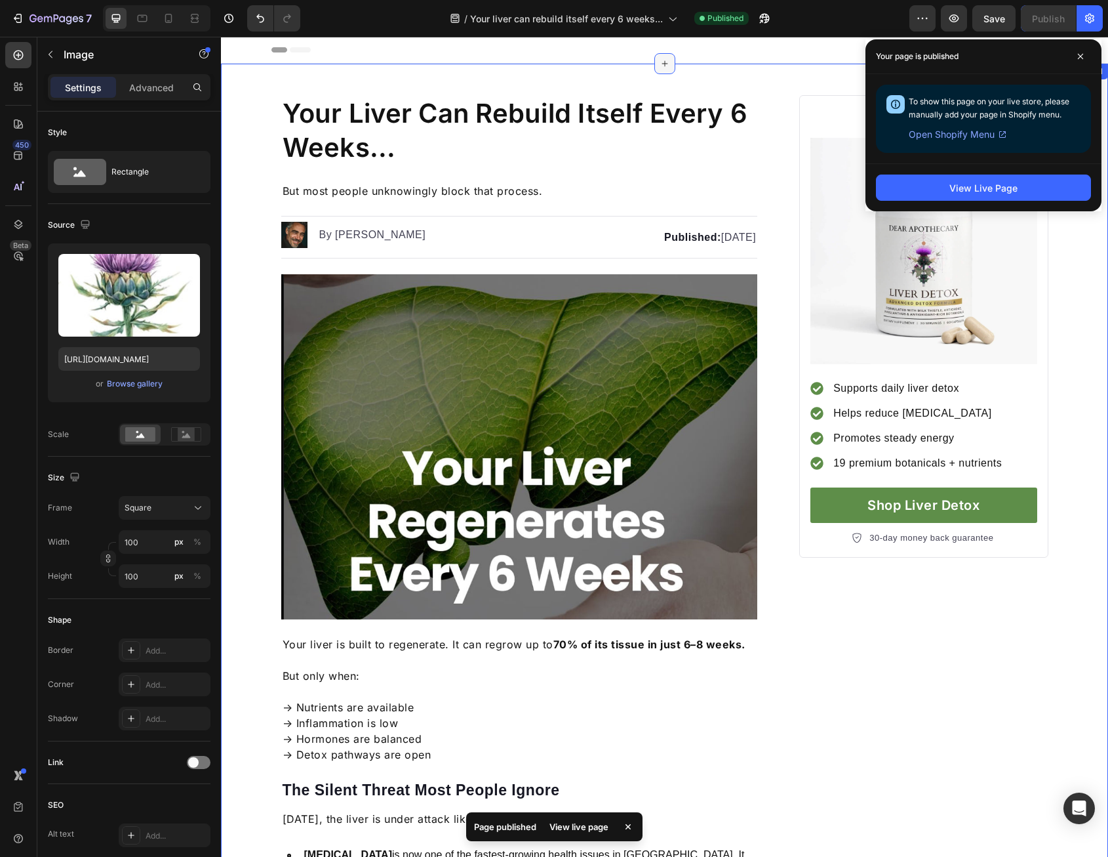
click at [665, 67] on div at bounding box center [665, 63] width 21 height 21
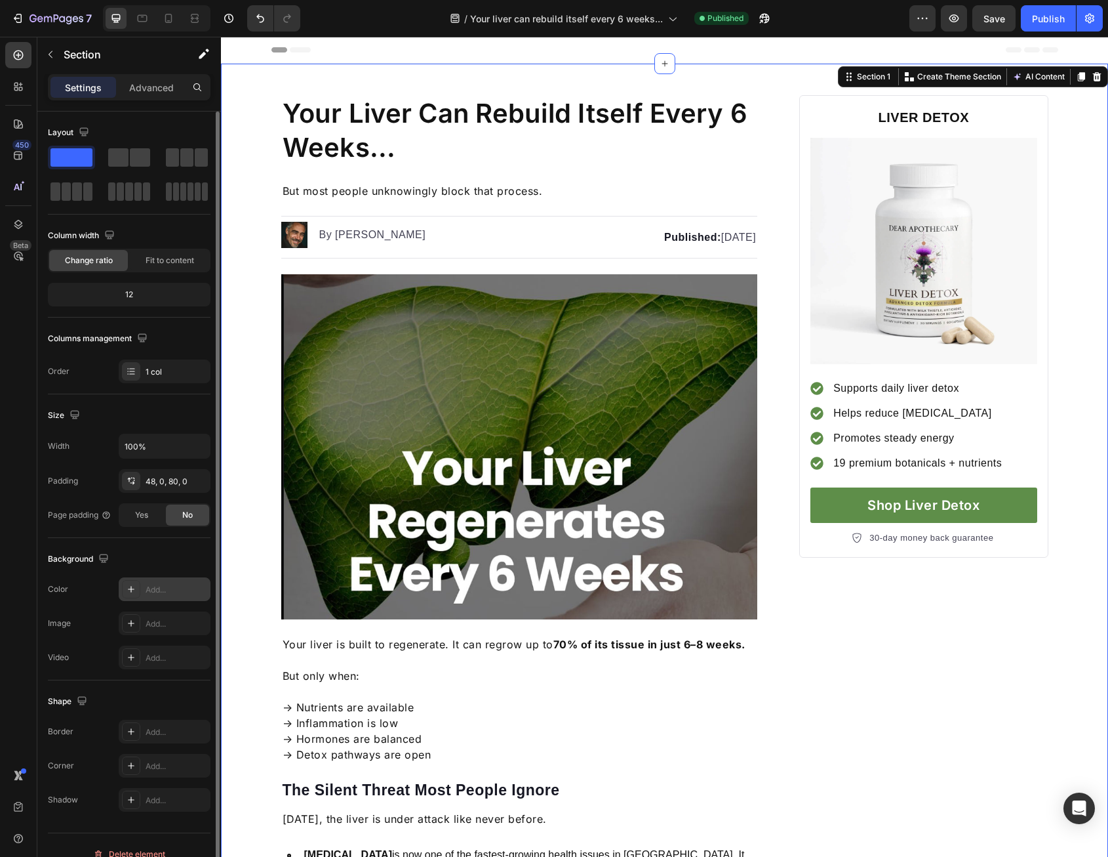
click at [144, 590] on div "Add..." at bounding box center [165, 589] width 92 height 24
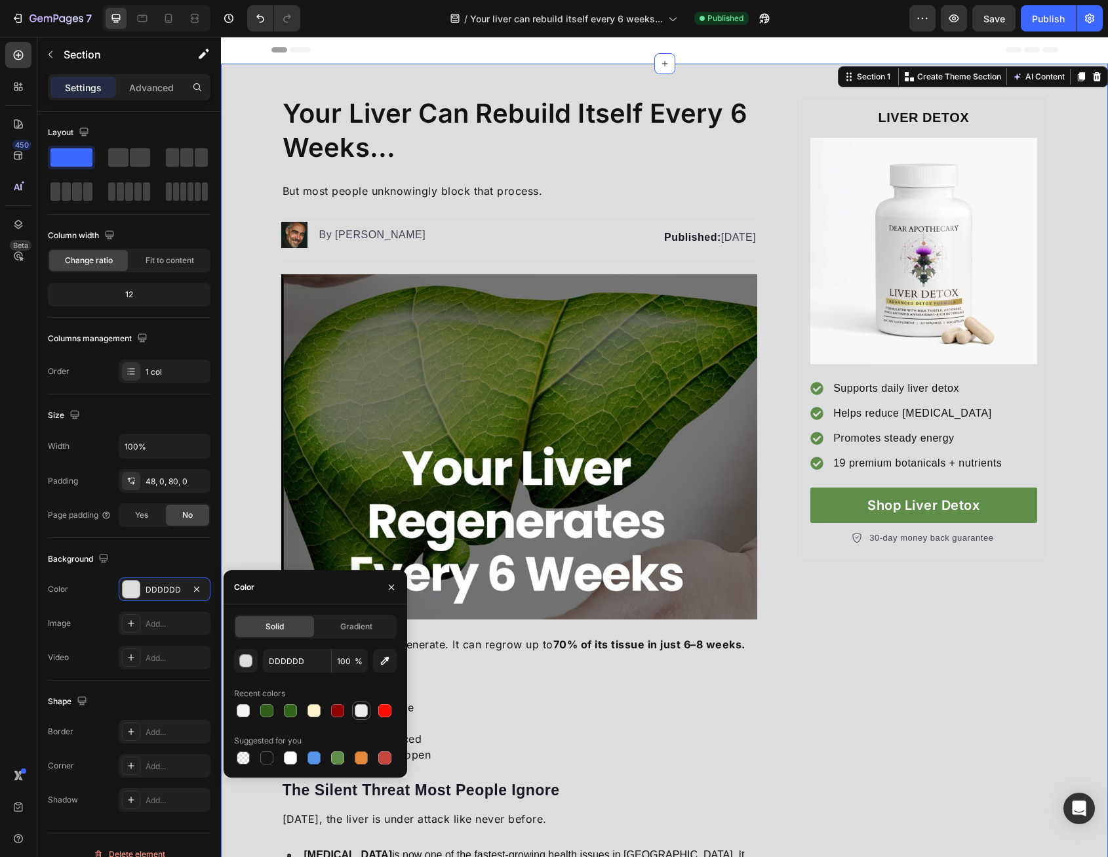
click at [366, 712] on div at bounding box center [361, 710] width 13 height 13
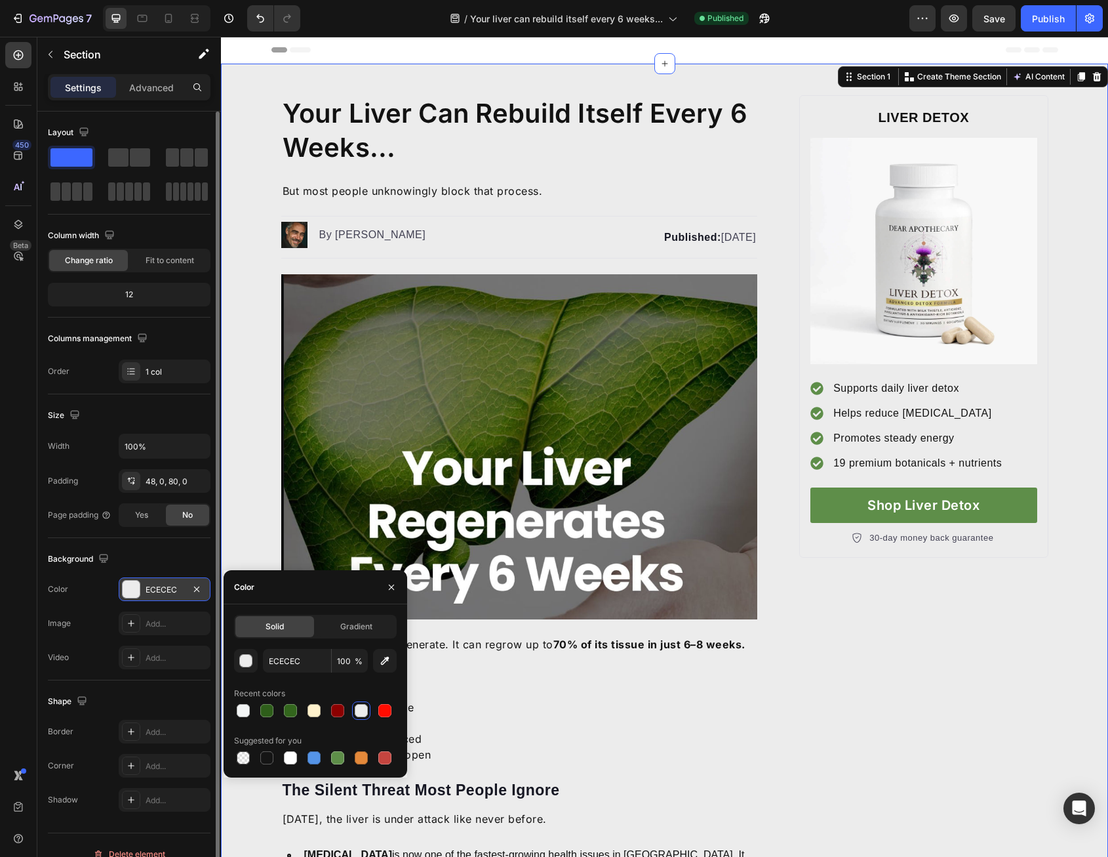
click at [173, 592] on div "ECECEC" at bounding box center [165, 590] width 38 height 12
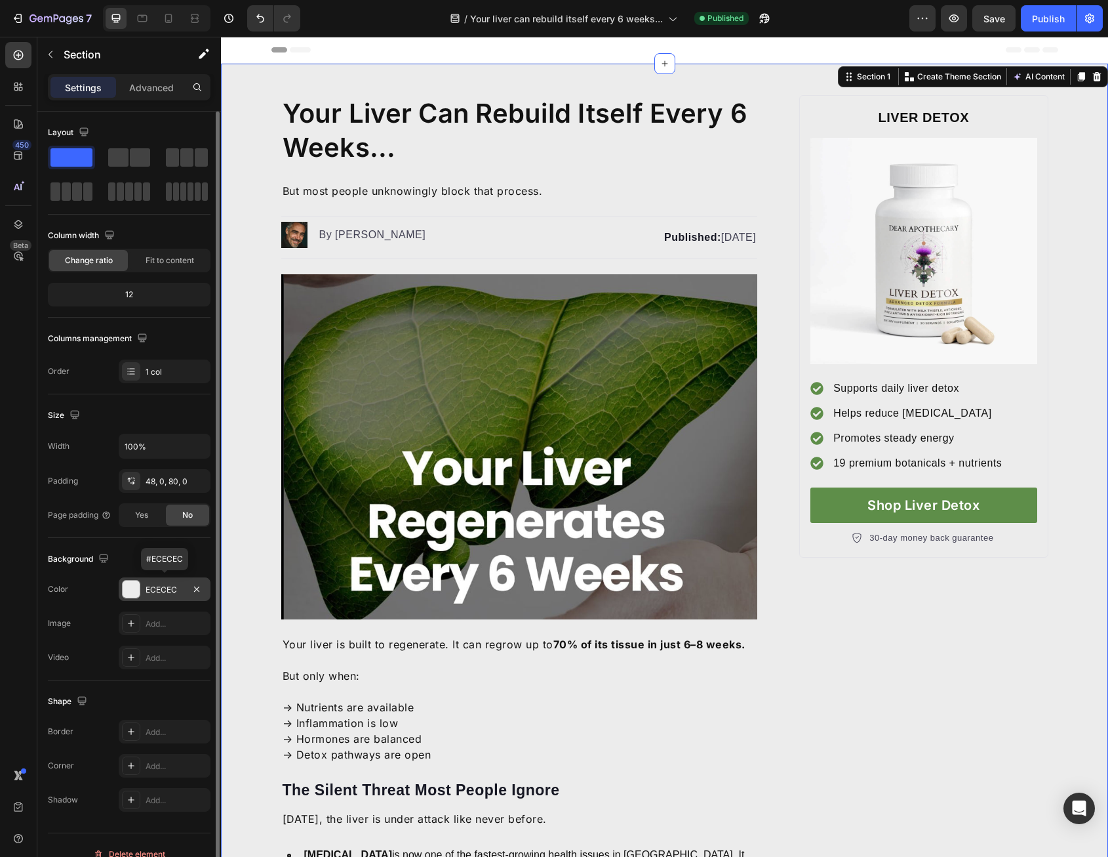
click at [169, 587] on div "ECECEC" at bounding box center [165, 590] width 38 height 12
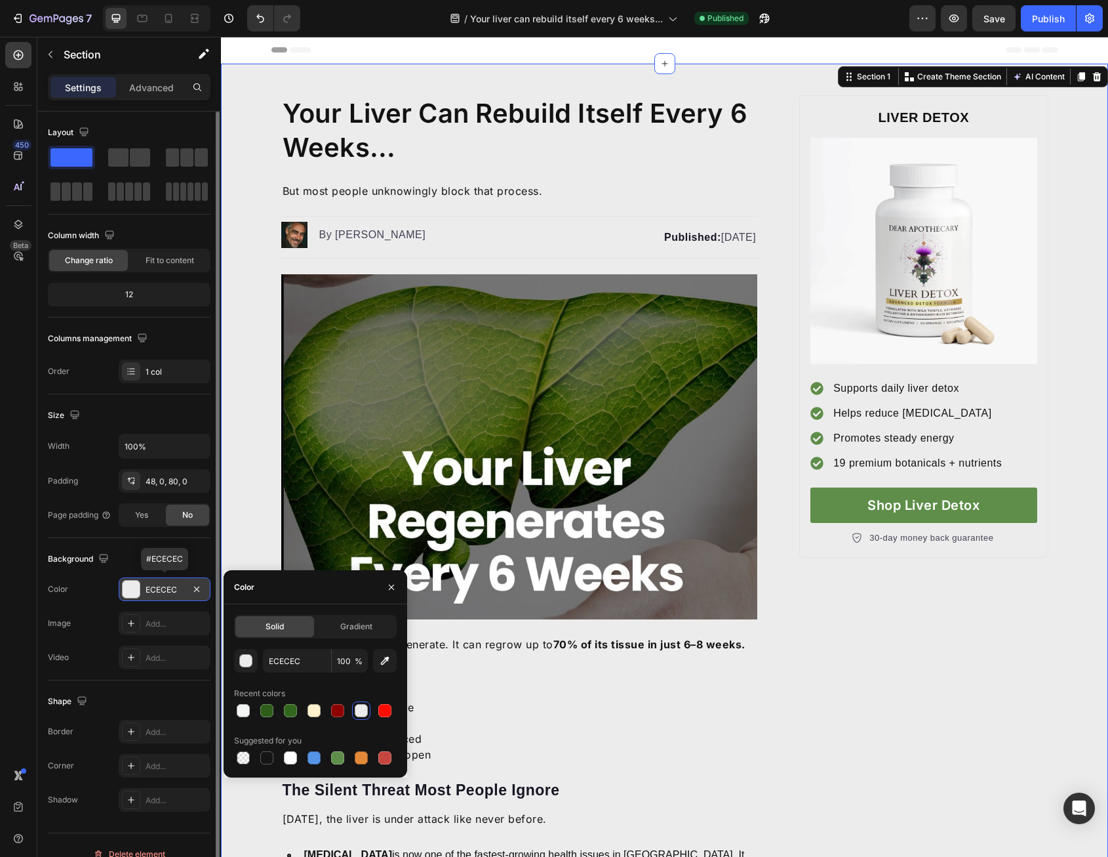
click at [170, 586] on div "ECECEC" at bounding box center [165, 590] width 38 height 12
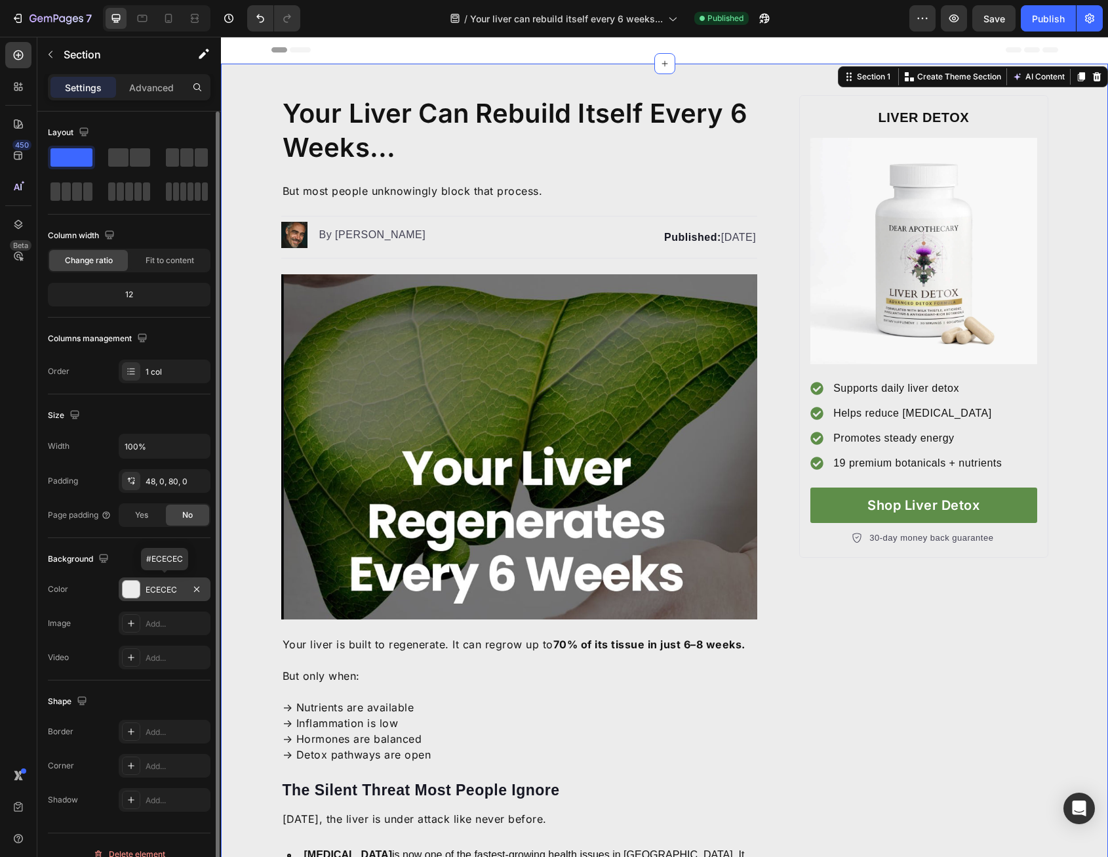
click at [170, 586] on div "ECECEC" at bounding box center [165, 590] width 38 height 12
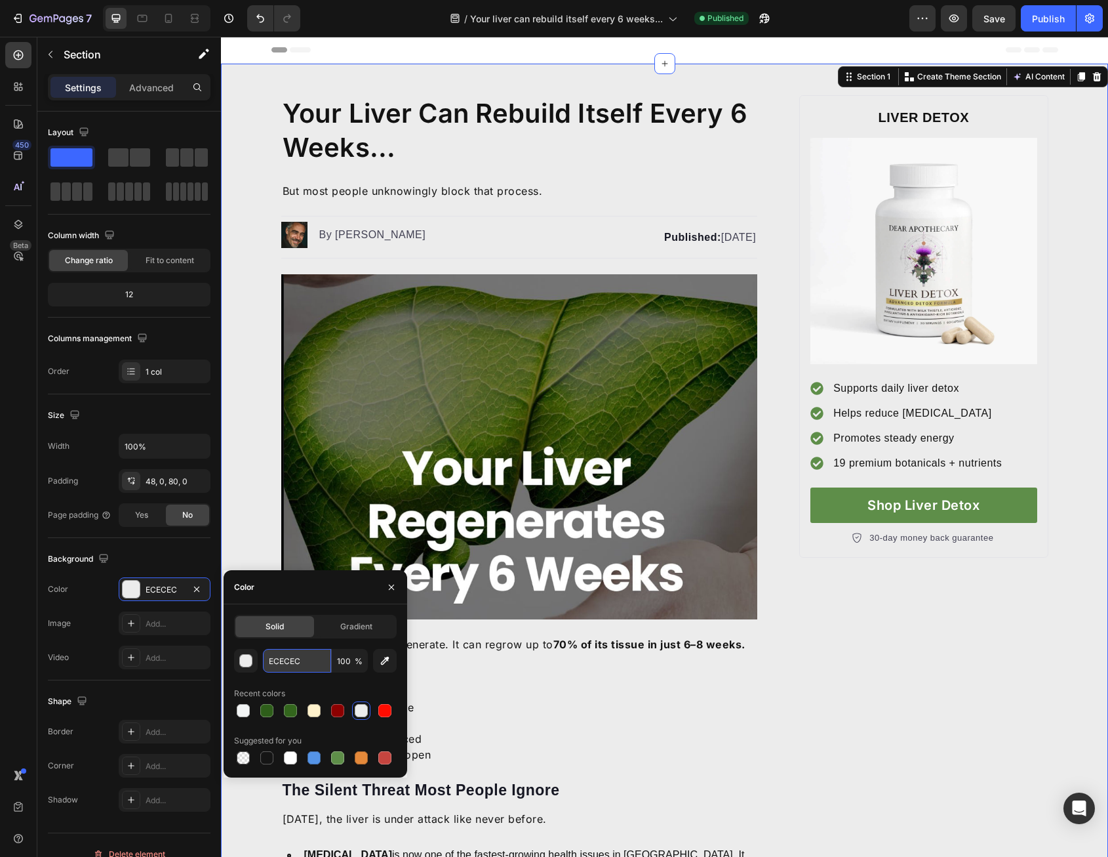
click at [293, 666] on input "ECECEC" at bounding box center [297, 661] width 68 height 24
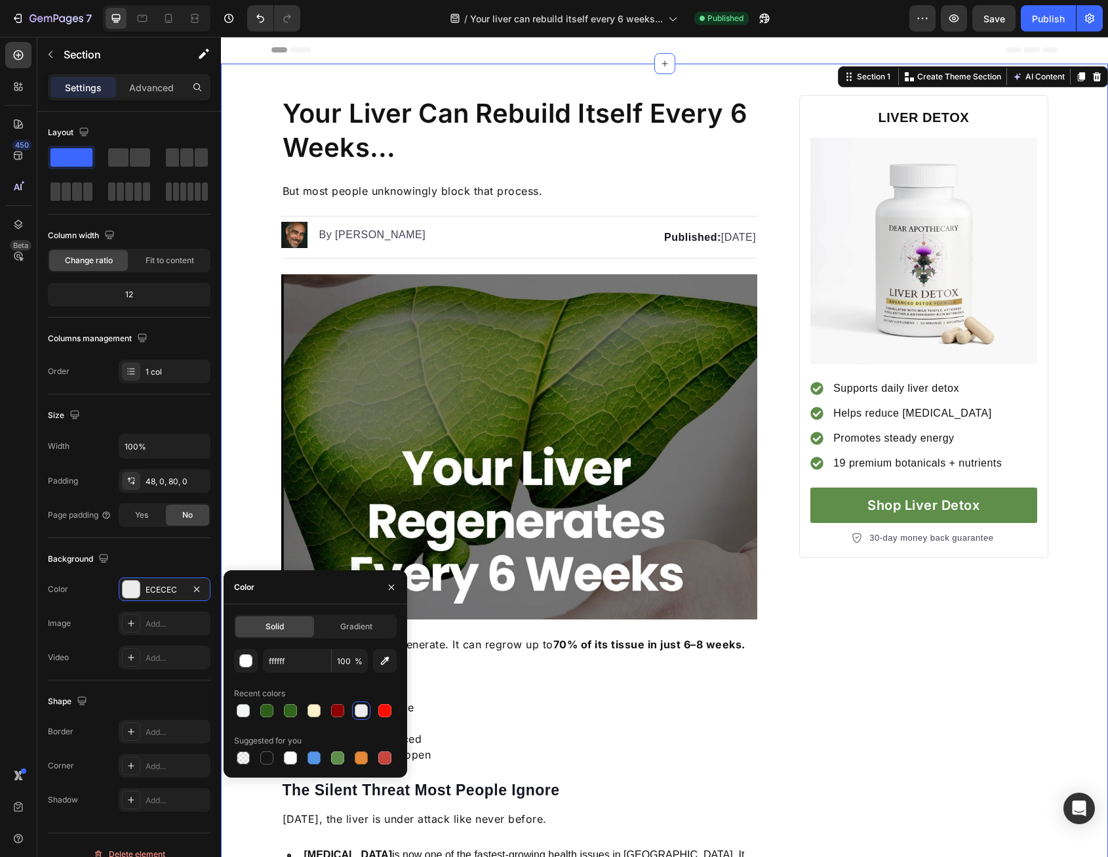
type input "FFFFFF"
click at [303, 681] on div "FFFFFF 100 % Recent colors Suggested for you" at bounding box center [315, 708] width 163 height 118
click at [167, 22] on icon at bounding box center [168, 18] width 7 height 9
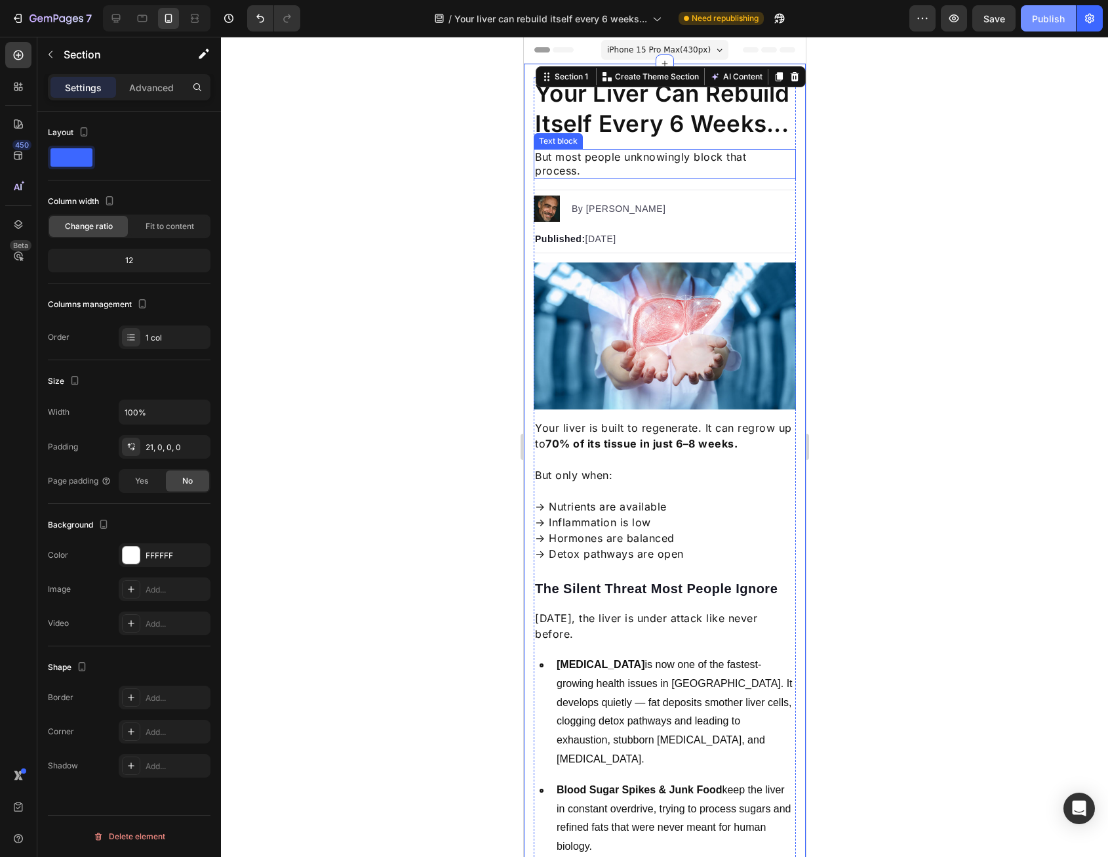
click at [1033, 26] on button "Publish" at bounding box center [1048, 18] width 55 height 26
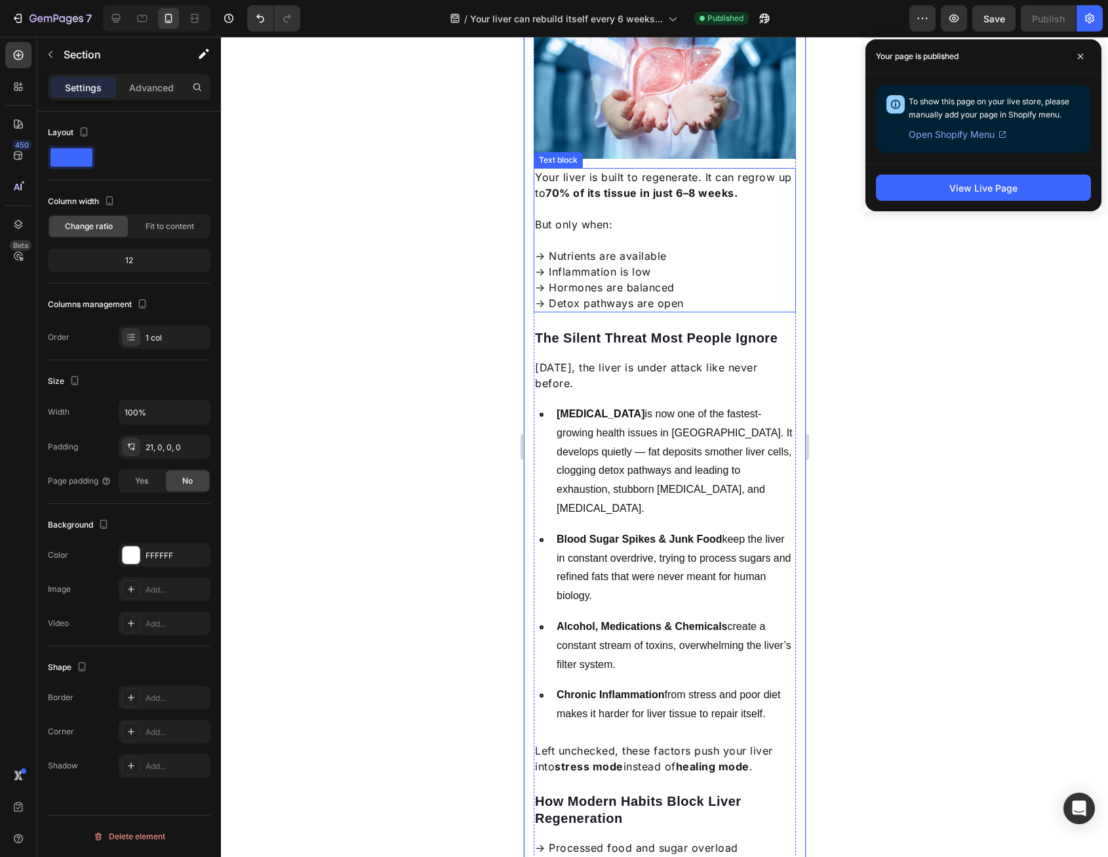
scroll to position [262, 0]
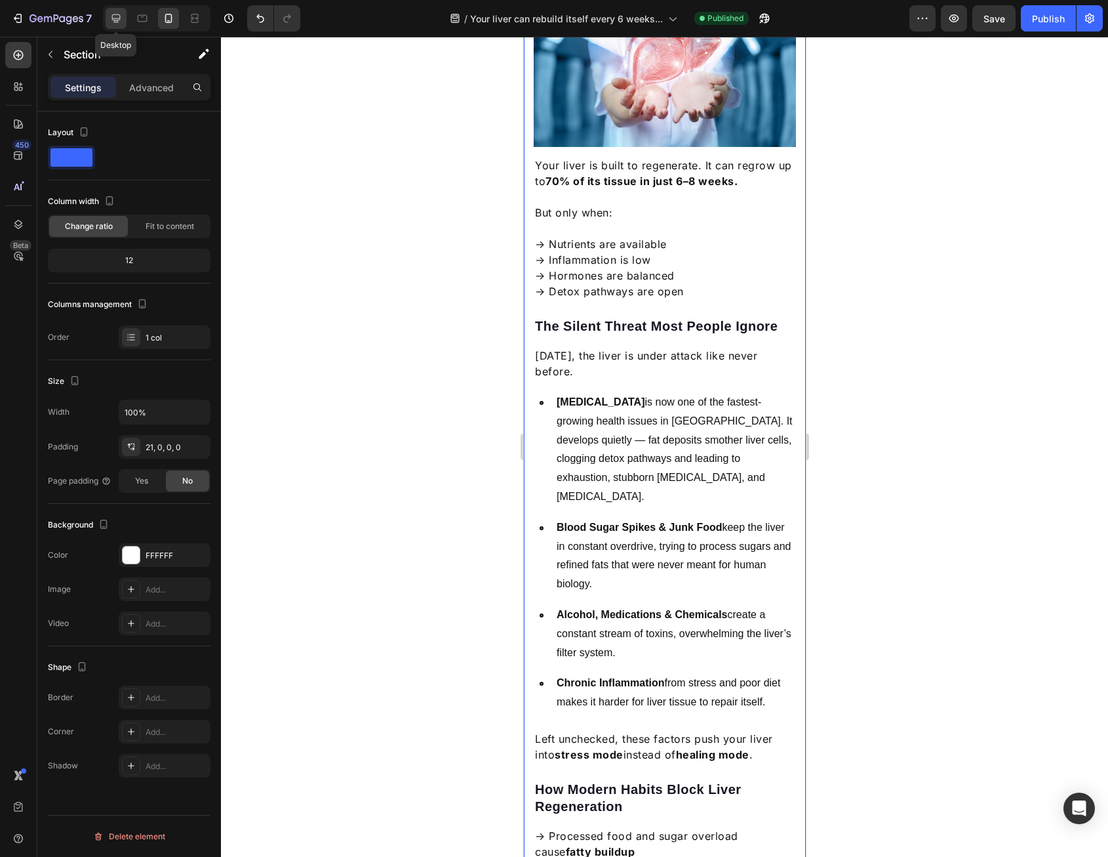
click at [113, 10] on div at bounding box center [116, 18] width 21 height 21
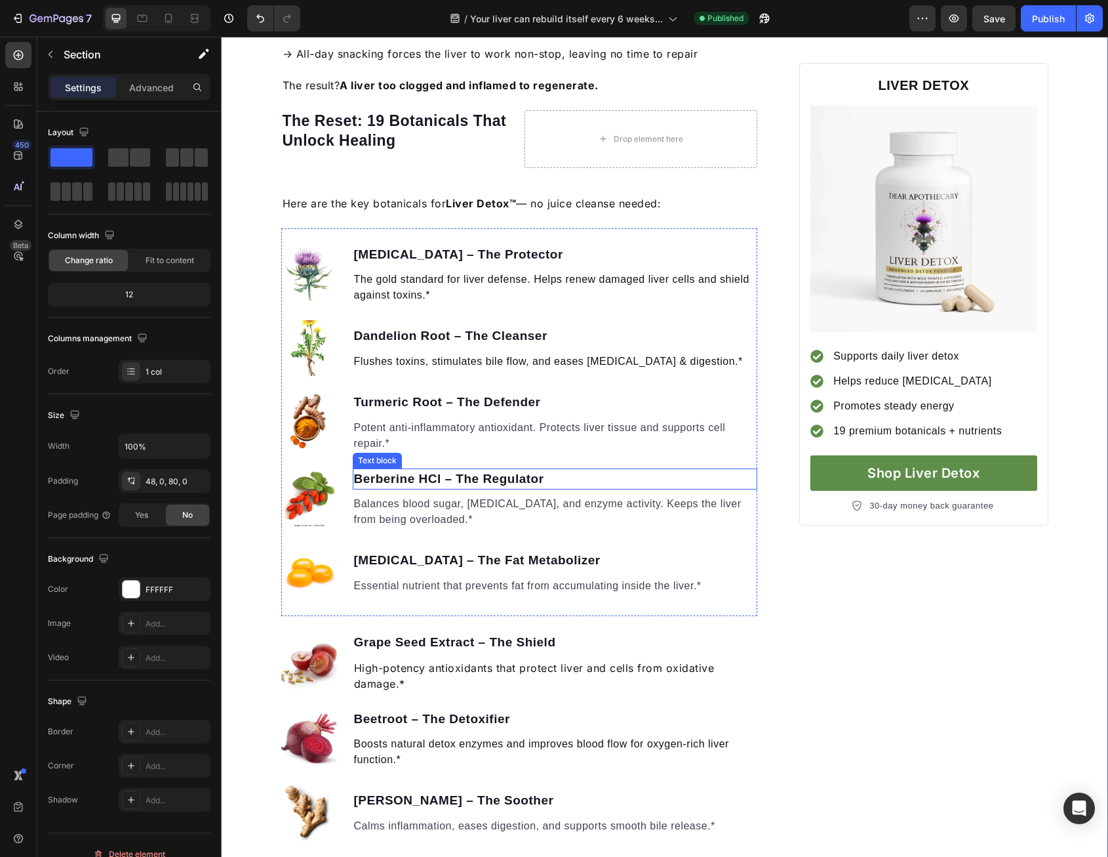
scroll to position [1190, 0]
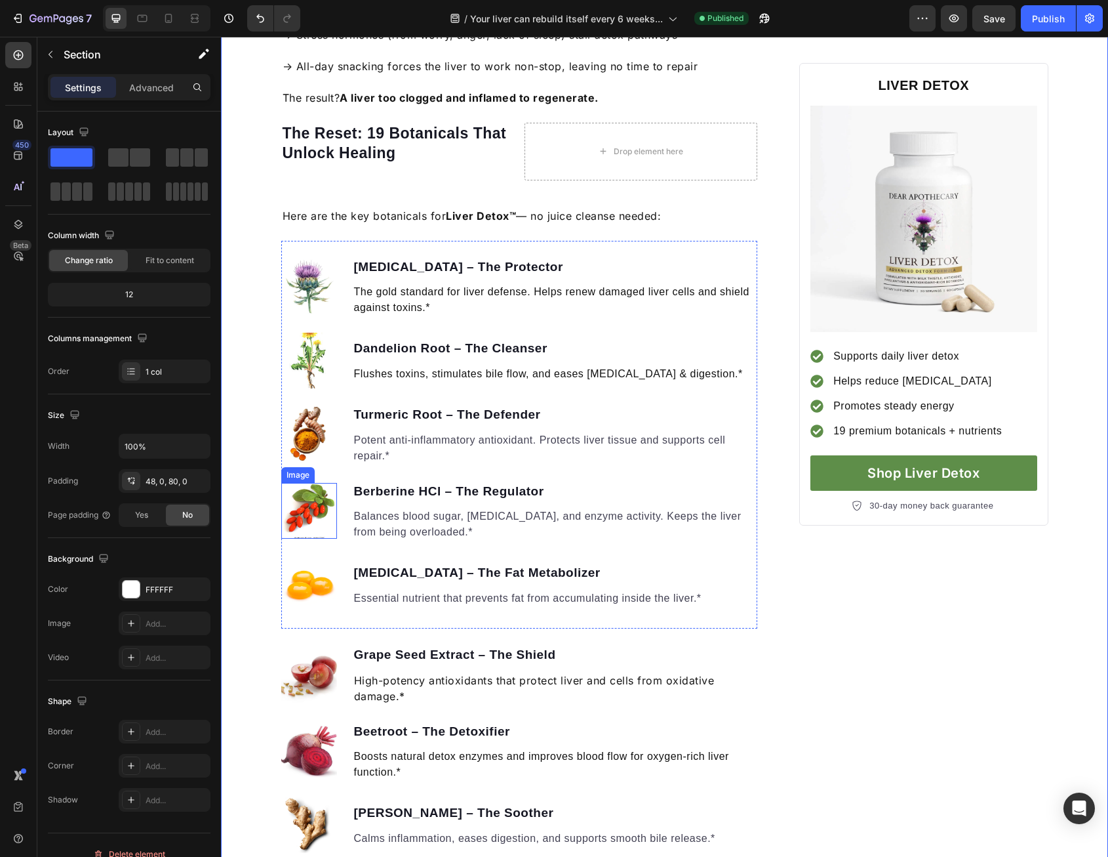
click at [314, 514] on img at bounding box center [309, 511] width 56 height 56
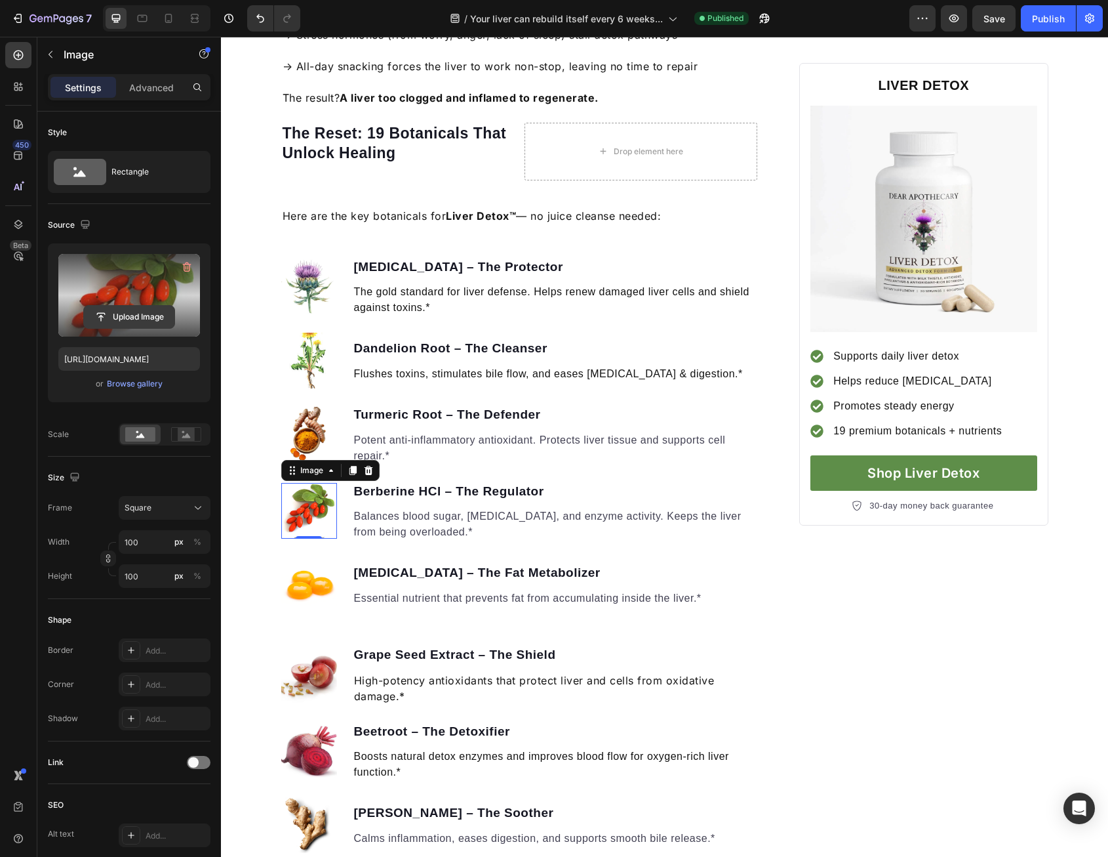
click at [123, 314] on input "file" at bounding box center [129, 317] width 91 height 22
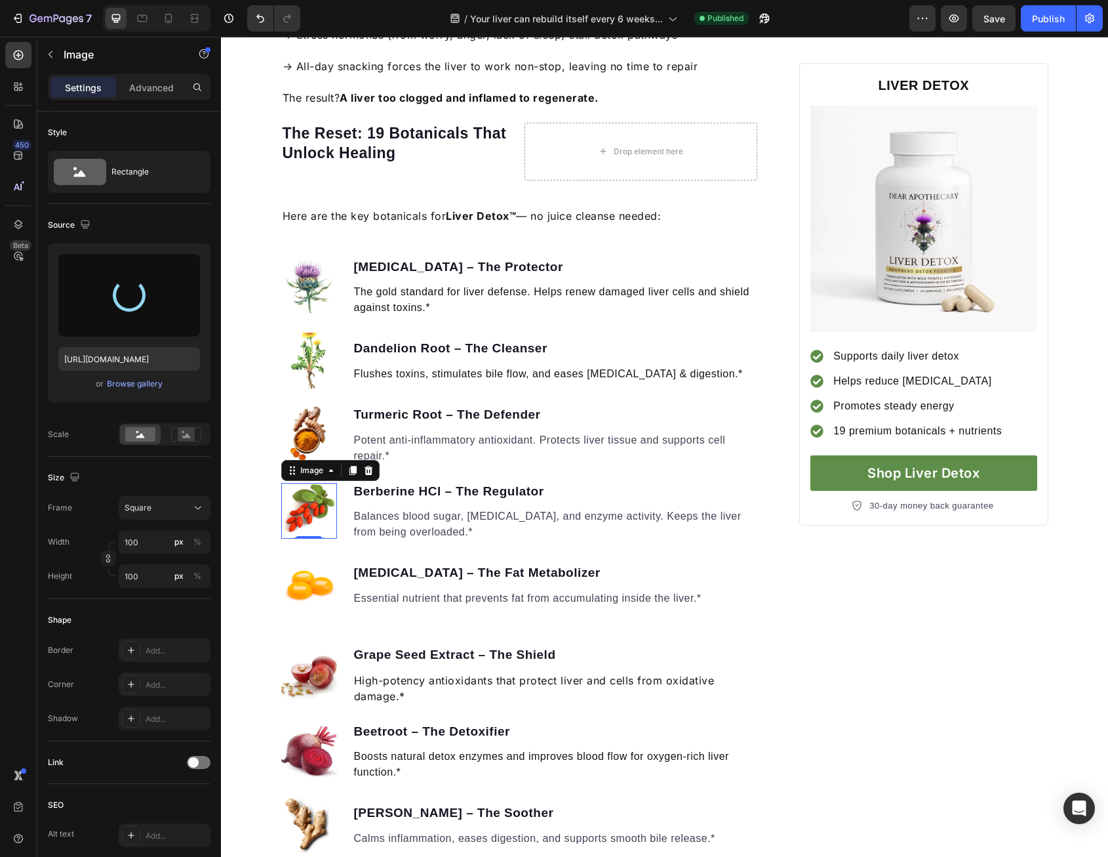
type input "[URL][DOMAIN_NAME]"
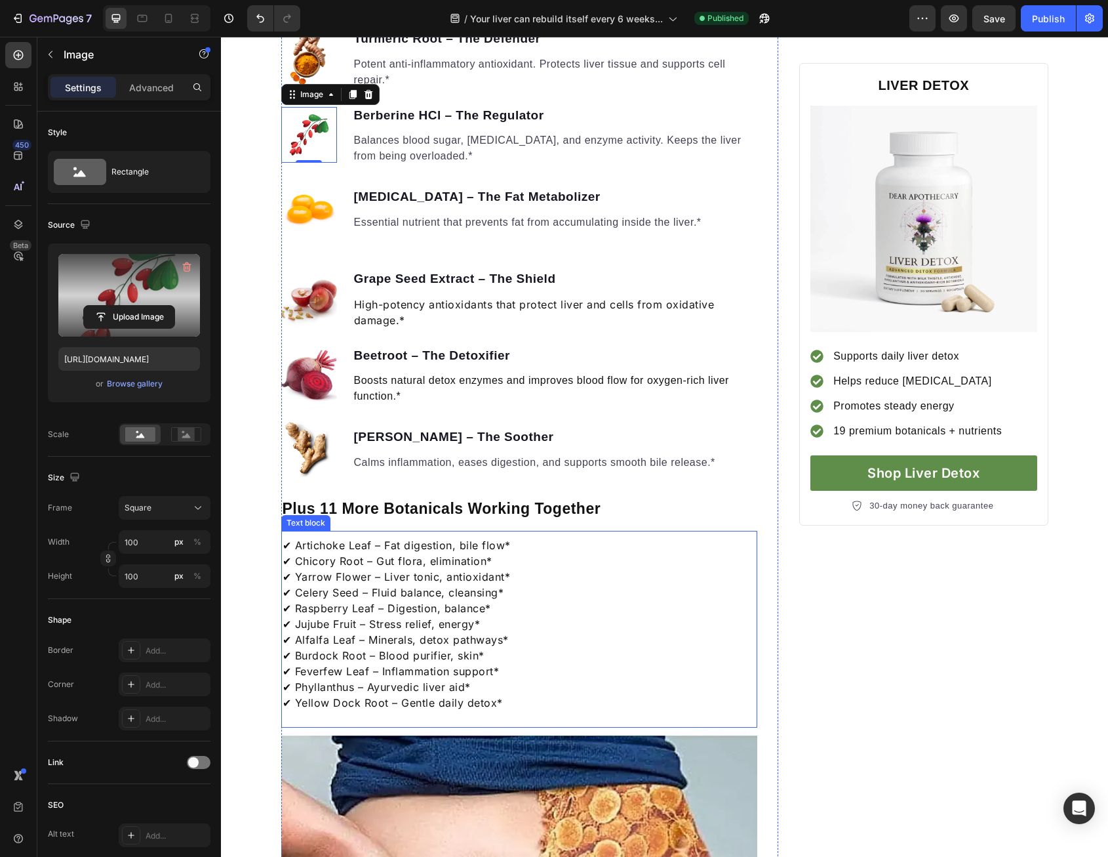
scroll to position [1650, 0]
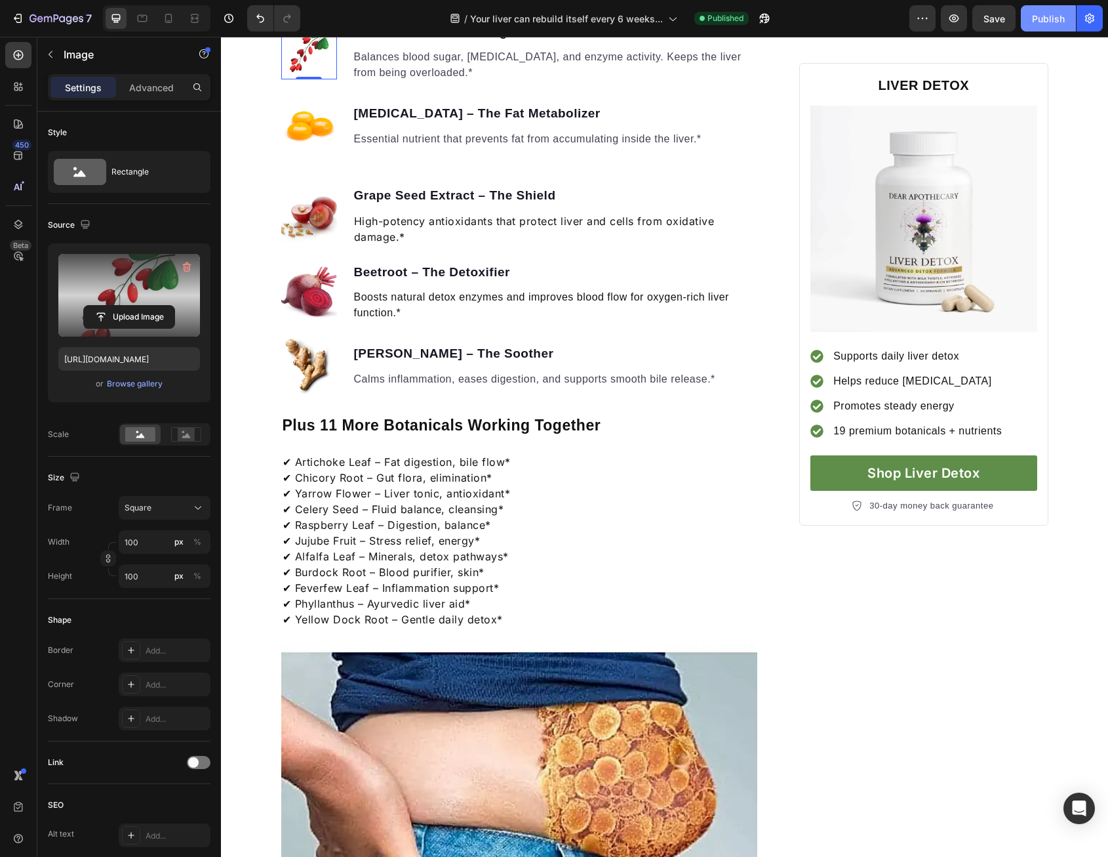
click at [1055, 30] on button "Publish" at bounding box center [1048, 18] width 55 height 26
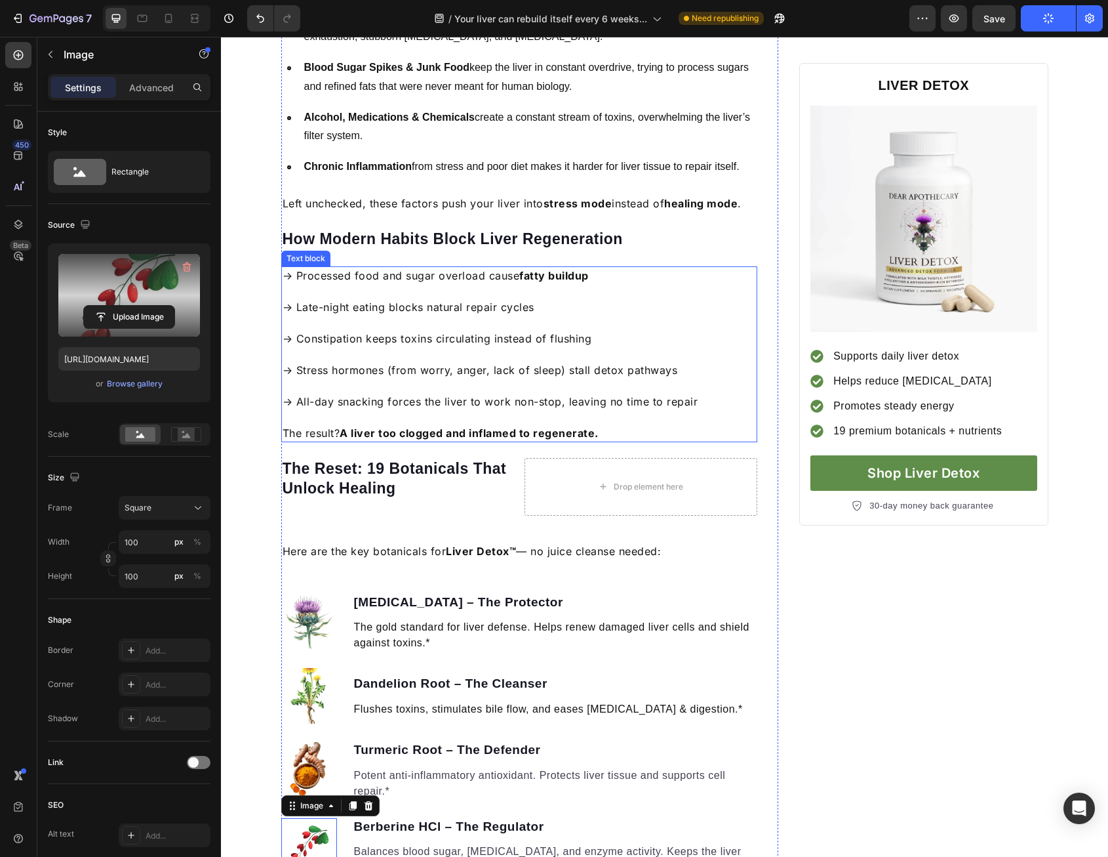
scroll to position [797, 0]
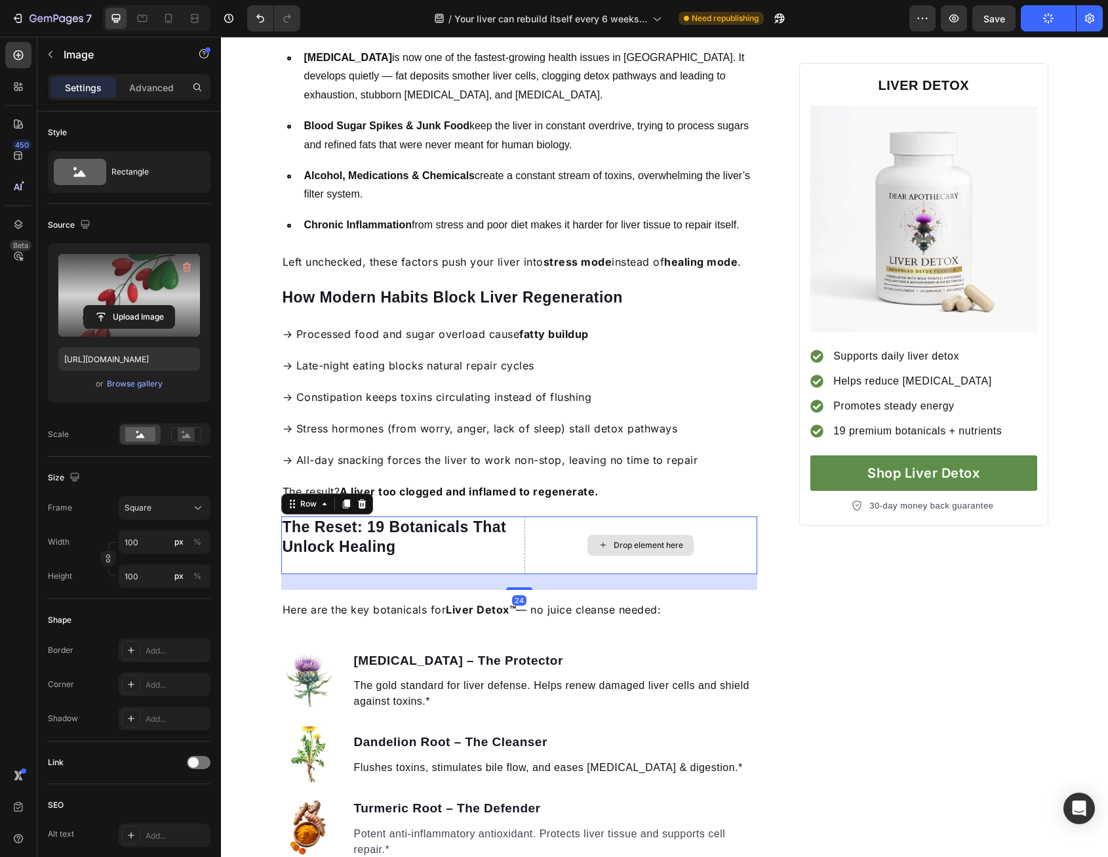
click at [525, 550] on div "Drop element here" at bounding box center [641, 545] width 233 height 58
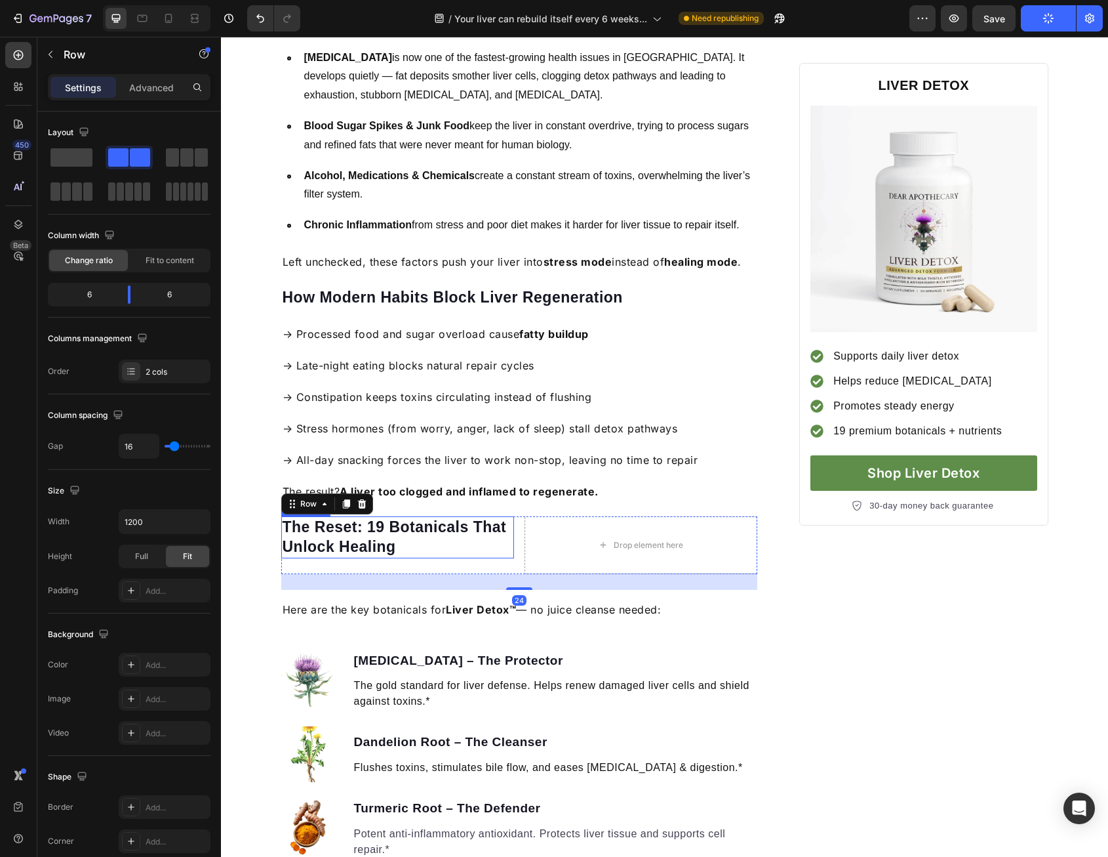
click at [490, 552] on p "The Reset: 19 Botanicals That Unlock Healing" at bounding box center [398, 537] width 230 height 39
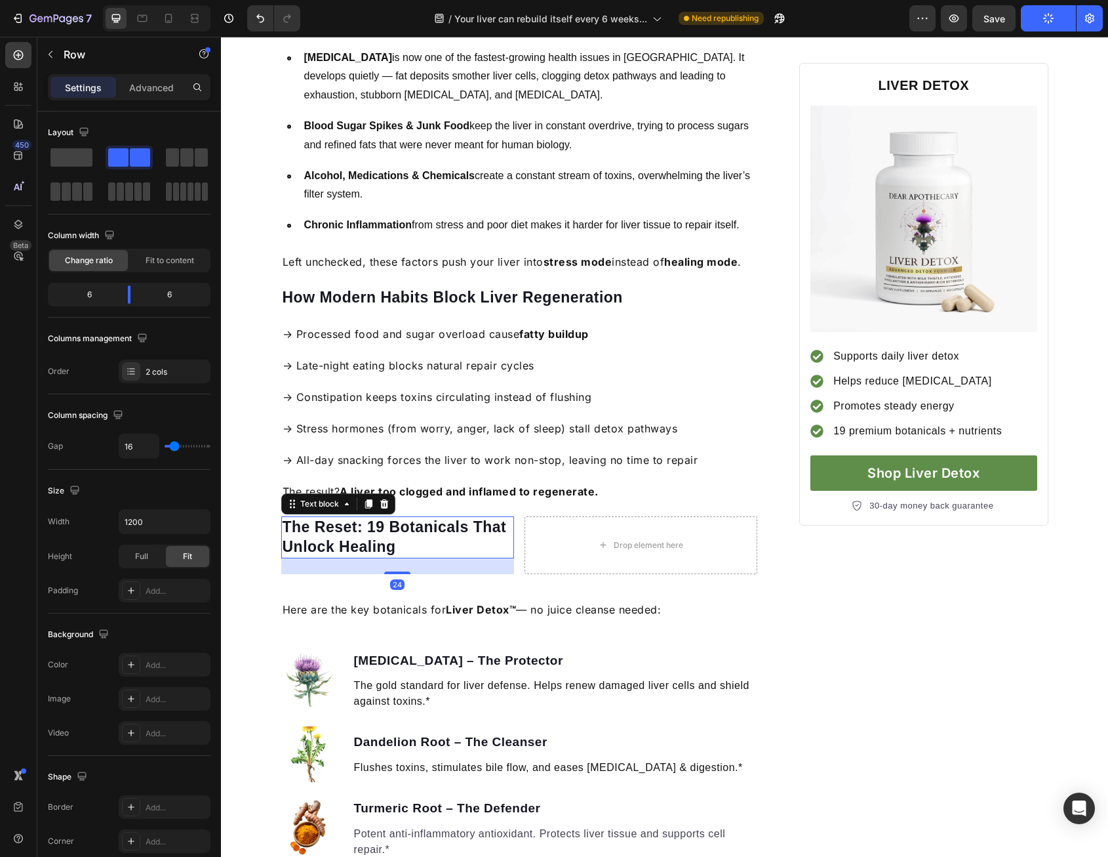
click at [546, 544] on div "Drop element here" at bounding box center [641, 545] width 233 height 58
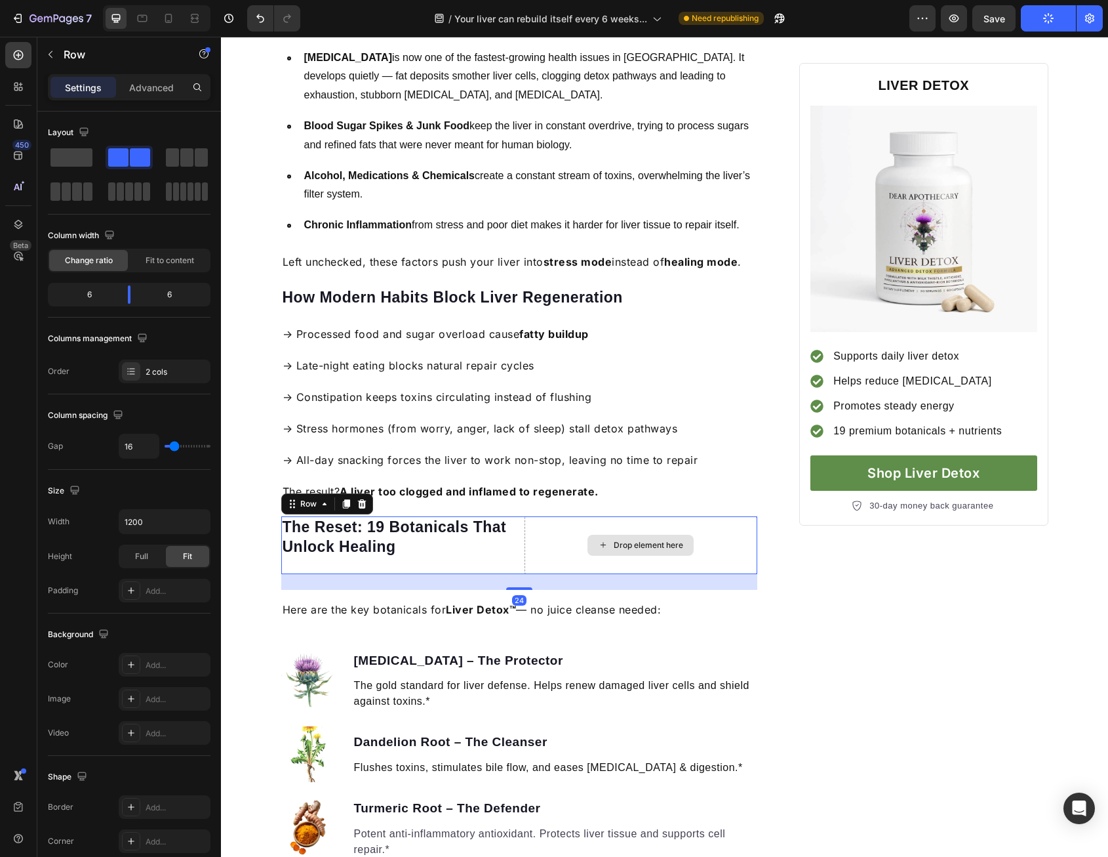
click at [546, 544] on div "Drop element here" at bounding box center [641, 545] width 233 height 58
click at [552, 548] on div "Drop element here" at bounding box center [641, 545] width 233 height 58
click at [505, 555] on div "The Reset: 19 Botanicals That Unlock Healing" at bounding box center [397, 537] width 233 height 42
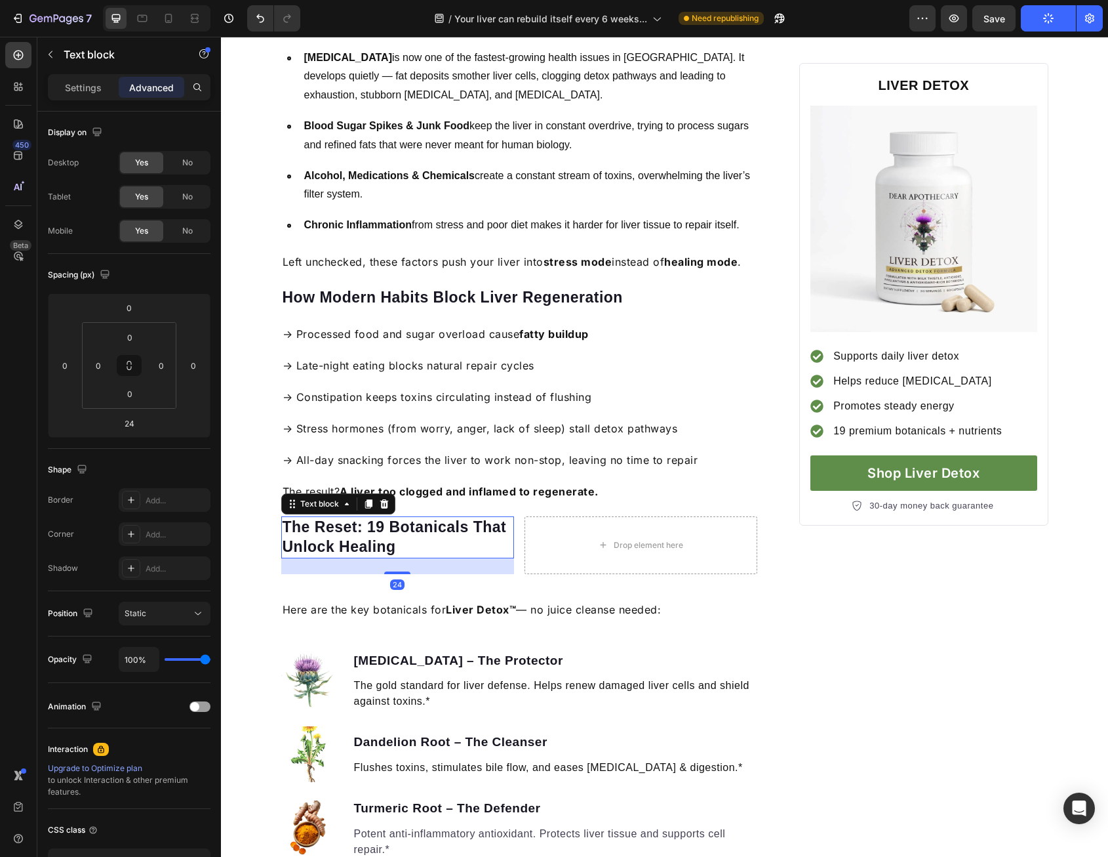
click at [533, 545] on div "Drop element here" at bounding box center [641, 545] width 233 height 58
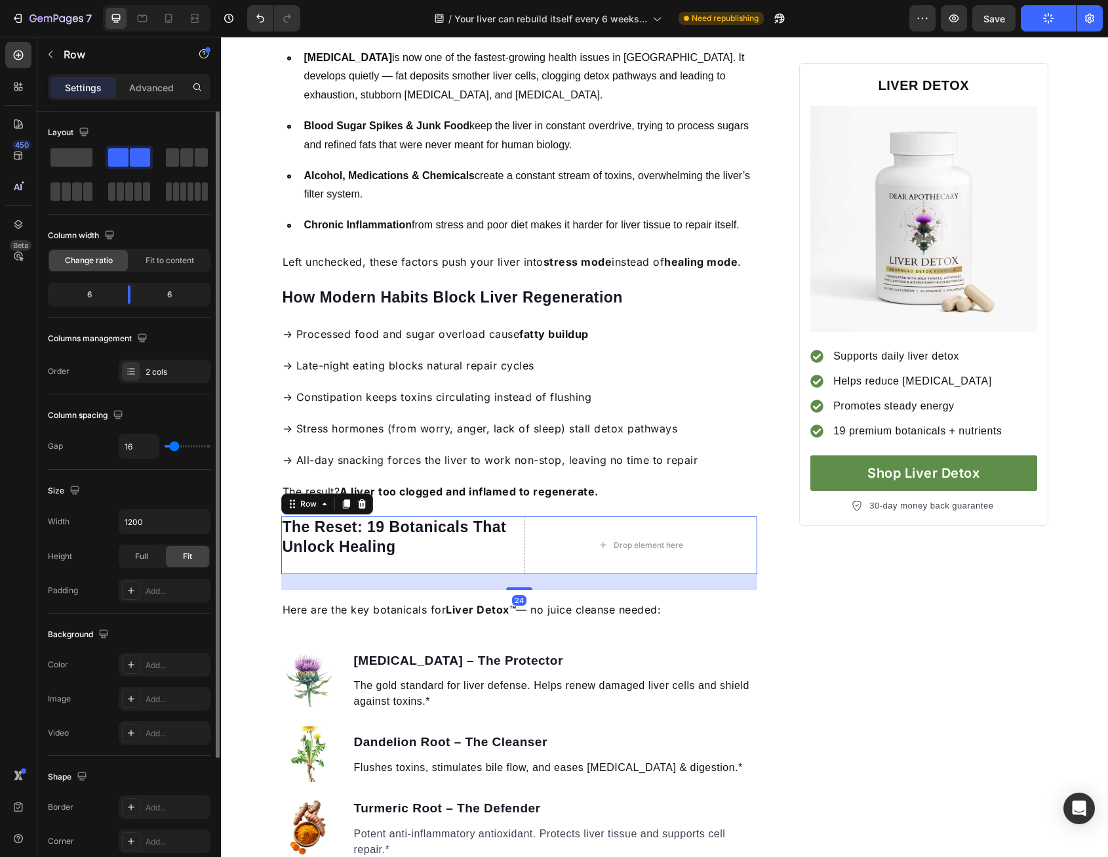
click at [82, 170] on div at bounding box center [129, 175] width 163 height 58
click at [79, 157] on span at bounding box center [72, 157] width 42 height 18
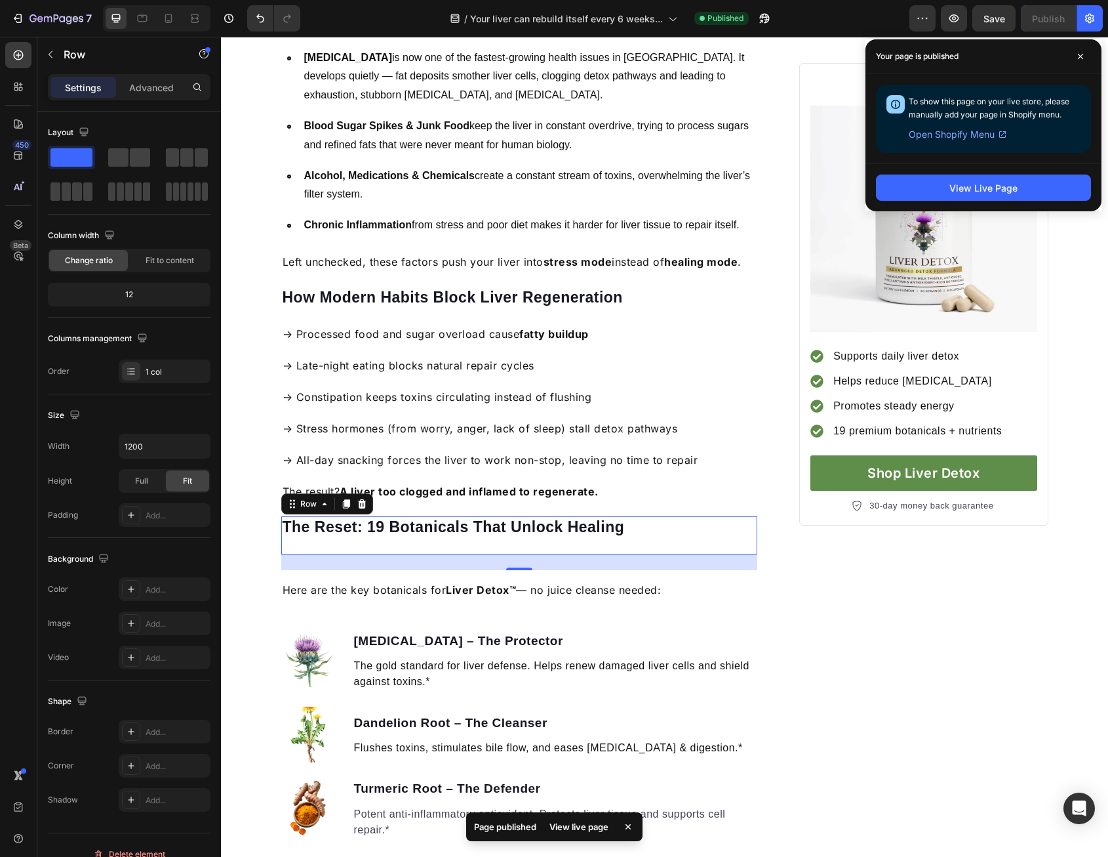
click at [540, 536] on div "The Reset: 19 Botanicals That Unlock Healing Text block" at bounding box center [519, 535] width 477 height 38
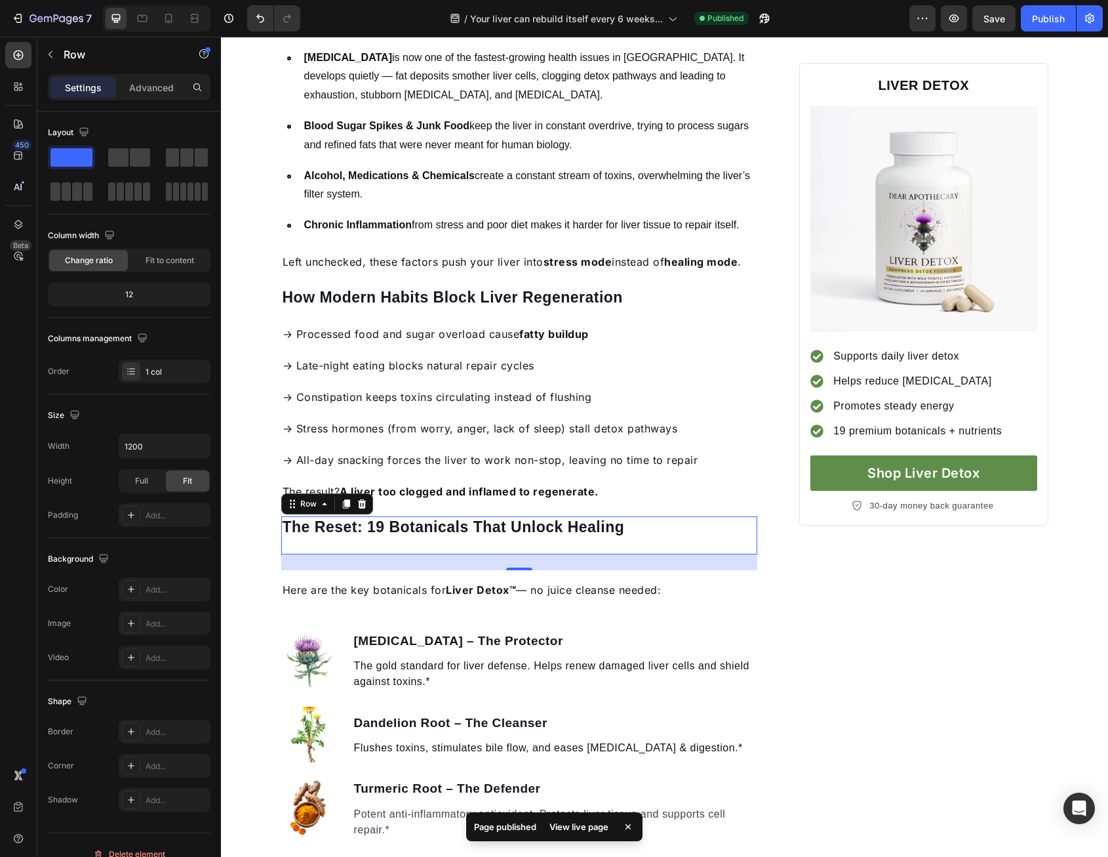
click at [540, 537] on div "The Reset: 19 Botanicals That Unlock Healing Text block" at bounding box center [519, 535] width 477 height 38
click at [539, 540] on div "The Reset: 19 Botanicals That Unlock Healing Text block" at bounding box center [519, 535] width 477 height 38
click at [1042, 22] on div "Publish" at bounding box center [1048, 19] width 33 height 14
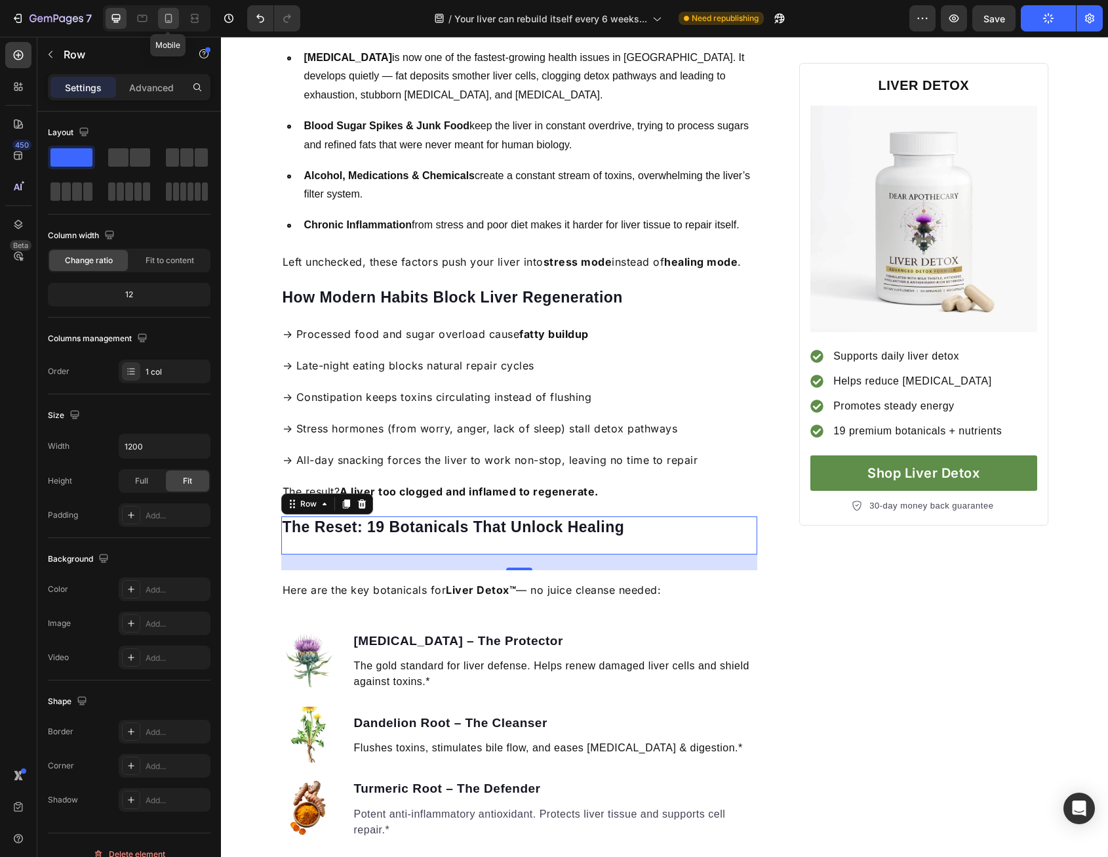
click at [169, 20] on icon at bounding box center [168, 18] width 13 height 13
type input "100%"
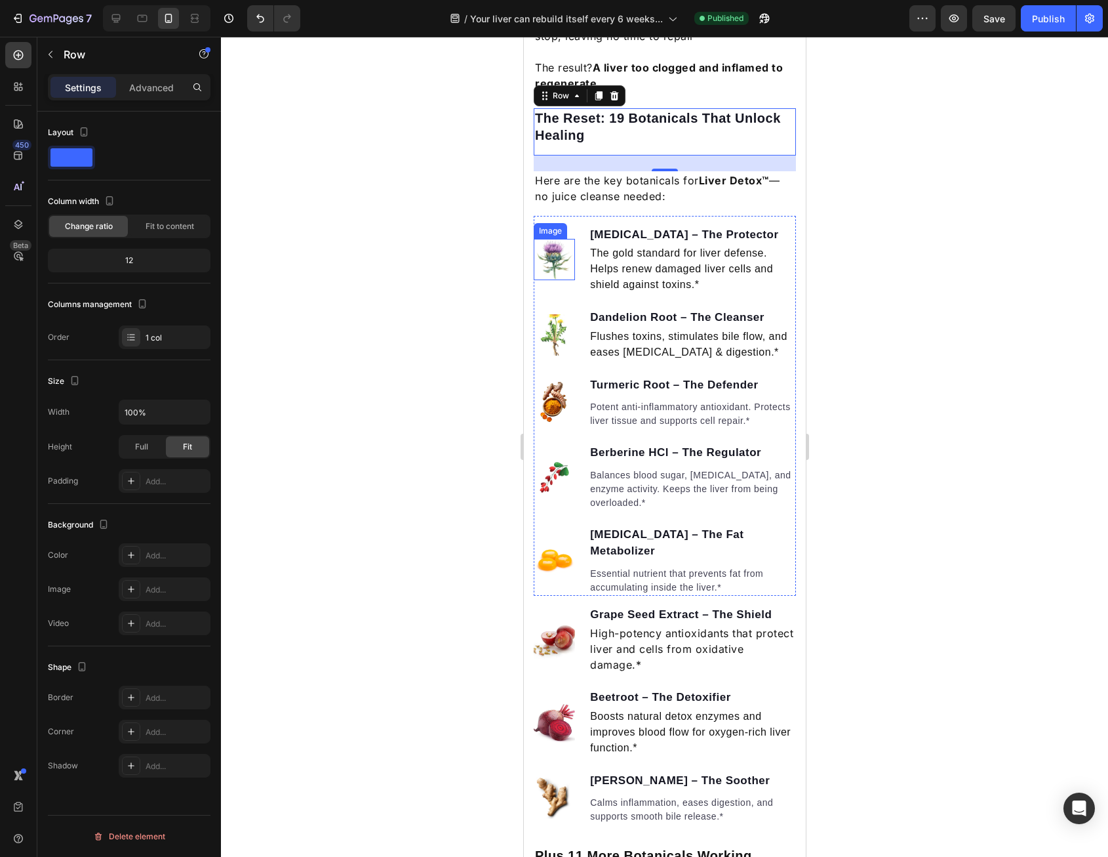
scroll to position [1295, 0]
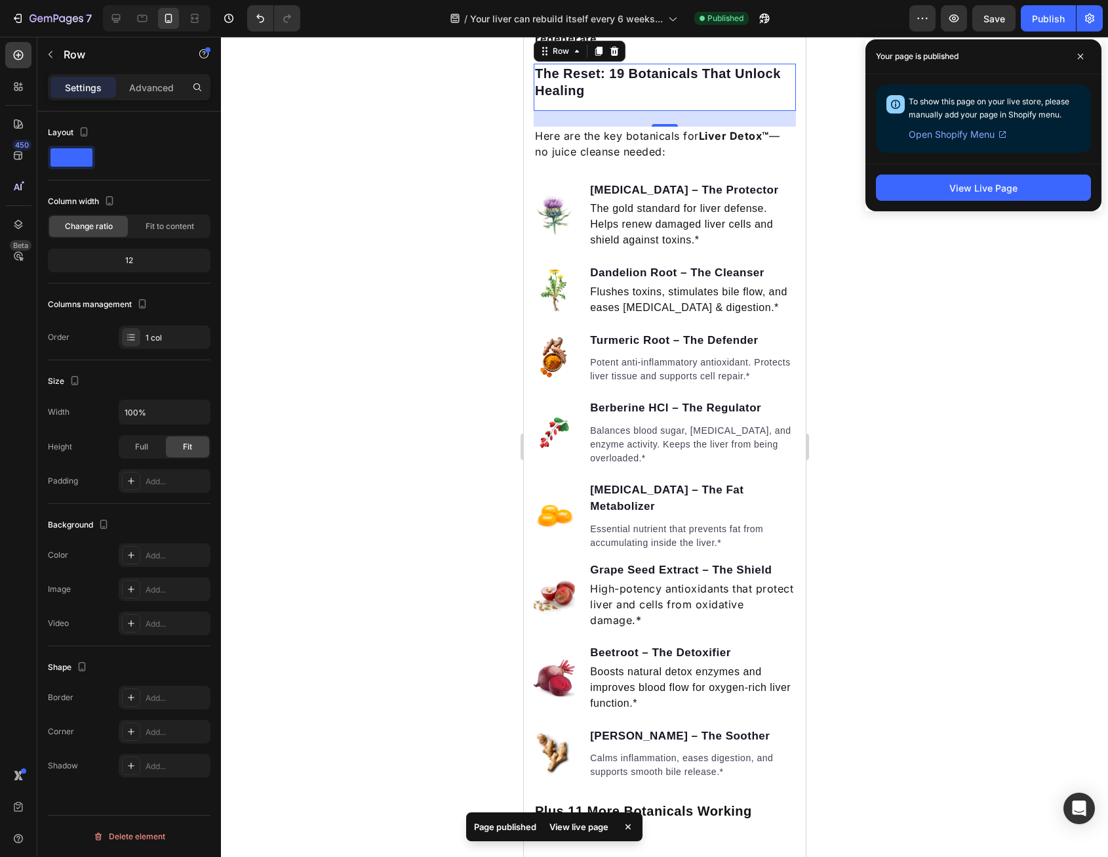
click at [431, 293] on div at bounding box center [664, 447] width 887 height 820
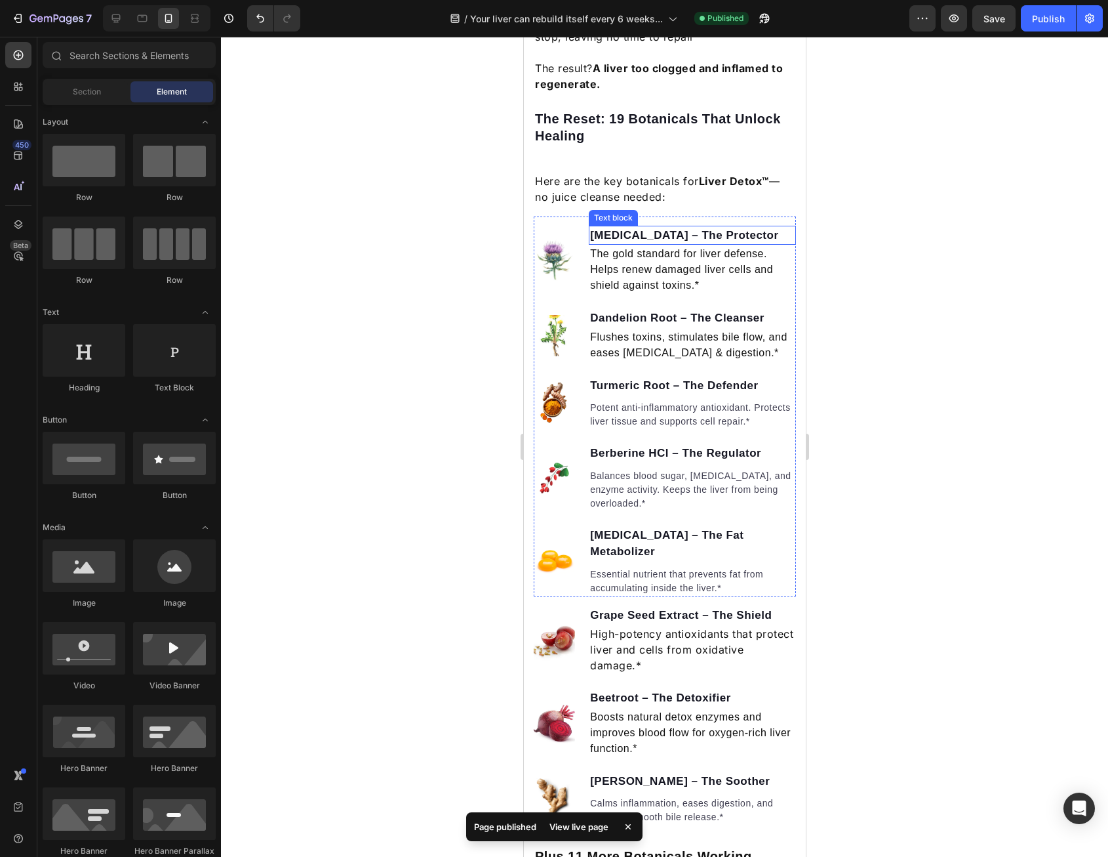
scroll to position [1230, 0]
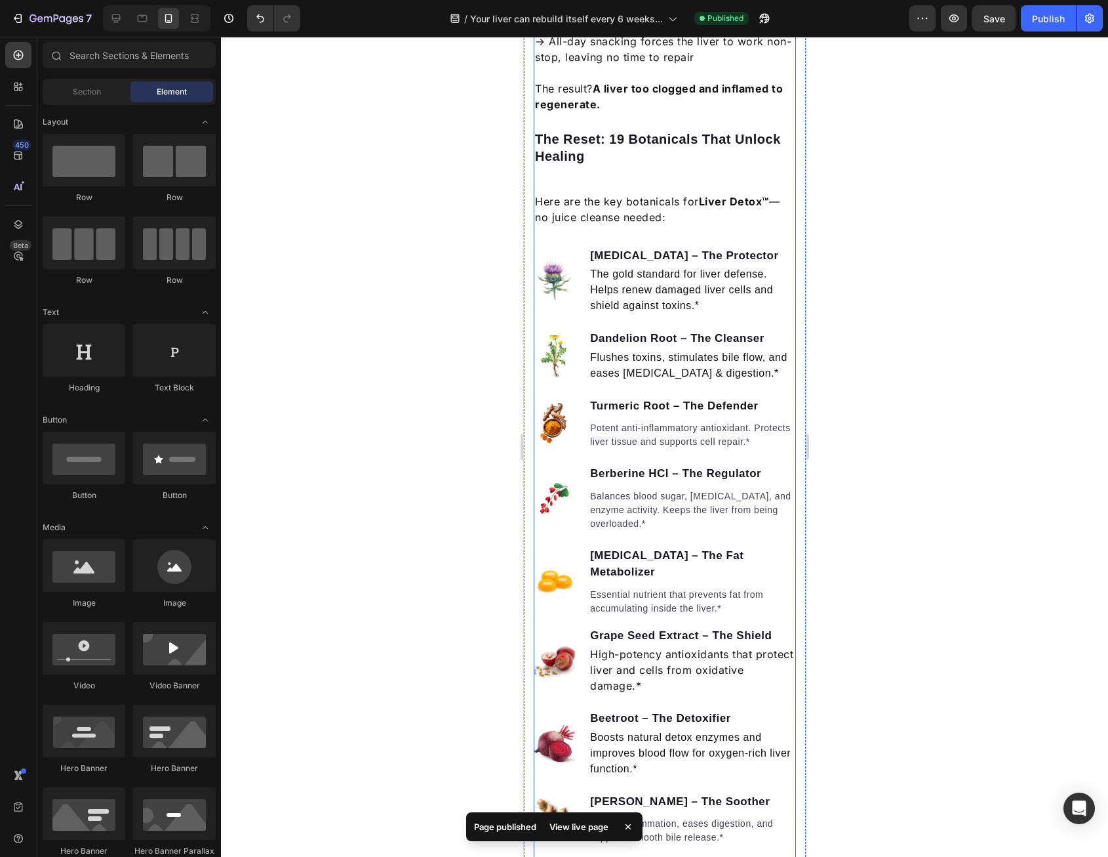
click at [643, 176] on div "The Reset: 19 Botanicals That Unlock Healing Text block" at bounding box center [664, 152] width 262 height 47
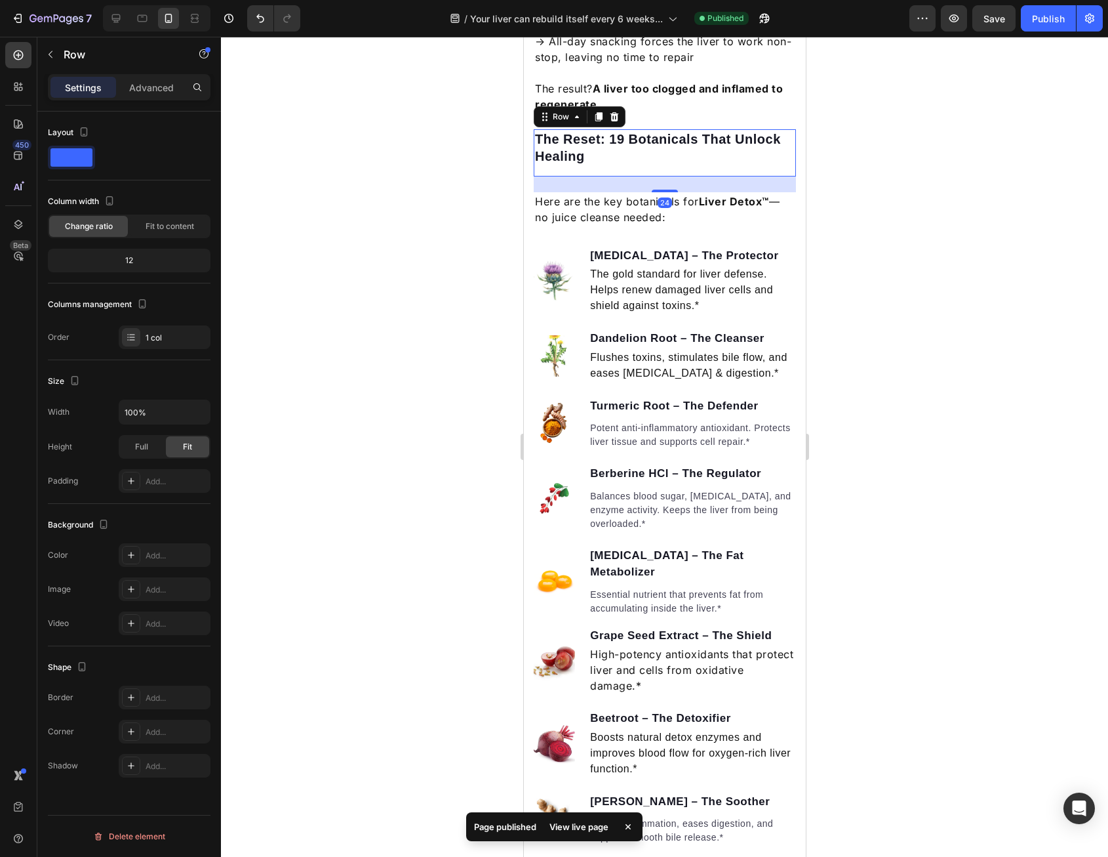
click at [644, 165] on p "The Reset: 19 Botanicals That Unlock Healing" at bounding box center [665, 148] width 260 height 34
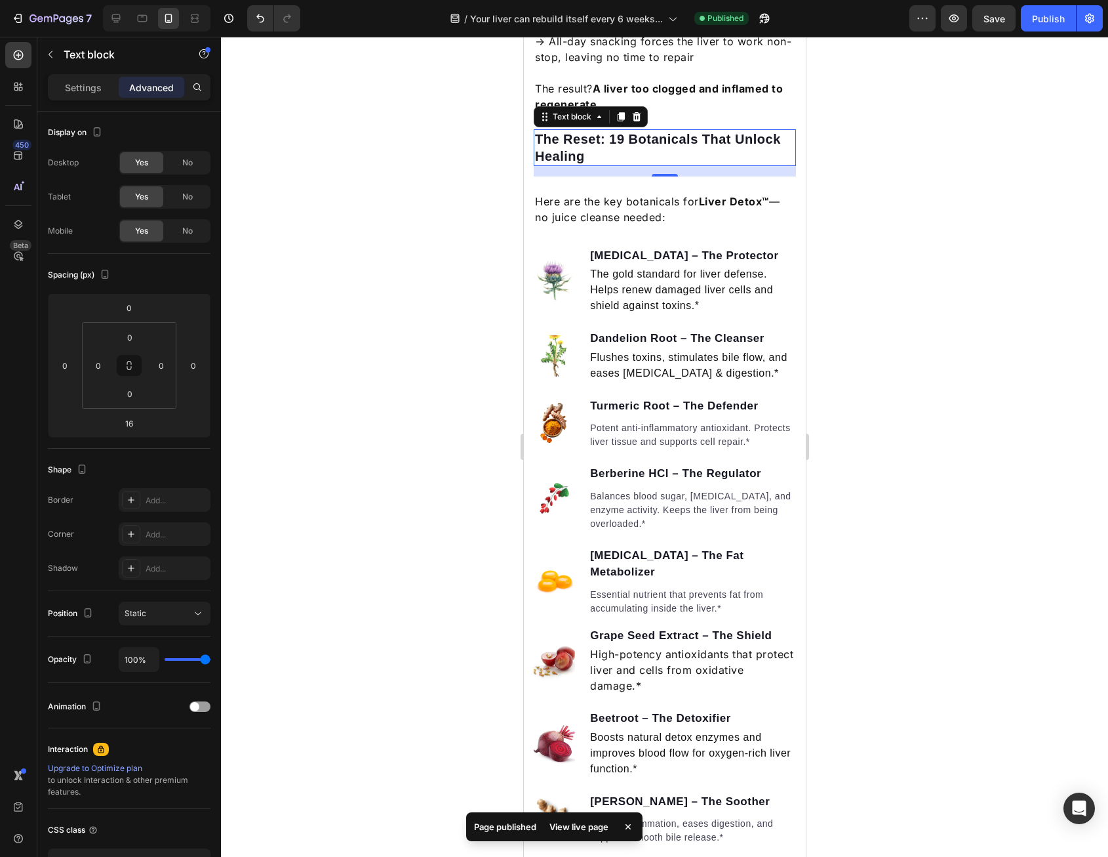
click at [644, 165] on p "The Reset: 19 Botanicals That Unlock Healing" at bounding box center [665, 148] width 260 height 34
click at [640, 176] on div "The Reset: 19 Botanicals That Unlock Healing Text block" at bounding box center [664, 152] width 262 height 47
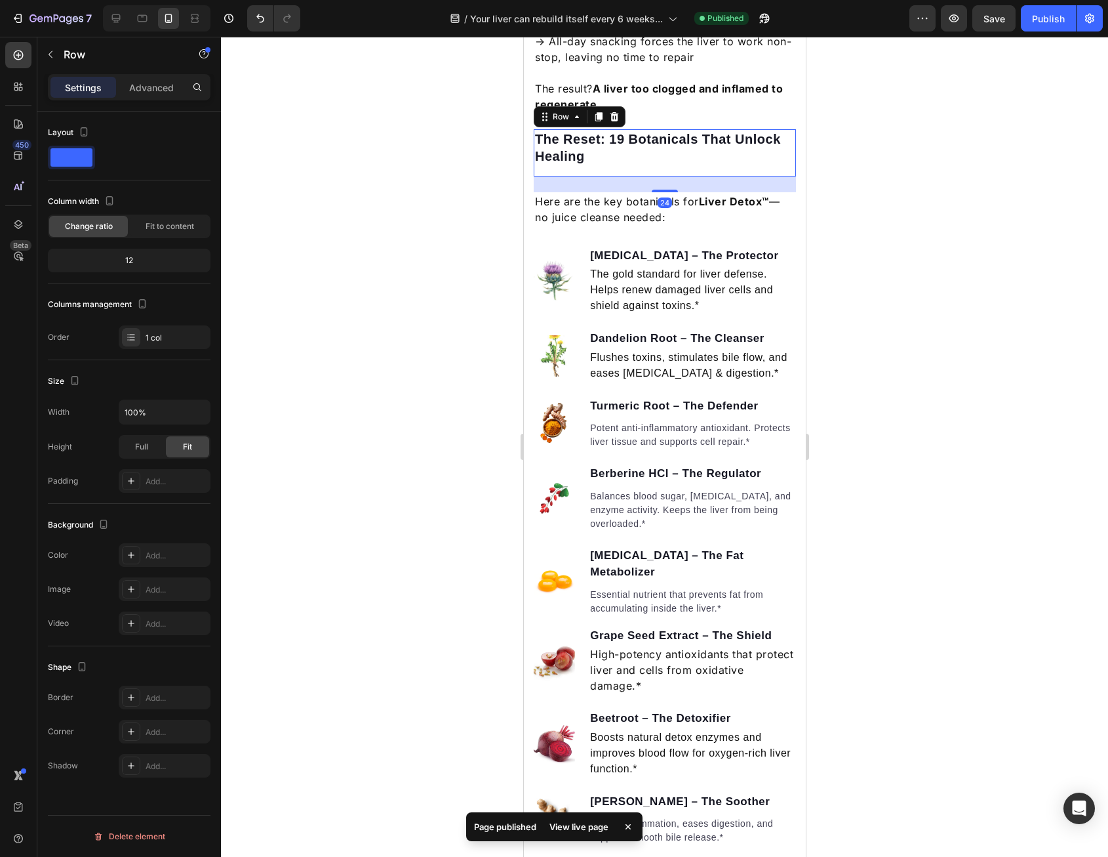
click at [640, 176] on div "The Reset: 19 Botanicals That Unlock Healing Text block" at bounding box center [664, 152] width 262 height 47
click at [638, 176] on div "The Reset: 19 Botanicals That Unlock Healing Text block" at bounding box center [664, 152] width 262 height 47
click at [156, 85] on p "Advanced" at bounding box center [151, 88] width 45 height 14
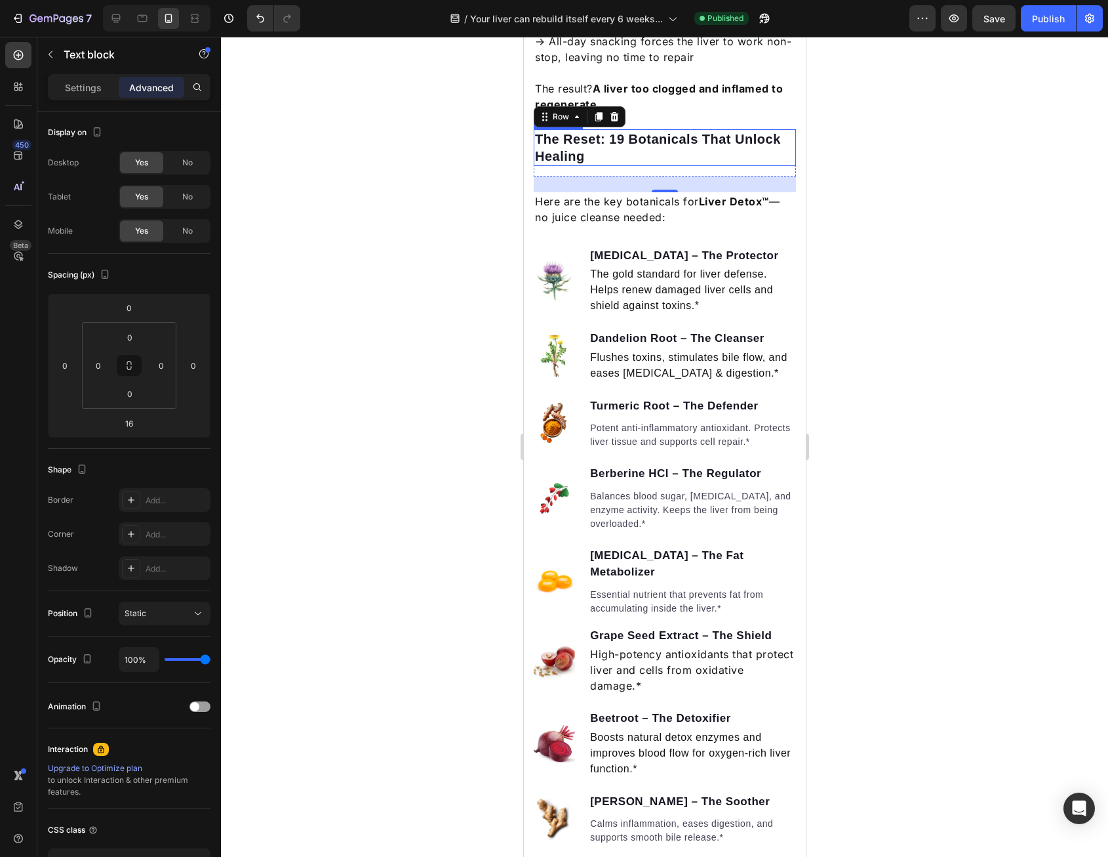
click at [670, 165] on p "The Reset: 19 Botanicals That Unlock Healing" at bounding box center [665, 148] width 260 height 34
click at [658, 166] on div "The Reset: 19 Botanicals That Unlock Healing" at bounding box center [664, 147] width 262 height 37
click at [656, 165] on p "The Reset: 19 Botanicals That Unlock Healing" at bounding box center [665, 148] width 260 height 34
click at [624, 166] on div "The Reset: 19 Botanicals That Unlock Healing" at bounding box center [664, 147] width 262 height 37
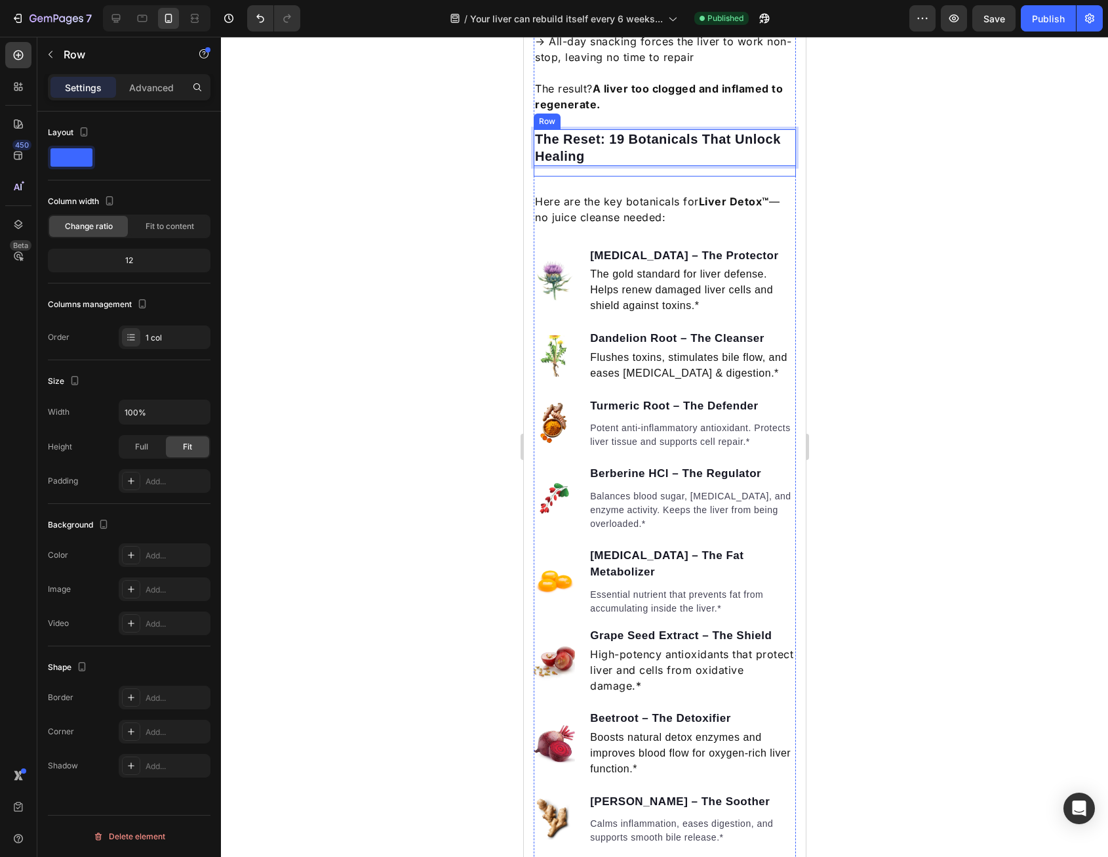
click at [622, 196] on div "Your Liver Can Rebuild Itself Every 6 Weeks... Heading But most people unknowin…" at bounding box center [664, 857] width 262 height 4019
click at [631, 165] on p "The Reset: 19 Botanicals That Unlock Healing" at bounding box center [665, 148] width 260 height 34
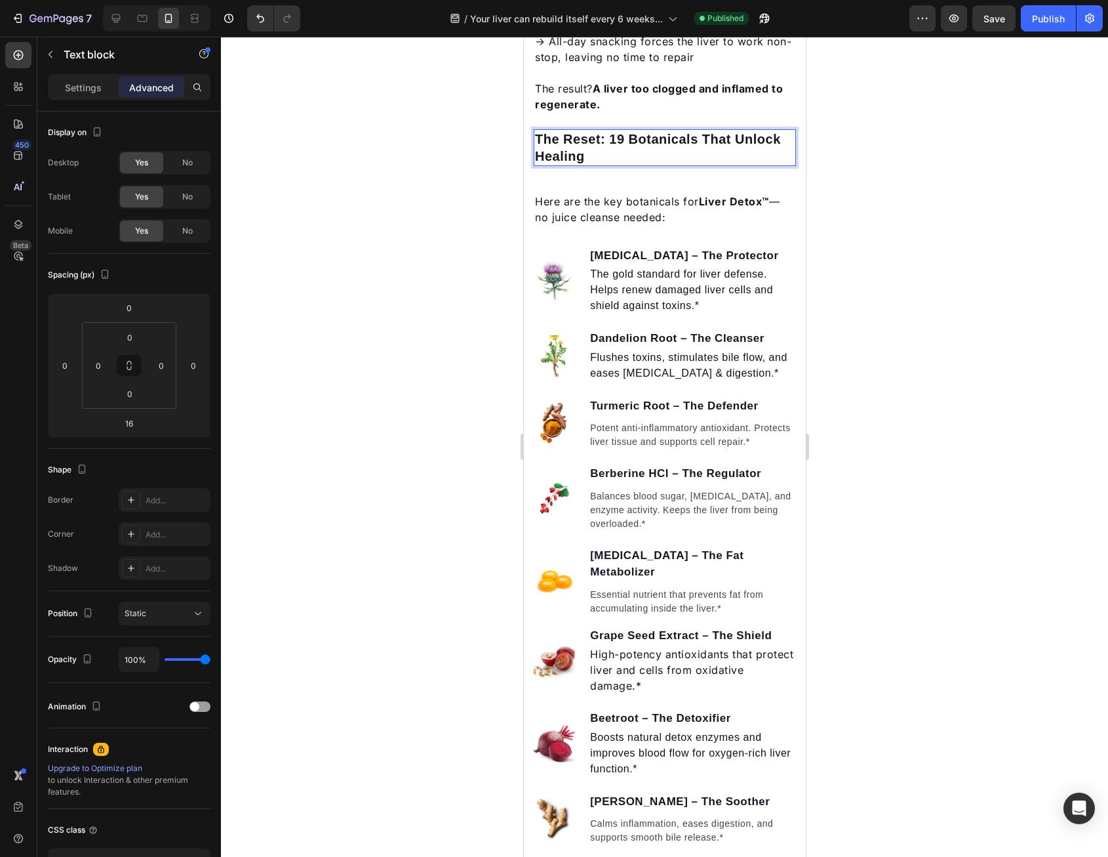
drag, startPoint x: 632, startPoint y: 174, endPoint x: 630, endPoint y: 187, distance: 12.7
click at [632, 165] on p "The Reset: 19 Botanicals That Unlock Healing" at bounding box center [665, 148] width 260 height 34
click at [626, 176] on div "The Reset: 19 Botanicals That Unlock Healing Text block 16" at bounding box center [664, 152] width 262 height 47
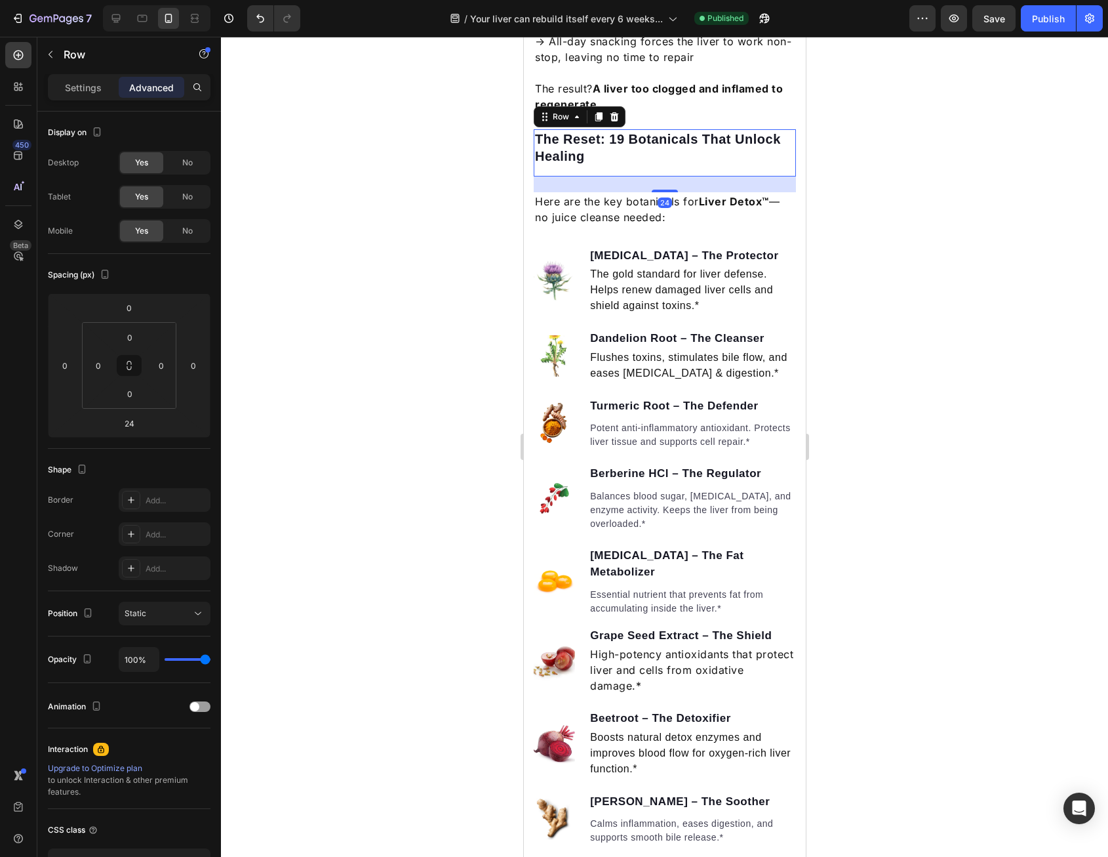
click at [622, 192] on div "24" at bounding box center [664, 184] width 262 height 16
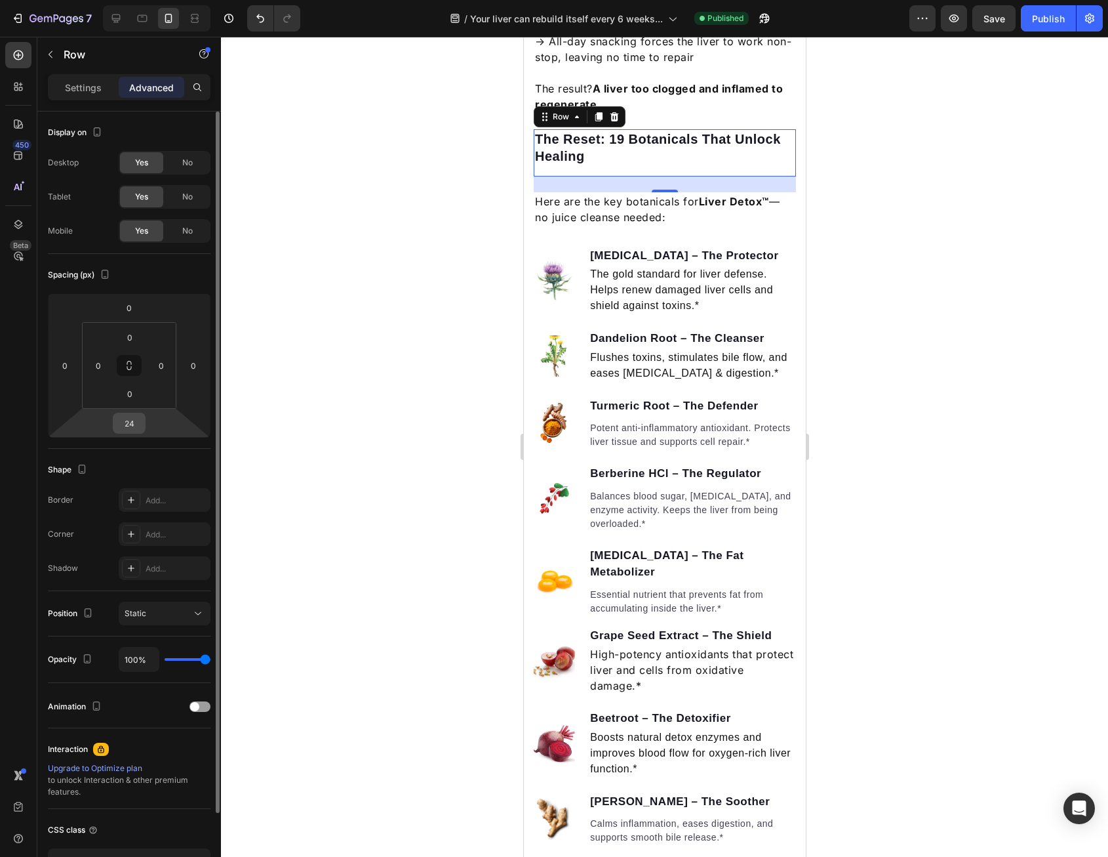
click at [130, 426] on input "24" at bounding box center [129, 423] width 26 height 20
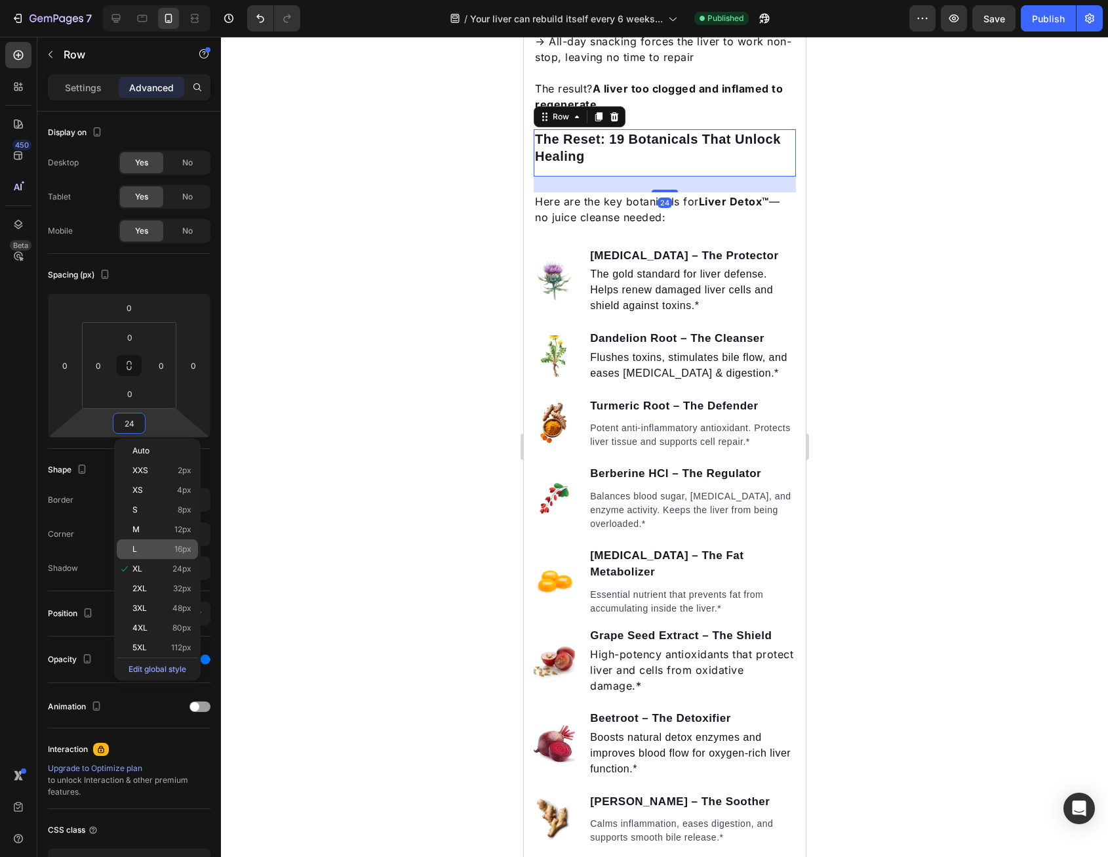
click at [164, 548] on p "L 16px" at bounding box center [161, 548] width 59 height 9
type input "16"
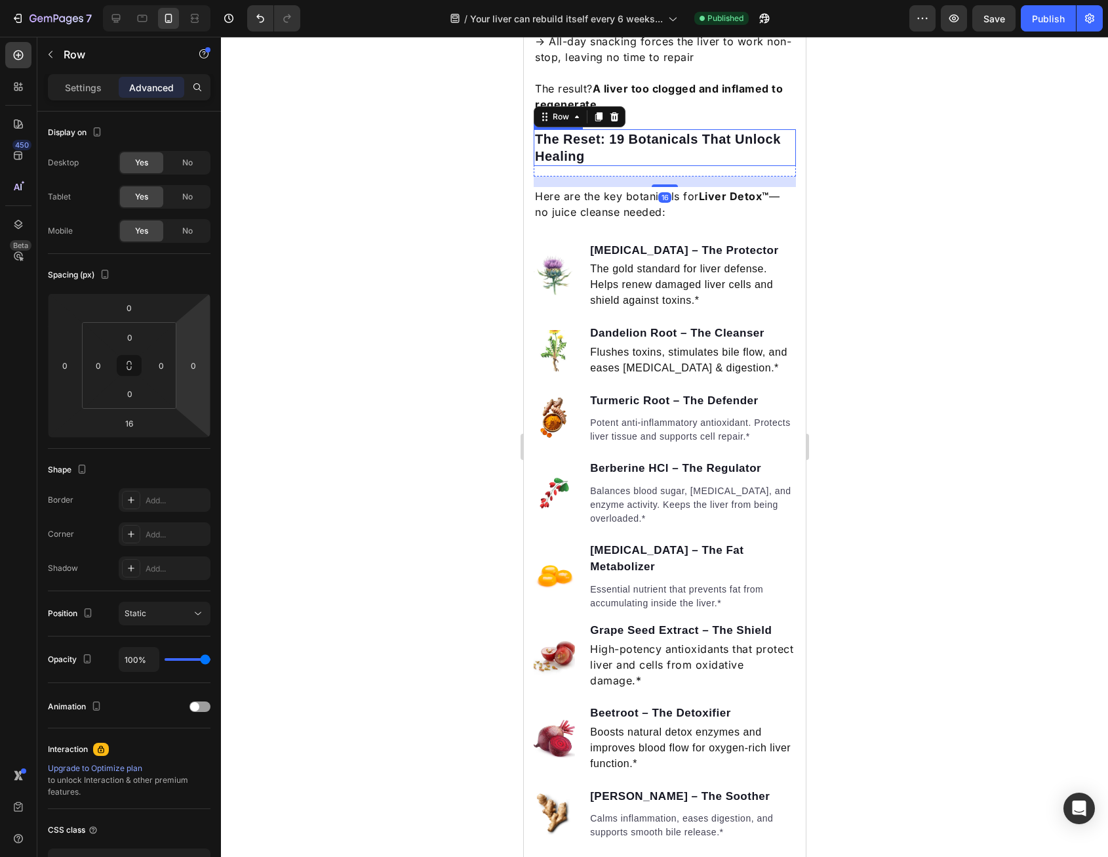
click at [625, 165] on p "The Reset: 19 Botanicals That Unlock Healing" at bounding box center [665, 148] width 260 height 34
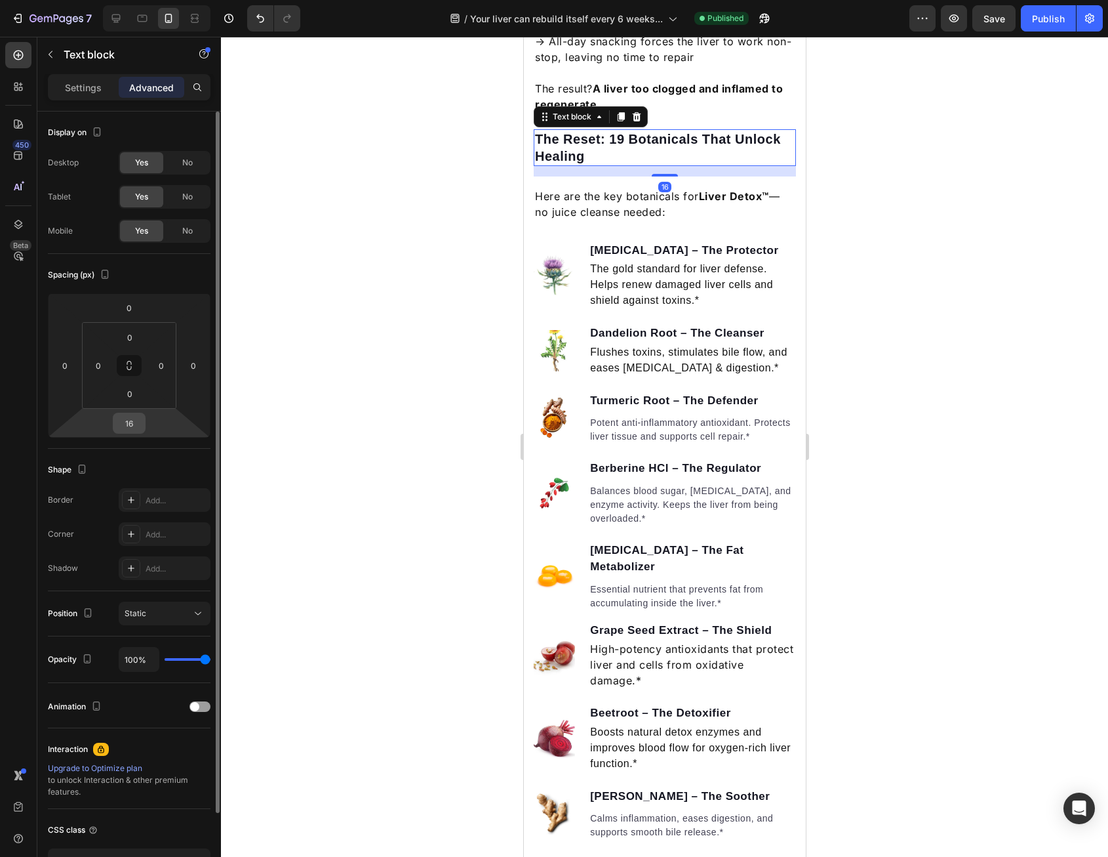
click at [131, 422] on input "16" at bounding box center [129, 423] width 26 height 20
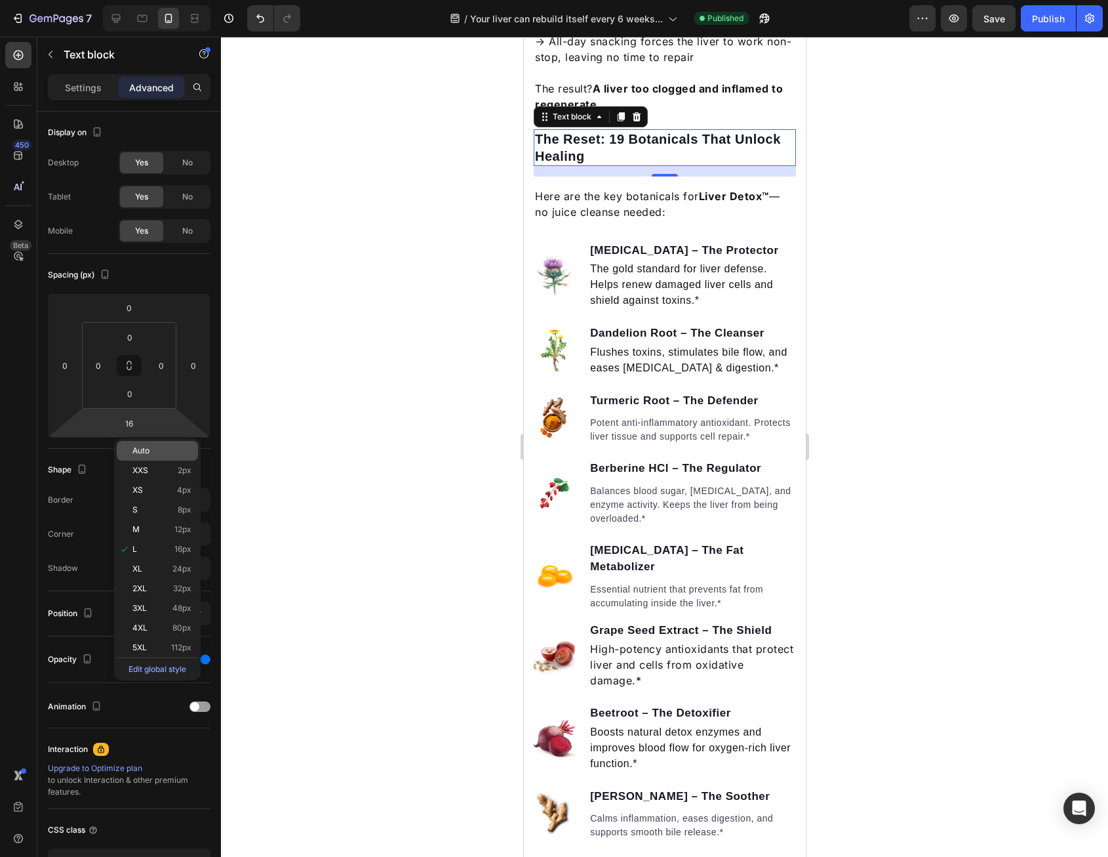
click at [136, 443] on div "Auto" at bounding box center [157, 451] width 81 height 20
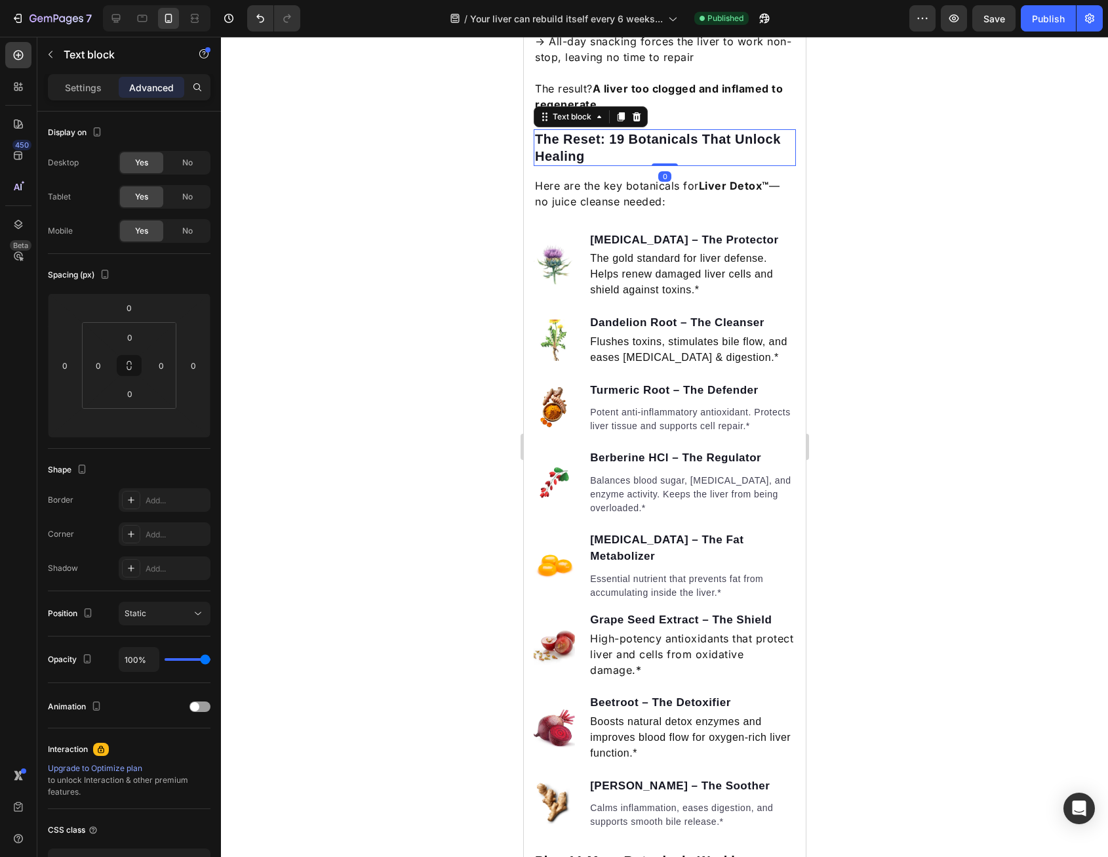
click at [1023, 321] on div at bounding box center [664, 447] width 887 height 820
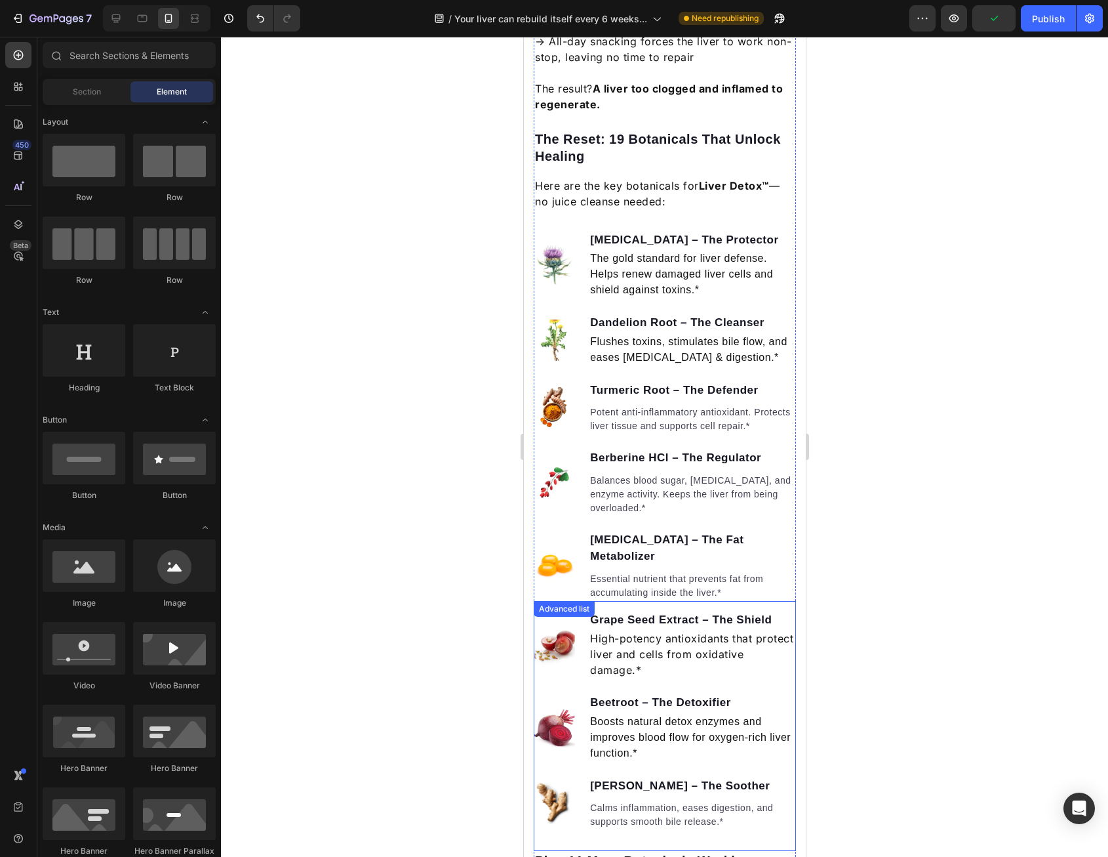
scroll to position [1099, 0]
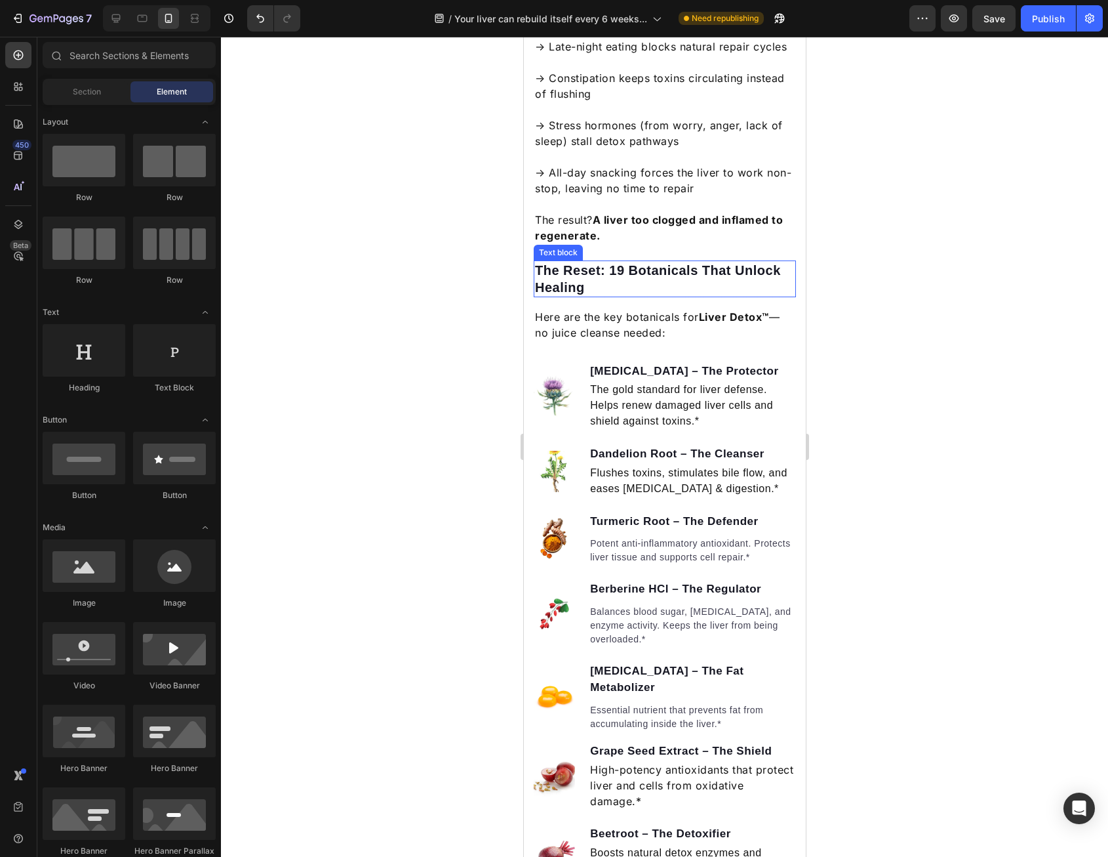
click at [689, 291] on p "The Reset: 19 Botanicals That Unlock Healing" at bounding box center [665, 279] width 260 height 34
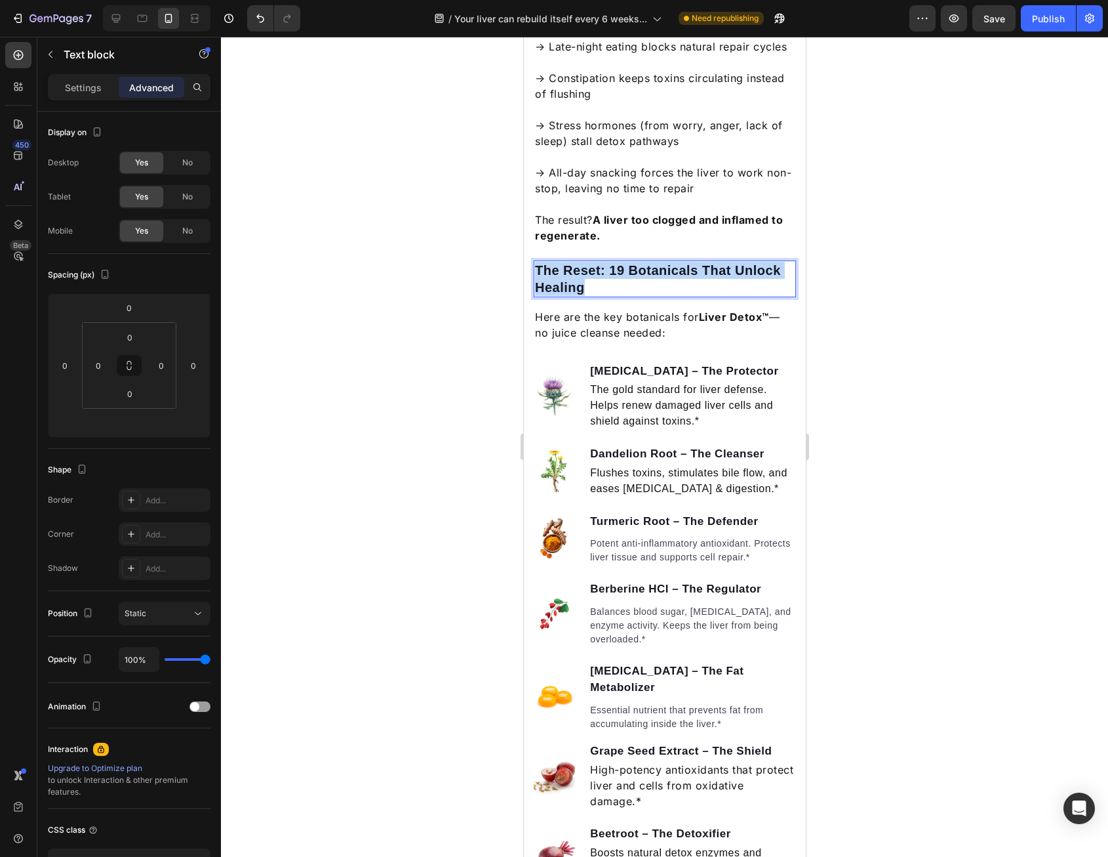
click at [718, 287] on p "The Reset: 19 Botanicals That Unlock Healing" at bounding box center [665, 279] width 260 height 34
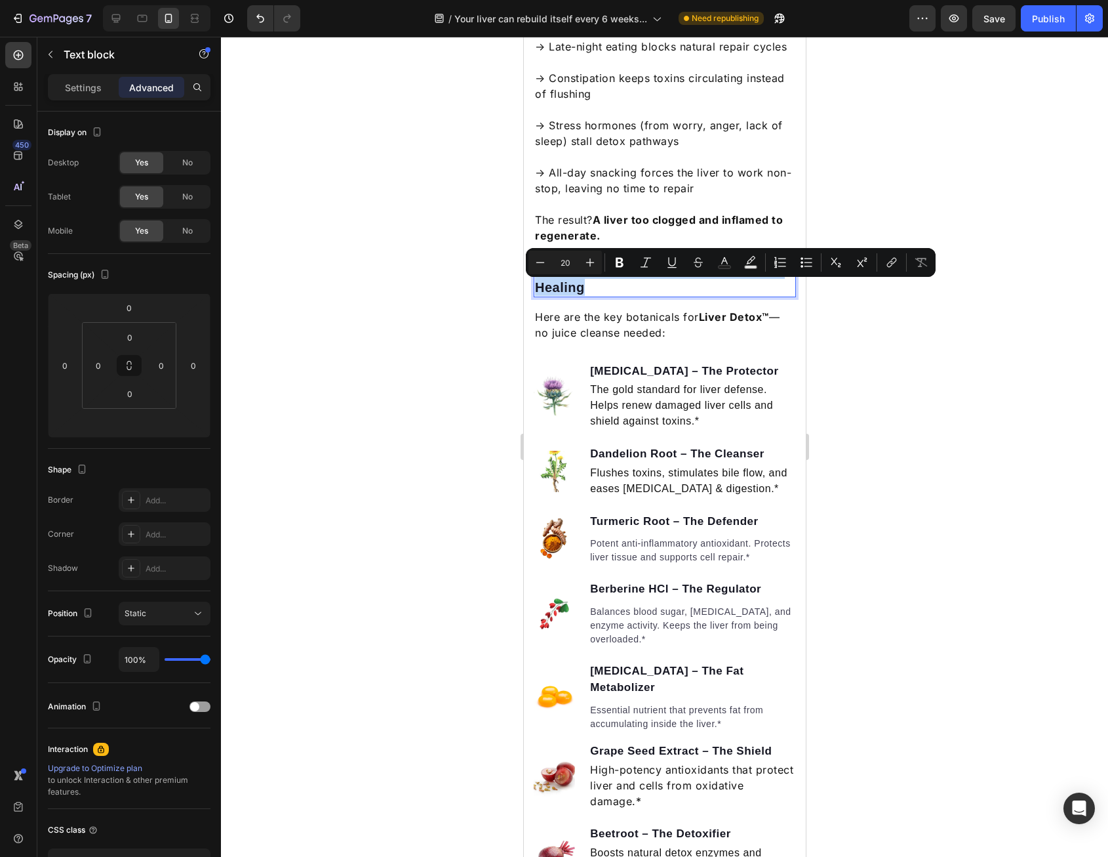
click at [681, 296] on p "The Reset: 19 Botanicals That Unlock Healing" at bounding box center [665, 279] width 260 height 34
click at [647, 296] on p "The Reset: 19 Botanicals That Unlock Healing" at bounding box center [665, 279] width 260 height 34
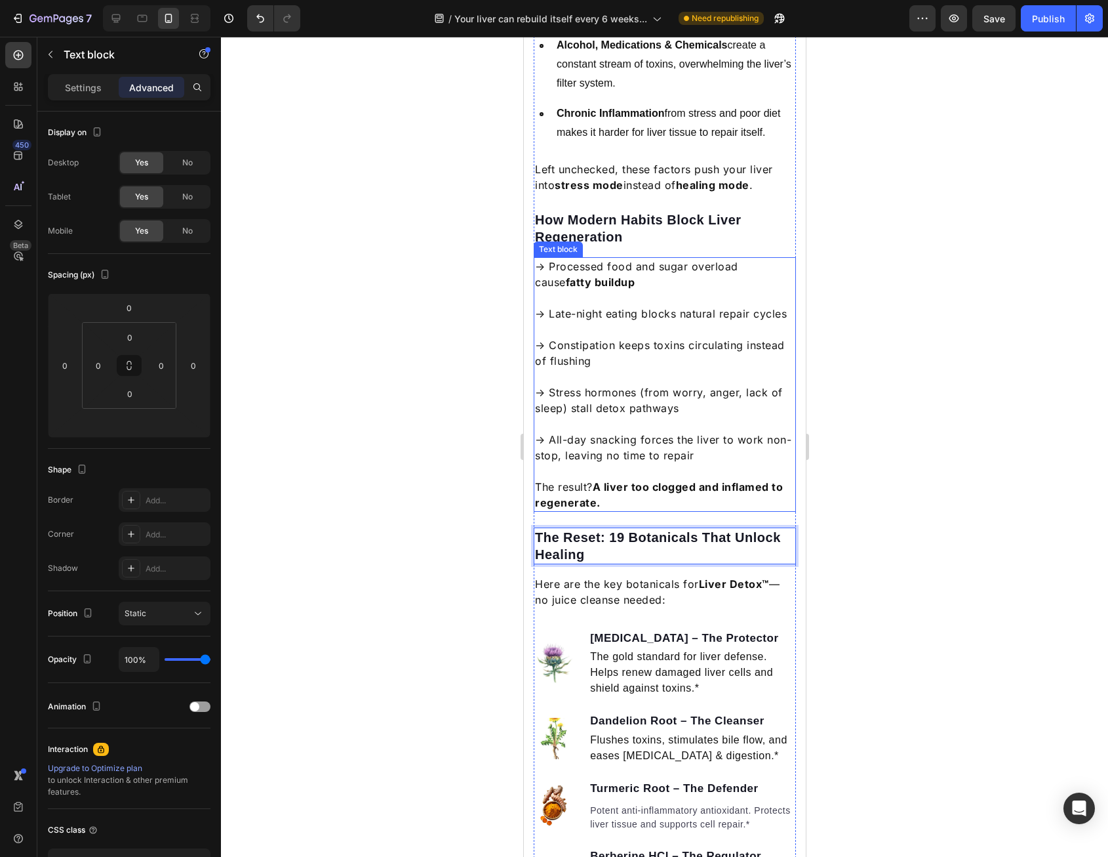
scroll to position [918, 0]
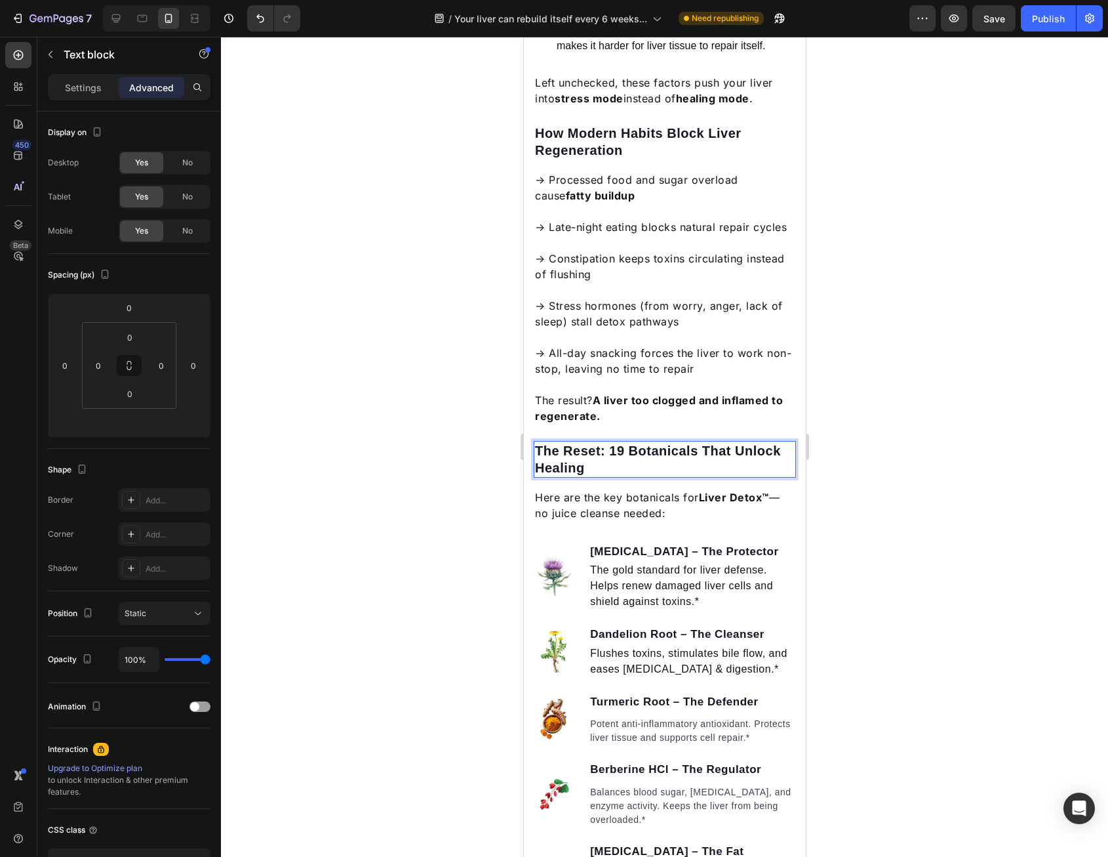
click at [583, 476] on p "The Reset: 19 Botanicals That Unlock Healing" at bounding box center [665, 459] width 260 height 34
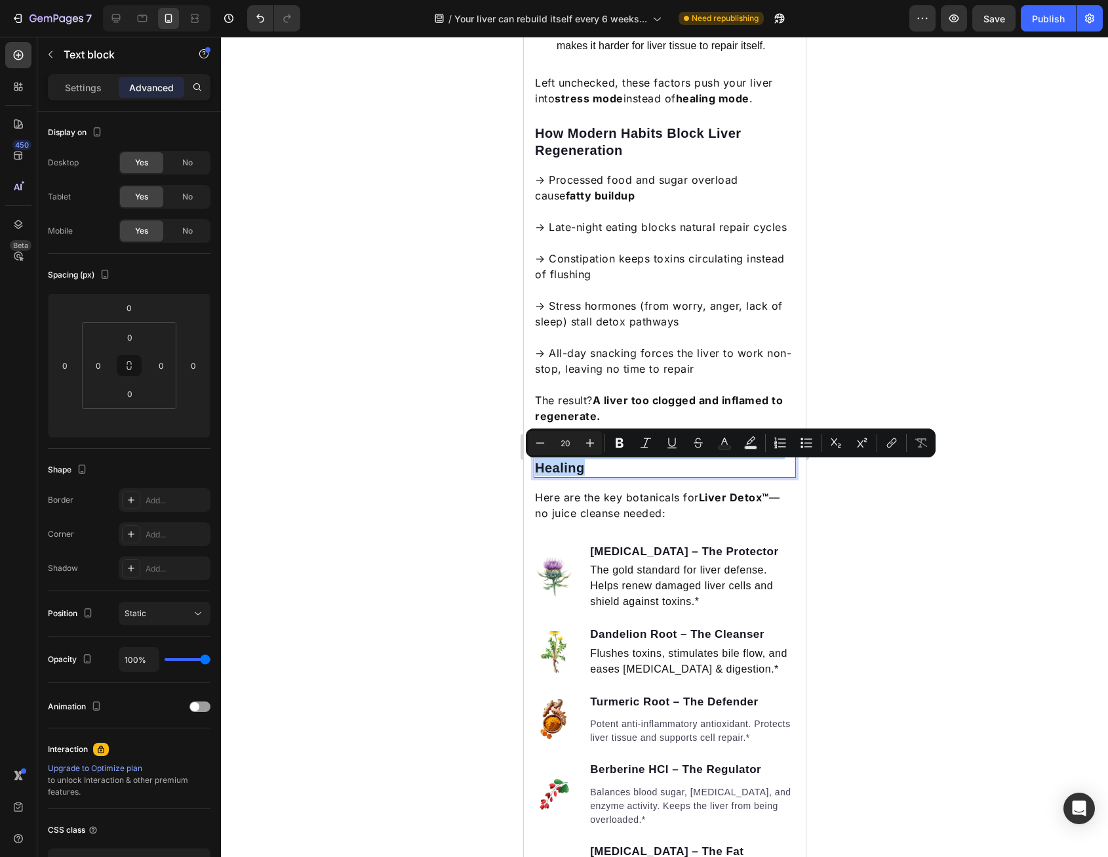
click at [575, 476] on p "The Reset: 19 Botanicals That Unlock Healing" at bounding box center [665, 459] width 260 height 34
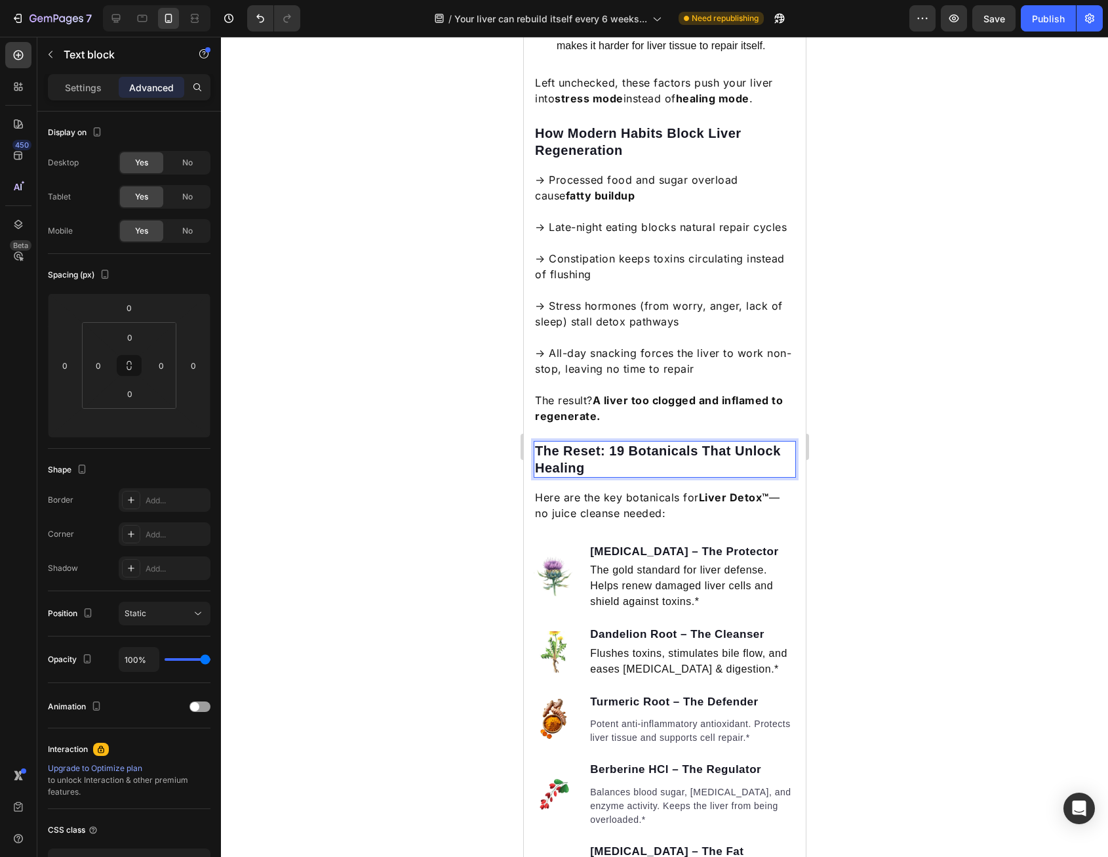
click at [572, 476] on p "The Reset: 19 Botanicals That Unlock Healing" at bounding box center [665, 459] width 260 height 34
click at [1002, 480] on div at bounding box center [664, 447] width 887 height 820
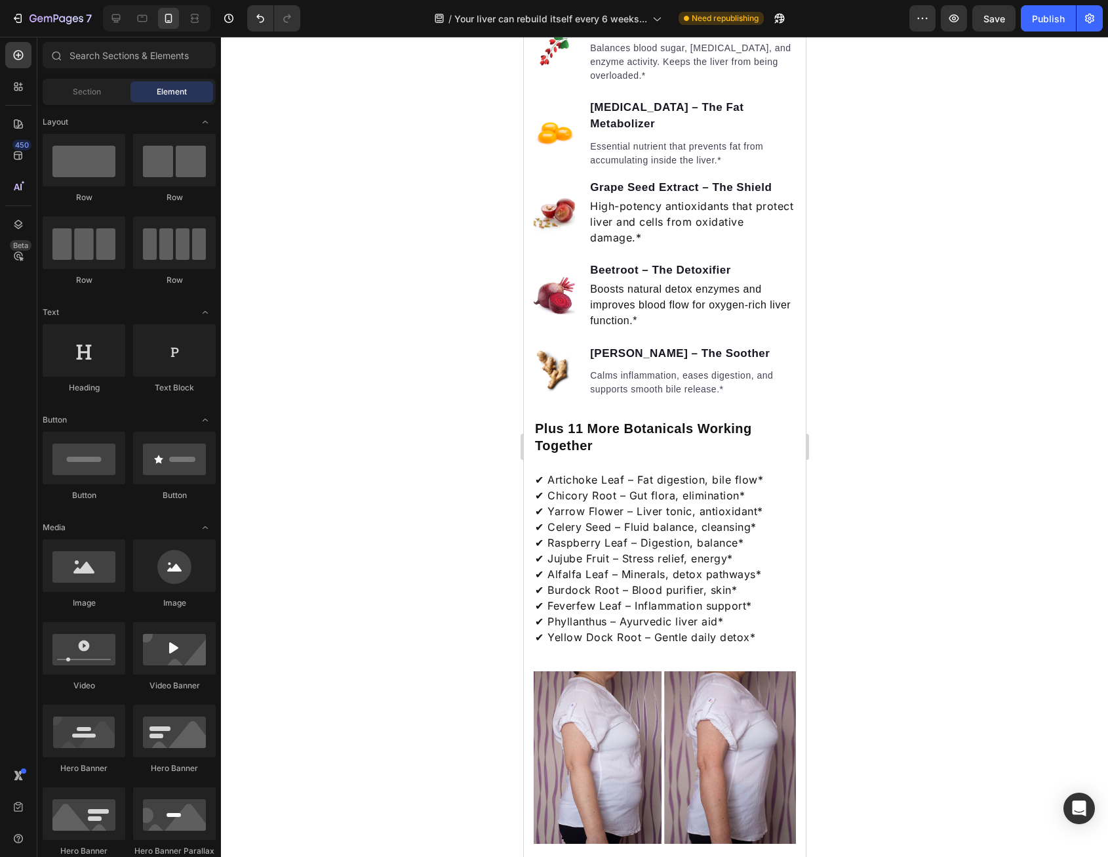
scroll to position [1771, 0]
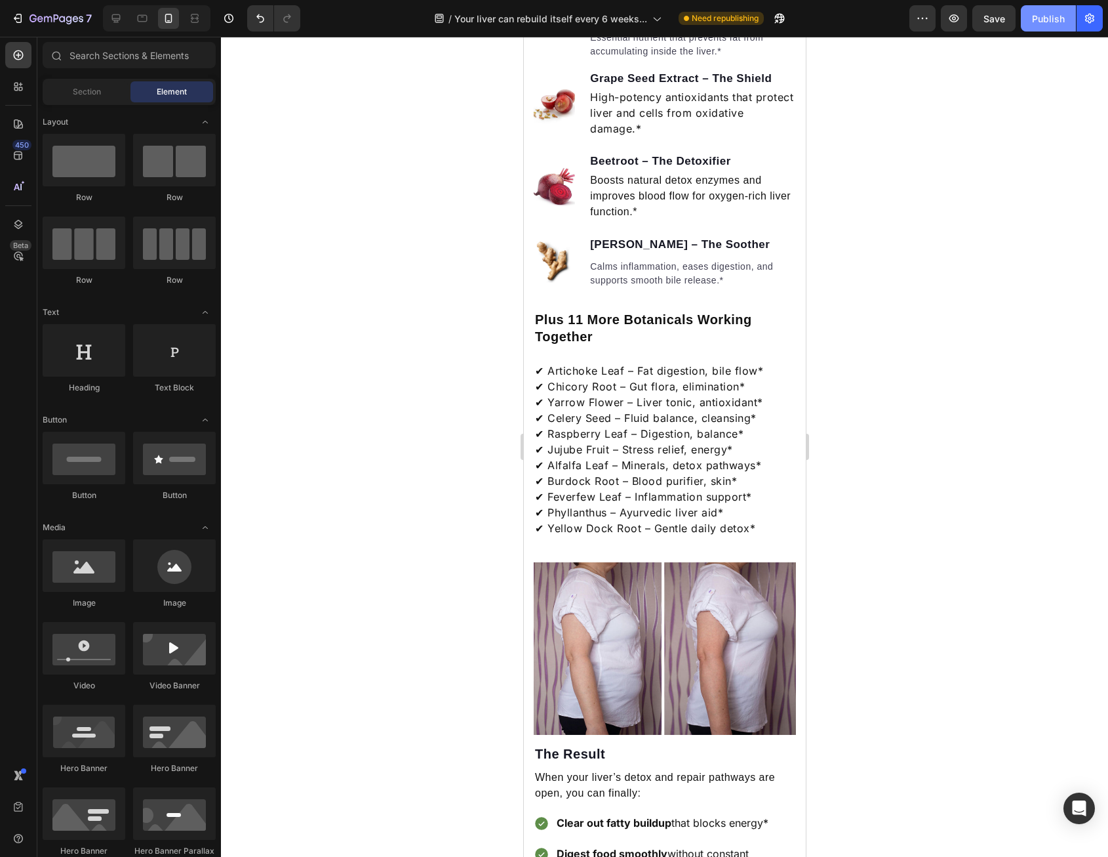
click at [1050, 20] on div "Publish" at bounding box center [1048, 19] width 33 height 14
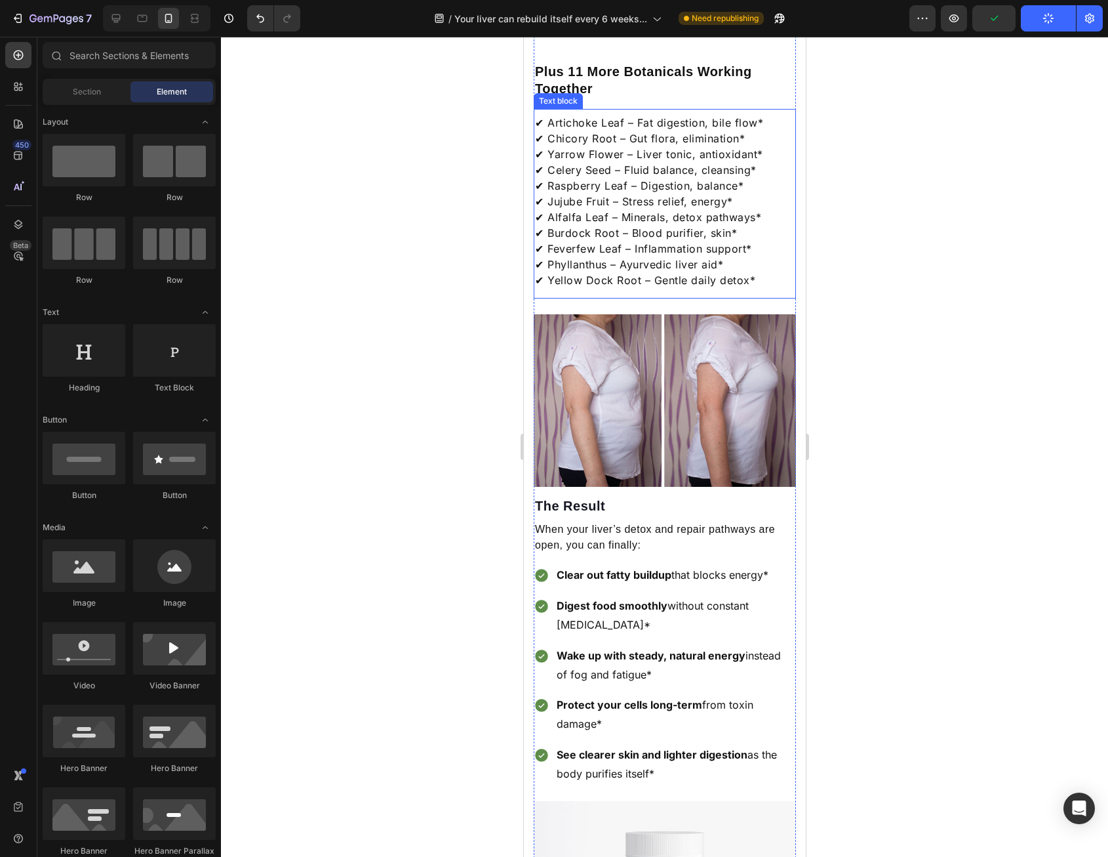
scroll to position [2165, 0]
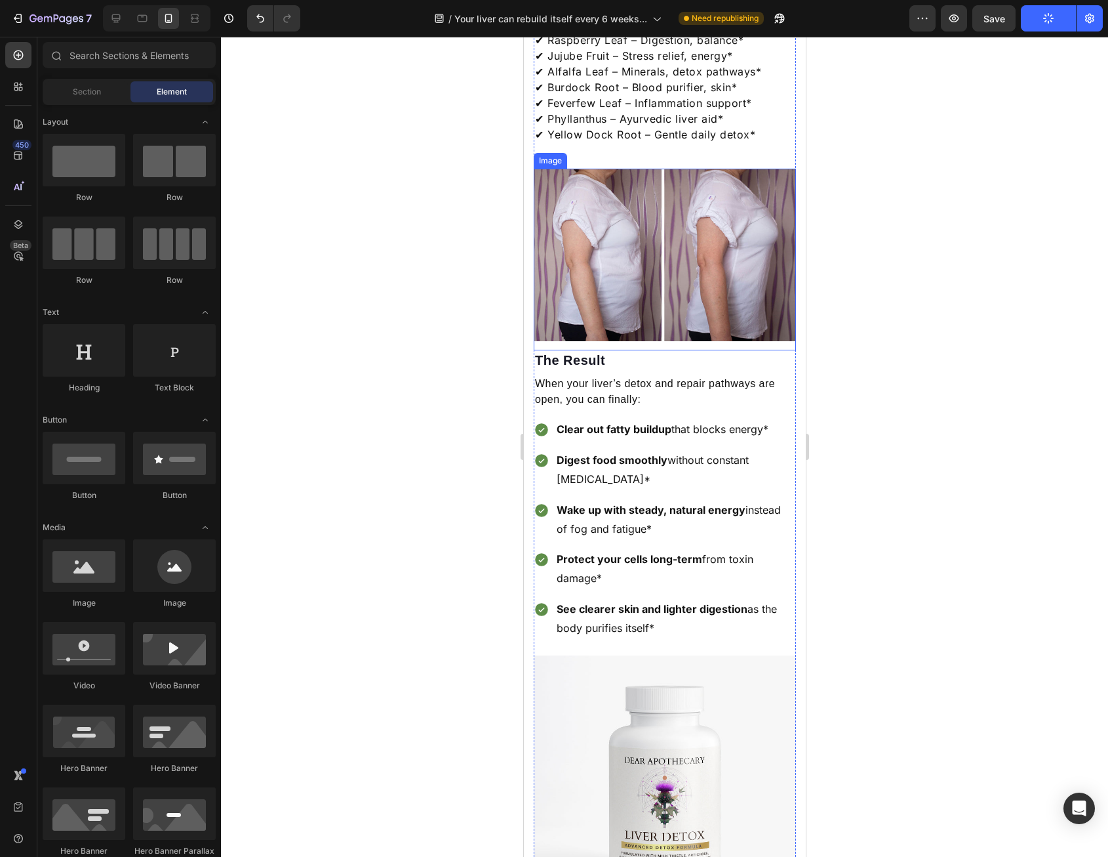
click at [569, 279] on img at bounding box center [664, 255] width 262 height 173
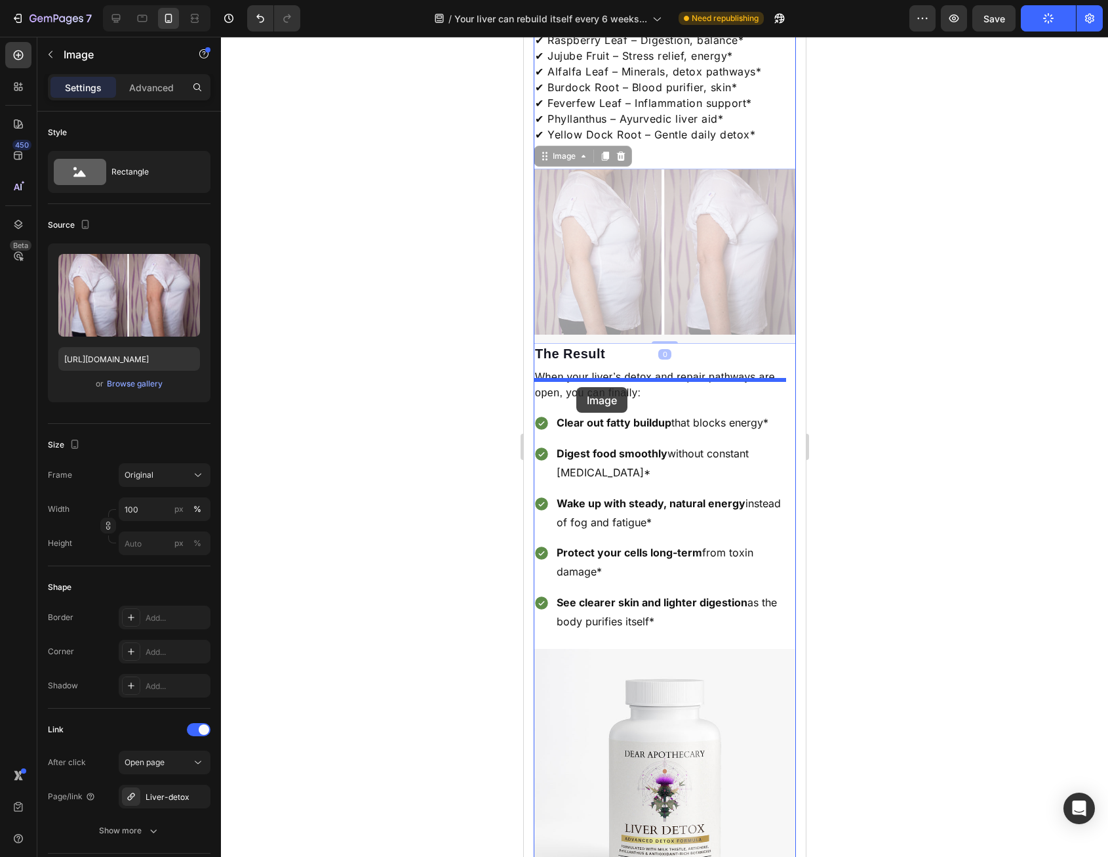
drag, startPoint x: 586, startPoint y: 291, endPoint x: 576, endPoint y: 387, distance: 96.3
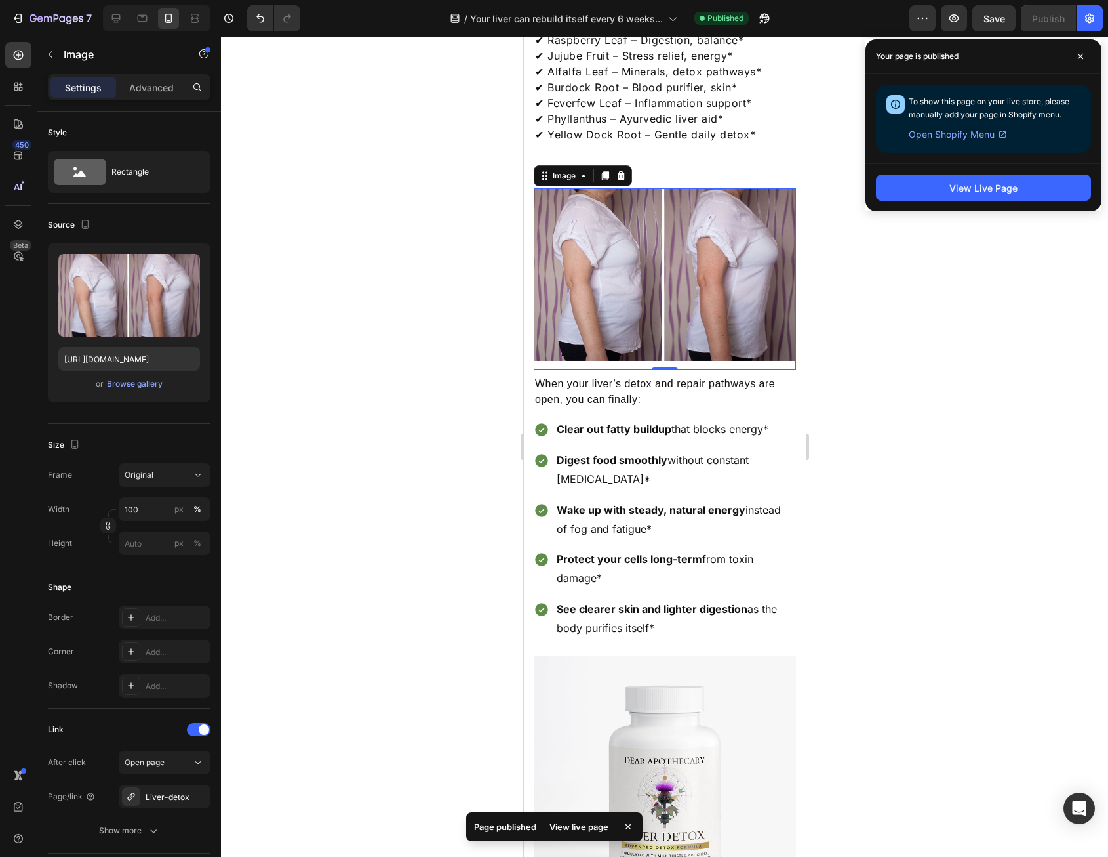
click at [833, 306] on div at bounding box center [664, 447] width 887 height 820
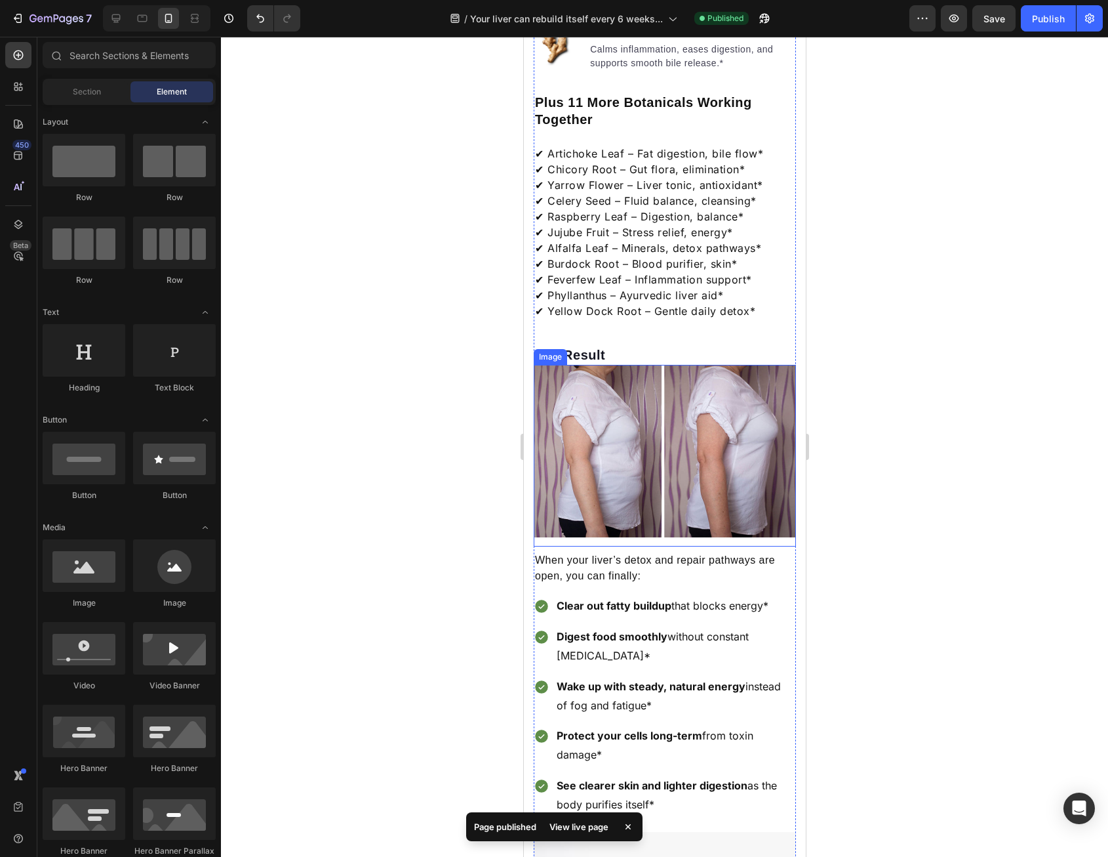
scroll to position [1968, 0]
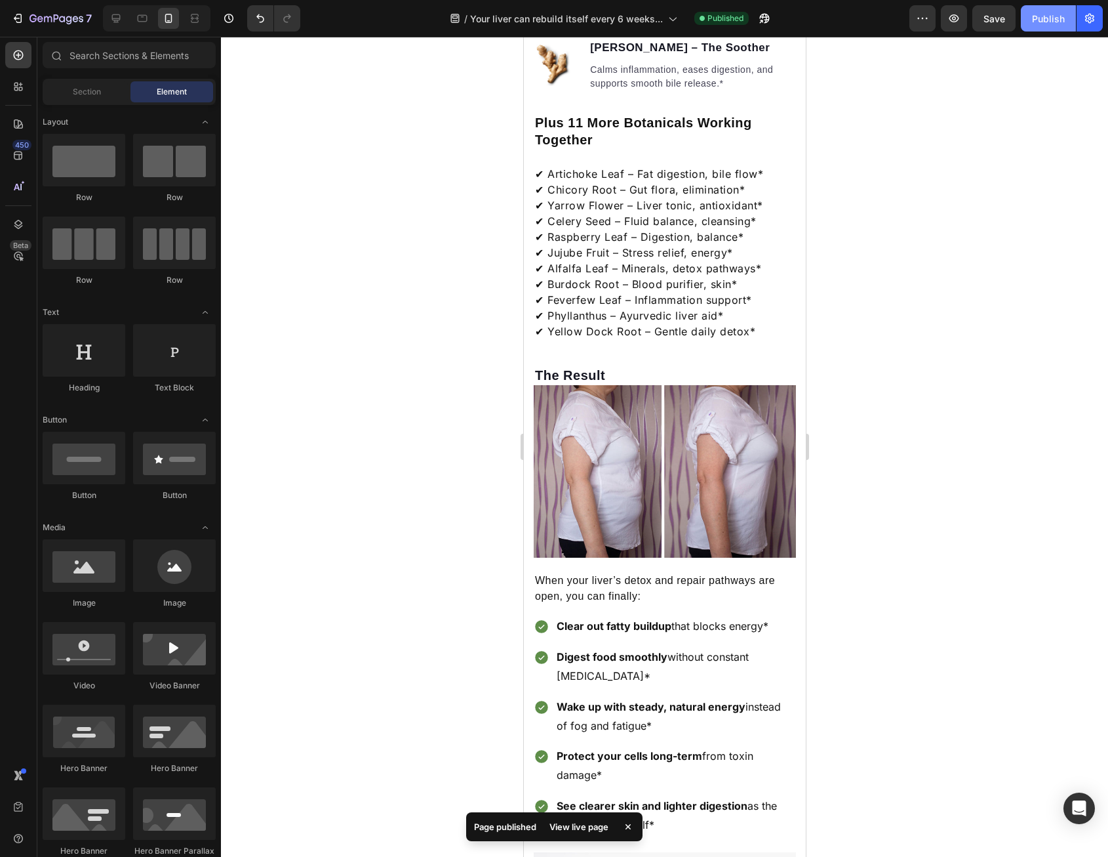
click at [1047, 22] on div "Publish" at bounding box center [1048, 19] width 33 height 14
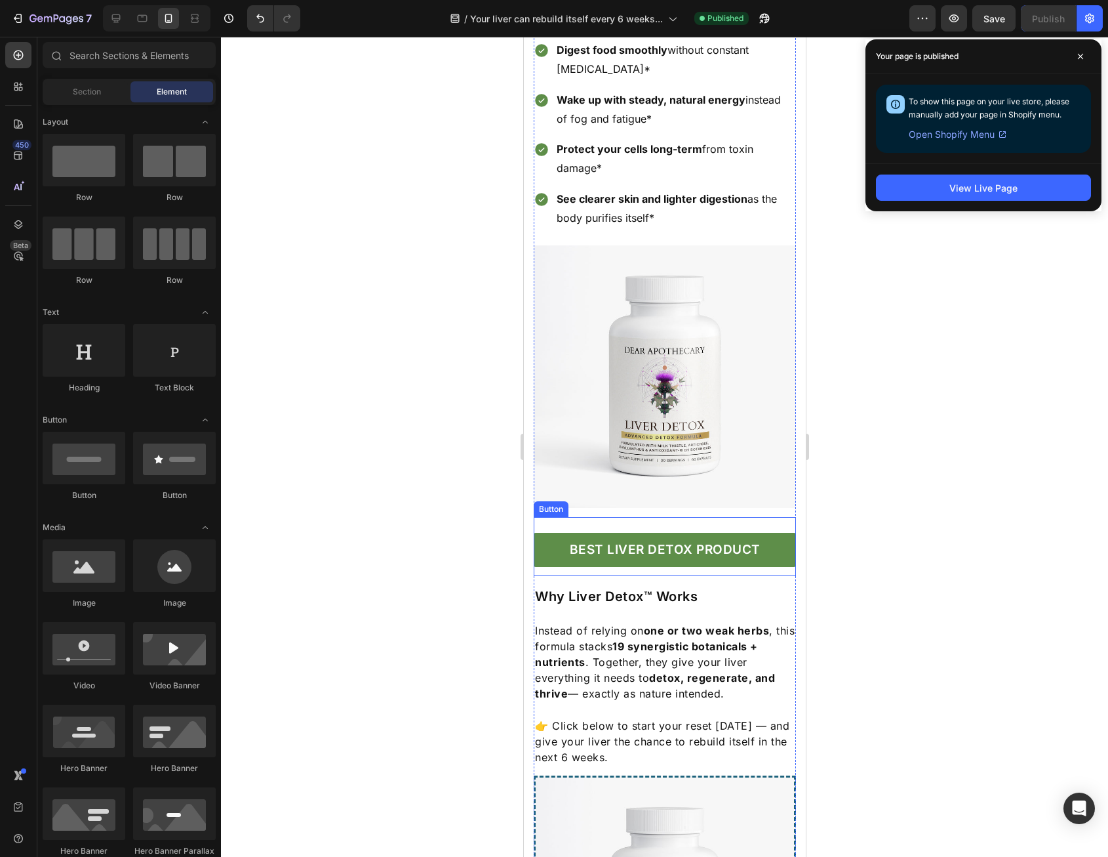
scroll to position [2492, 0]
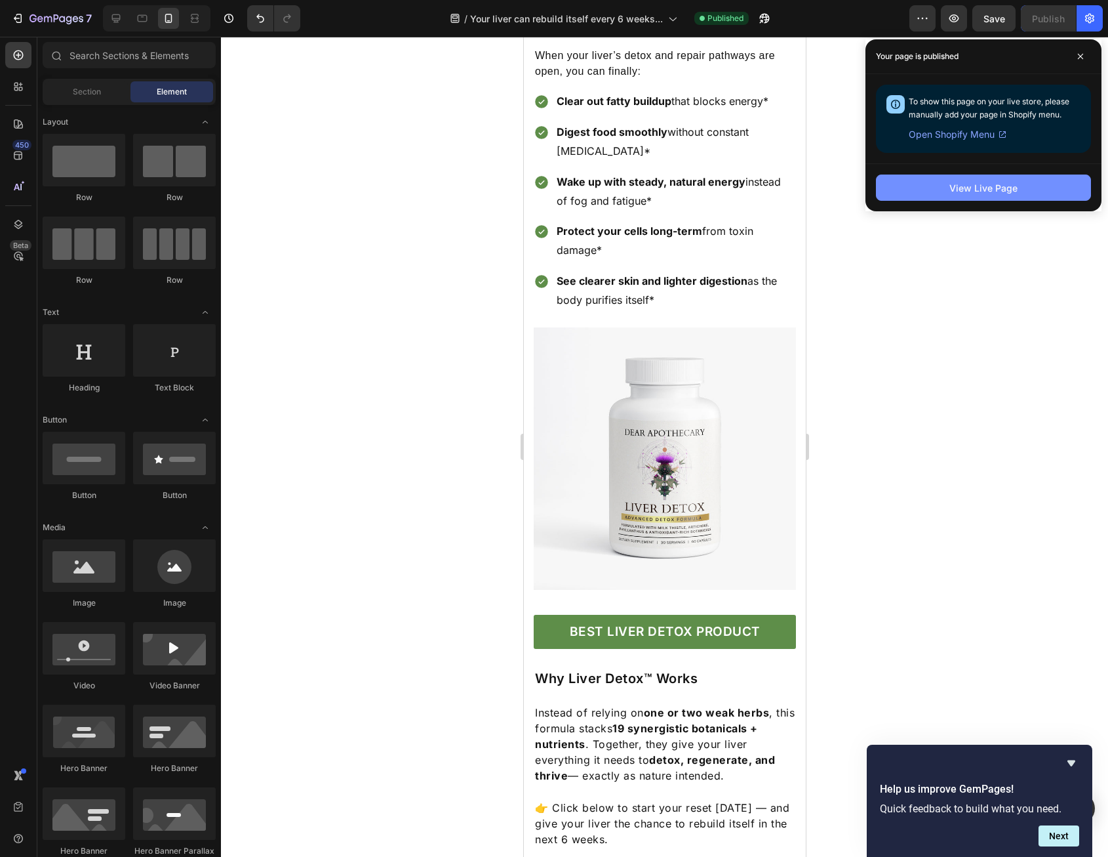
click at [1000, 192] on div "View Live Page" at bounding box center [984, 188] width 68 height 14
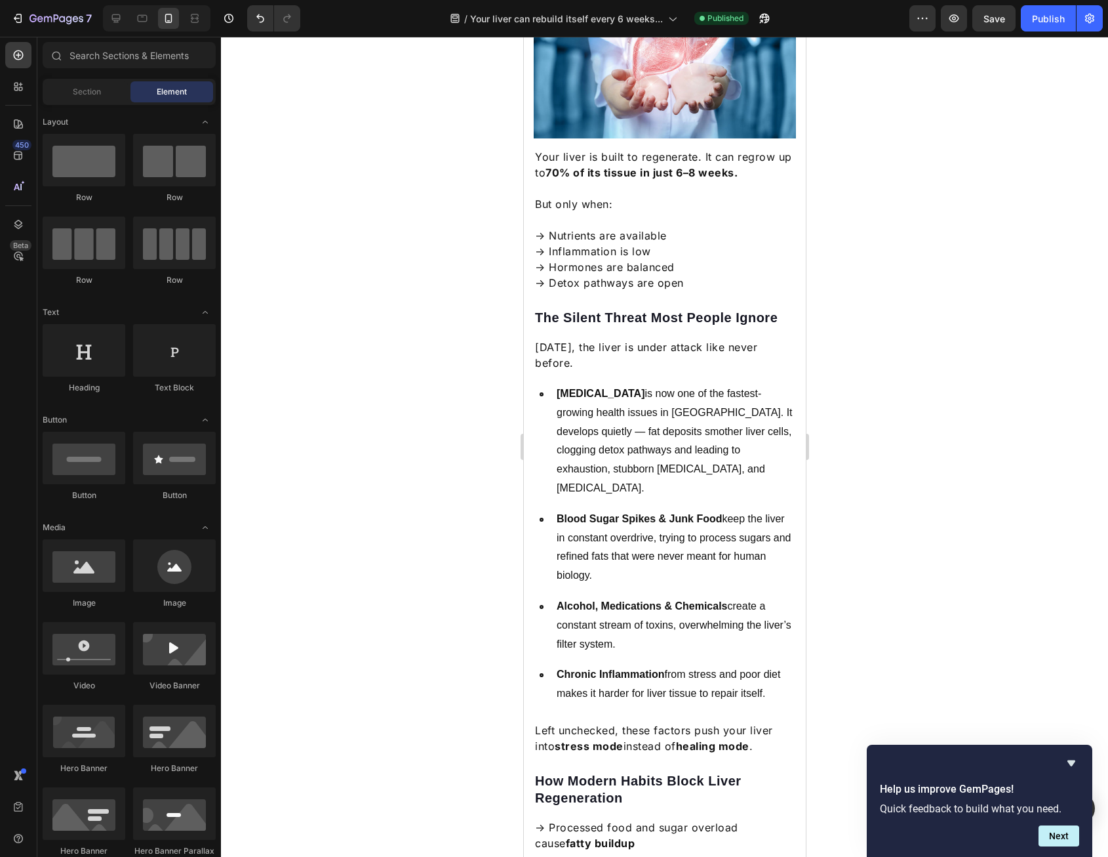
scroll to position [0, 0]
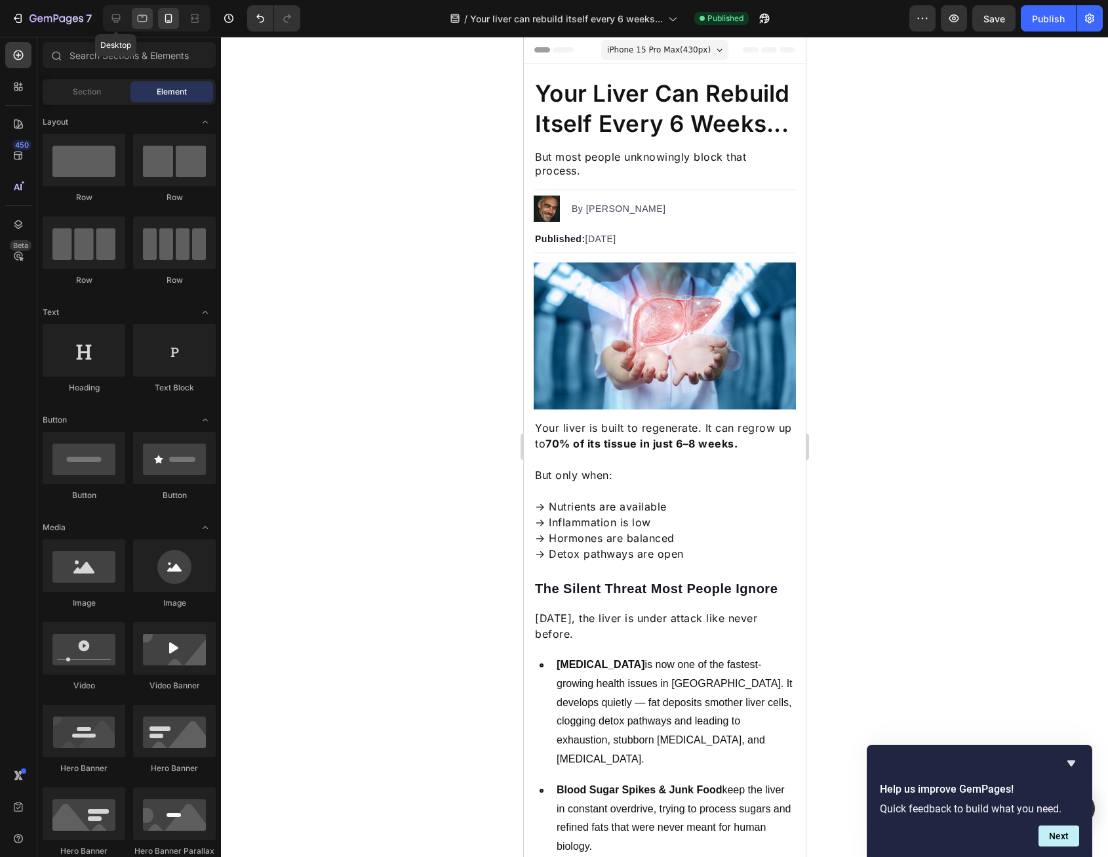
drag, startPoint x: 121, startPoint y: 18, endPoint x: 134, endPoint y: 26, distance: 14.7
click at [121, 18] on icon at bounding box center [116, 18] width 13 height 13
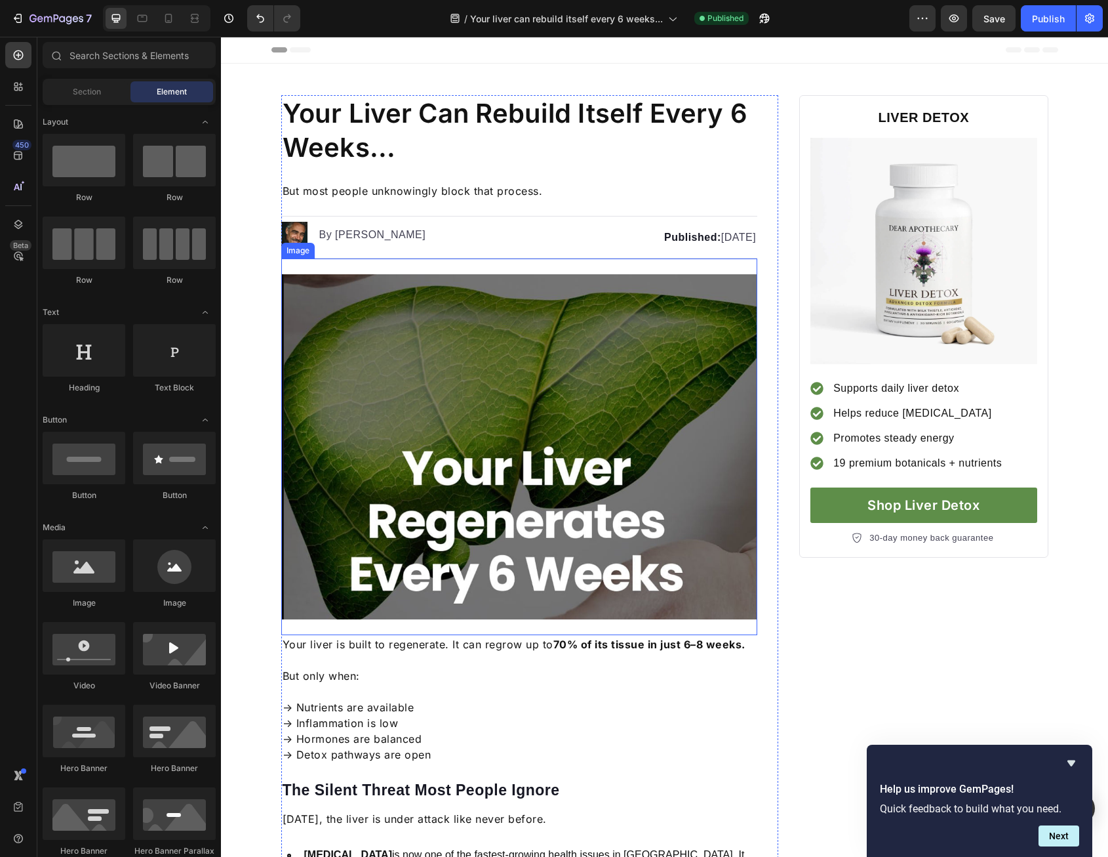
click at [540, 451] on img at bounding box center [519, 446] width 477 height 345
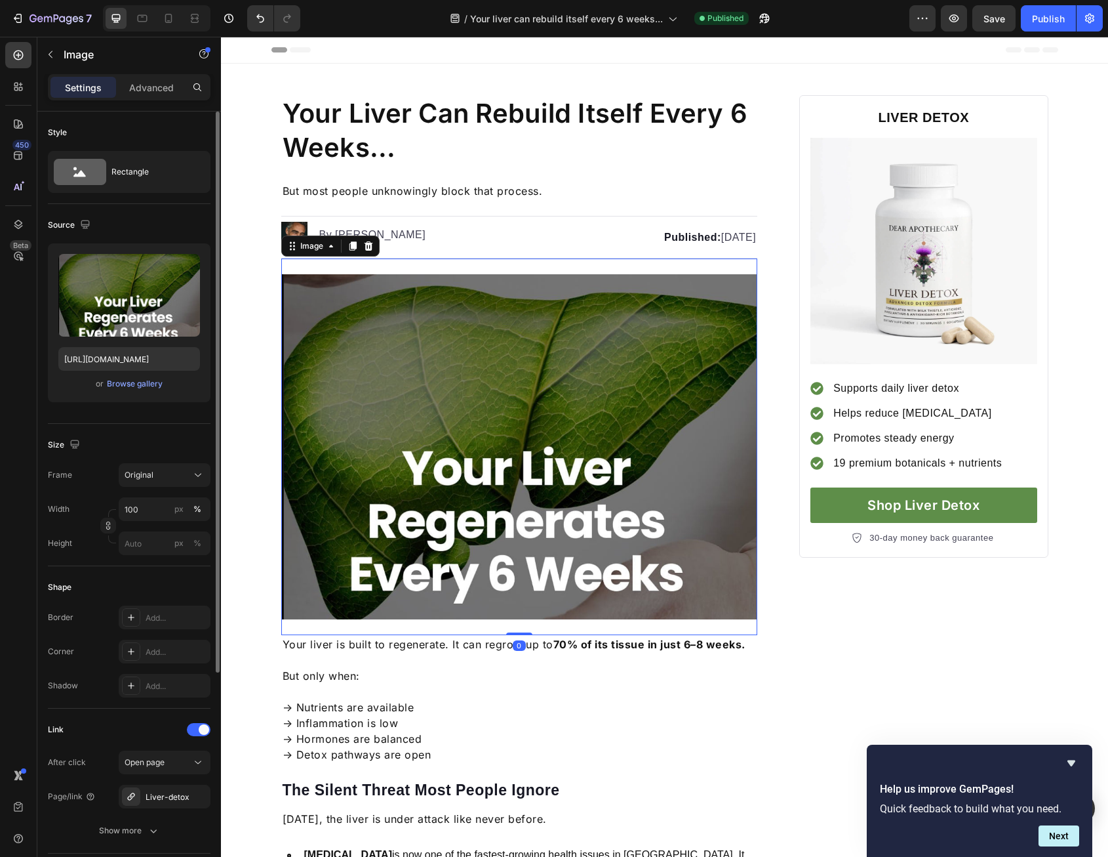
click at [146, 390] on div "or Browse gallery" at bounding box center [129, 384] width 142 height 16
click at [150, 386] on div "Browse gallery" at bounding box center [135, 384] width 56 height 12
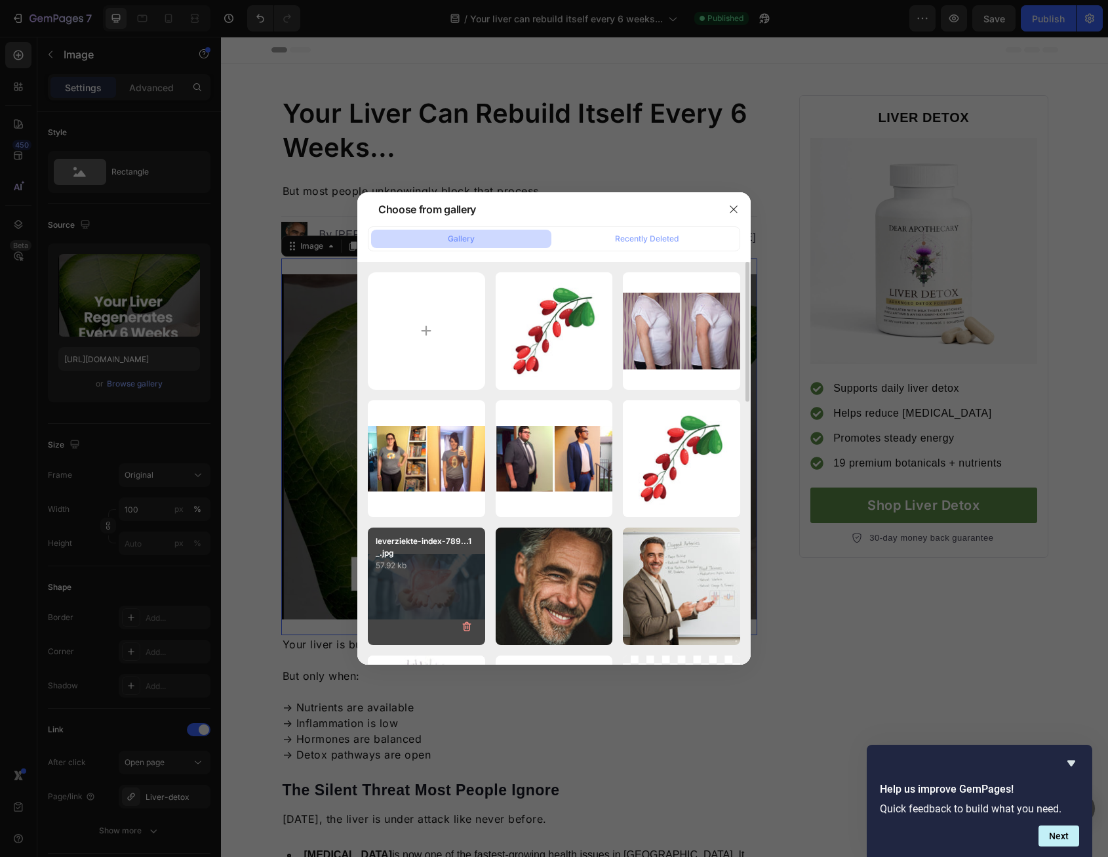
click at [439, 599] on div "leverziekte-index-789...1_.jpg 57.92 kb" at bounding box center [426, 585] width 117 height 117
type input "[URL][DOMAIN_NAME]"
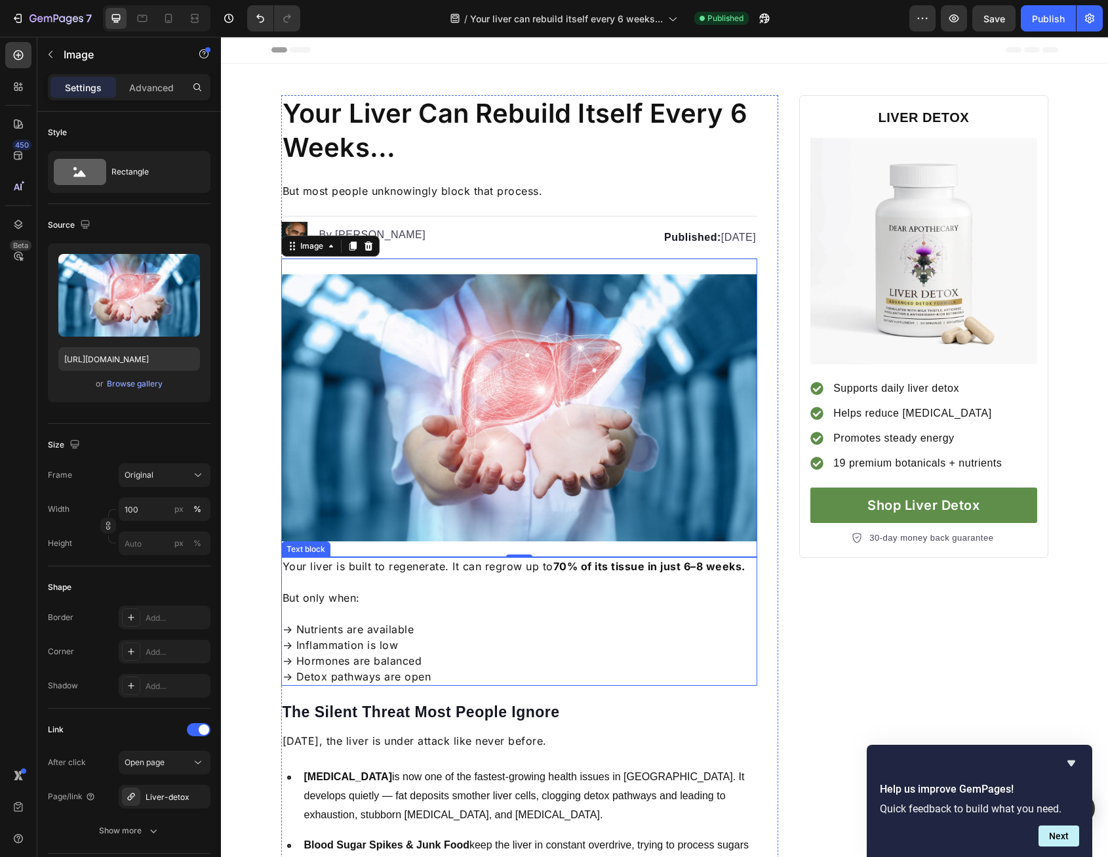
click at [371, 568] on p "Your liver is built to regenerate. It can regrow up to 70% of its tissue in jus…" at bounding box center [520, 566] width 474 height 16
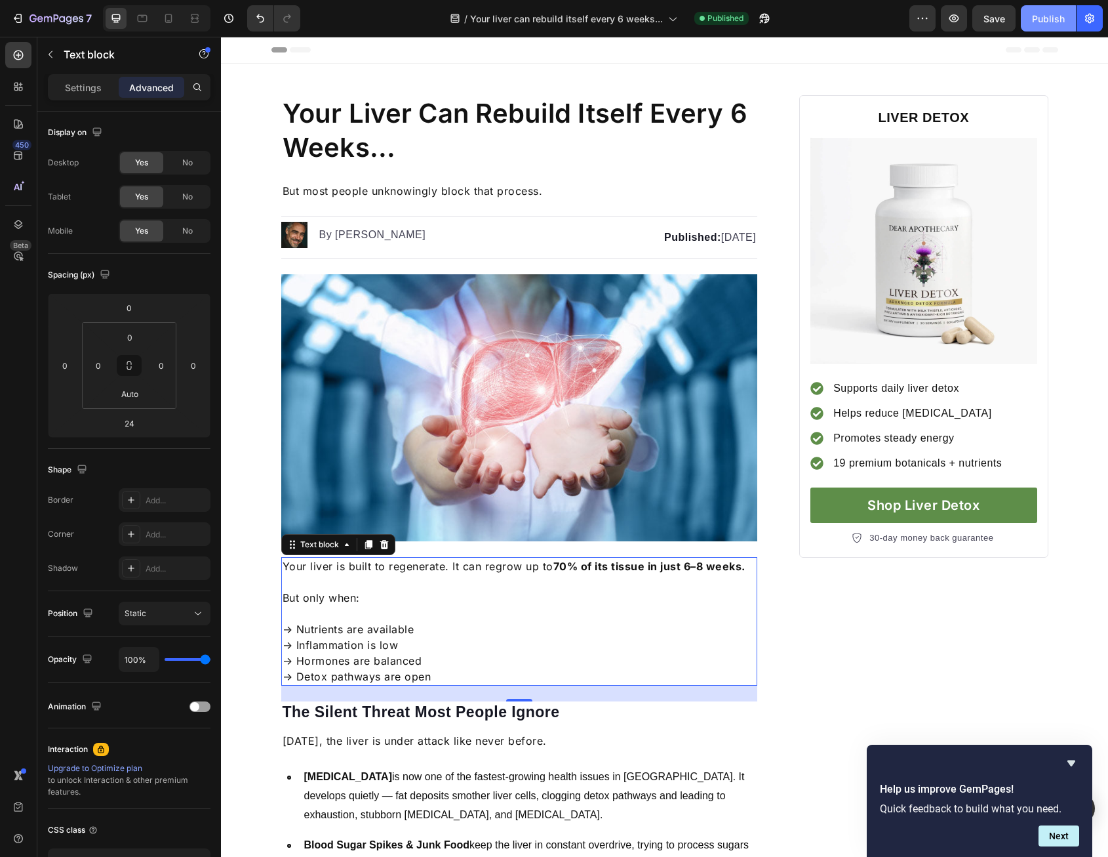
click at [1040, 24] on div "Publish" at bounding box center [1048, 19] width 33 height 14
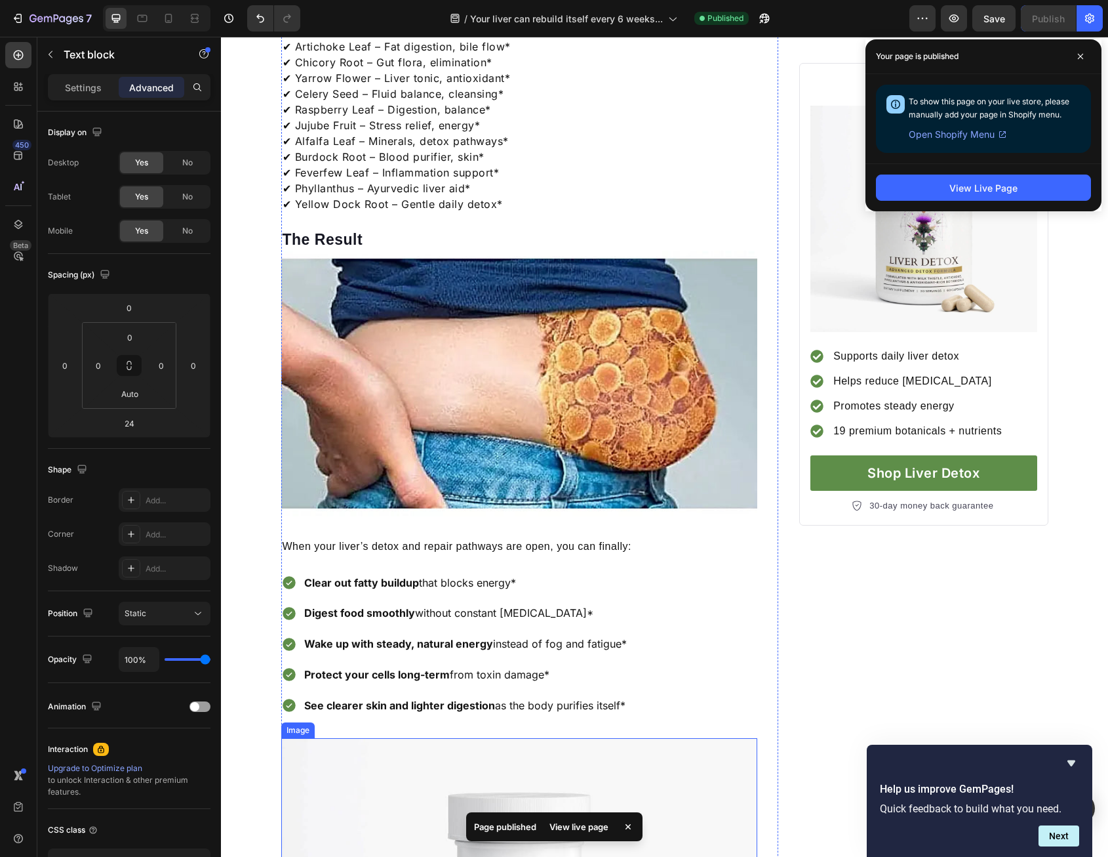
scroll to position [1968, 0]
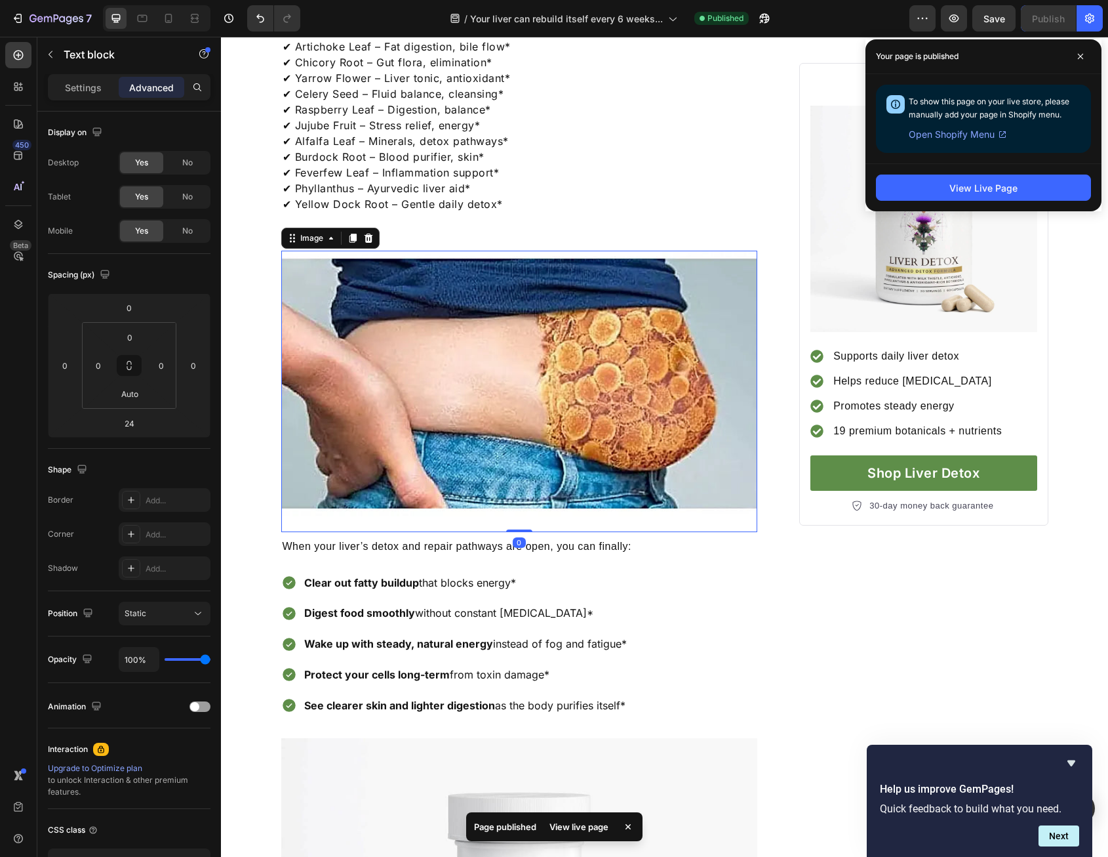
click at [579, 418] on img at bounding box center [519, 383] width 477 height 265
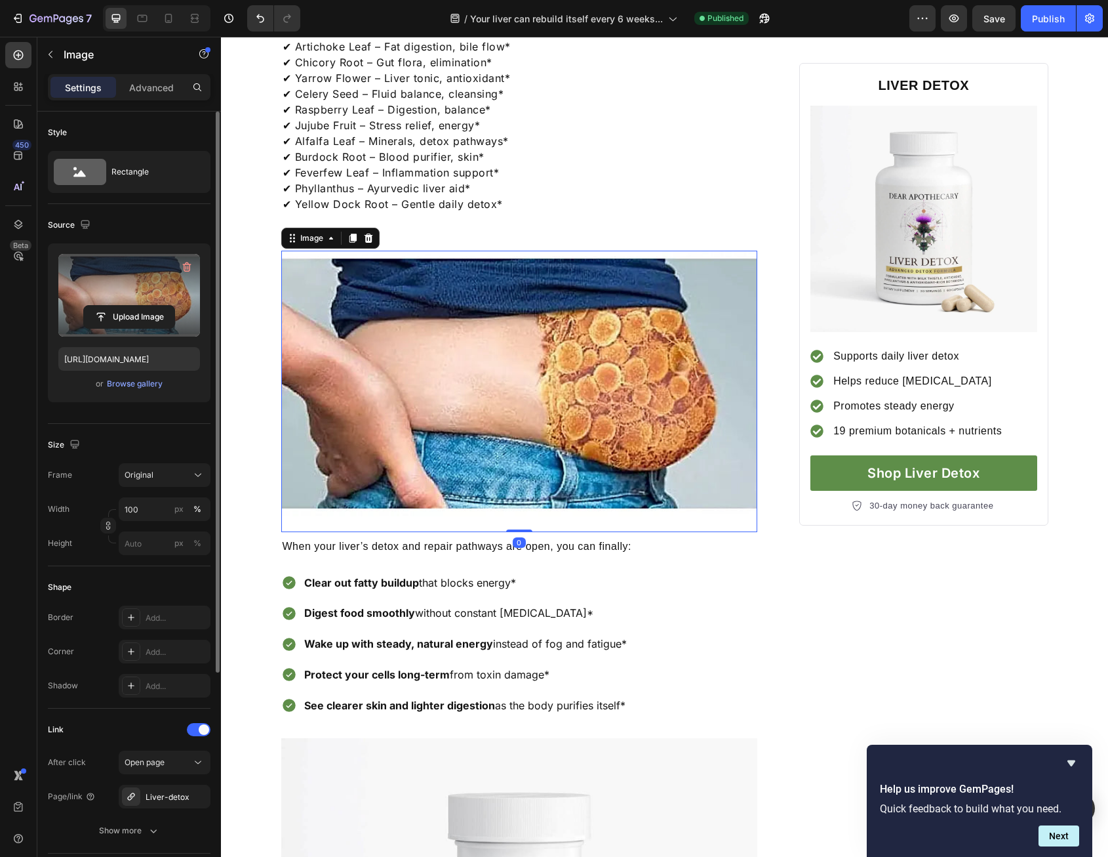
click at [90, 295] on label at bounding box center [129, 295] width 142 height 83
click at [90, 306] on input "file" at bounding box center [129, 317] width 91 height 22
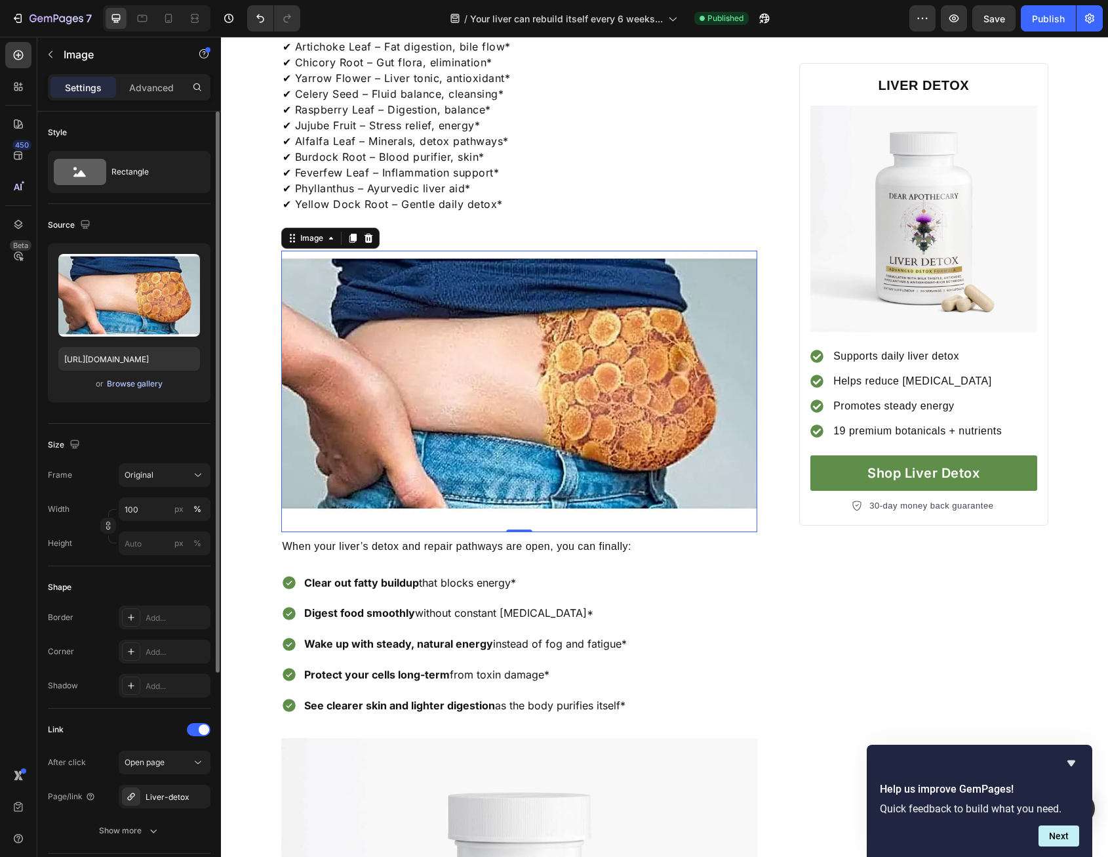
click at [126, 380] on div "Browse gallery" at bounding box center [135, 384] width 56 height 12
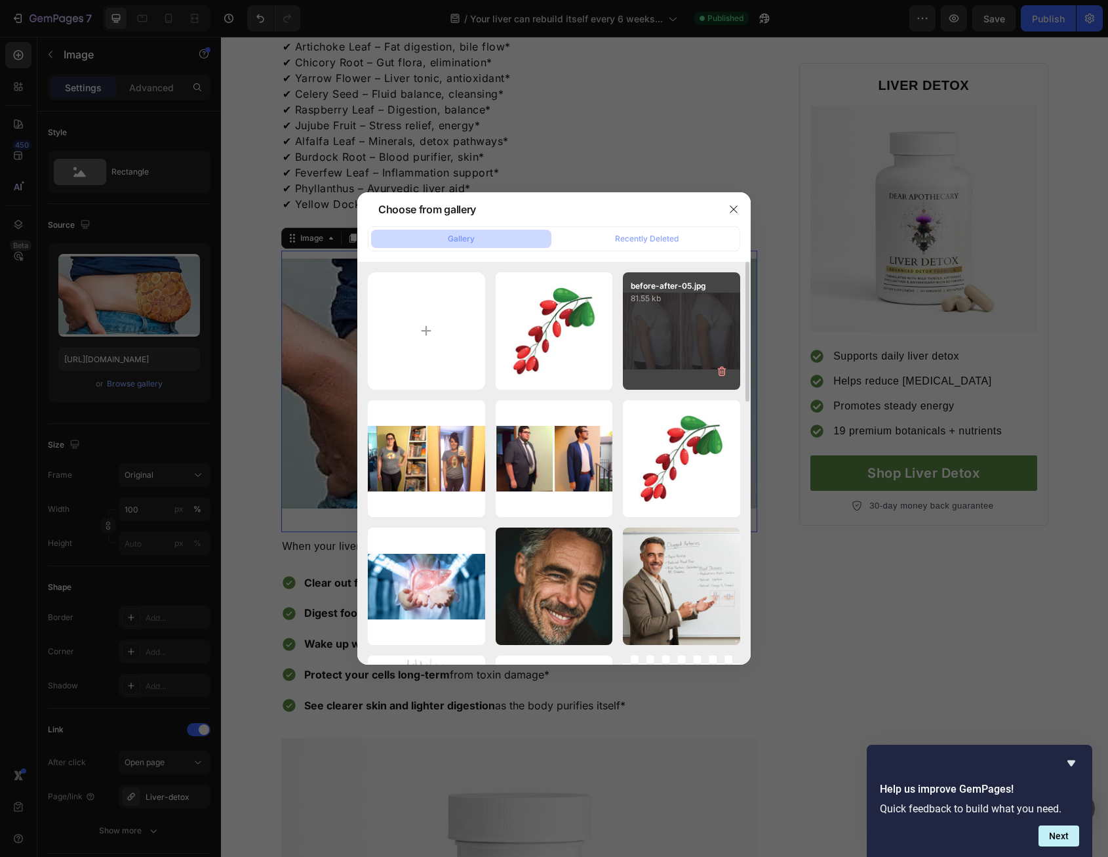
click at [659, 338] on div "before-after-05.jpg 81.55 kb" at bounding box center [681, 330] width 117 height 117
type input "[URL][DOMAIN_NAME]"
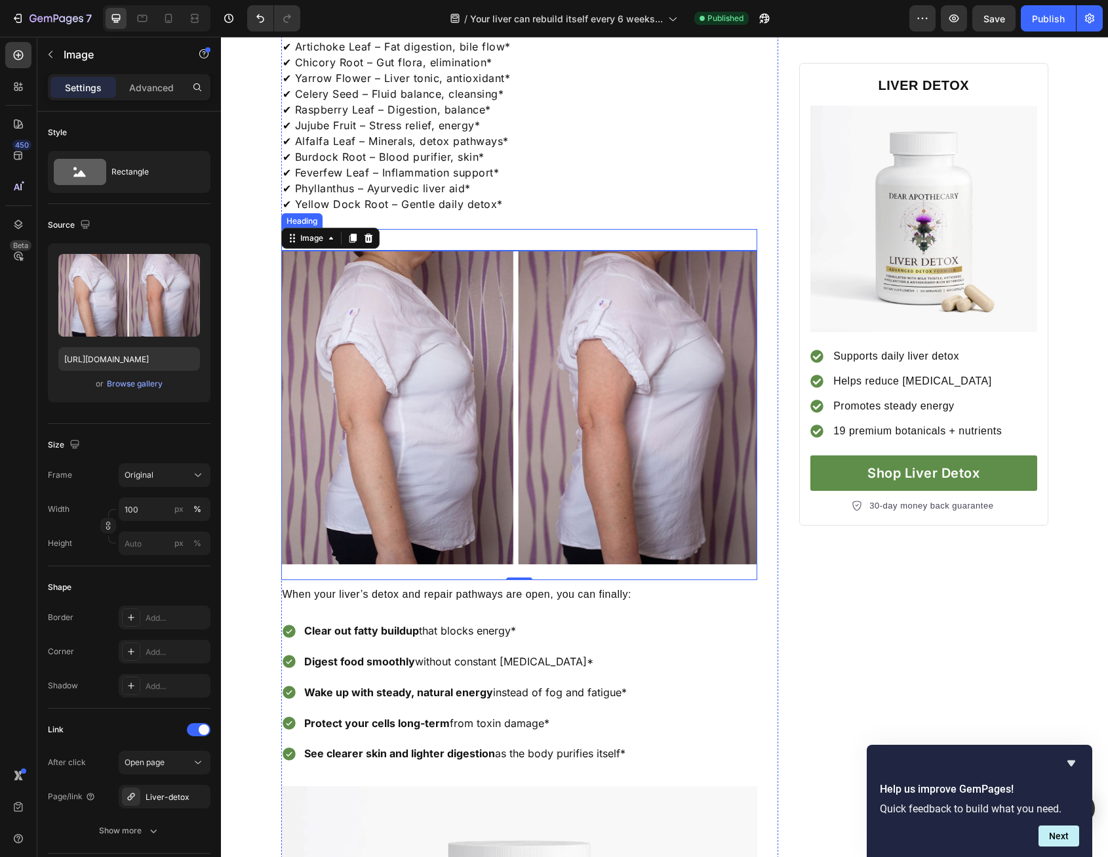
click at [388, 231] on h2 "The Result" at bounding box center [519, 240] width 477 height 22
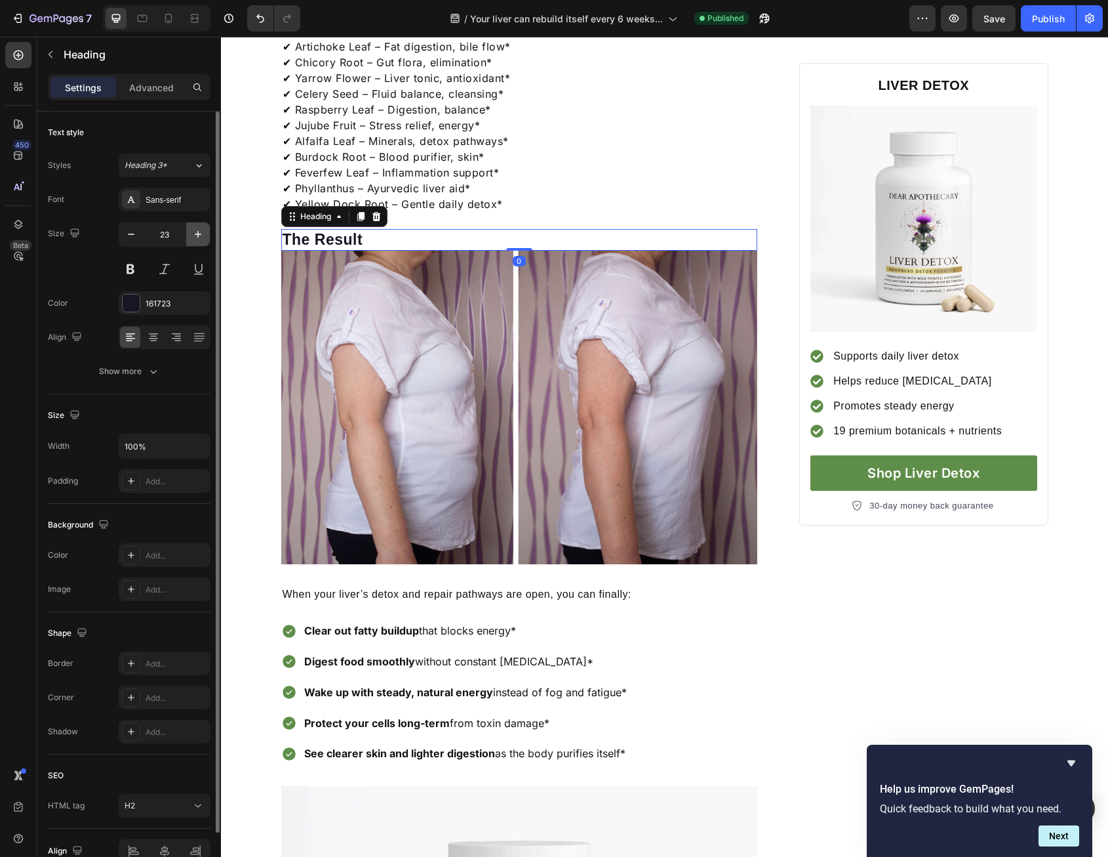
click at [195, 229] on icon "button" at bounding box center [198, 234] width 13 height 13
type input "25"
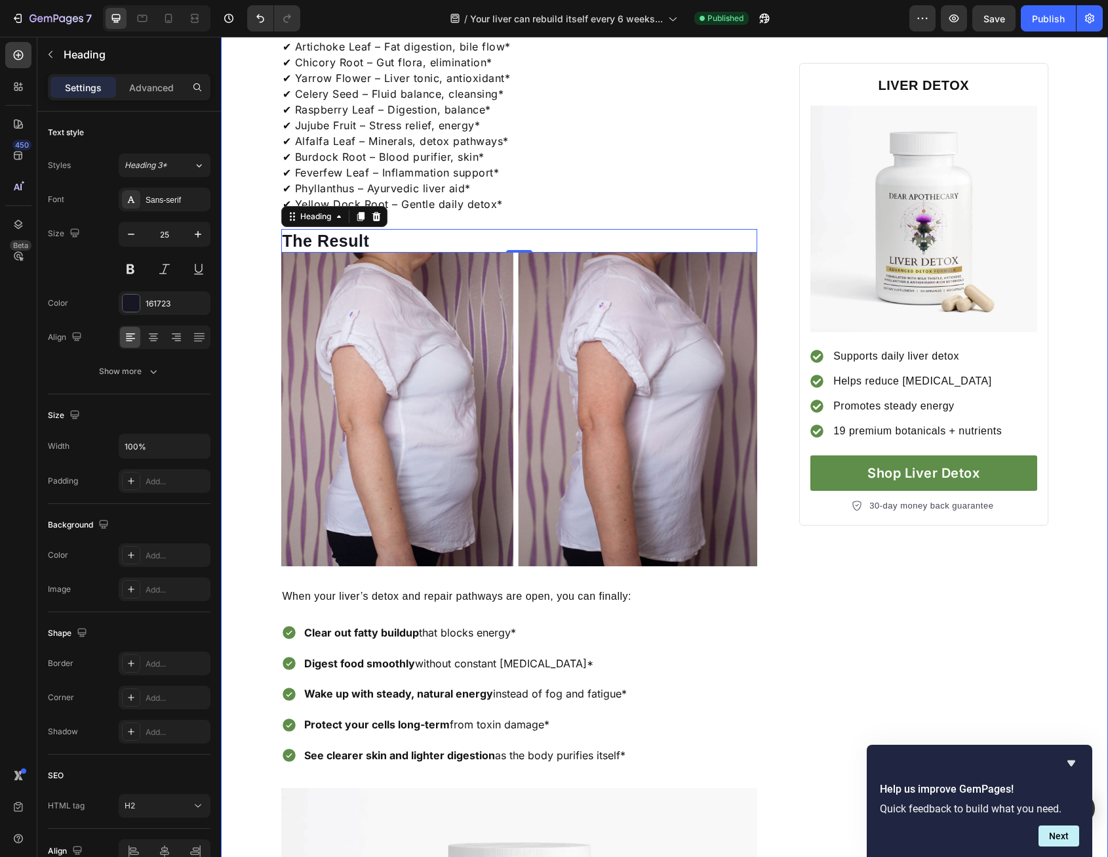
click at [243, 264] on div "Your Liver Can Rebuild Itself Every 6 Weeks... Heading But most people unknowin…" at bounding box center [664, 103] width 887 height 3953
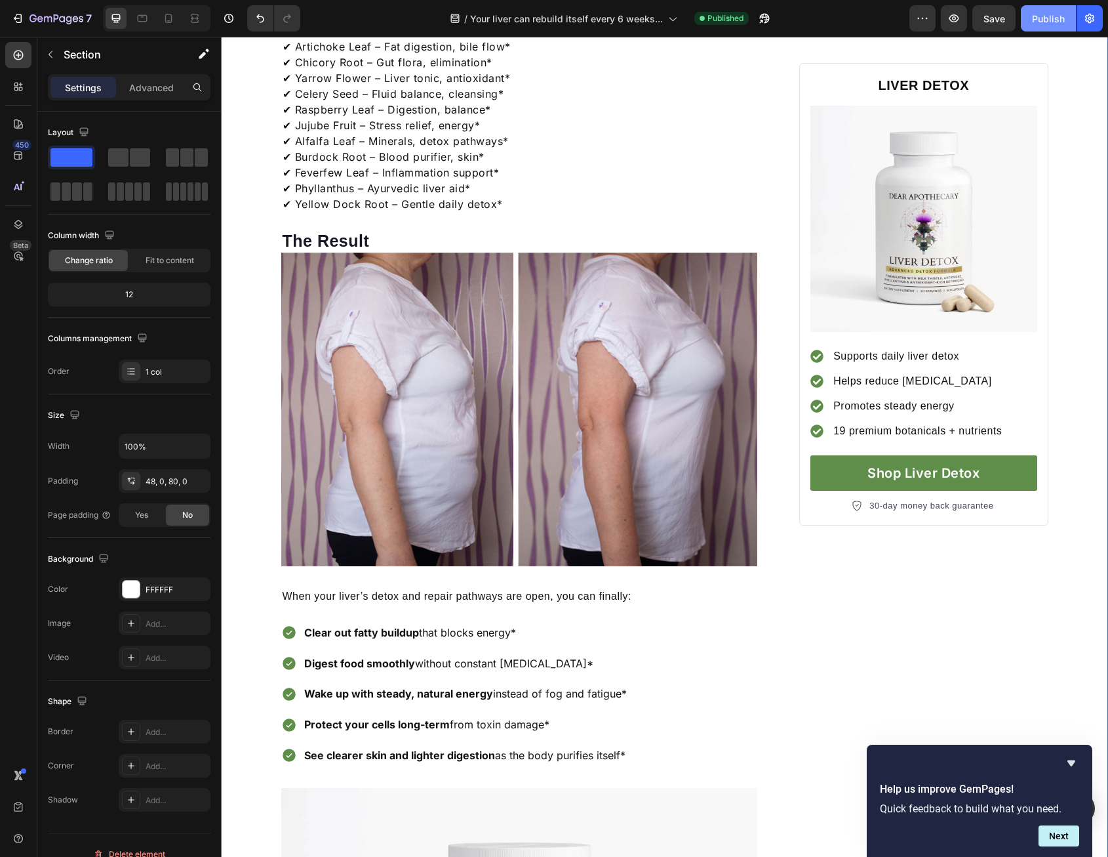
click at [1054, 18] on div "Publish" at bounding box center [1048, 19] width 33 height 14
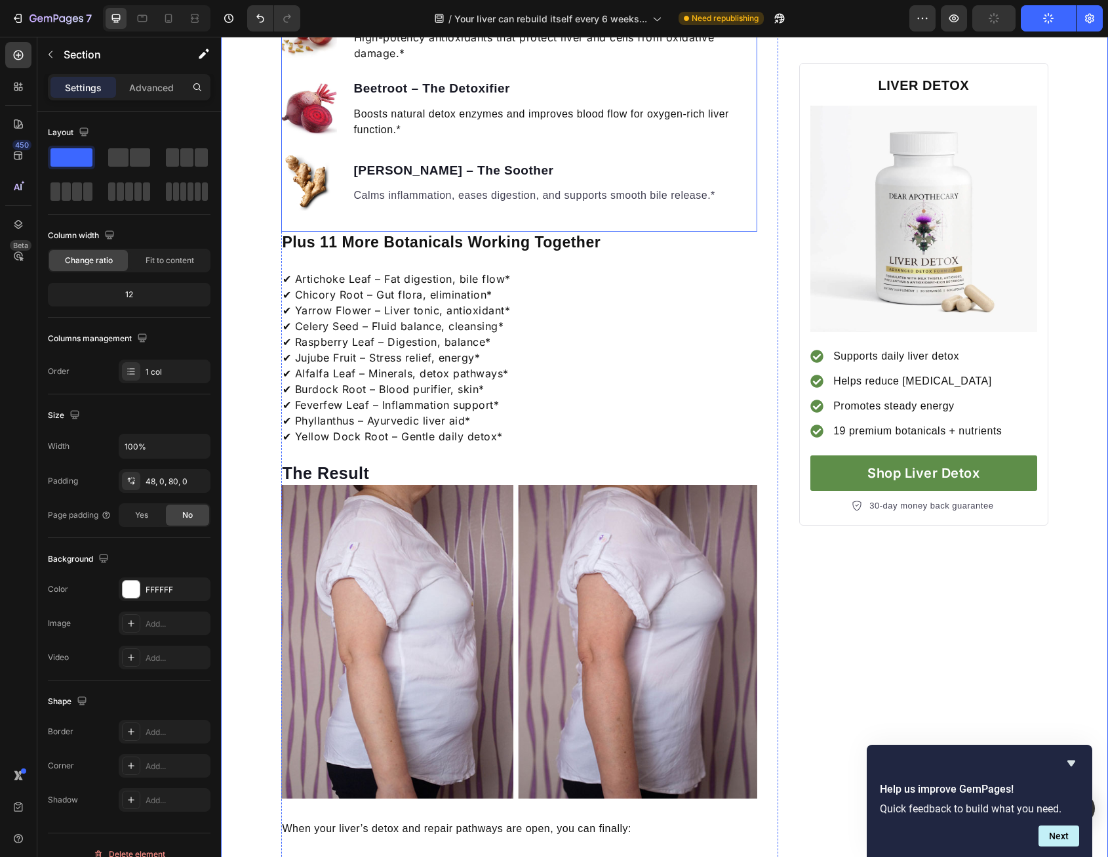
scroll to position [1640, 0]
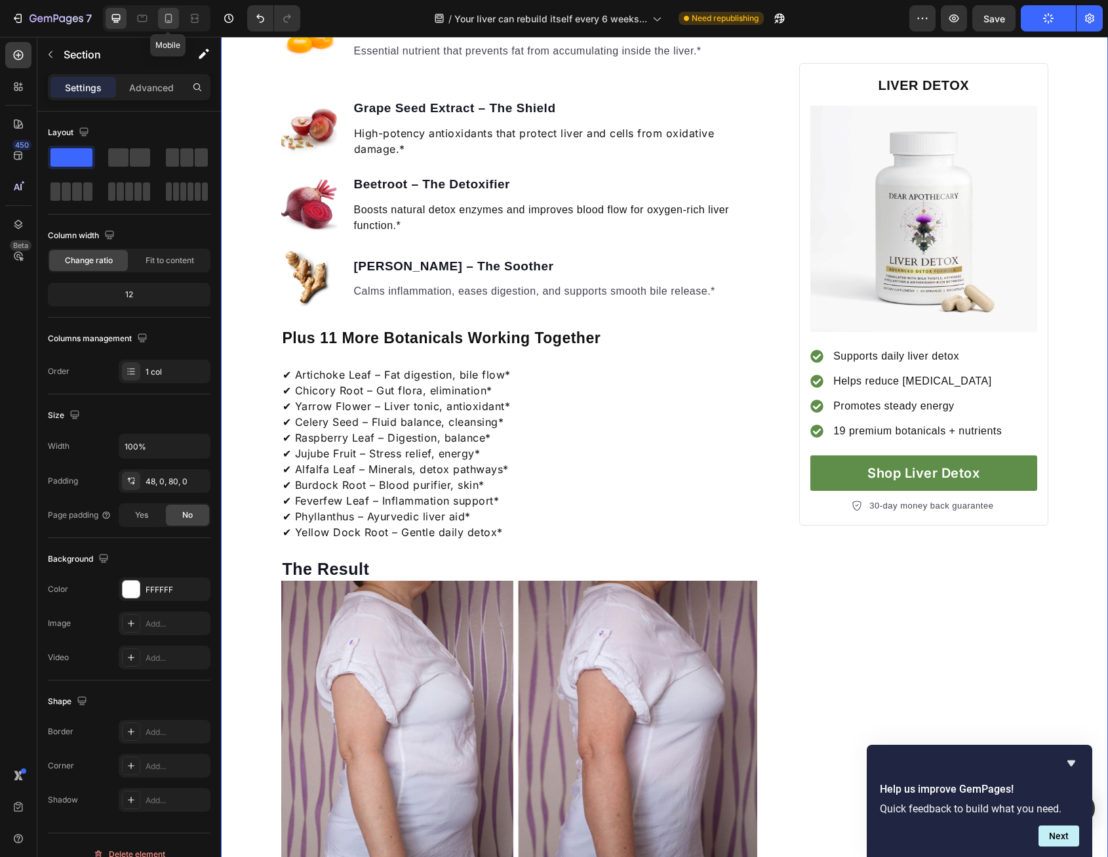
click at [168, 16] on icon at bounding box center [168, 18] width 13 height 13
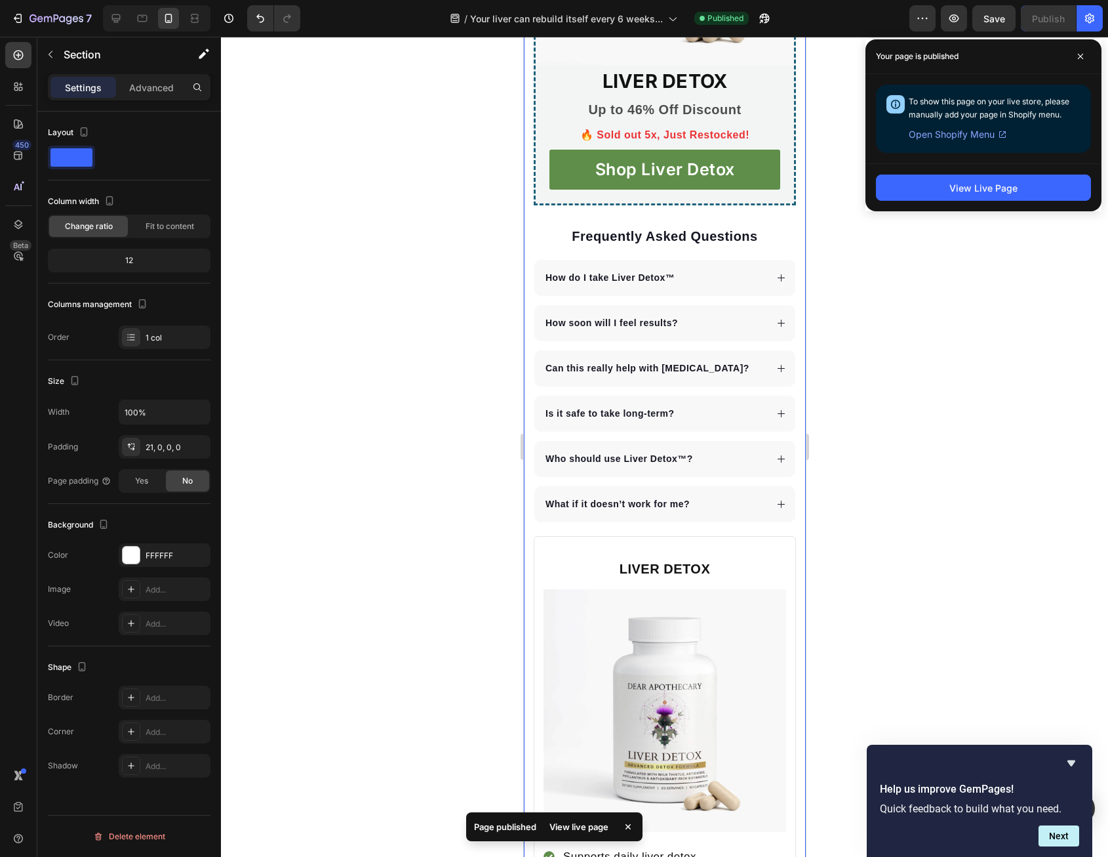
scroll to position [3542, 0]
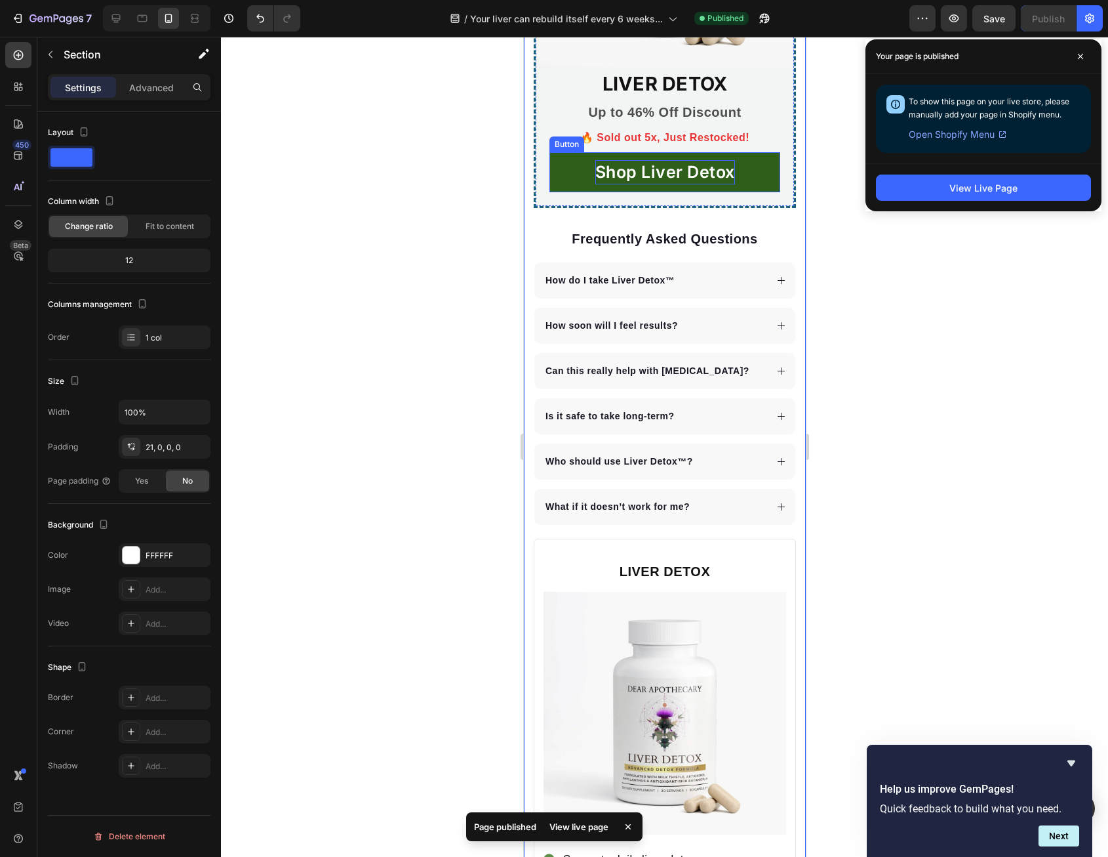
click at [679, 160] on p "Shop Liver Detox" at bounding box center [665, 172] width 140 height 25
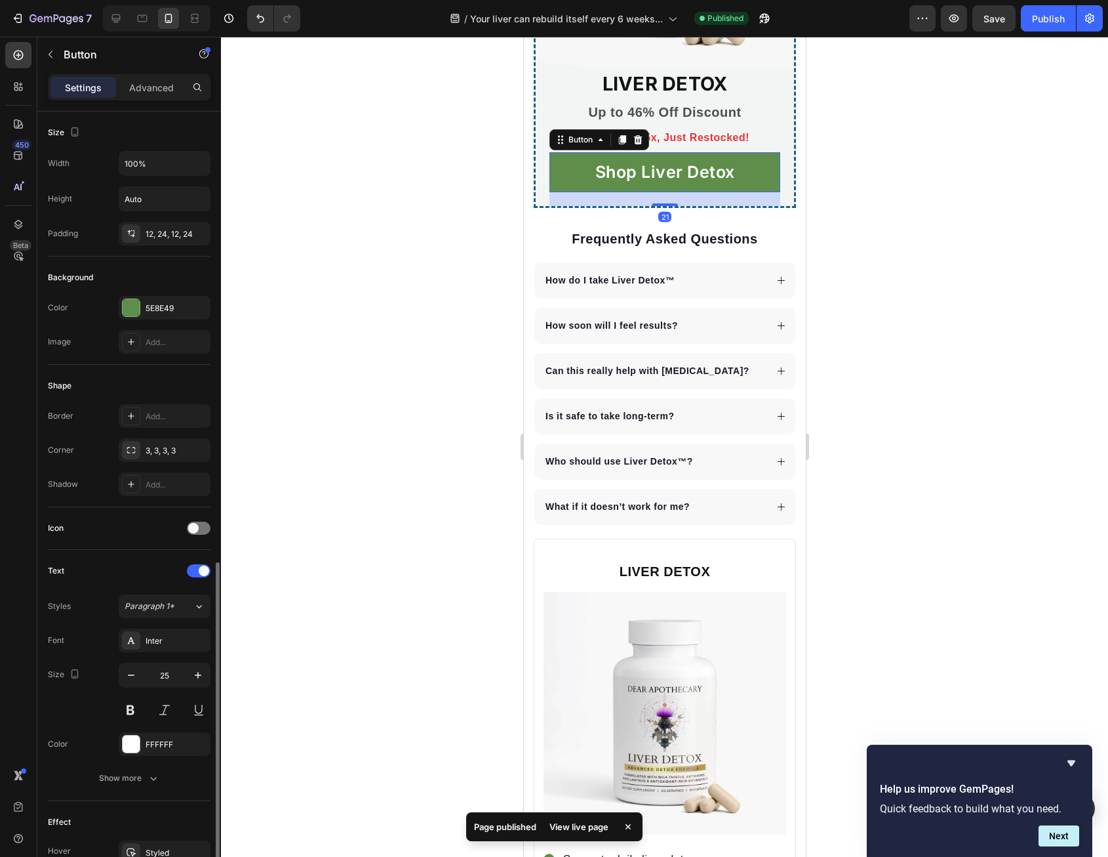
scroll to position [257, 0]
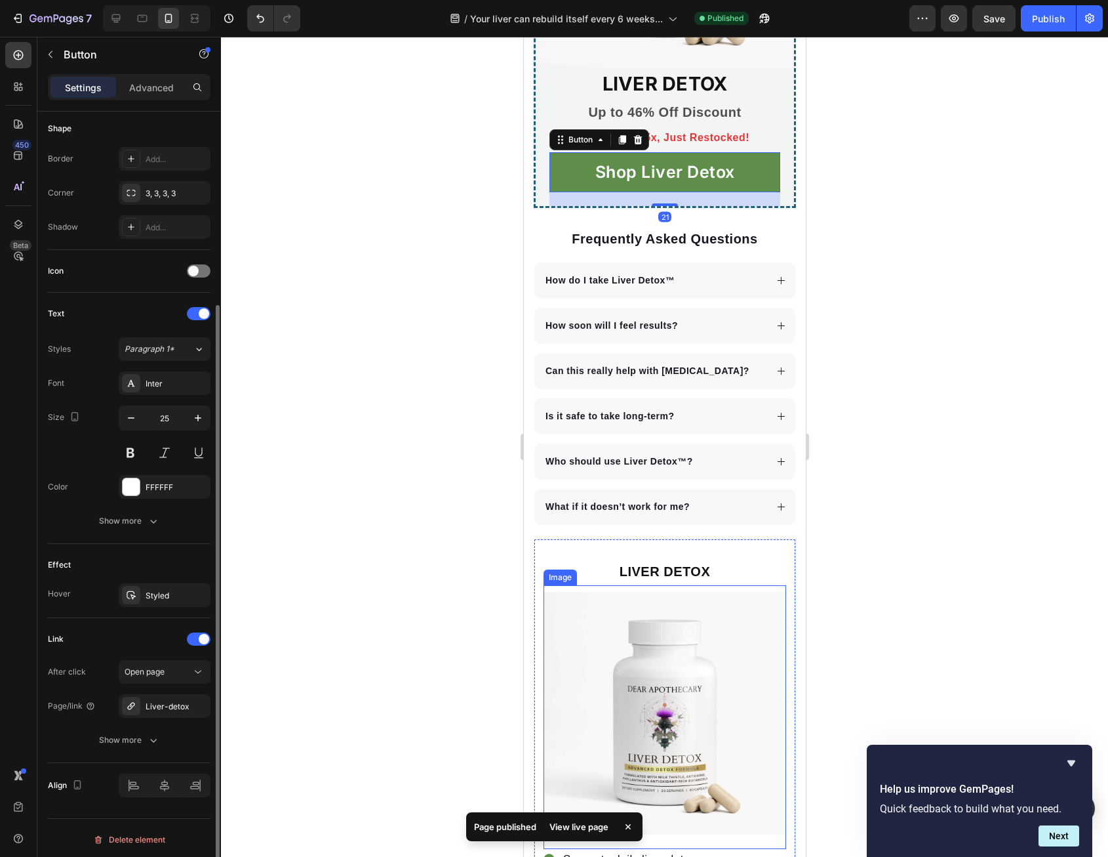
click at [648, 700] on img at bounding box center [664, 713] width 243 height 243
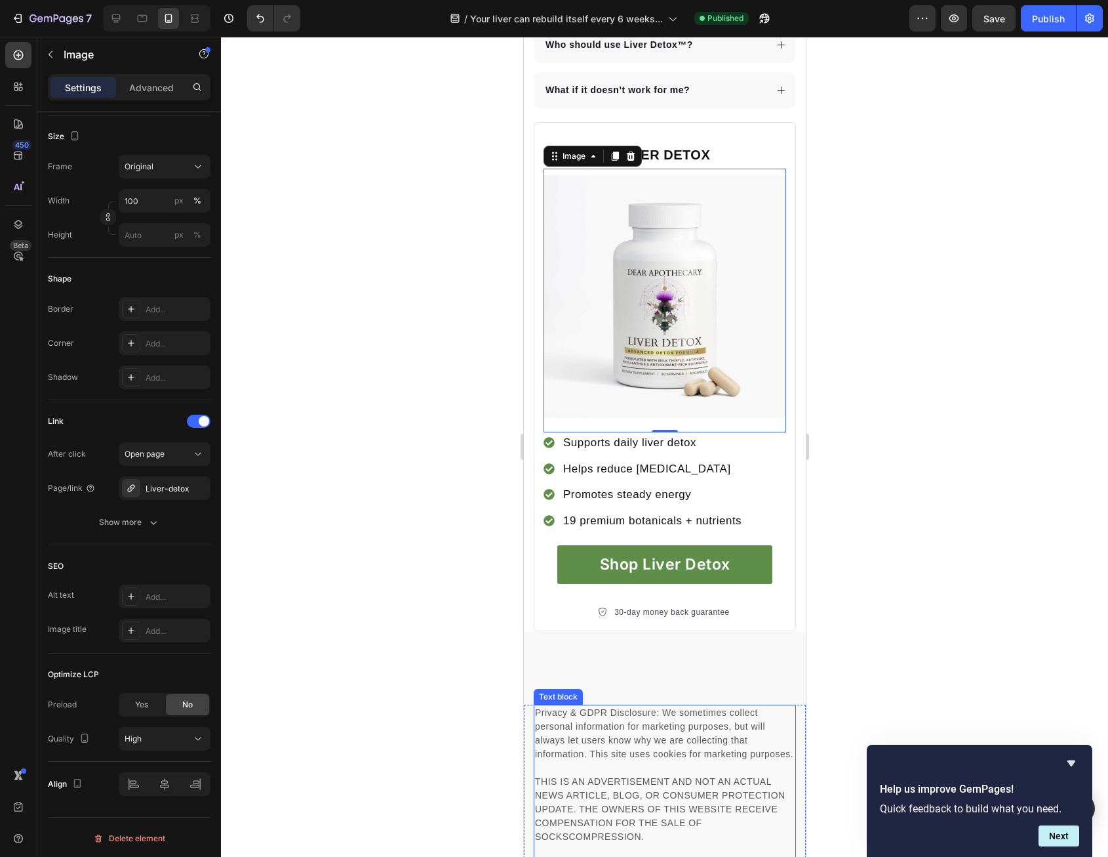
scroll to position [4067, 0]
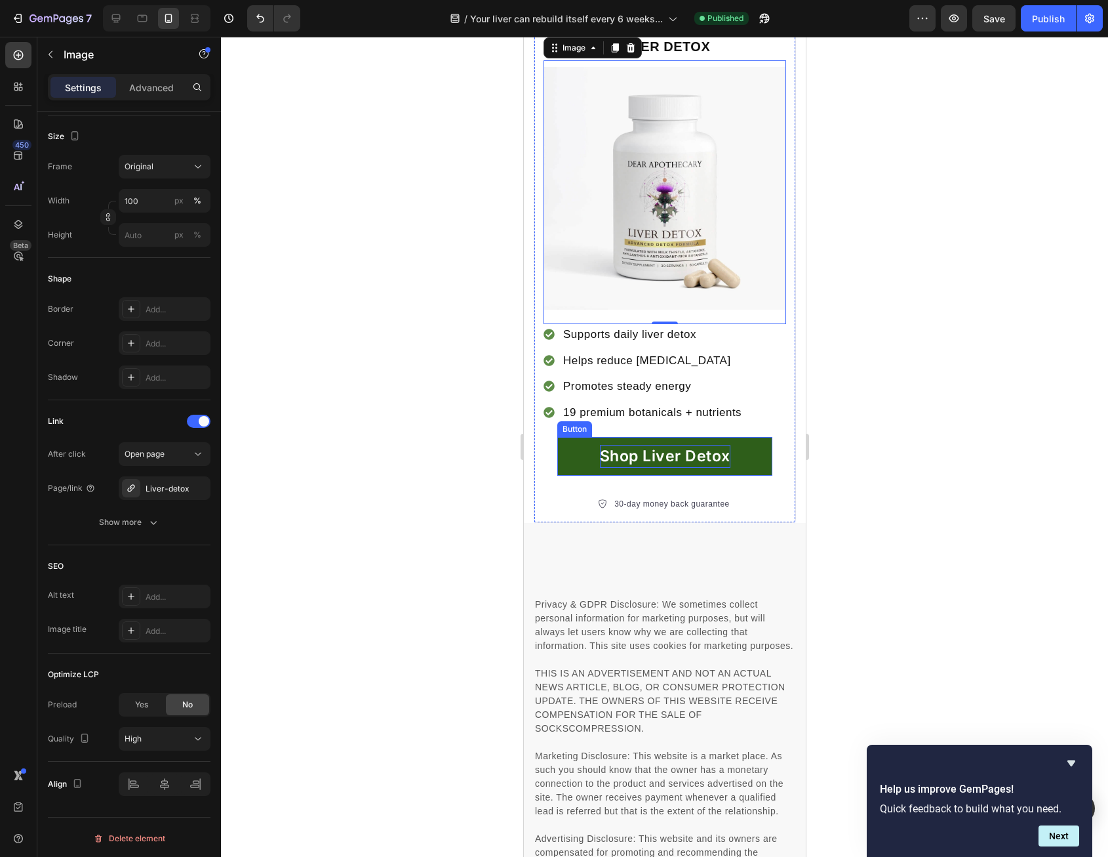
click at [611, 445] on p "Shop Liver Detox" at bounding box center [665, 456] width 131 height 23
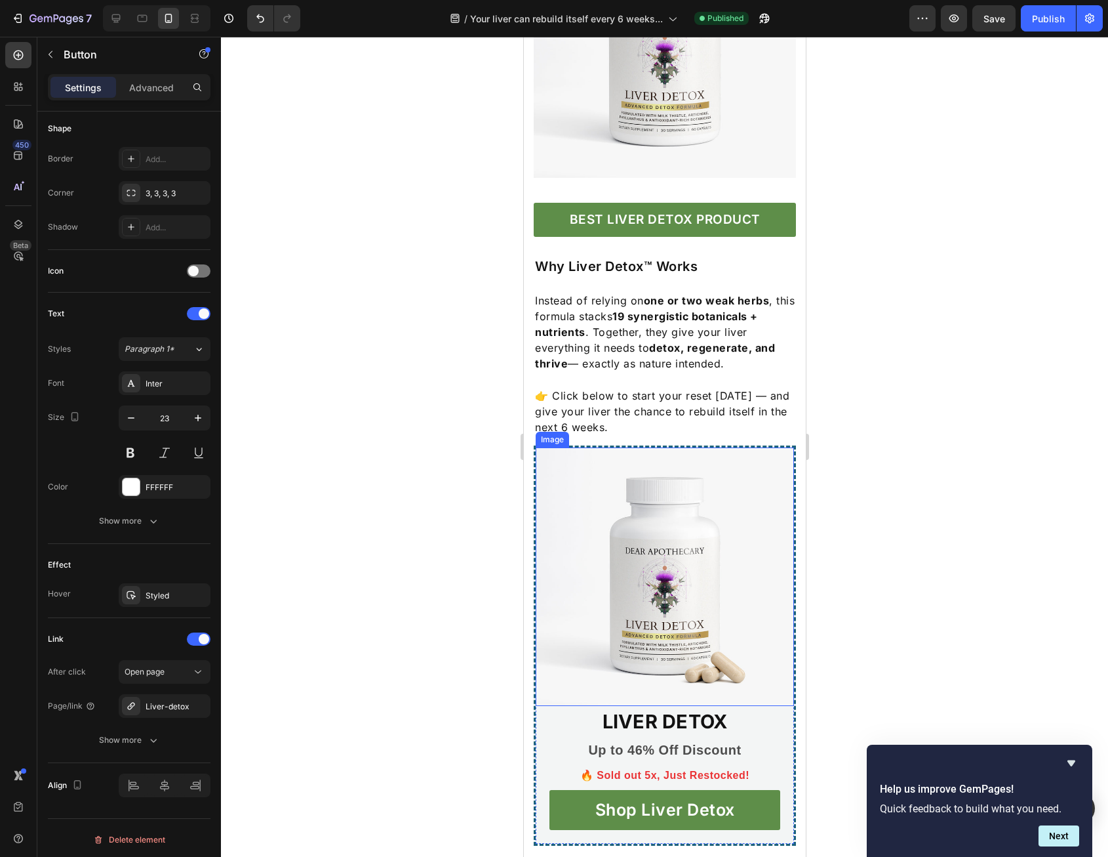
scroll to position [2689, 0]
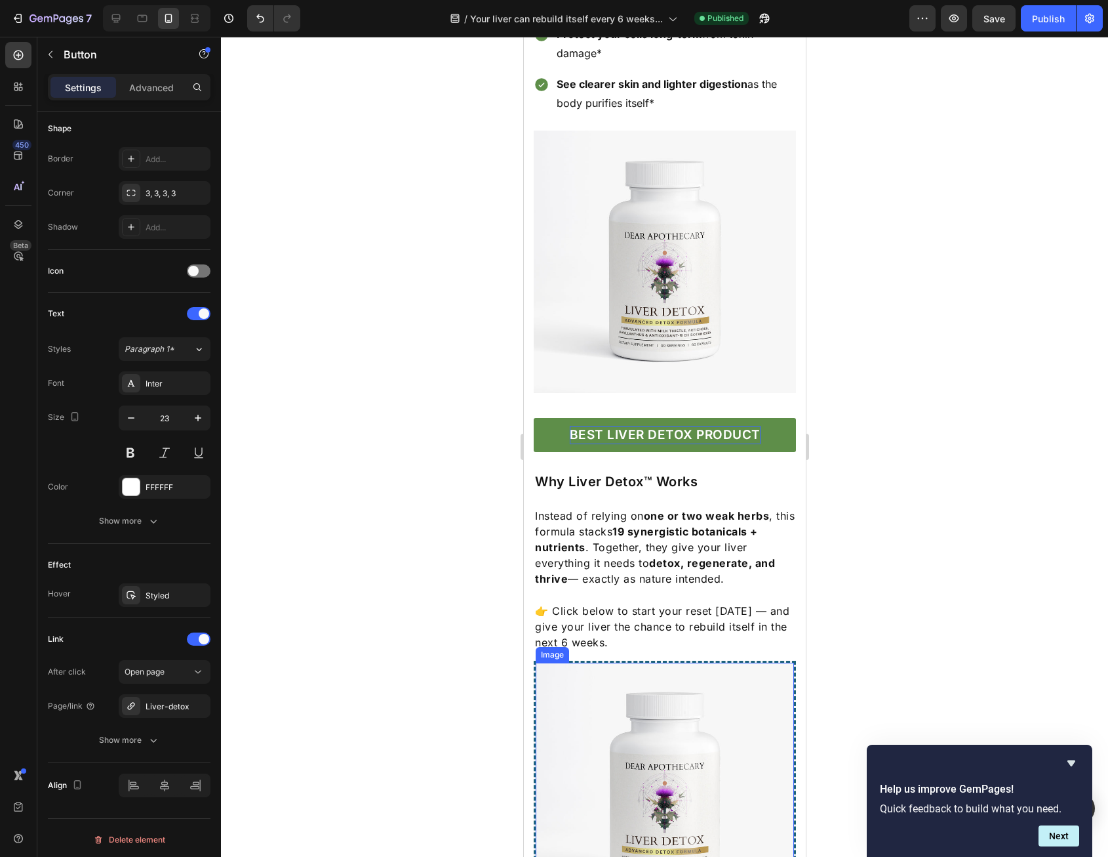
click at [651, 439] on p "BEST LIVER DETOX PRODUCT" at bounding box center [664, 435] width 191 height 19
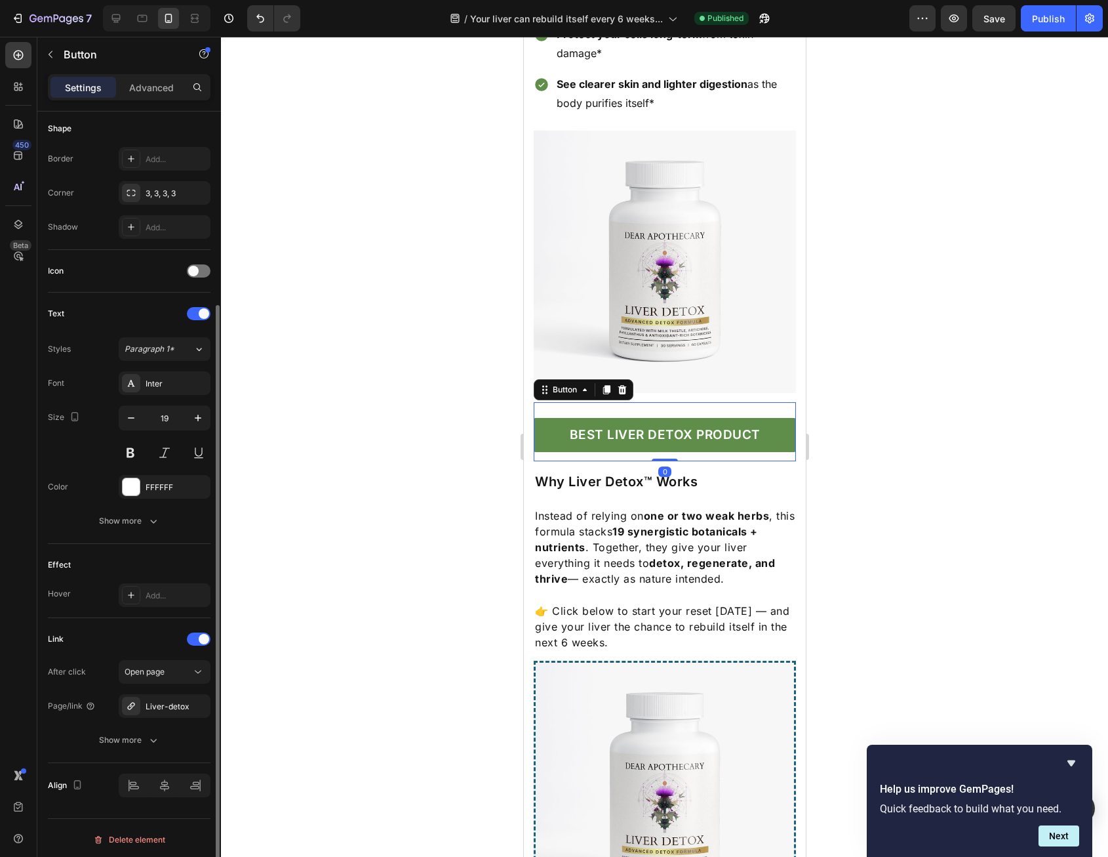
scroll to position [257, 0]
click at [674, 328] on img at bounding box center [664, 262] width 262 height 262
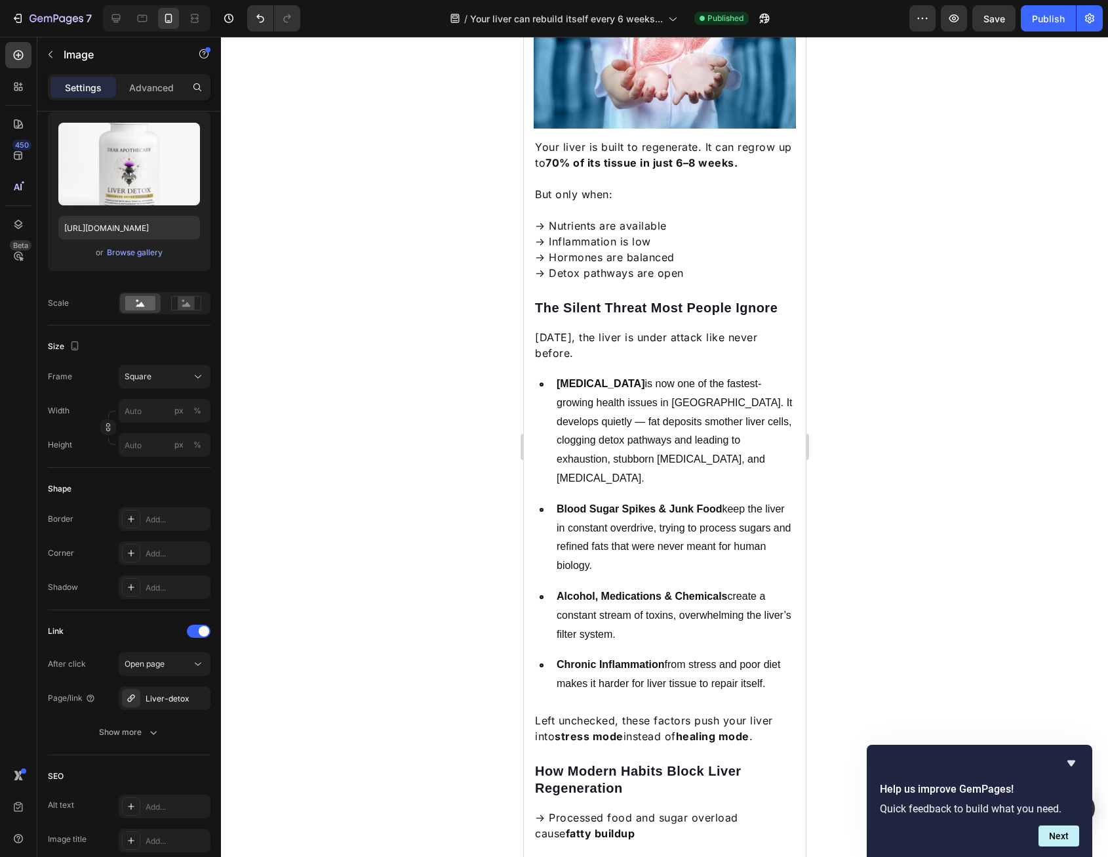
scroll to position [0, 0]
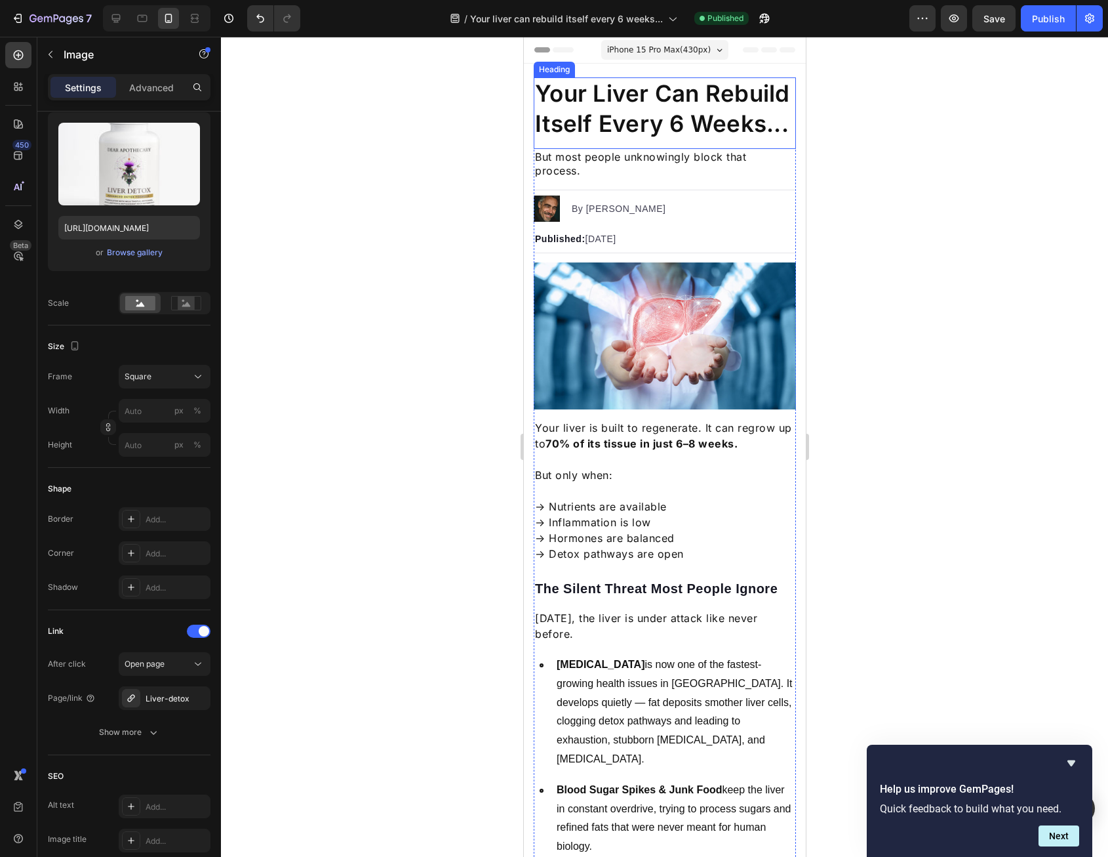
click at [575, 121] on p "Your Liver Can Rebuild Itself Every 6 Weeks..." at bounding box center [665, 109] width 260 height 60
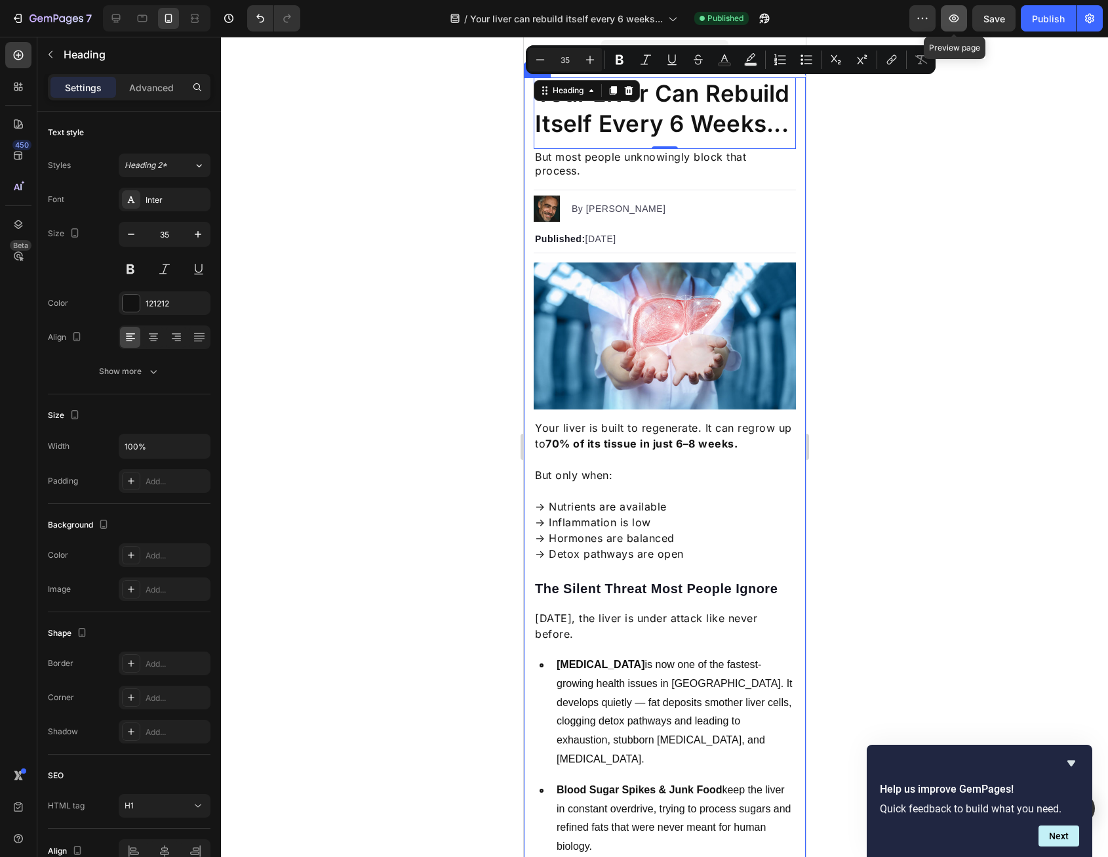
click at [950, 14] on icon "button" at bounding box center [954, 18] width 13 height 13
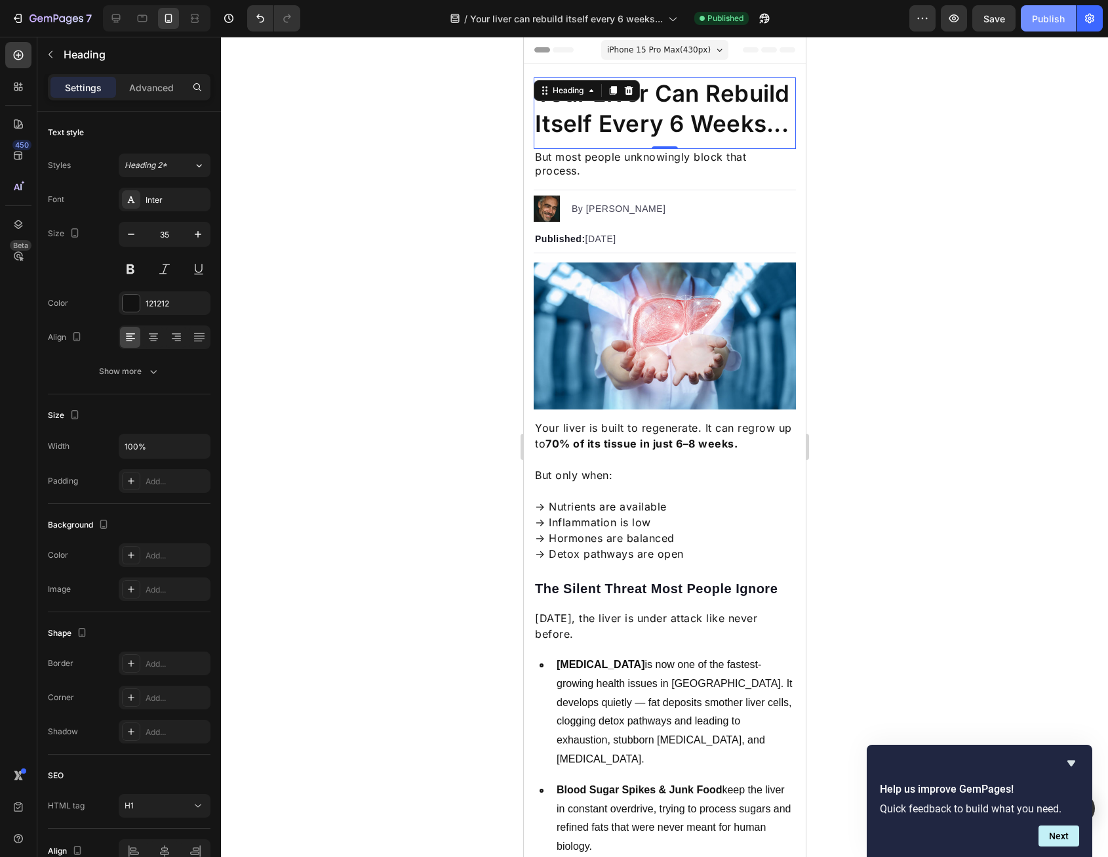
click at [1059, 24] on div "Publish" at bounding box center [1048, 19] width 33 height 14
click at [1088, 20] on icon "button" at bounding box center [1090, 18] width 13 height 13
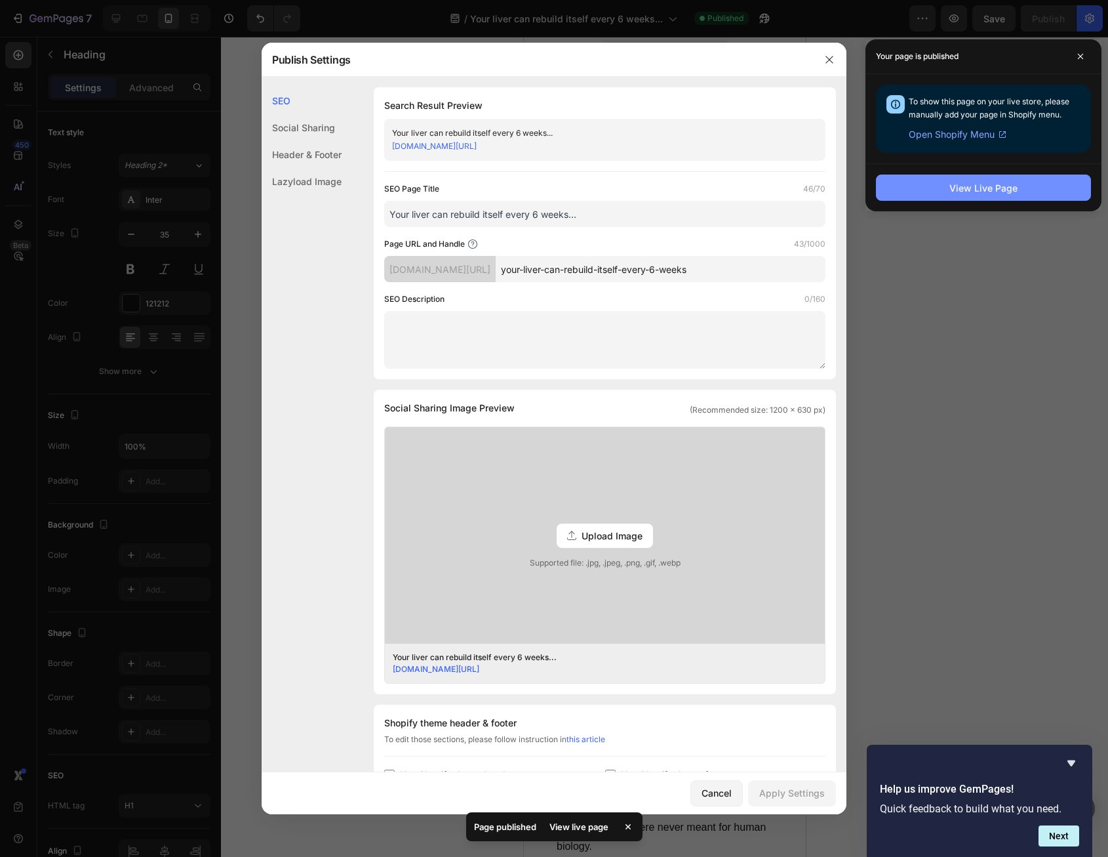
click at [946, 190] on button "View Live Page" at bounding box center [983, 187] width 215 height 26
